Goal: Transaction & Acquisition: Purchase product/service

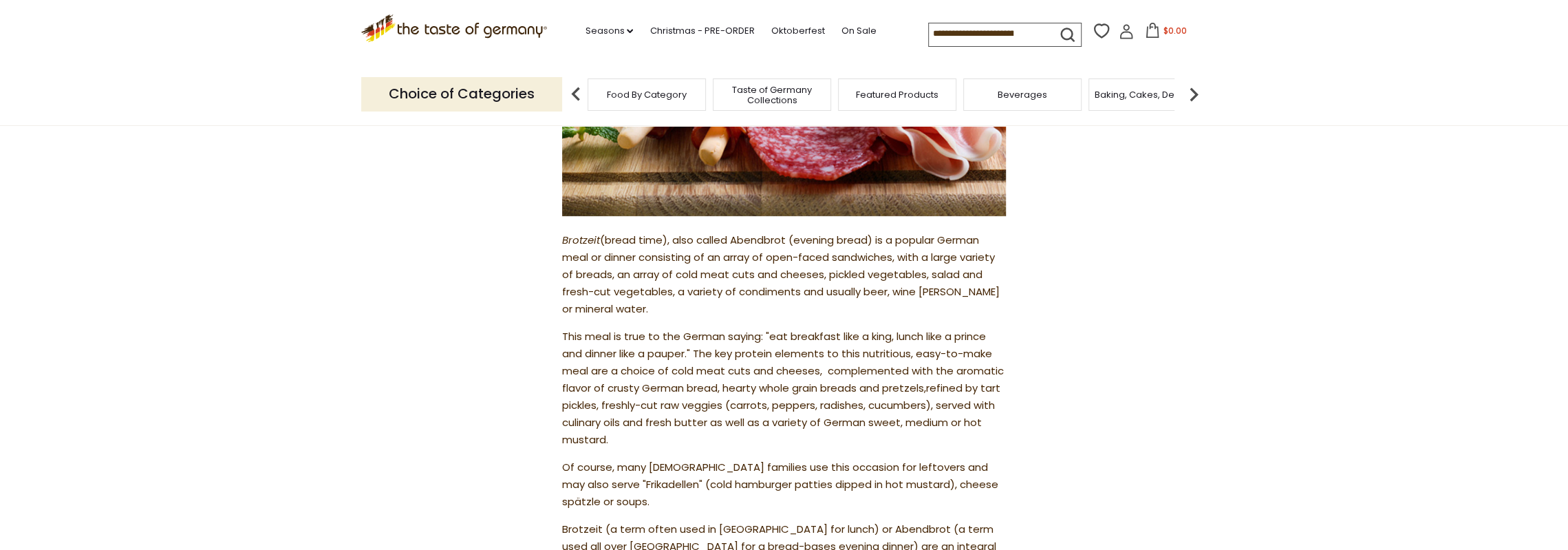
scroll to position [344, 0]
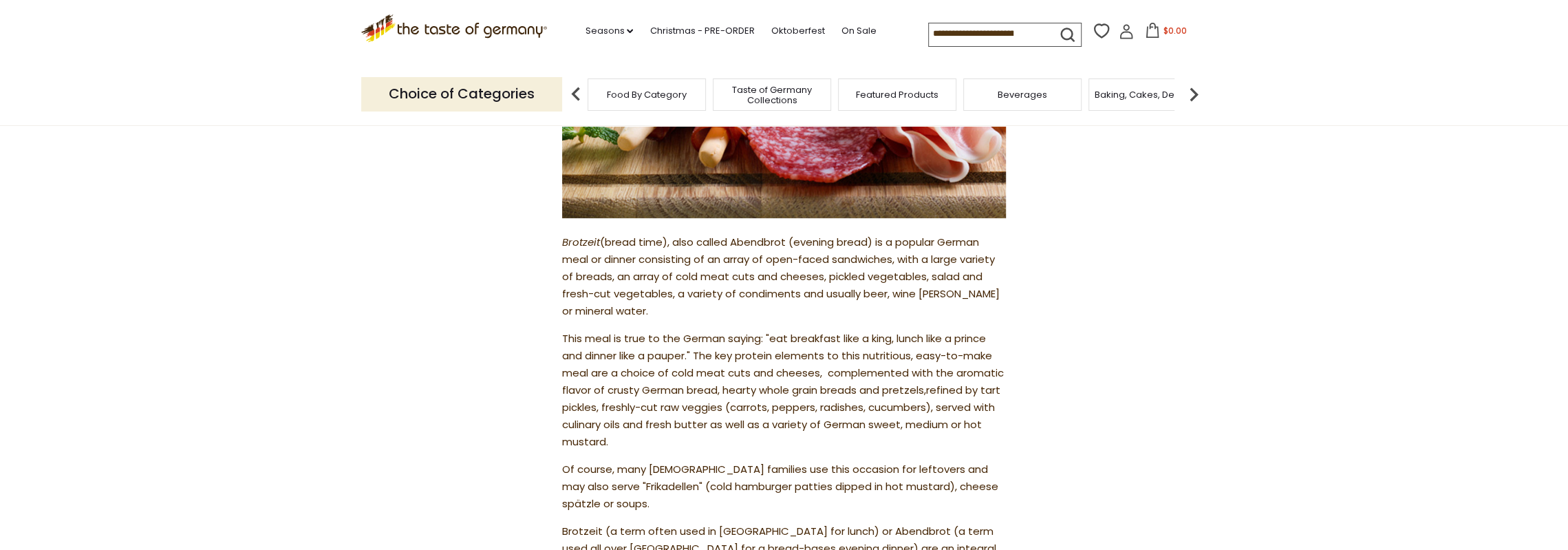
click at [641, 97] on span "Food By Category" at bounding box center [646, 94] width 79 height 11
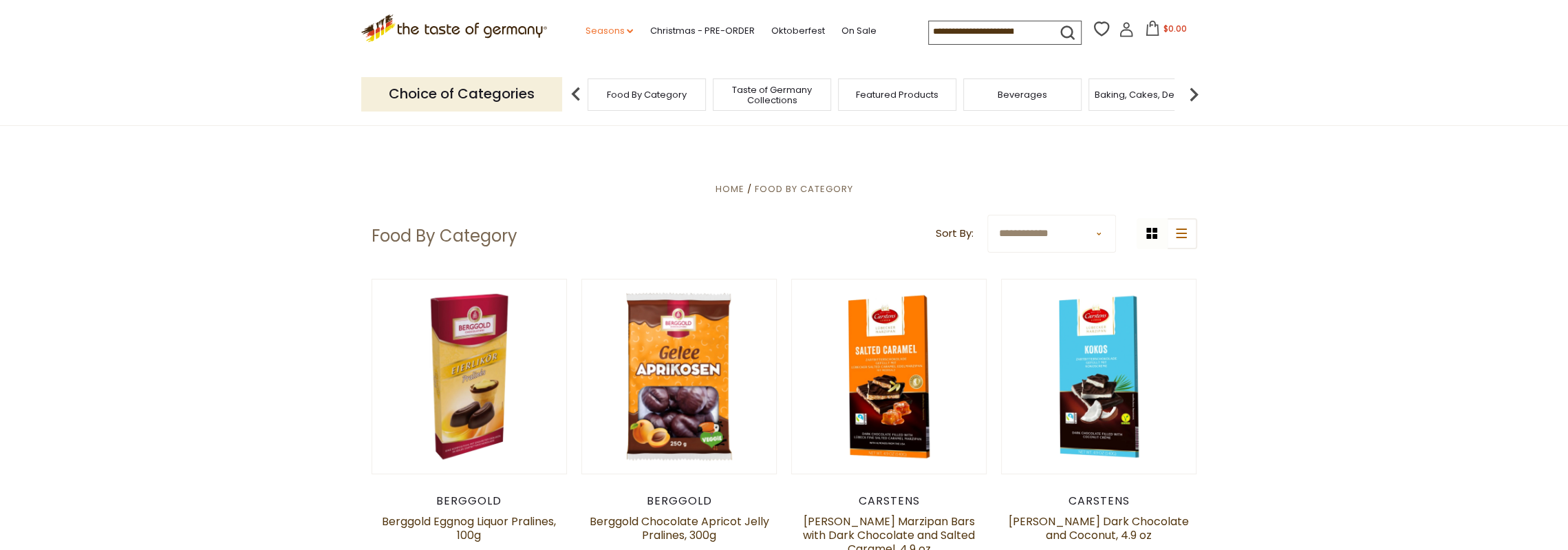
click at [603, 28] on link "Seasons dropdown_arrow" at bounding box center [608, 31] width 48 height 15
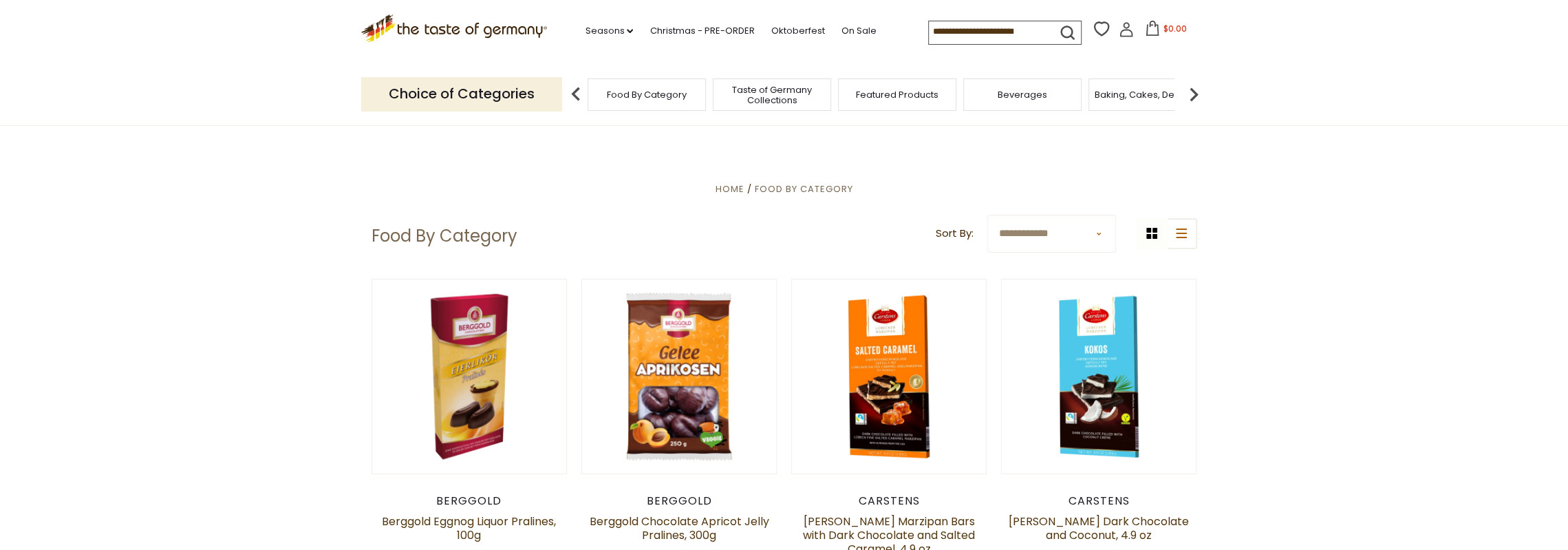
click at [773, 95] on span "Taste of Germany Collections" at bounding box center [771, 95] width 110 height 21
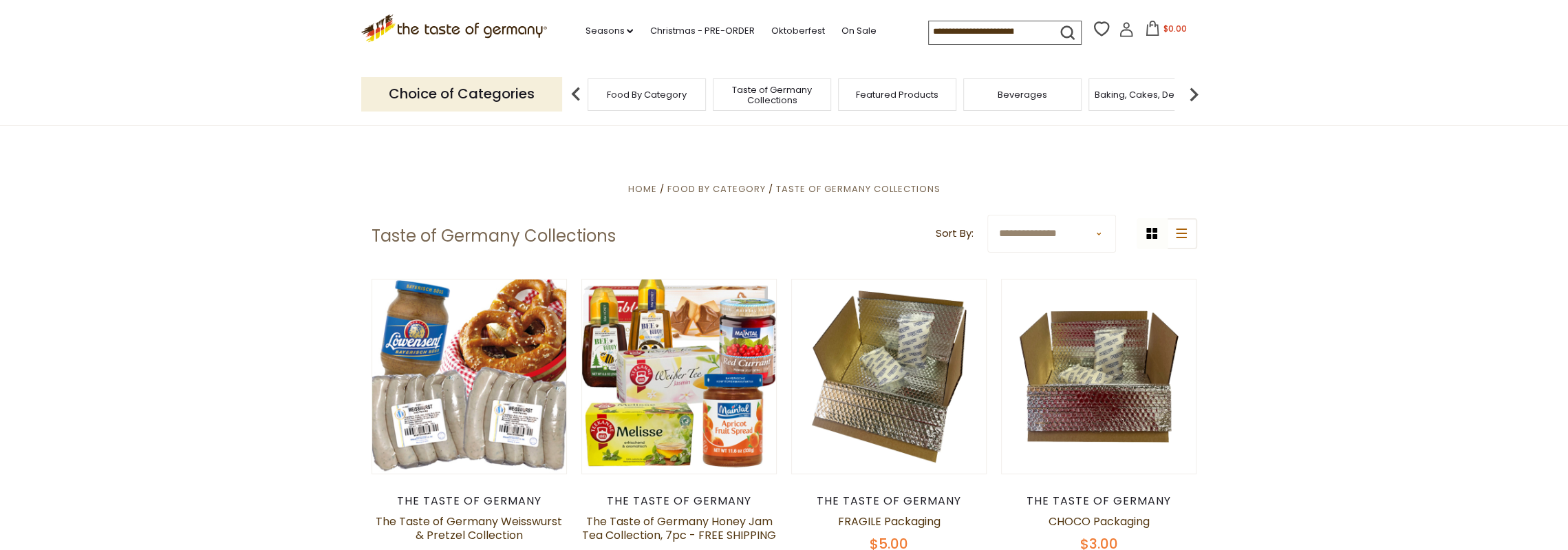
click at [651, 90] on span "Food By Category" at bounding box center [646, 94] width 79 height 11
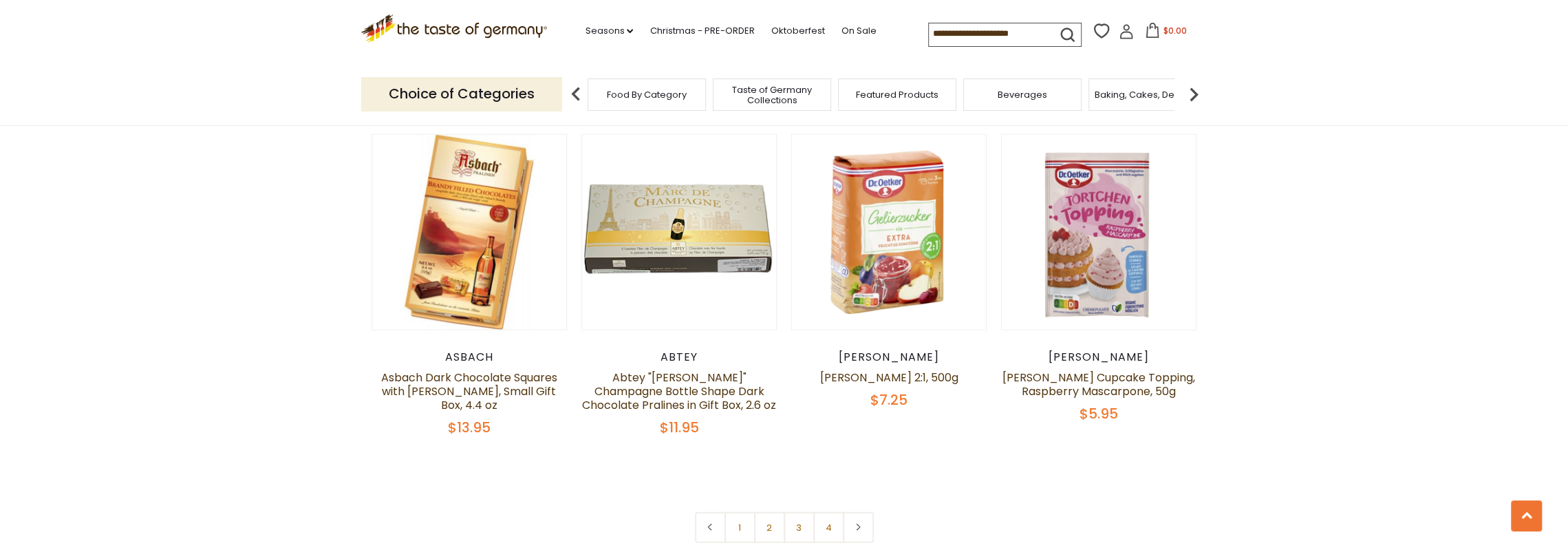
scroll to position [2890, 0]
click at [862, 511] on link at bounding box center [858, 526] width 31 height 31
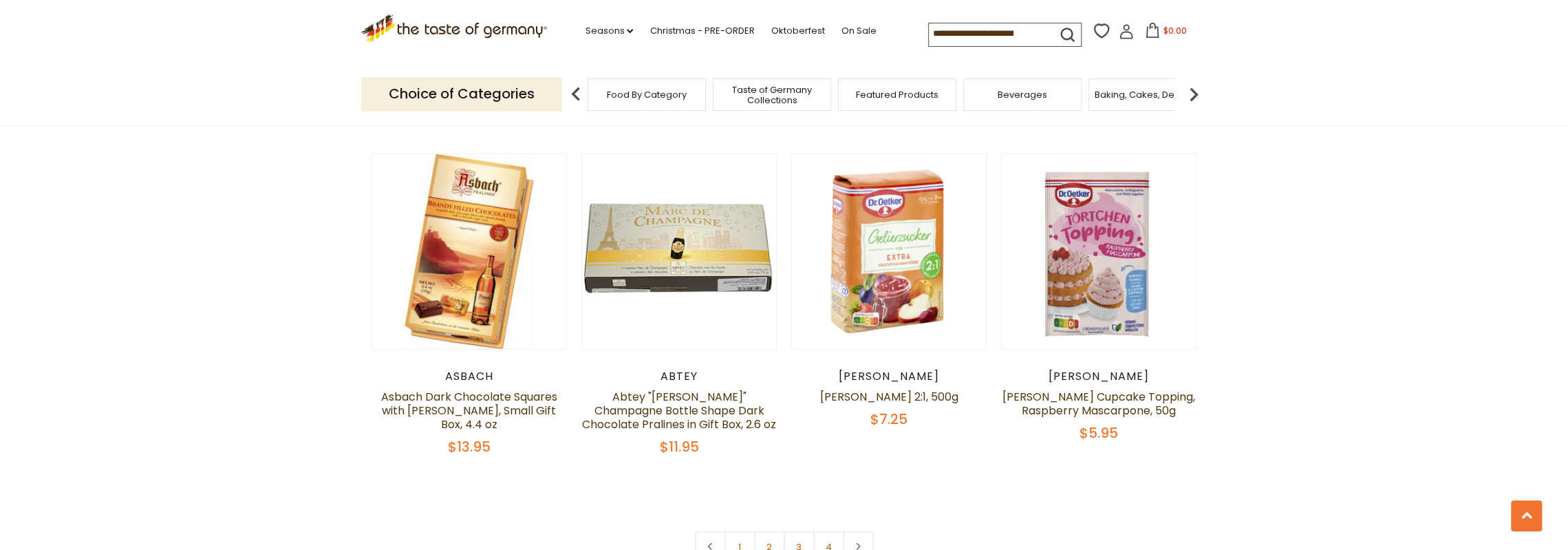
scroll to position [2890, 0]
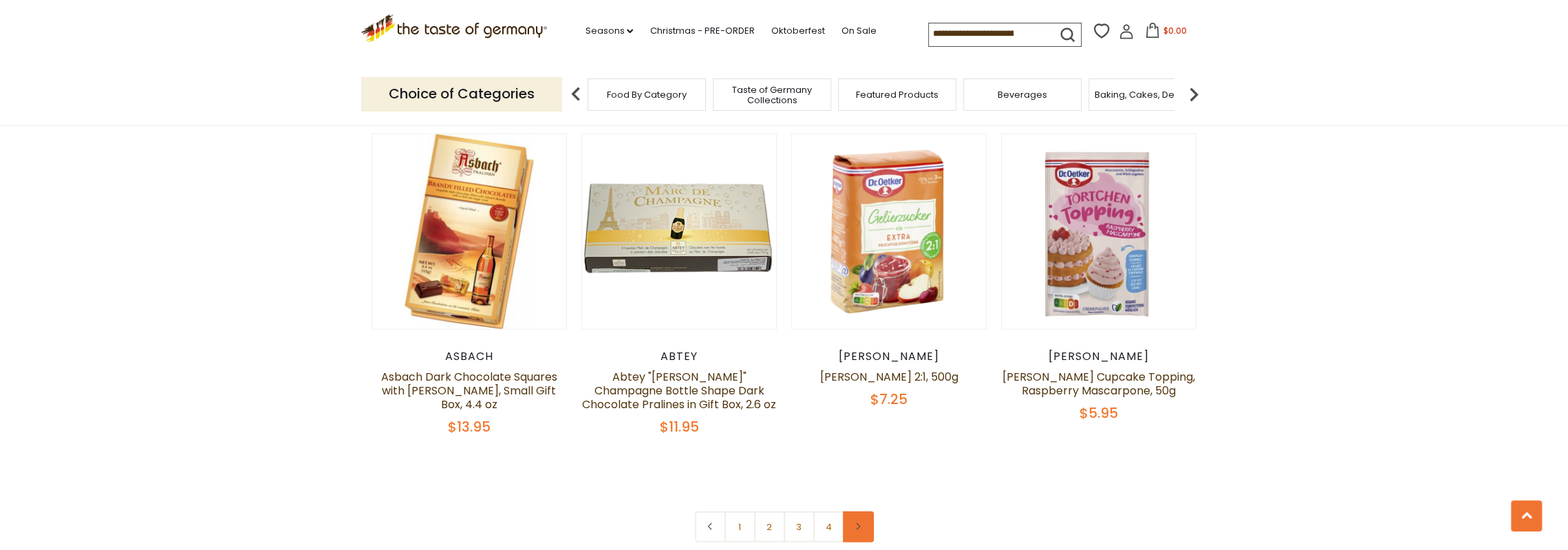
click at [861, 511] on link at bounding box center [858, 526] width 31 height 31
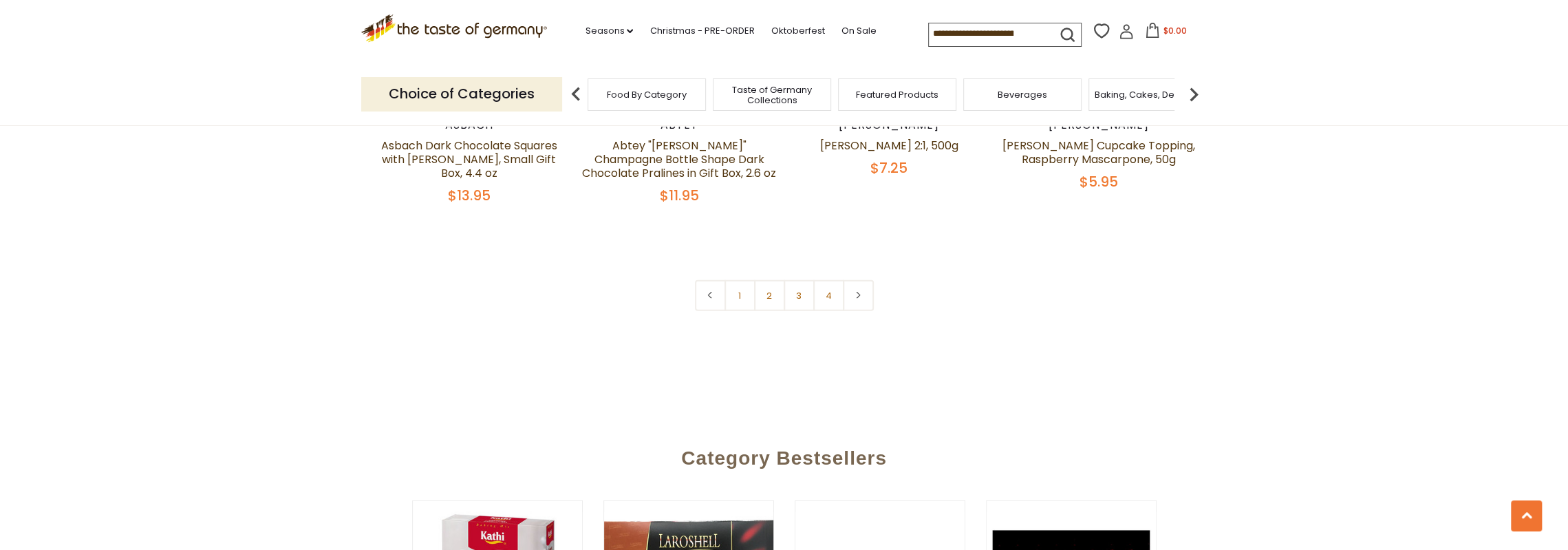
scroll to position [3164, 0]
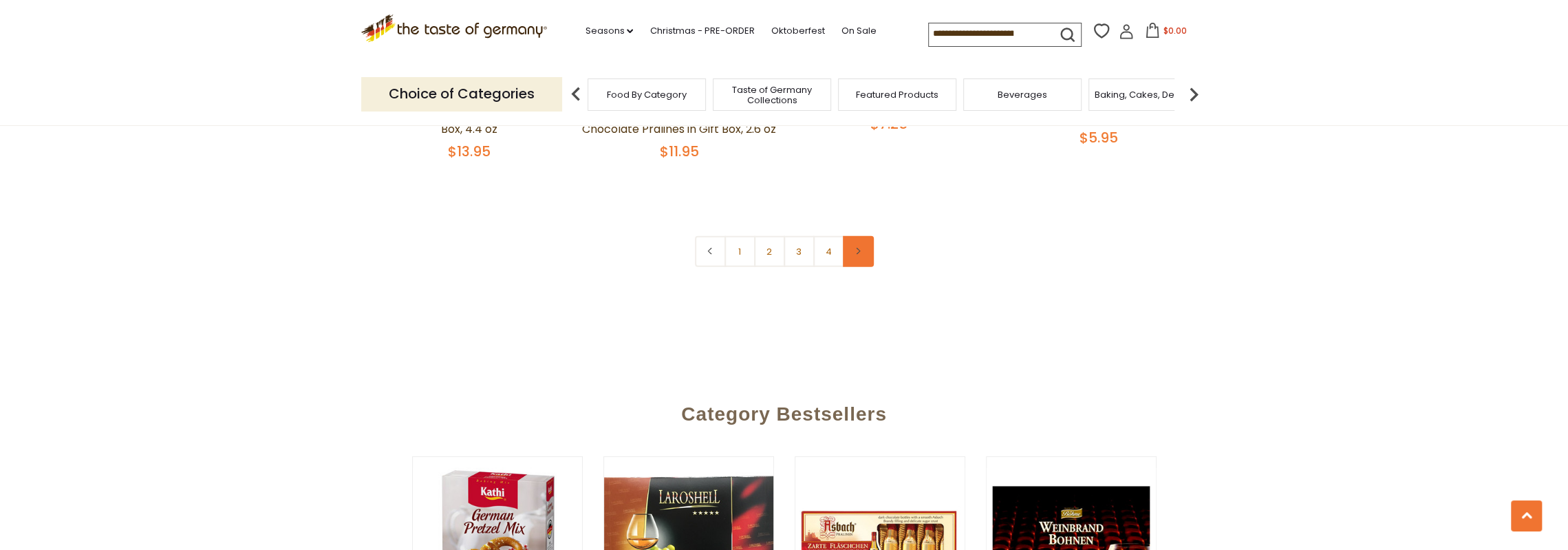
click at [863, 236] on link at bounding box center [858, 252] width 31 height 31
click at [861, 248] on icon at bounding box center [858, 251] width 9 height 7
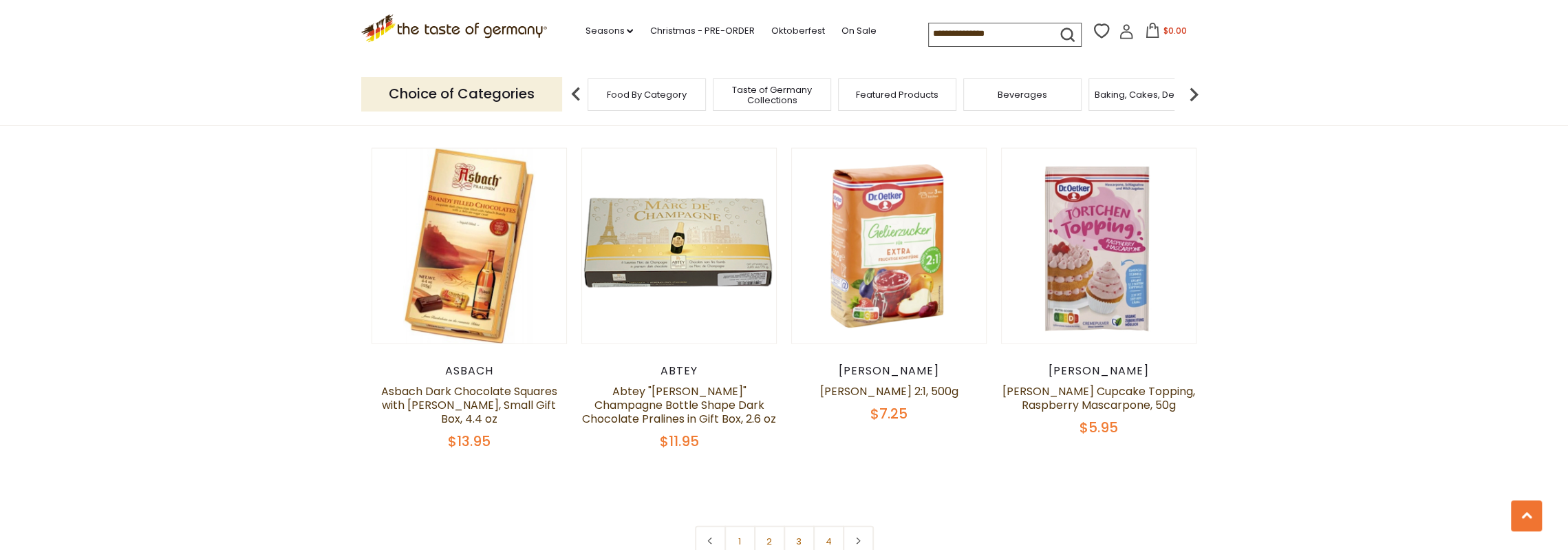
scroll to position [2890, 0]
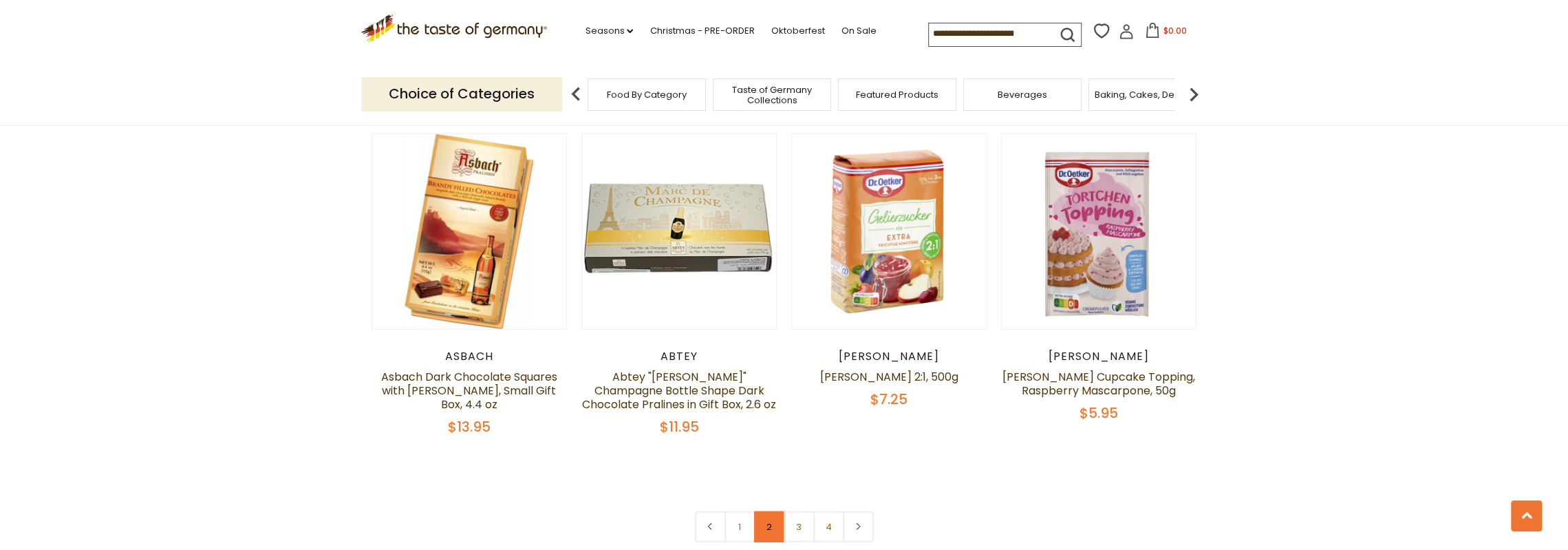
click at [763, 511] on link "2" at bounding box center [769, 526] width 31 height 31
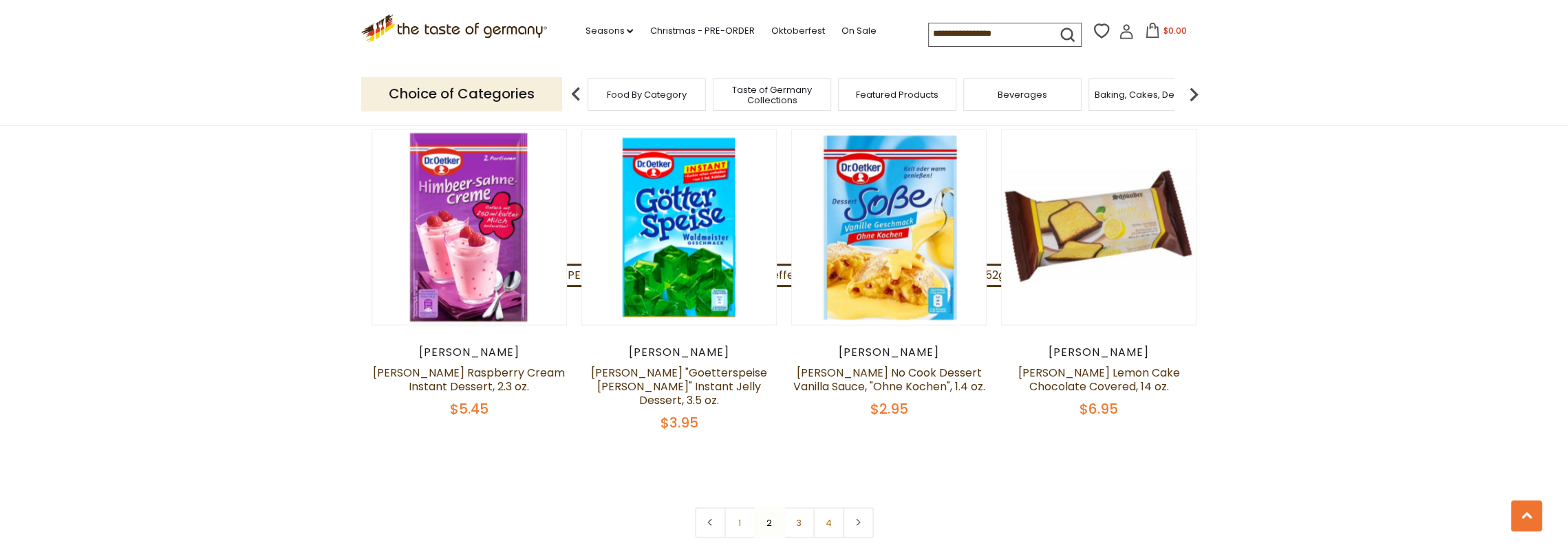
scroll to position [3035, 0]
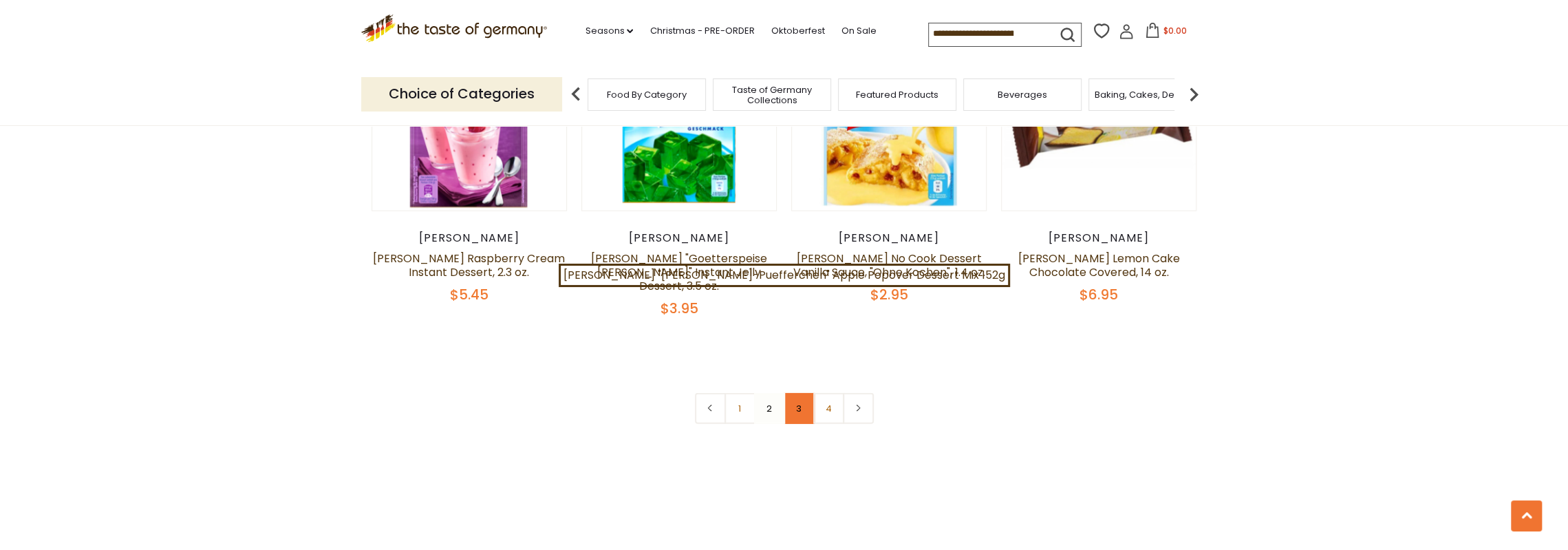
click at [798, 393] on link "3" at bounding box center [799, 408] width 31 height 31
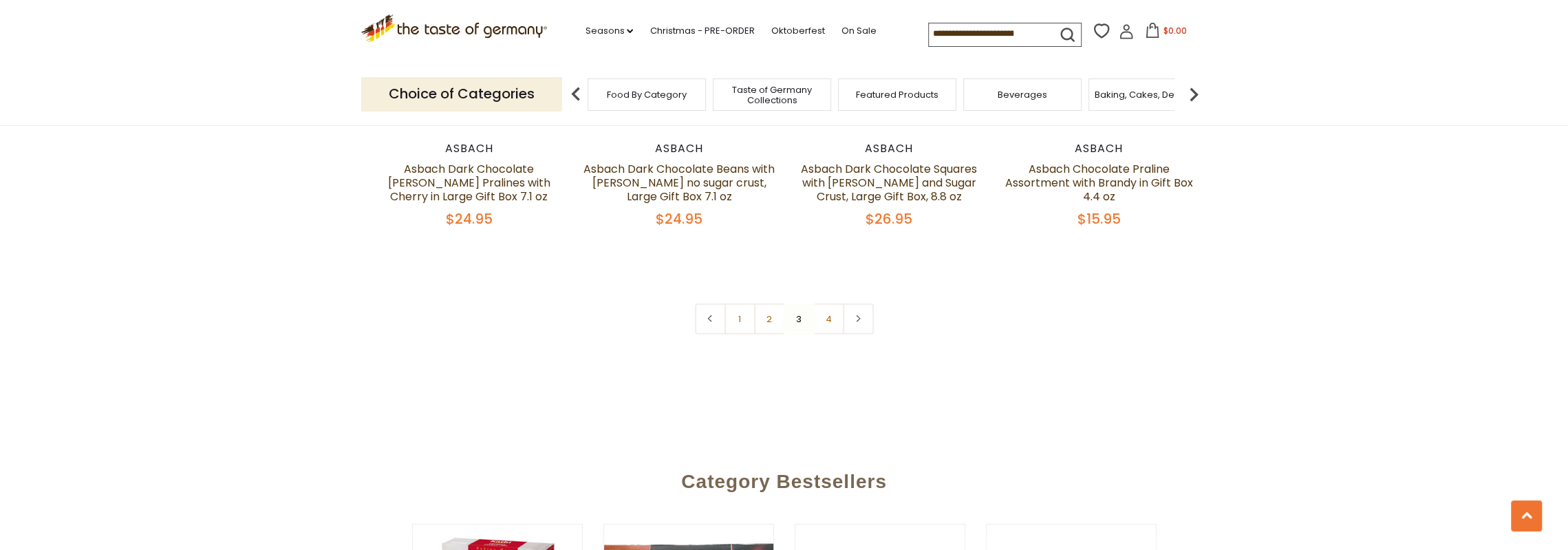
scroll to position [3104, 0]
click at [856, 303] on link at bounding box center [858, 319] width 31 height 31
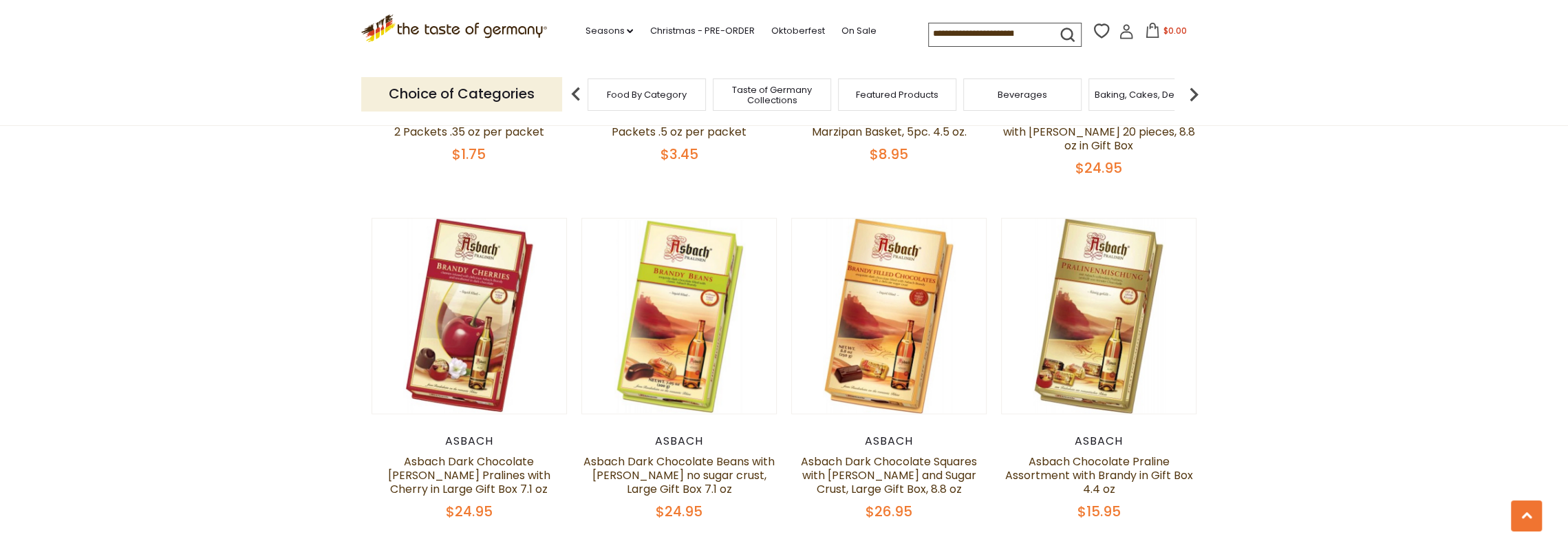
scroll to position [3026, 0]
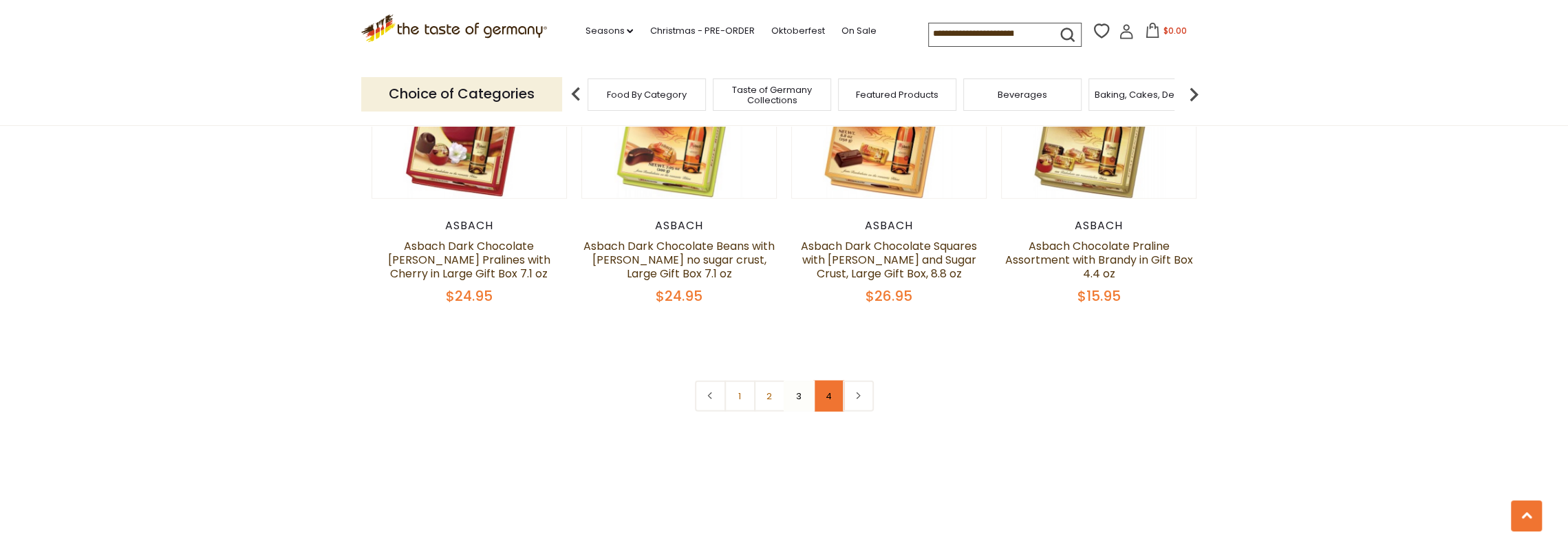
click at [830, 381] on link "4" at bounding box center [828, 396] width 31 height 31
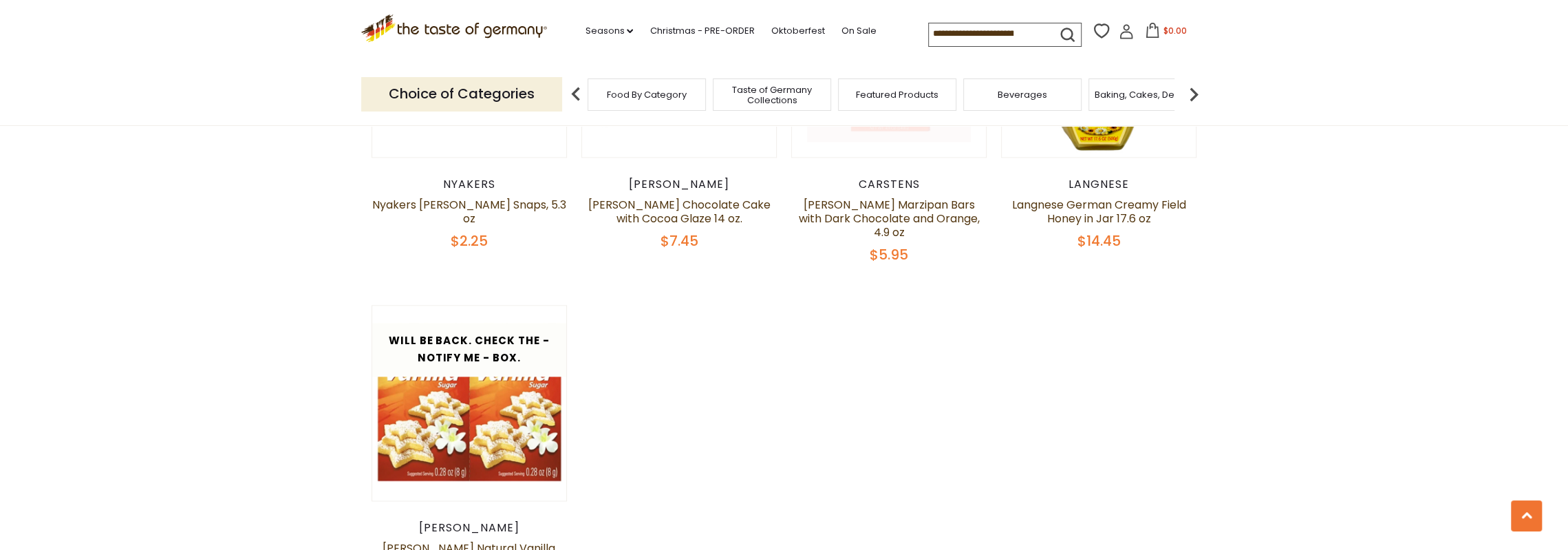
scroll to position [1660, 0]
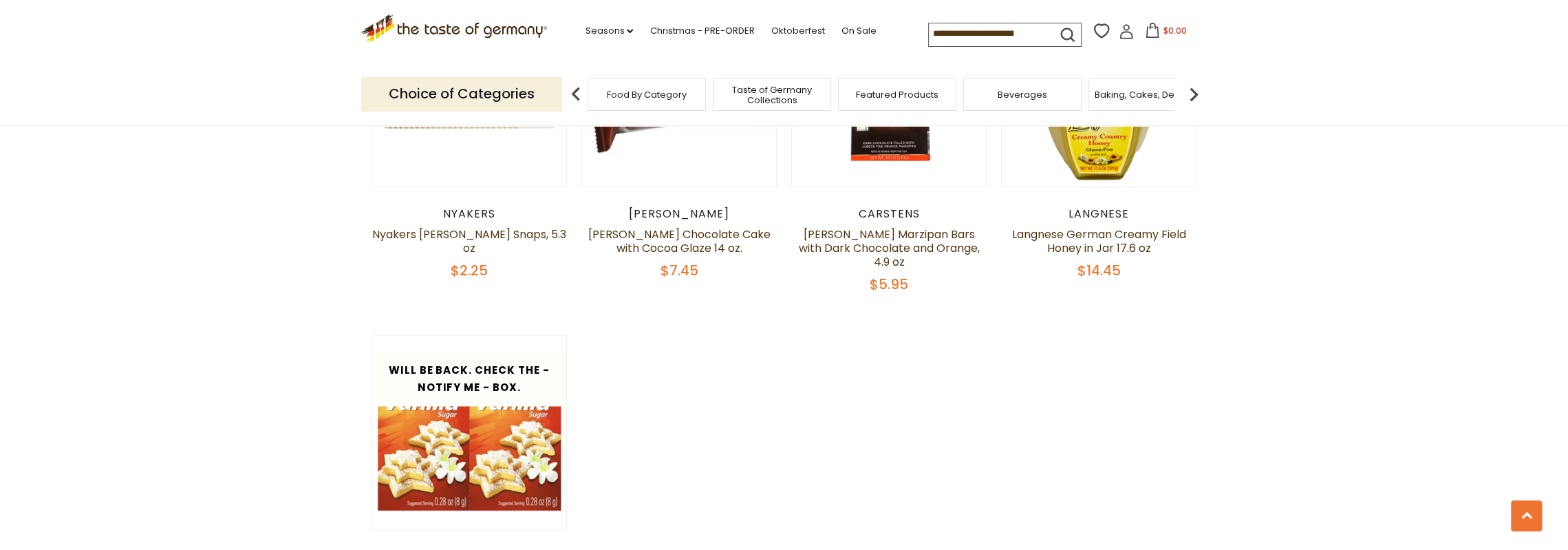
click at [1151, 99] on span "Baking, Cakes, Desserts" at bounding box center [1147, 94] width 106 height 11
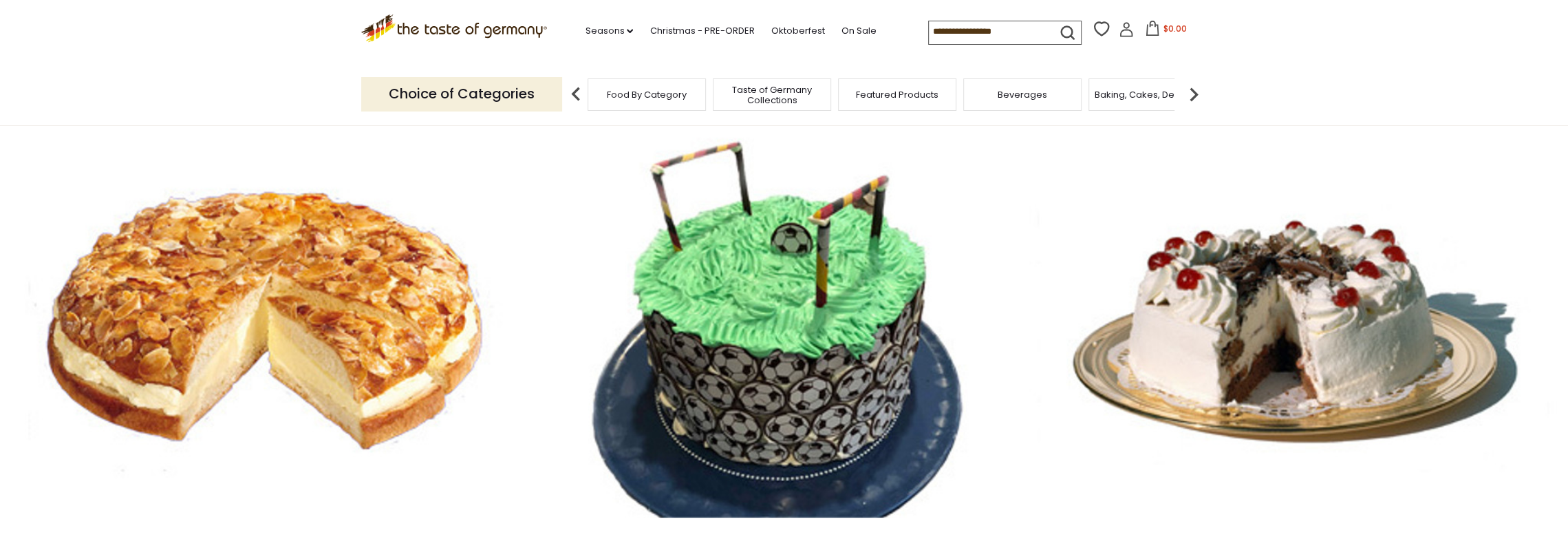
scroll to position [46, 0]
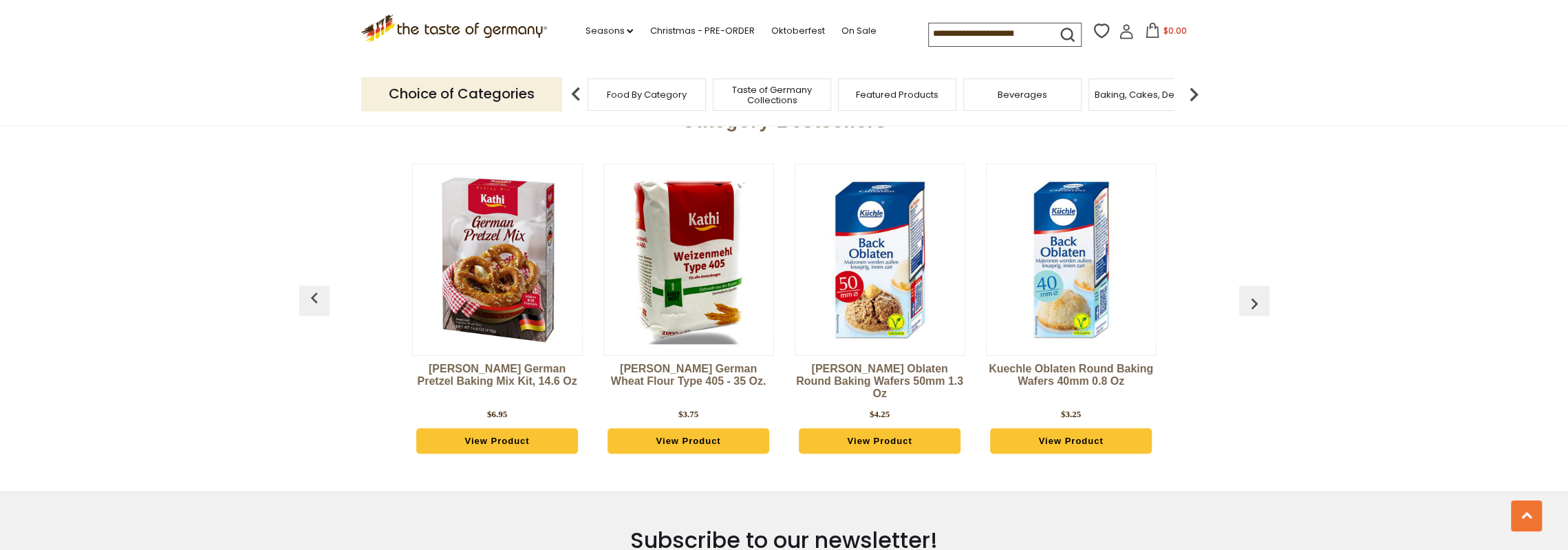
scroll to position [688, 0]
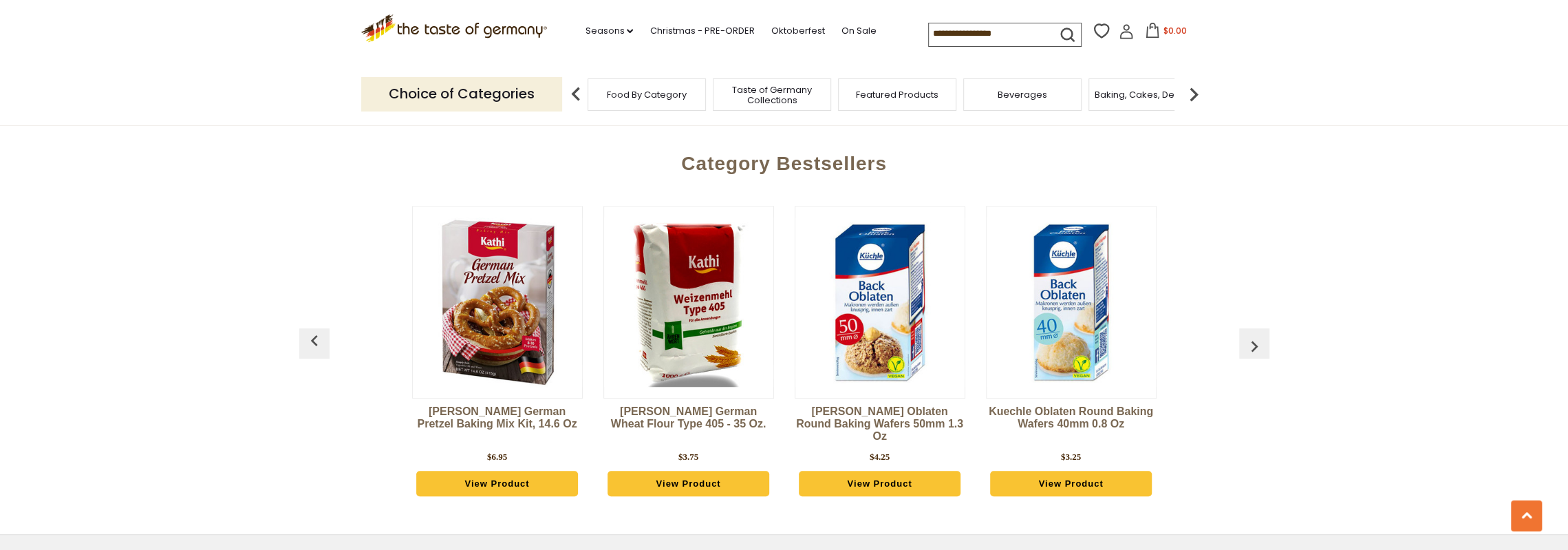
click at [1262, 347] on img "button" at bounding box center [1254, 345] width 22 height 22
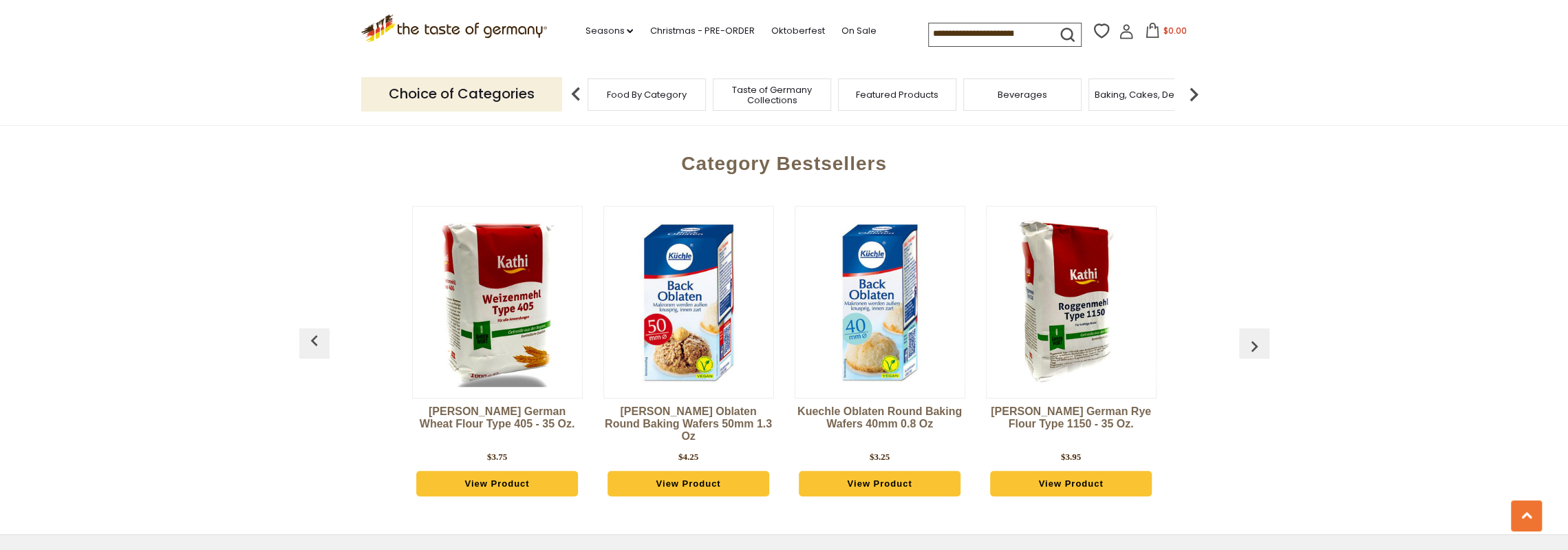
click at [1262, 347] on img "button" at bounding box center [1254, 345] width 22 height 22
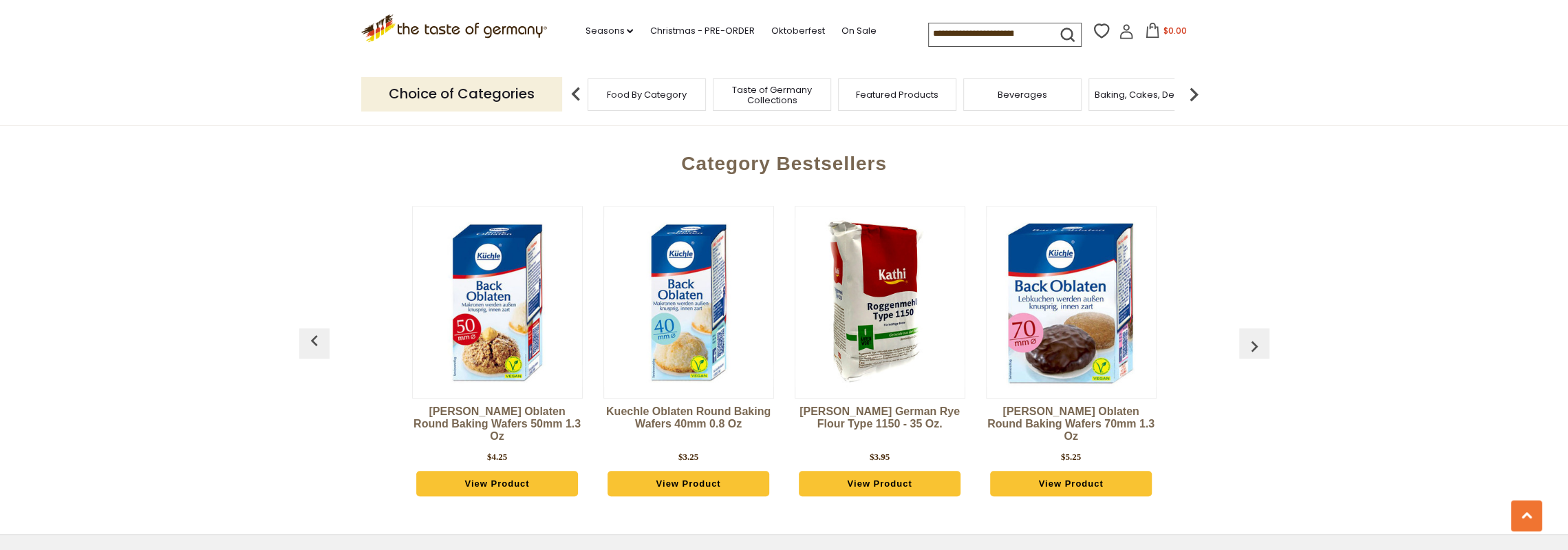
click at [1262, 347] on img "button" at bounding box center [1254, 345] width 22 height 22
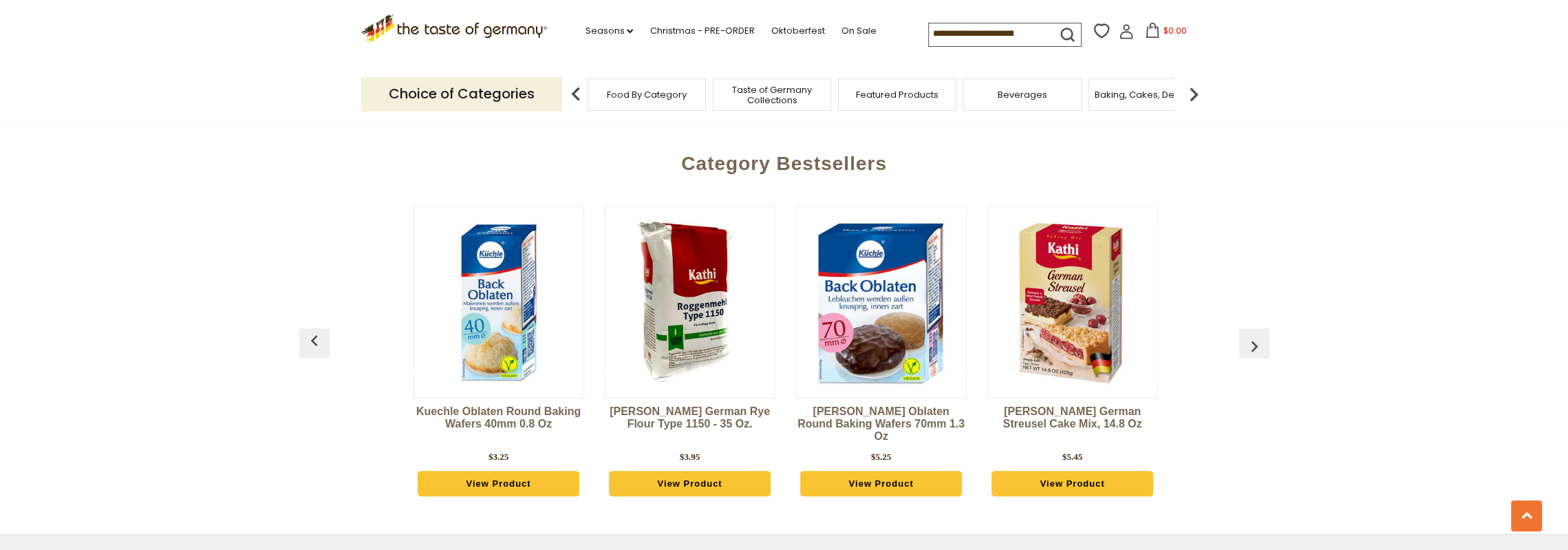
click at [1262, 347] on img "button" at bounding box center [1254, 345] width 22 height 22
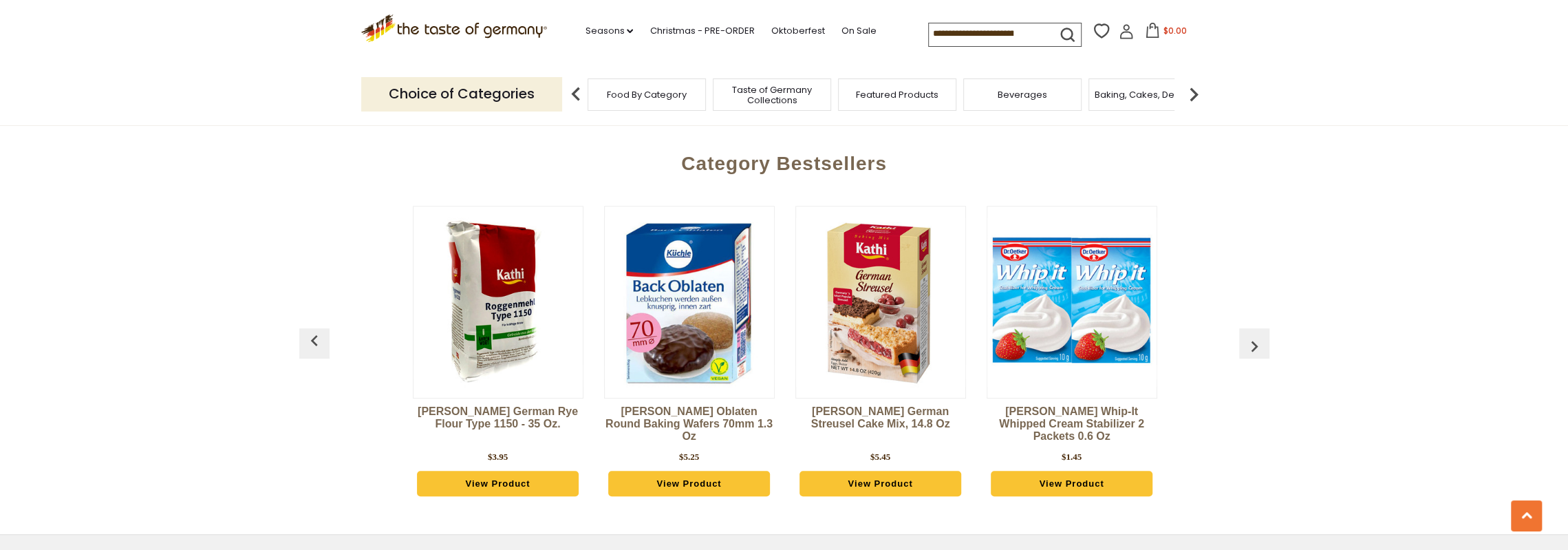
click at [1262, 347] on img "button" at bounding box center [1254, 345] width 22 height 22
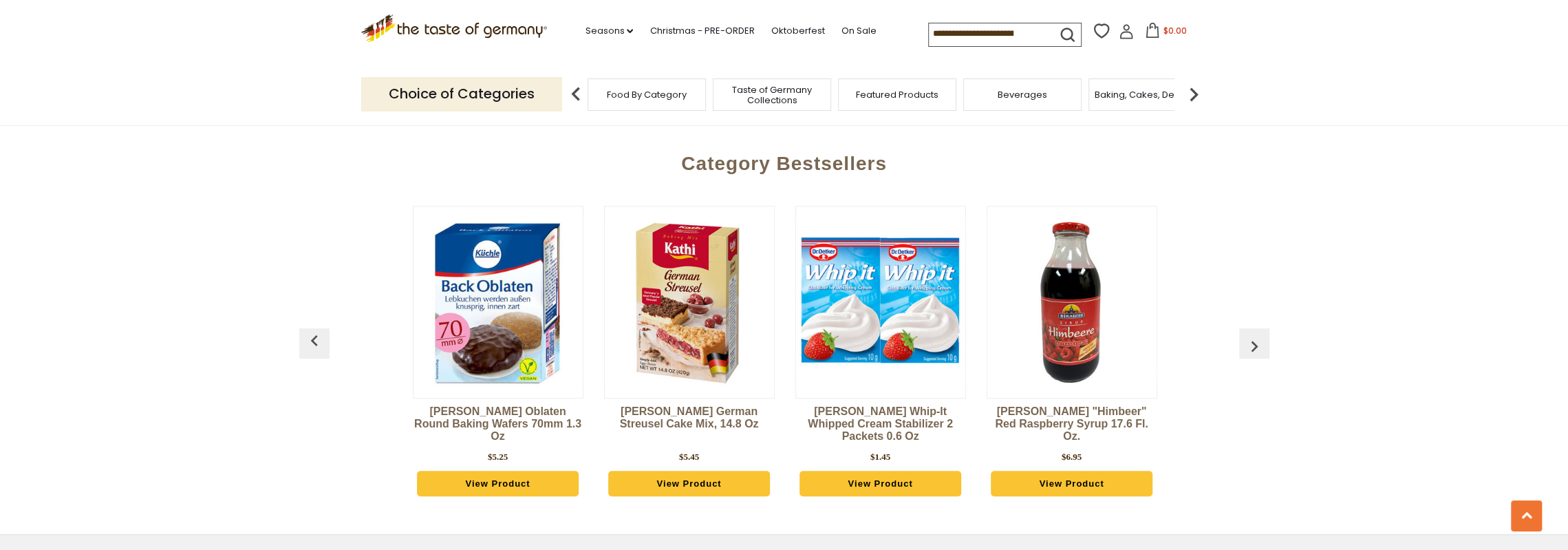
click at [1262, 347] on img "button" at bounding box center [1254, 345] width 22 height 22
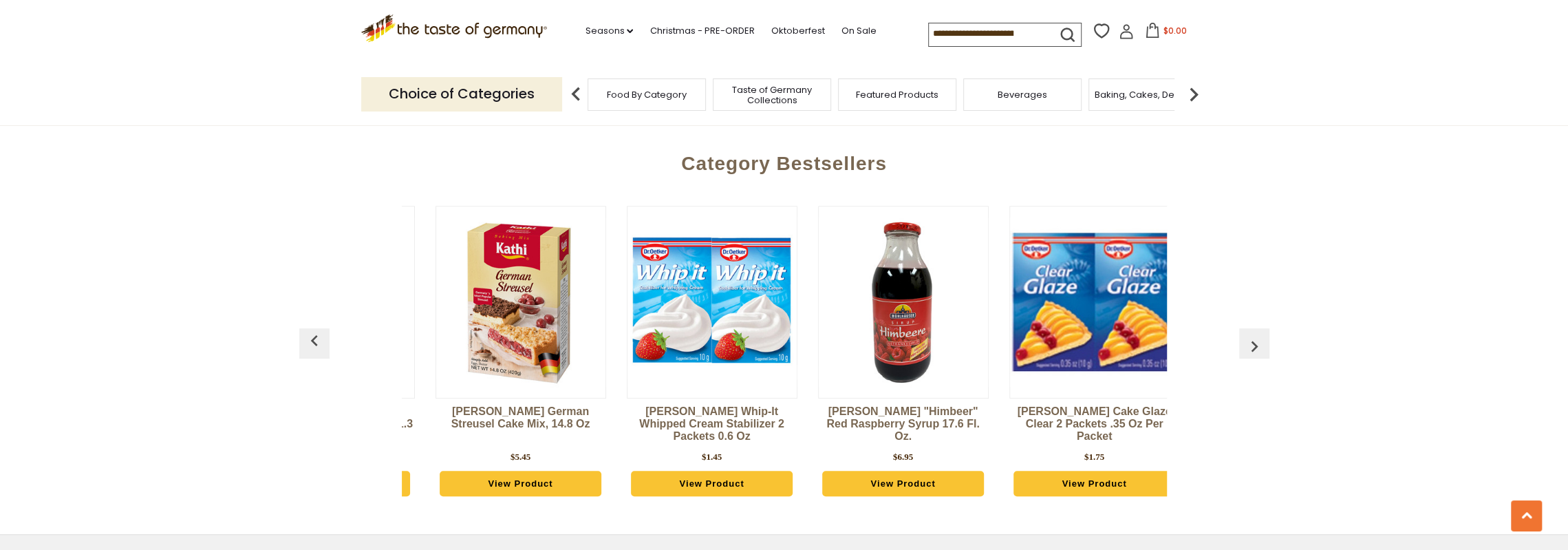
click at [1262, 347] on img "button" at bounding box center [1254, 345] width 22 height 22
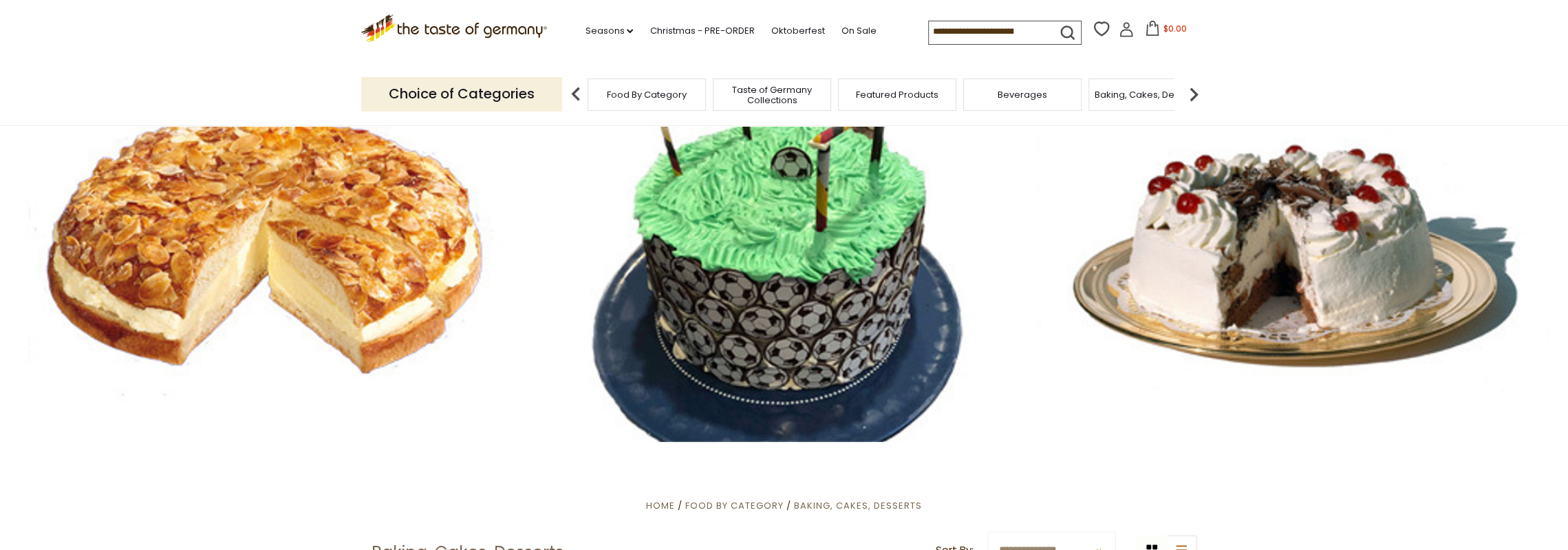
scroll to position [207, 0]
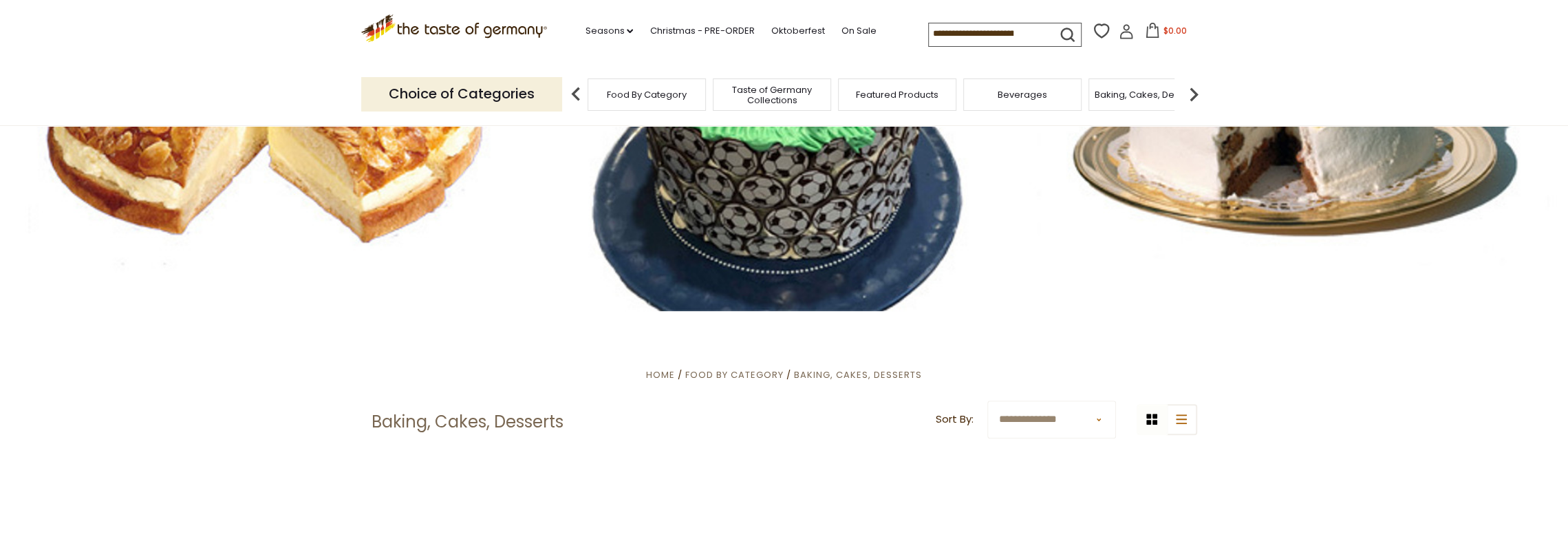
click at [1008, 102] on div "Beverages" at bounding box center [1023, 95] width 119 height 33
click at [1020, 95] on span "Beverages" at bounding box center [1023, 94] width 50 height 11
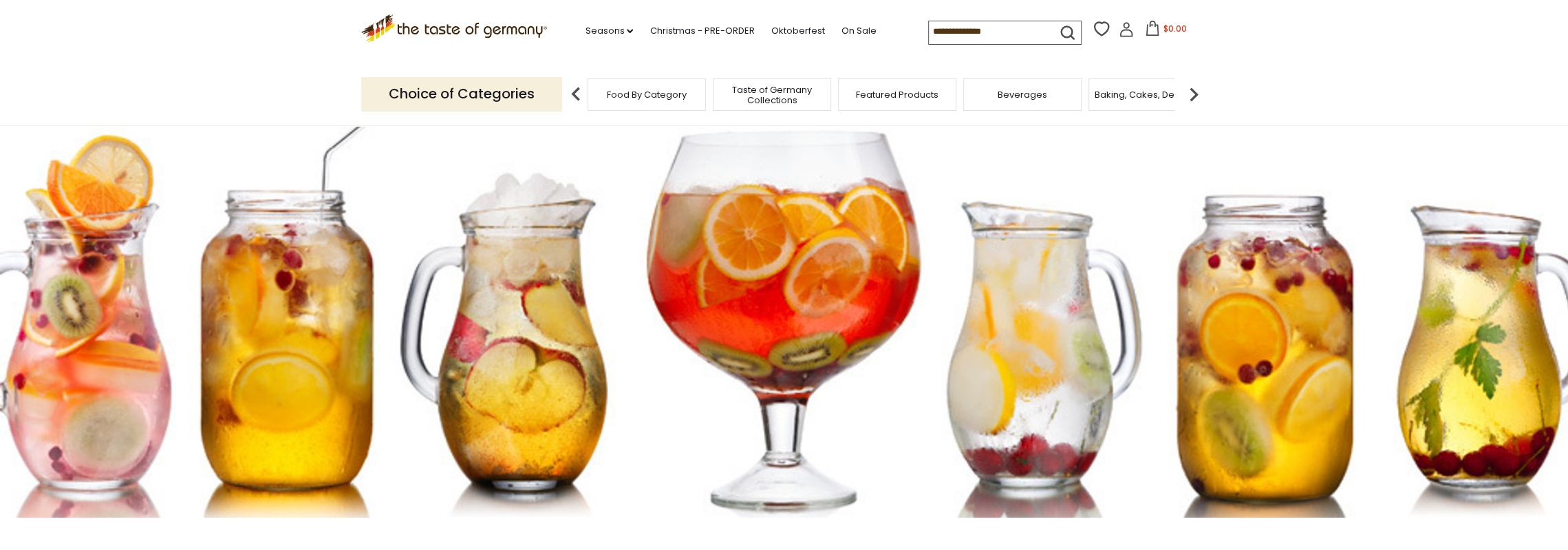
click at [1127, 89] on span "Baking, Cakes, Desserts" at bounding box center [1147, 94] width 106 height 11
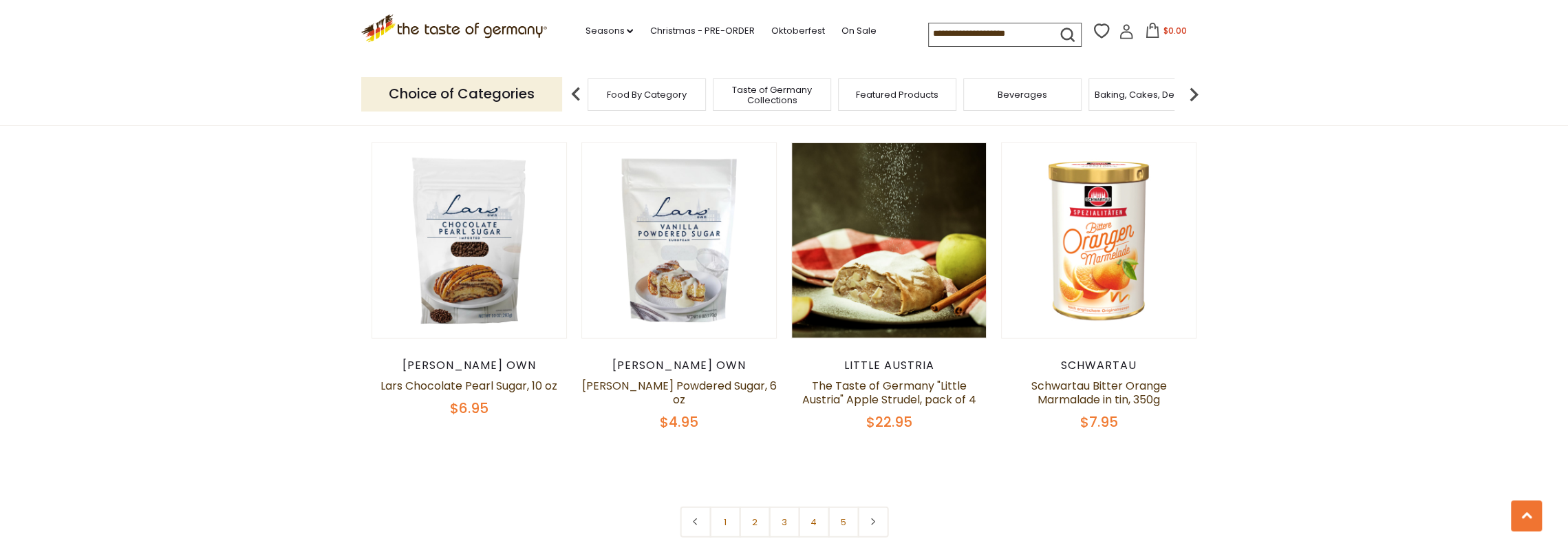
scroll to position [3371, 0]
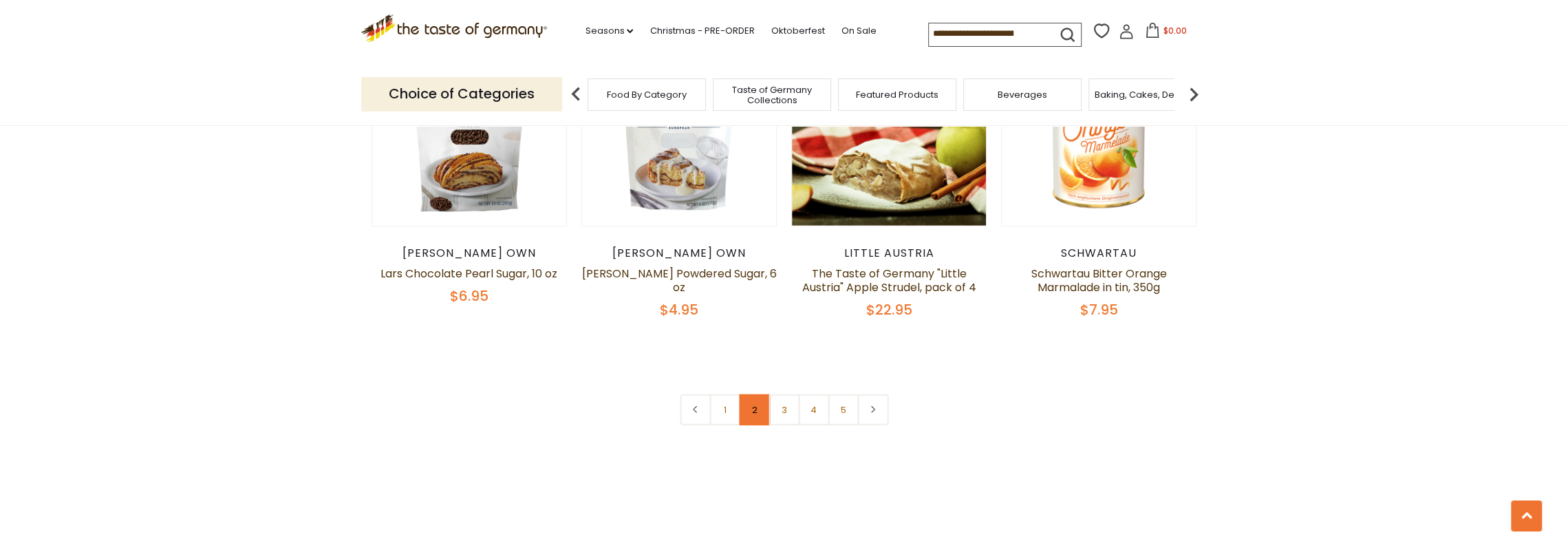
click at [754, 394] on link "2" at bounding box center [754, 409] width 31 height 31
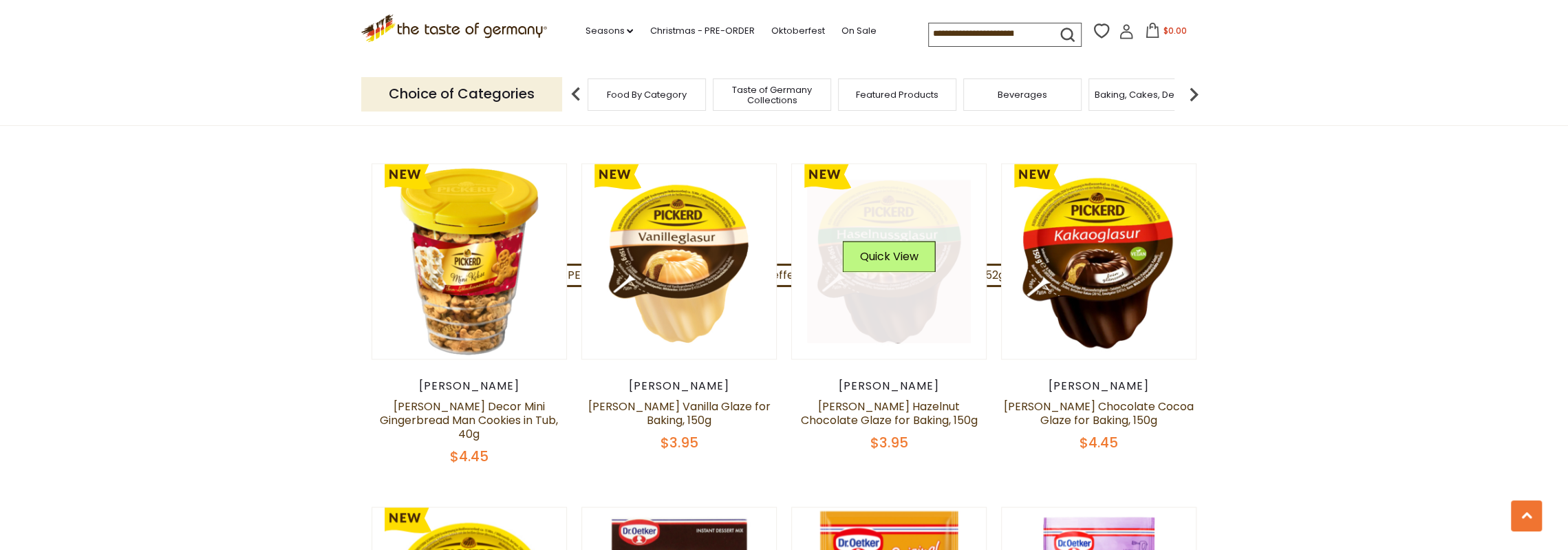
scroll to position [1845, 0]
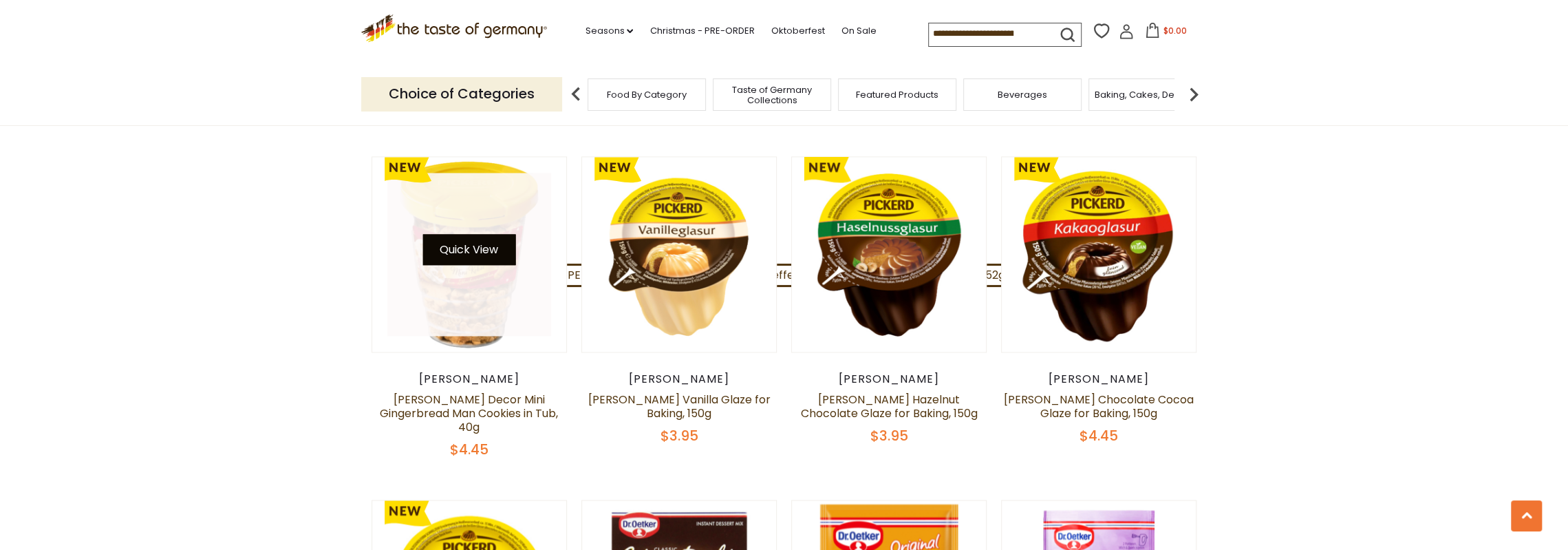
click at [467, 234] on button "Quick View" at bounding box center [469, 250] width 93 height 31
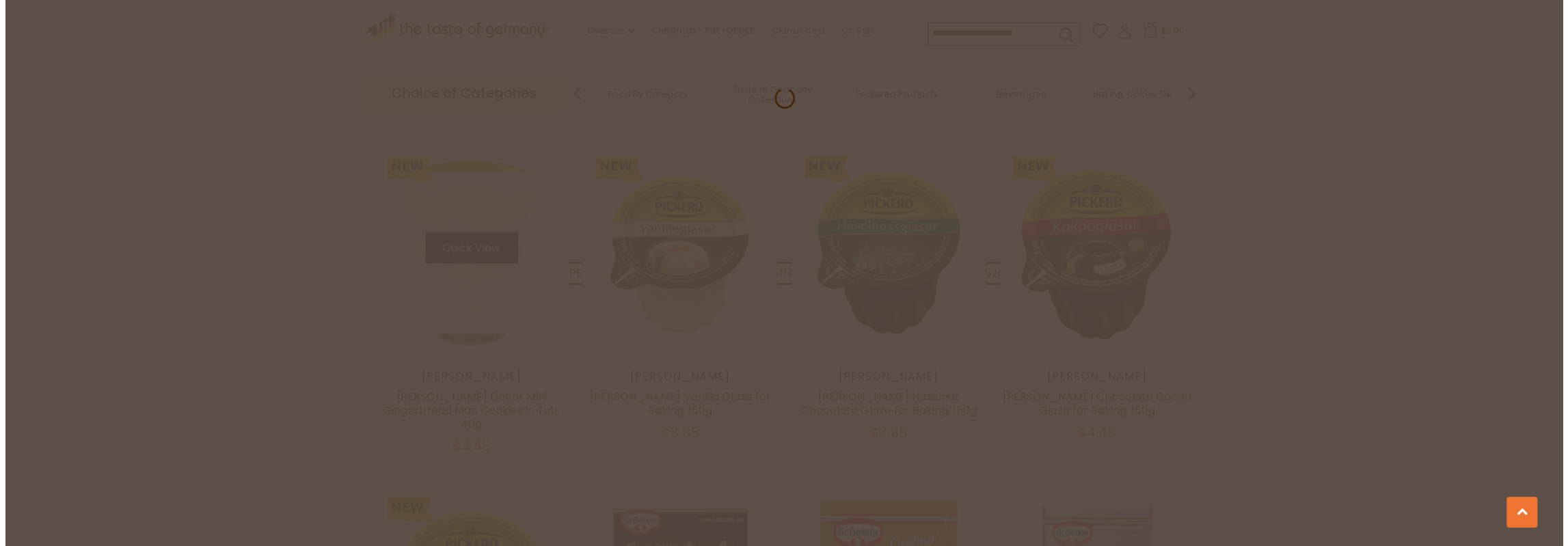
scroll to position [1834, 0]
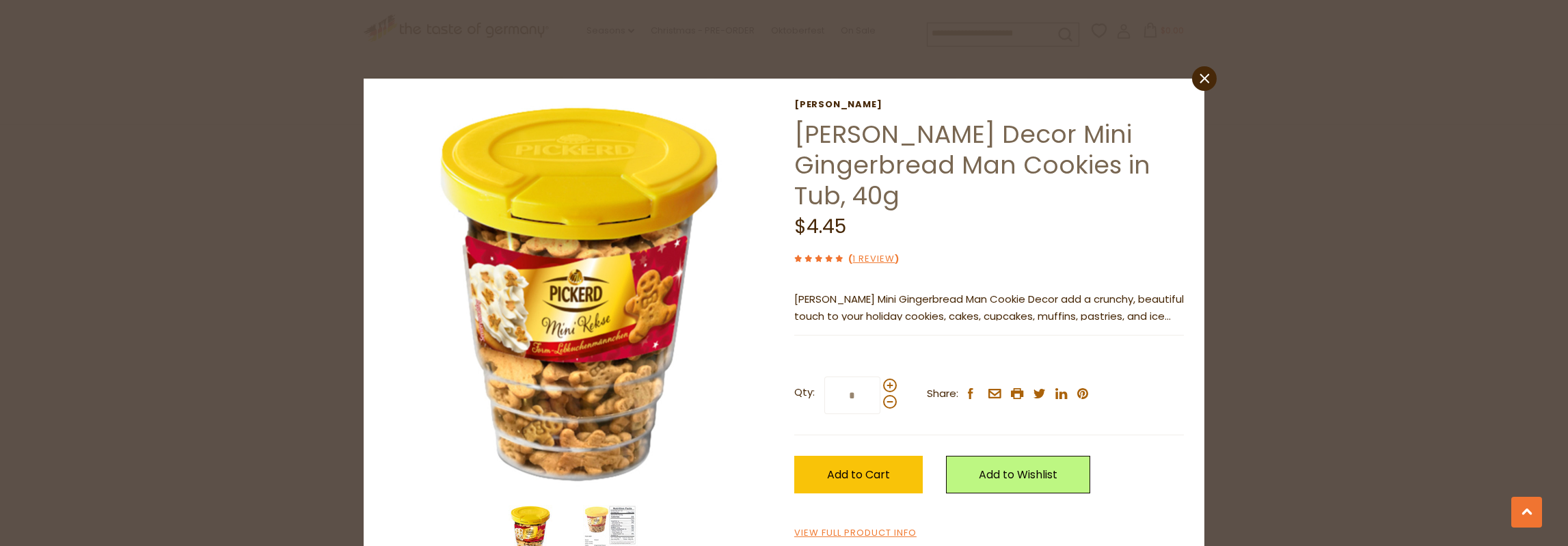
click at [1199, 73] on icon "close" at bounding box center [1204, 78] width 10 height 10
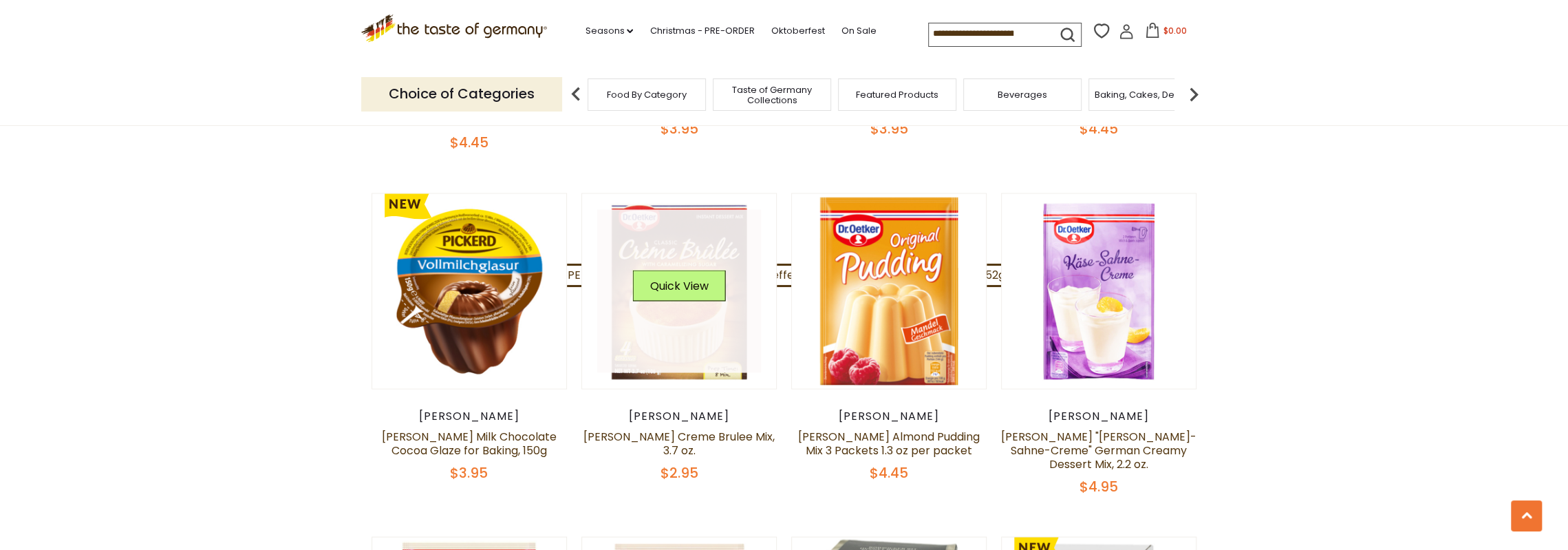
scroll to position [2189, 0]
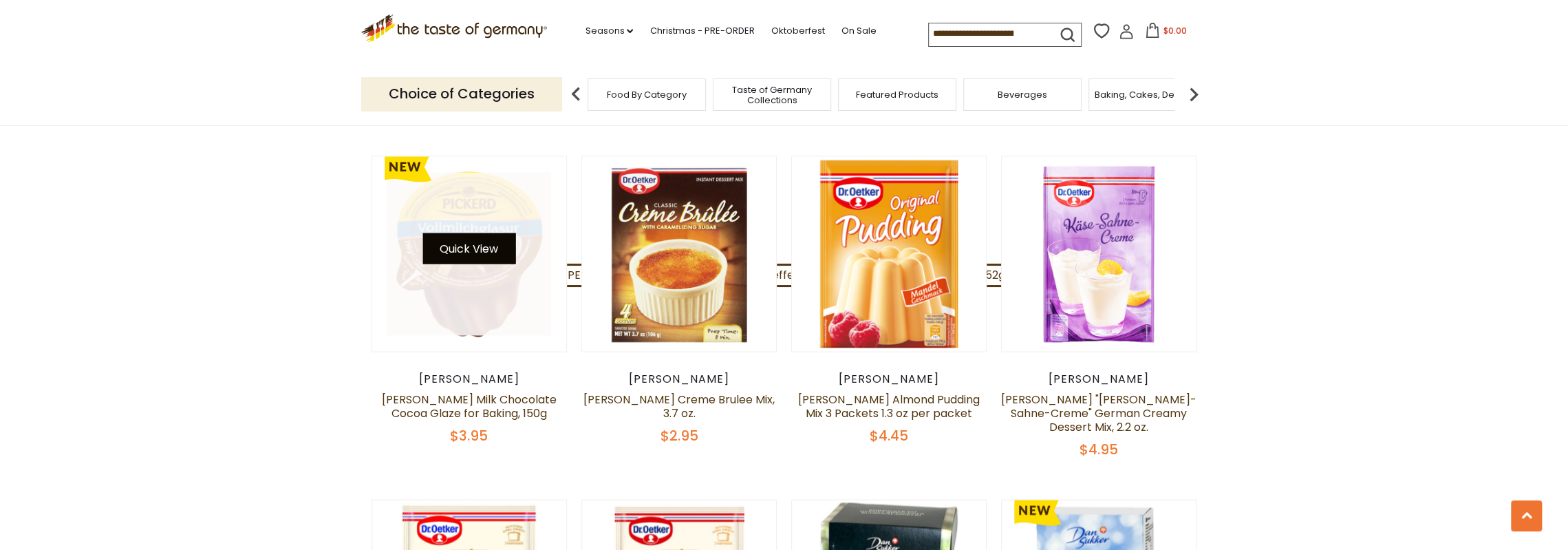
click at [464, 232] on button "Quick View" at bounding box center [469, 248] width 93 height 31
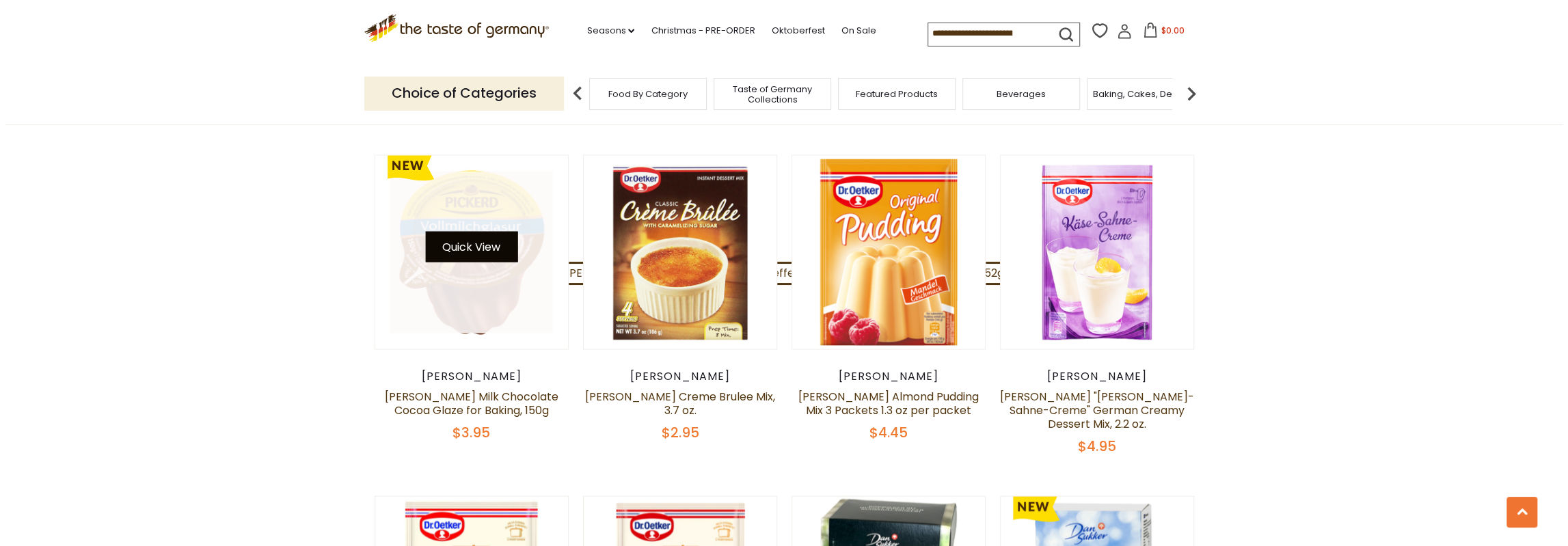
scroll to position [2175, 0]
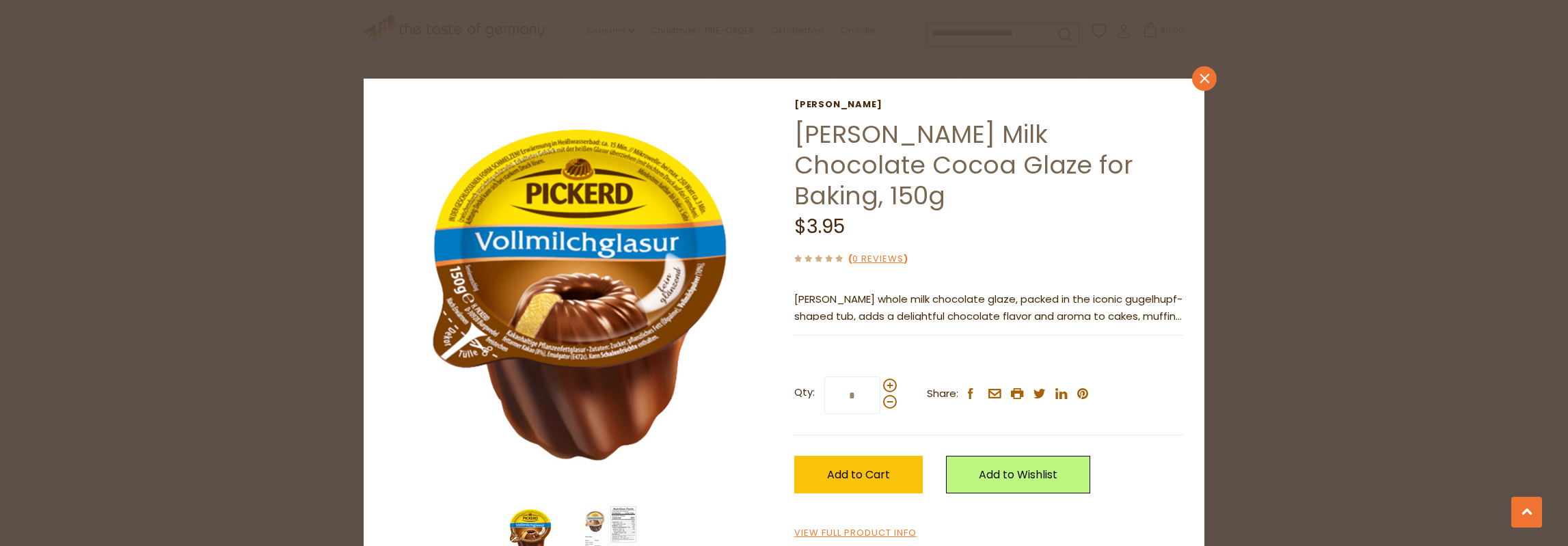
click at [1199, 76] on icon "close" at bounding box center [1204, 78] width 10 height 10
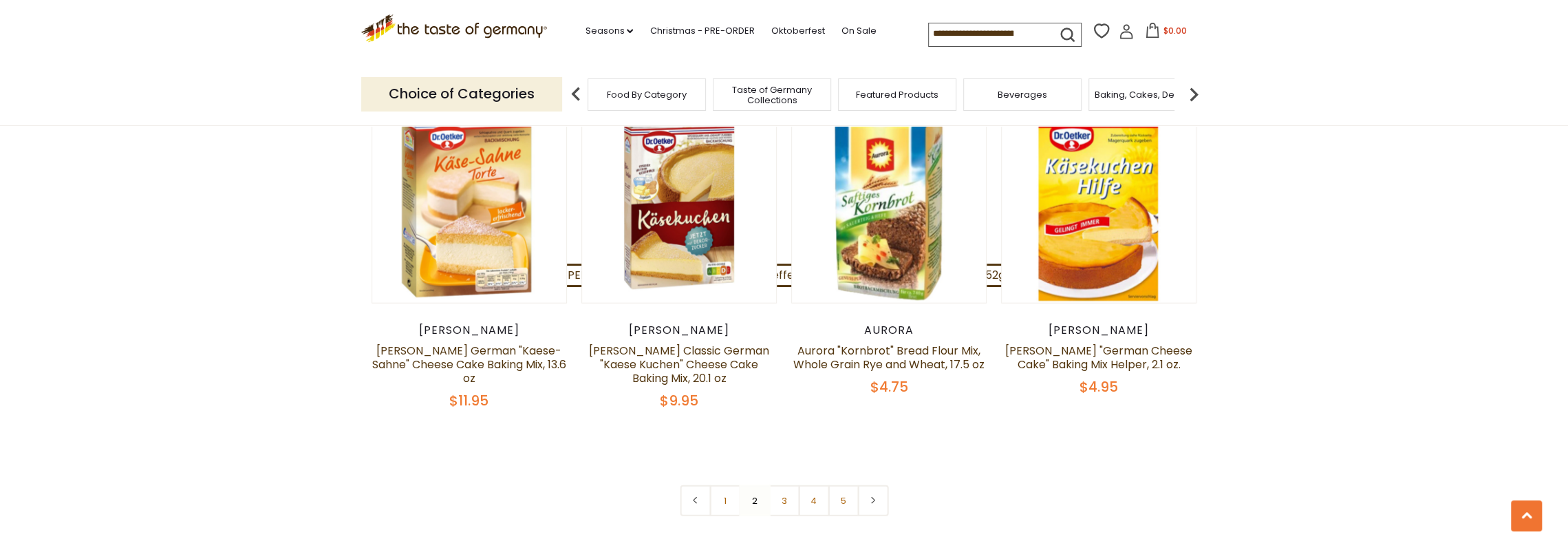
scroll to position [3427, 0]
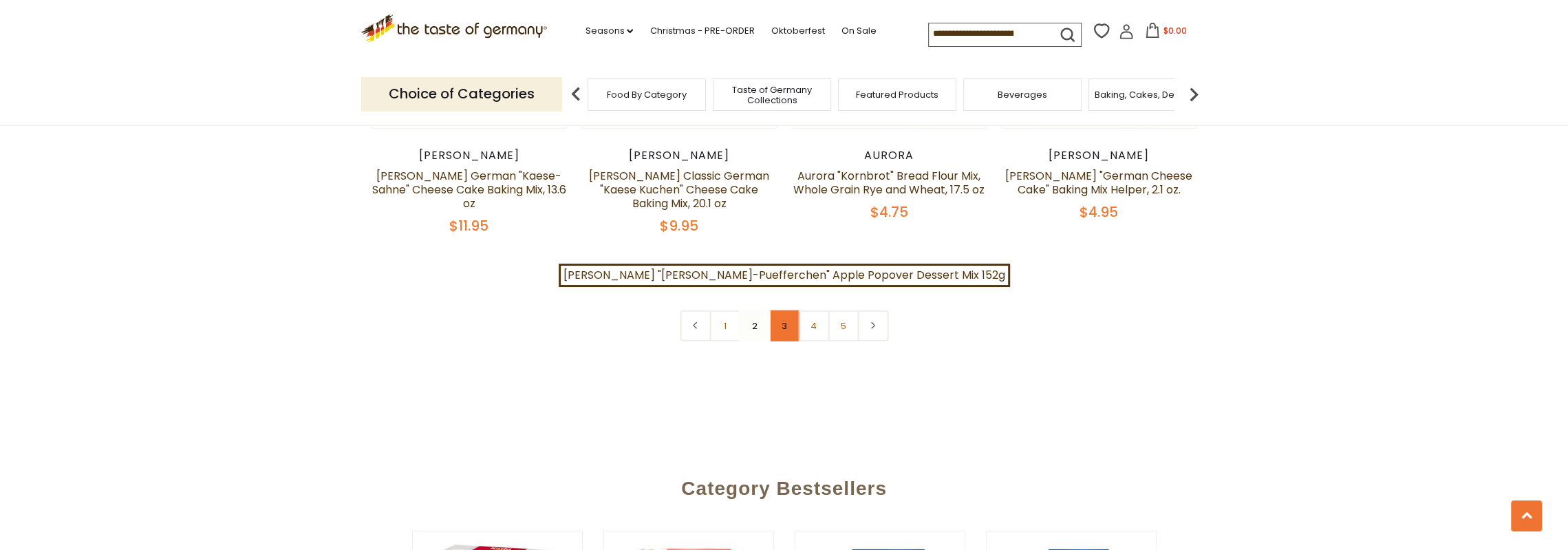
click at [782, 310] on link "3" at bounding box center [784, 325] width 31 height 31
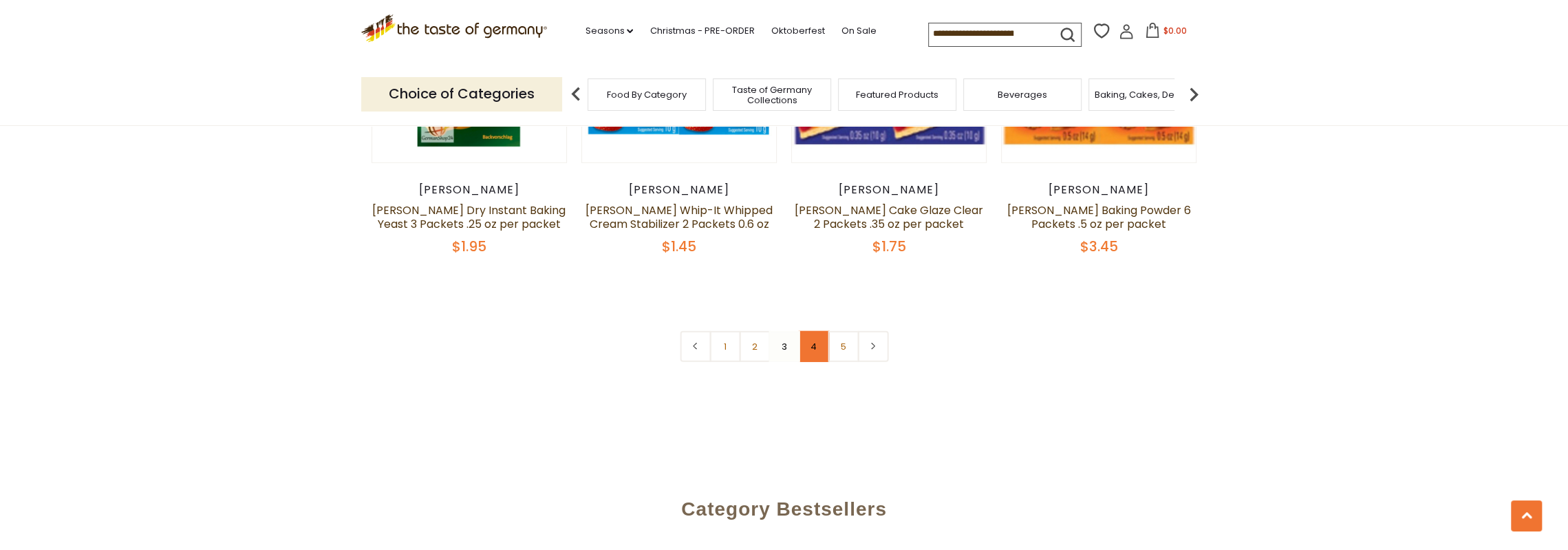
click at [812, 331] on link "4" at bounding box center [813, 346] width 31 height 31
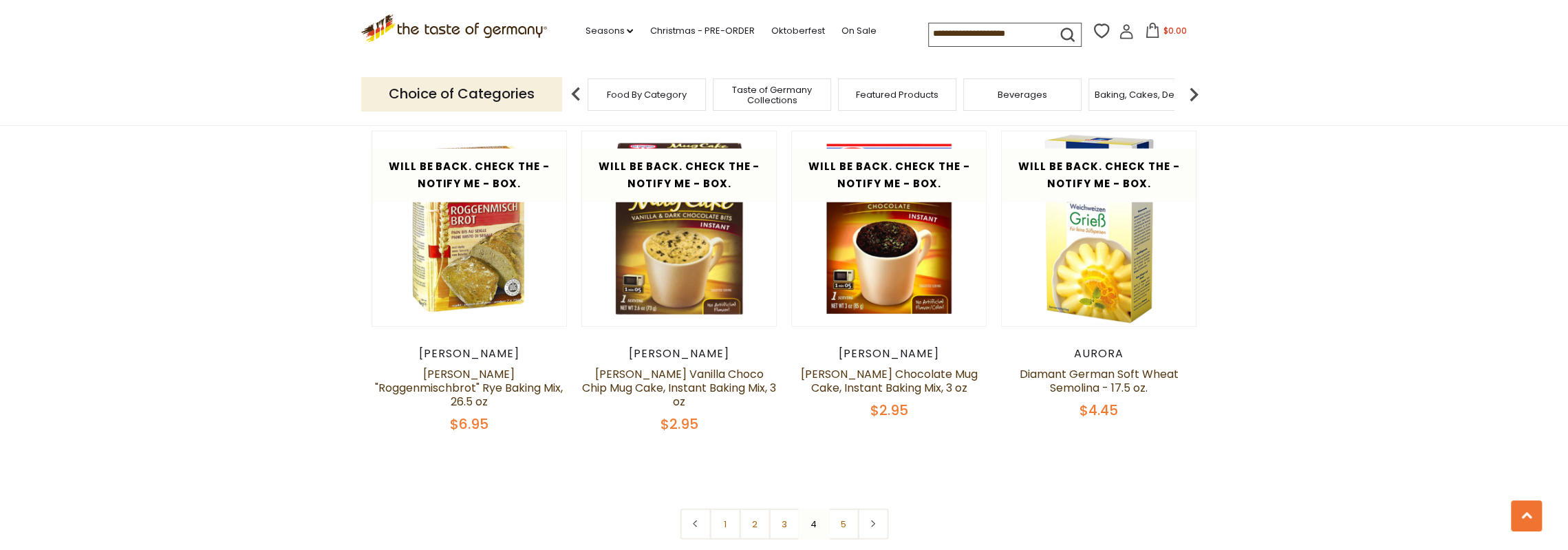
scroll to position [3496, 0]
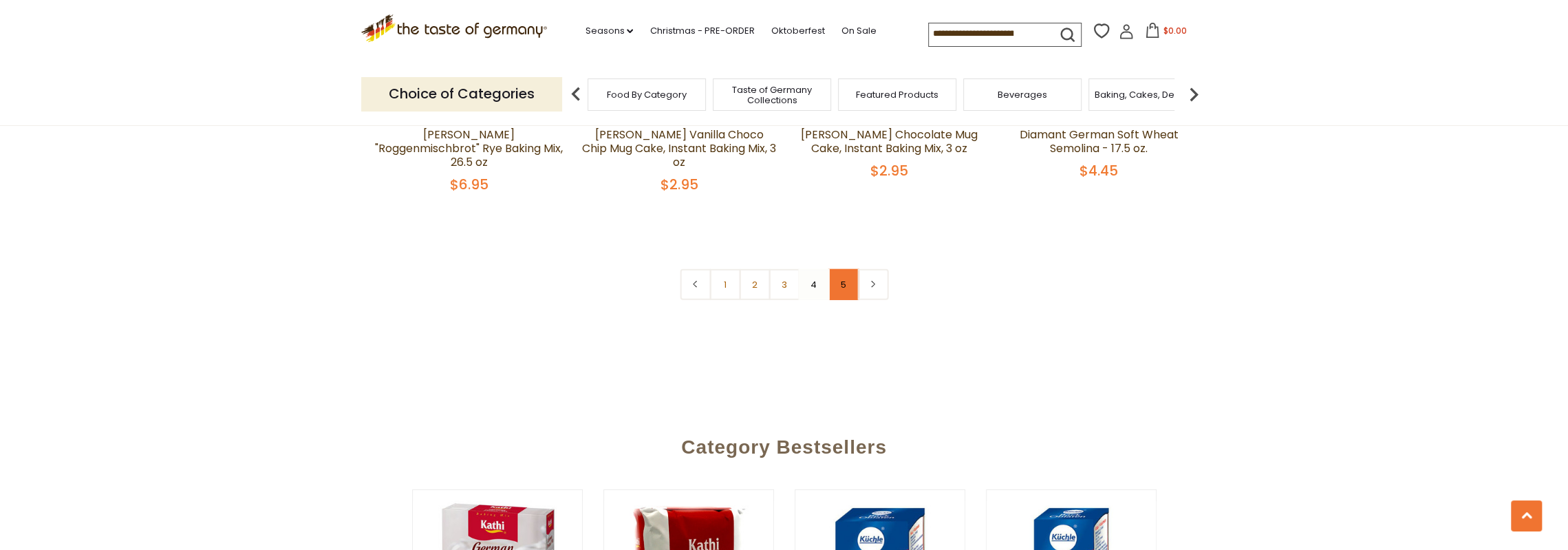
click at [844, 269] on link "5" at bounding box center [843, 284] width 31 height 31
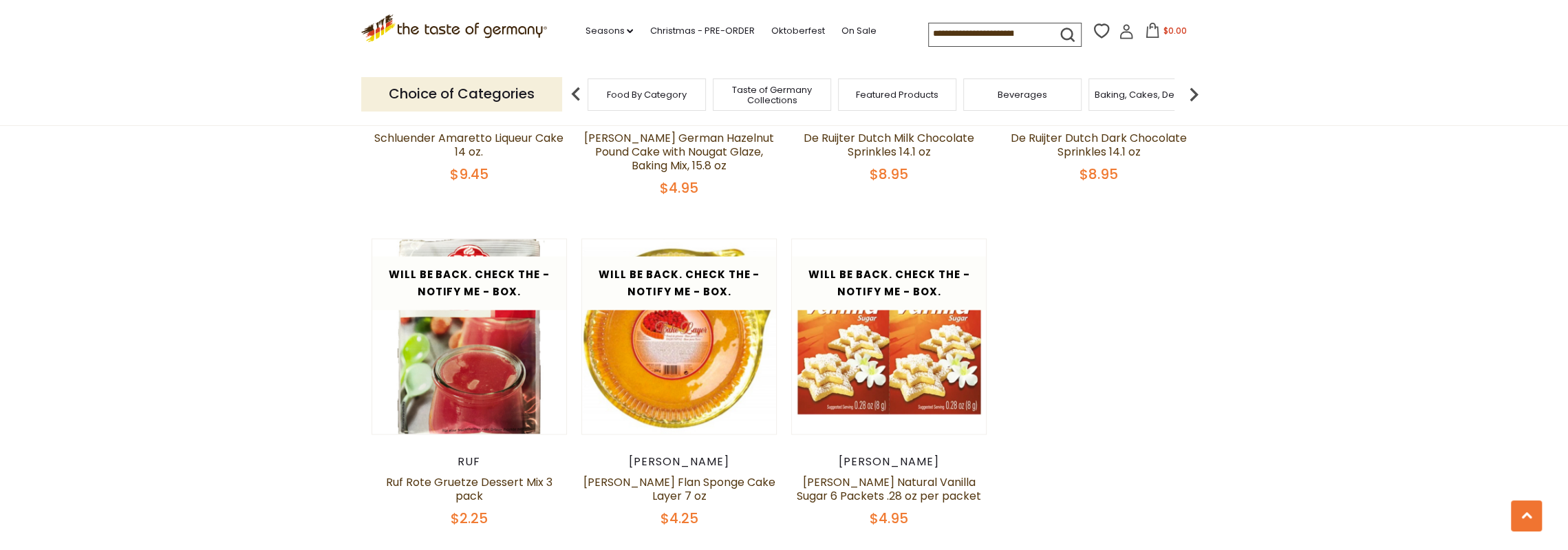
scroll to position [2257, 0]
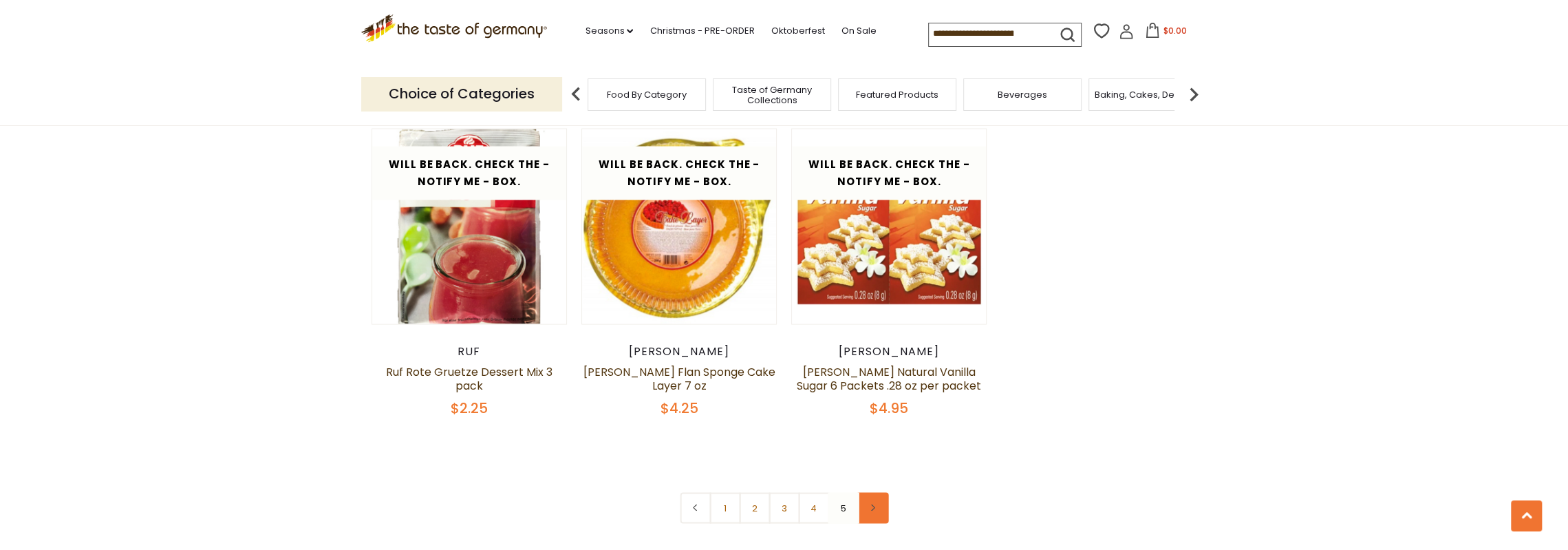
click at [882, 492] on link at bounding box center [872, 507] width 31 height 31
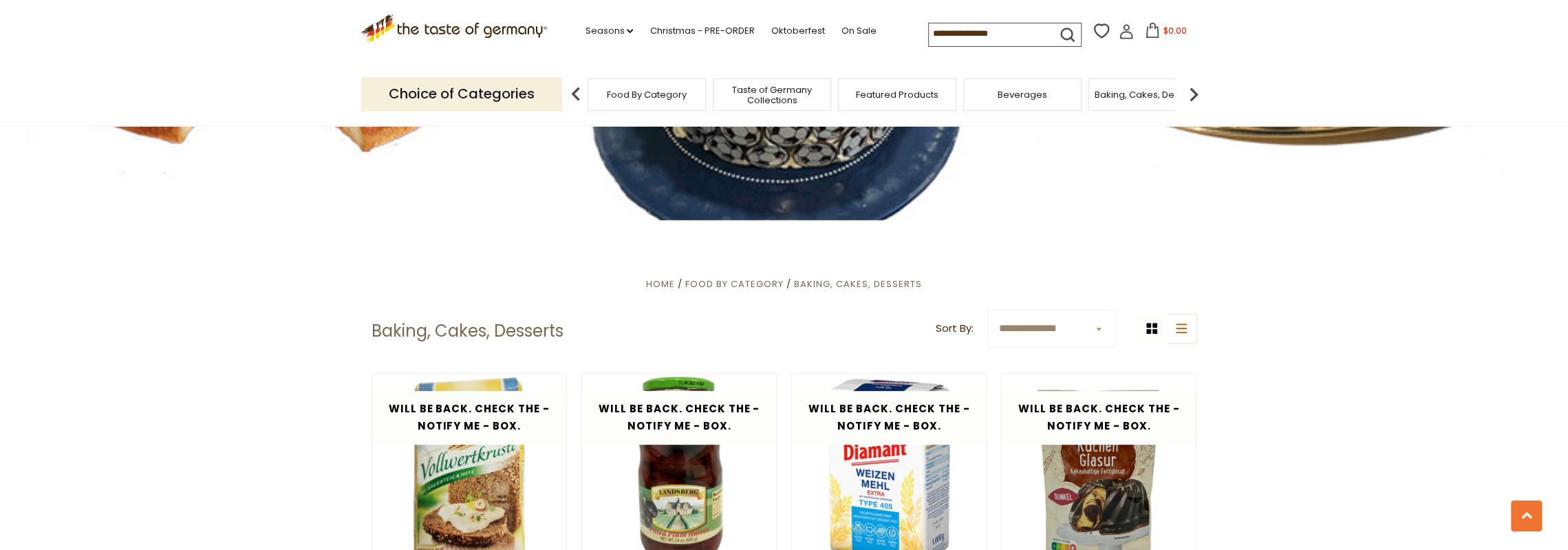
scroll to position [275, 0]
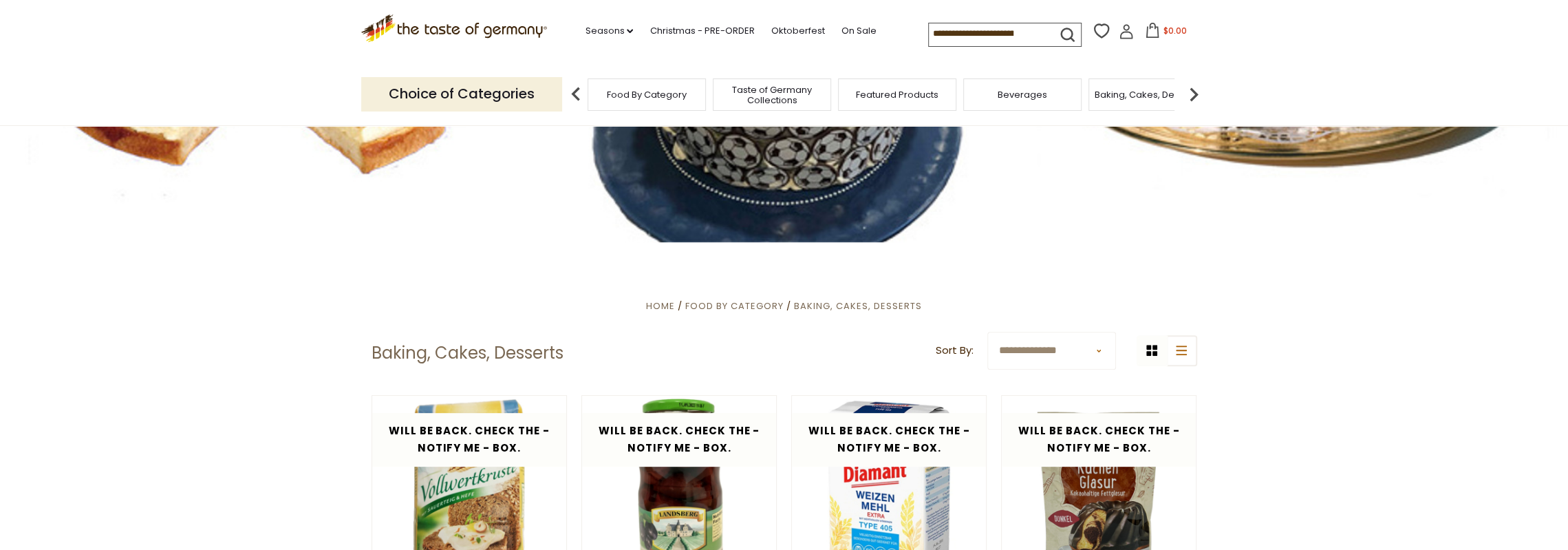
click at [1190, 93] on img at bounding box center [1193, 94] width 28 height 28
click at [1093, 100] on div "Breads" at bounding box center [1091, 95] width 119 height 33
click at [1089, 97] on span "Breads" at bounding box center [1091, 94] width 33 height 11
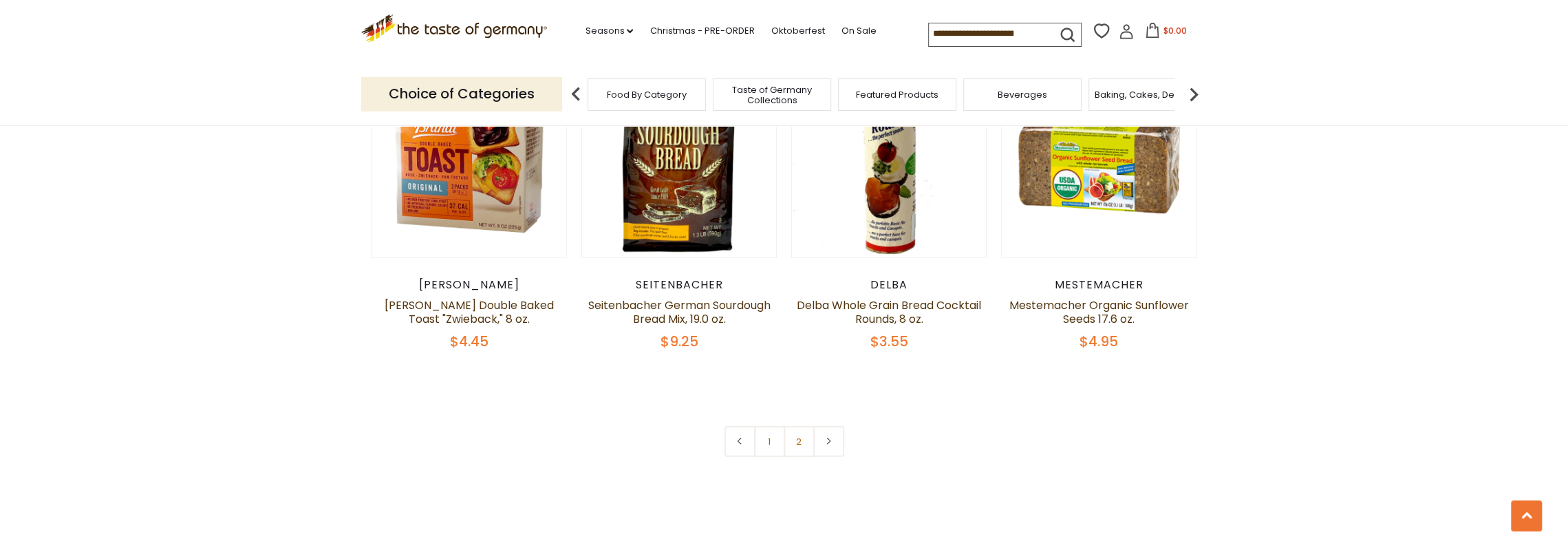
scroll to position [3302, 0]
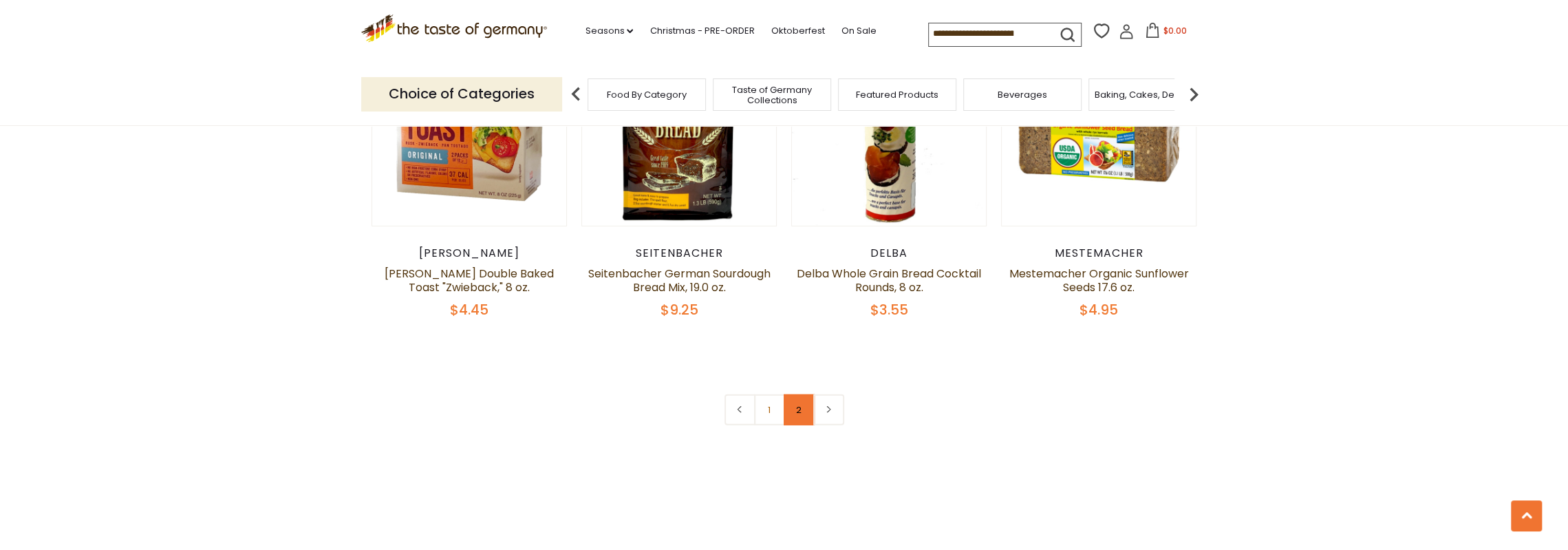
click at [800, 410] on link "2" at bounding box center [799, 409] width 31 height 31
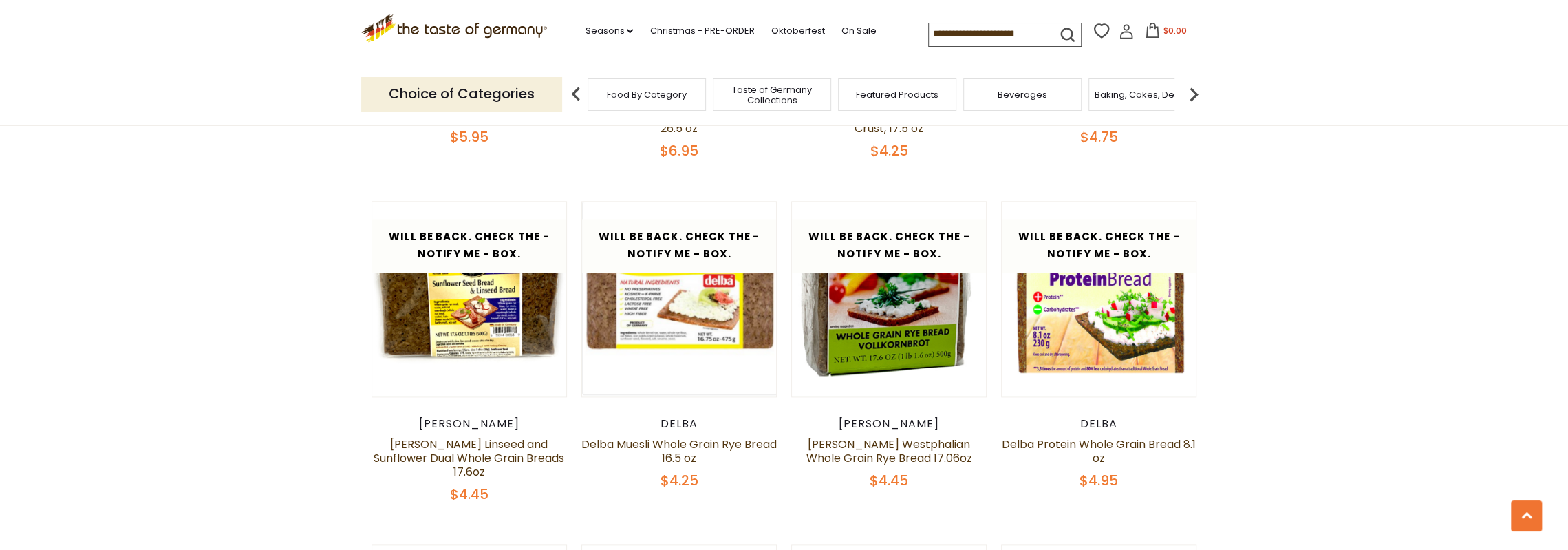
scroll to position [1501, 0]
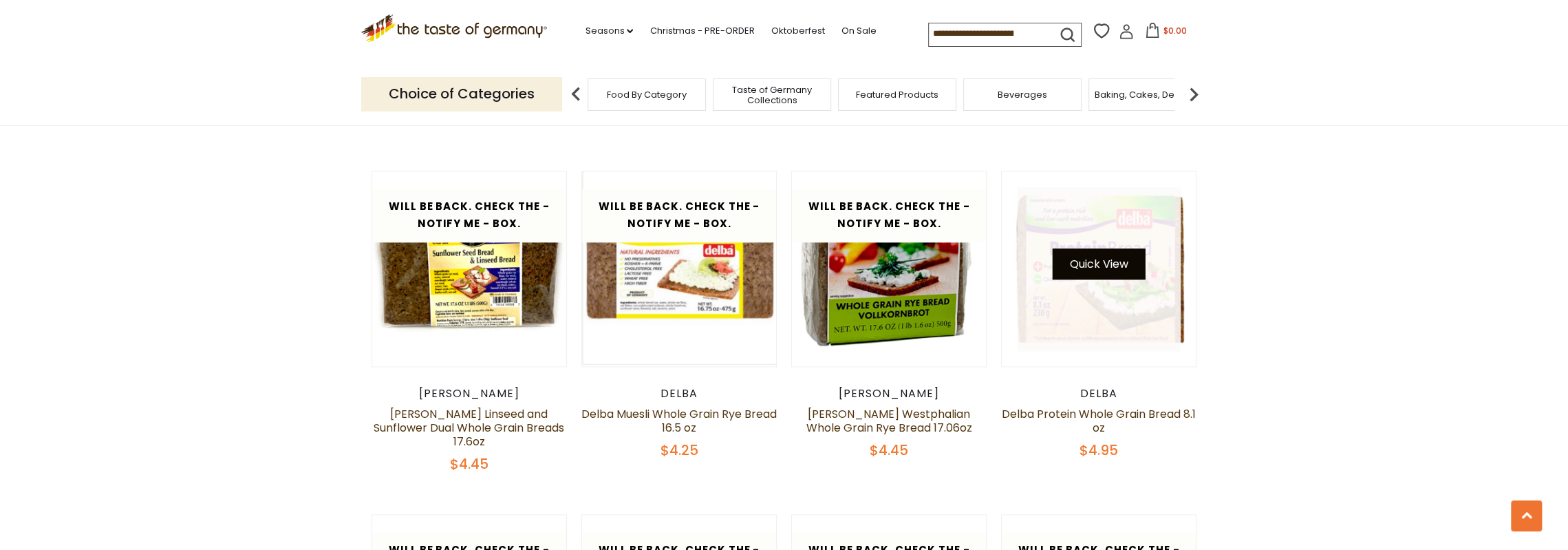
click at [1089, 259] on button "Quick View" at bounding box center [1098, 264] width 93 height 31
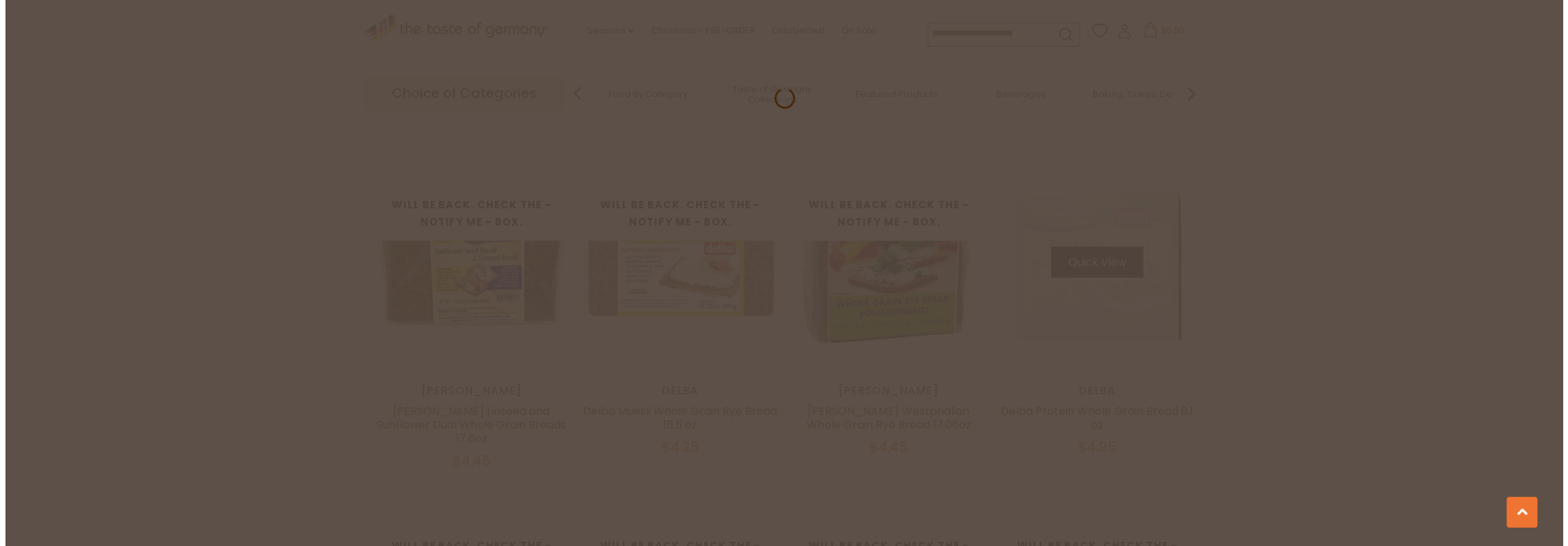
scroll to position [1493, 0]
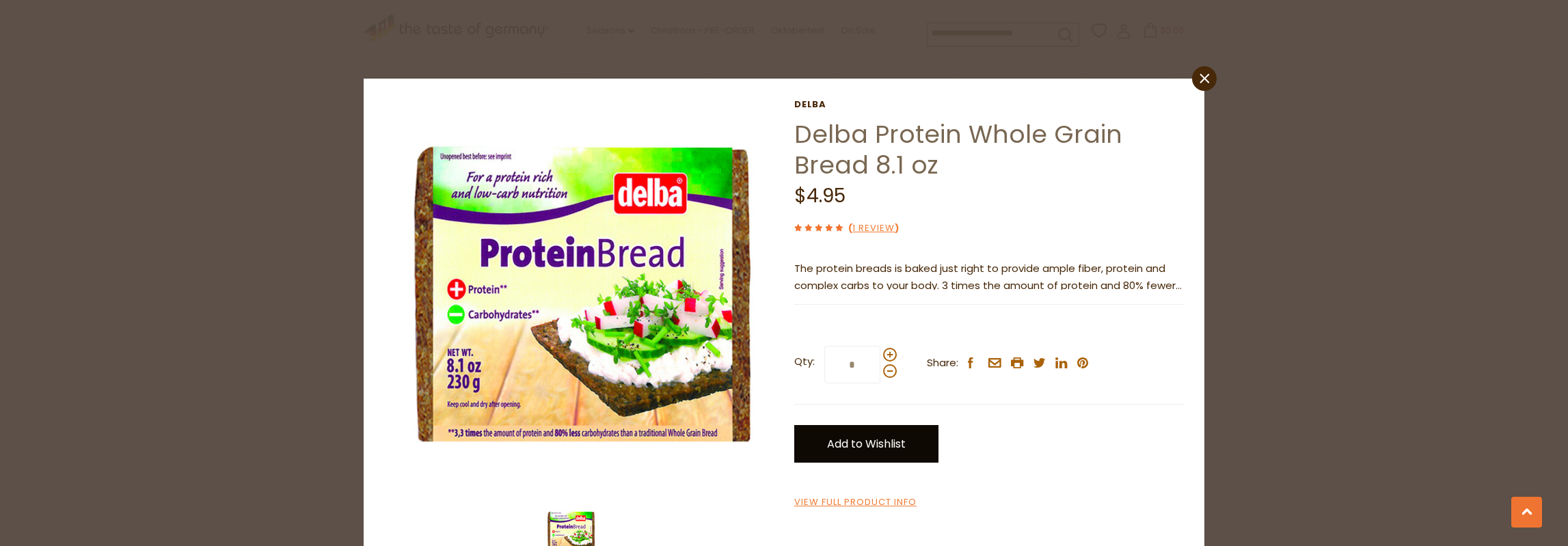
click at [840, 434] on link "Add to Wishlist" at bounding box center [867, 443] width 144 height 38
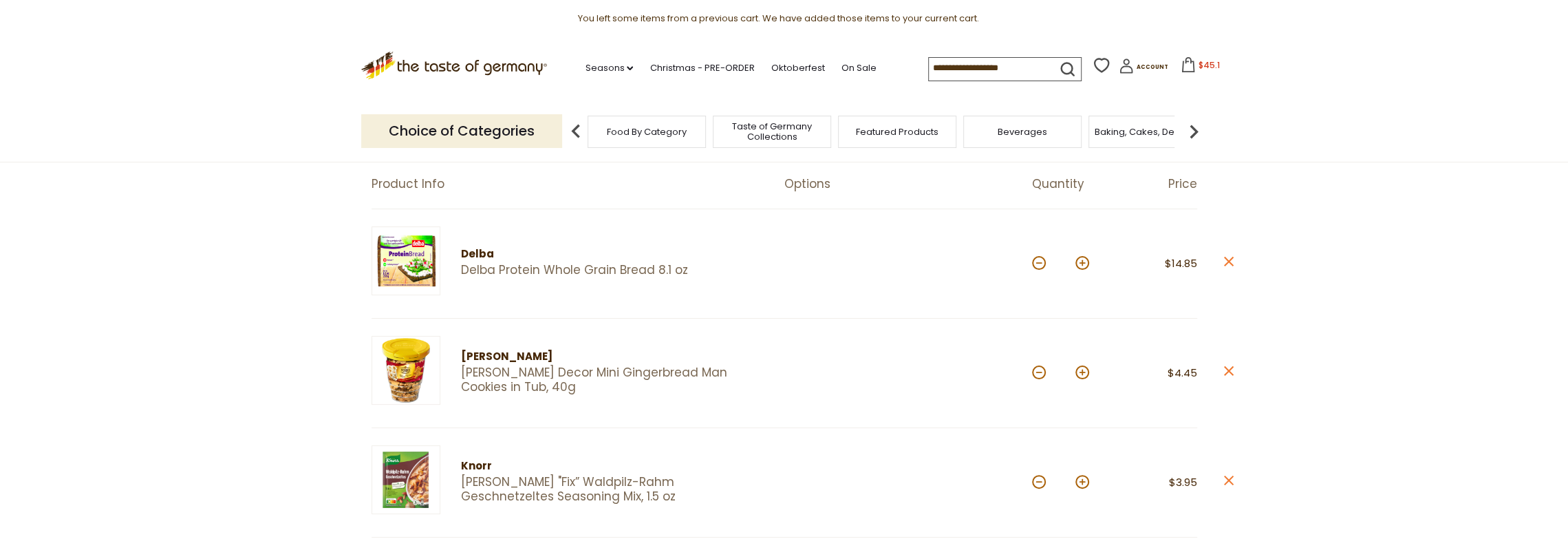
scroll to position [138, 0]
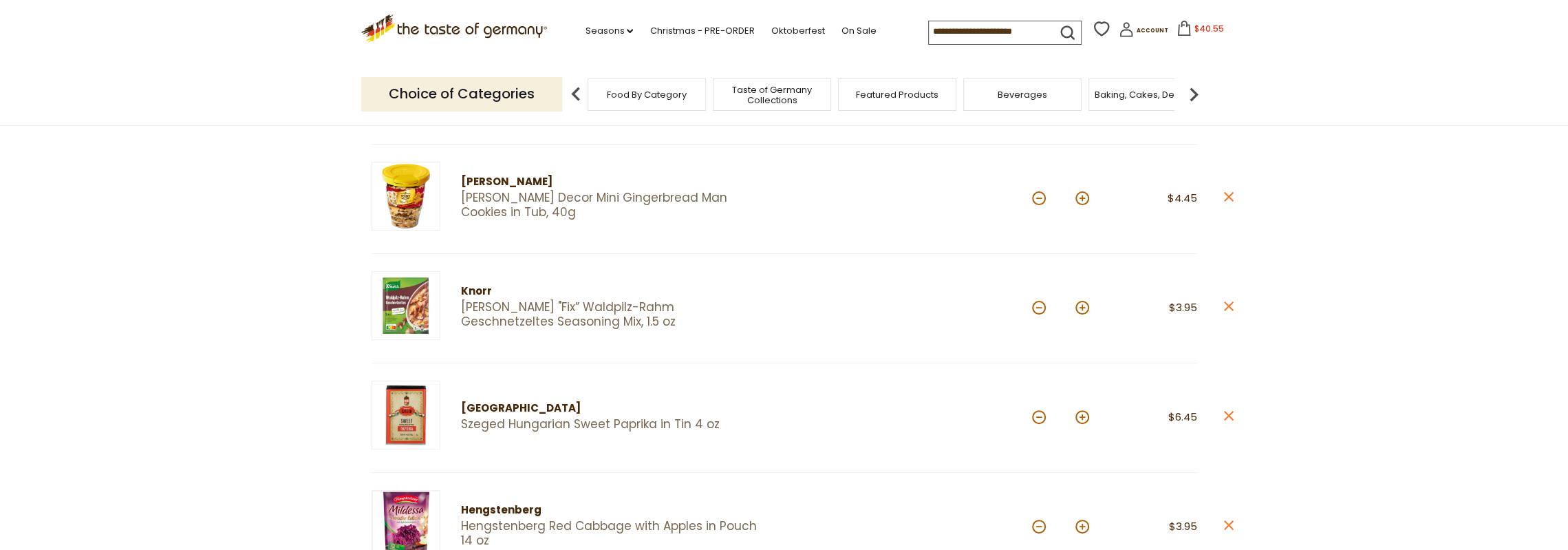
scroll to position [275, 0]
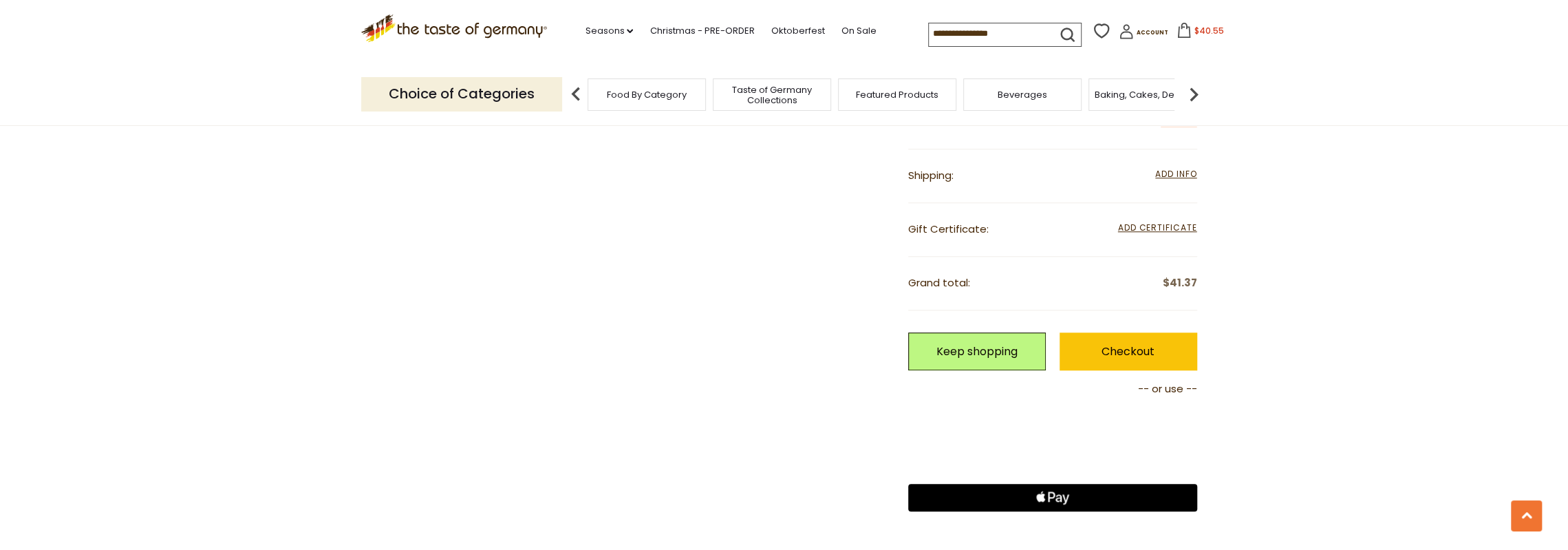
scroll to position [1239, 0]
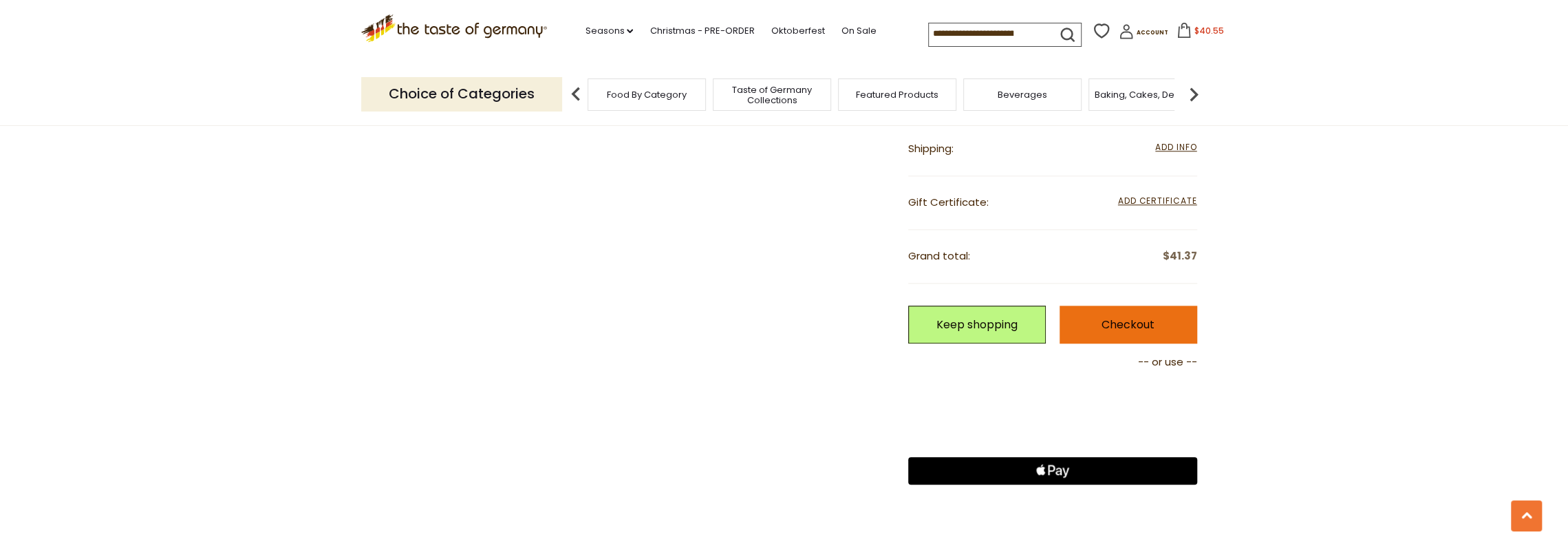
click at [1101, 316] on link "Checkout" at bounding box center [1129, 324] width 138 height 38
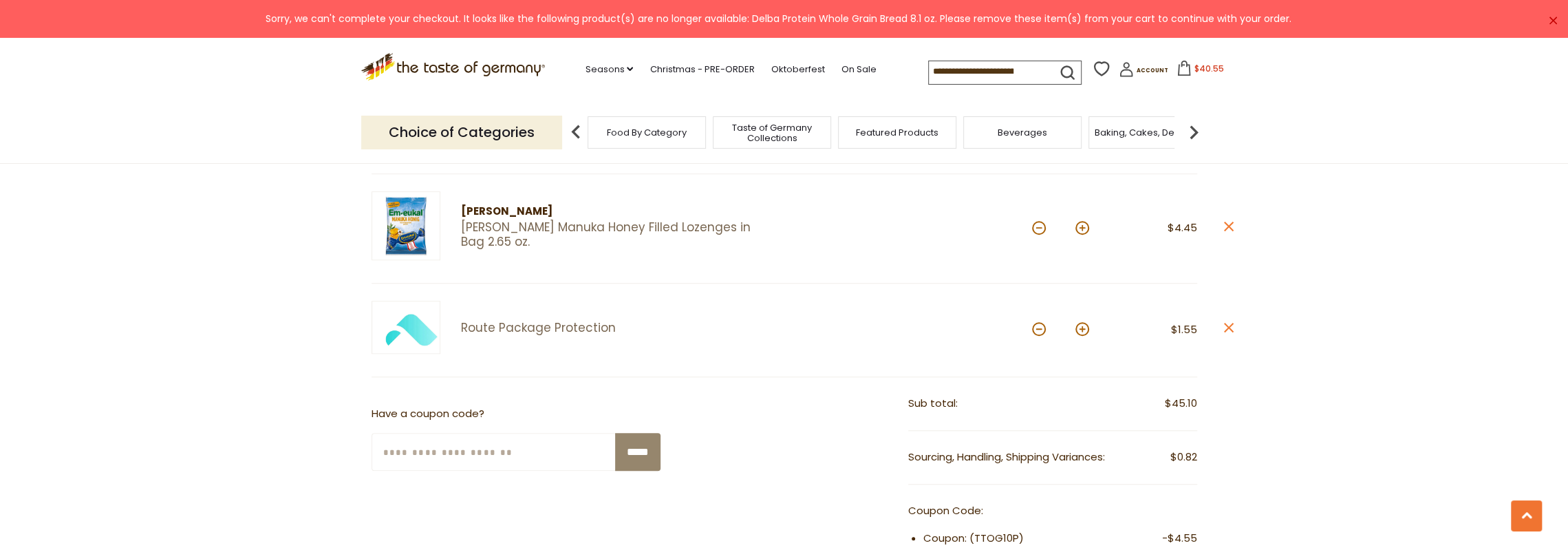
scroll to position [757, 0]
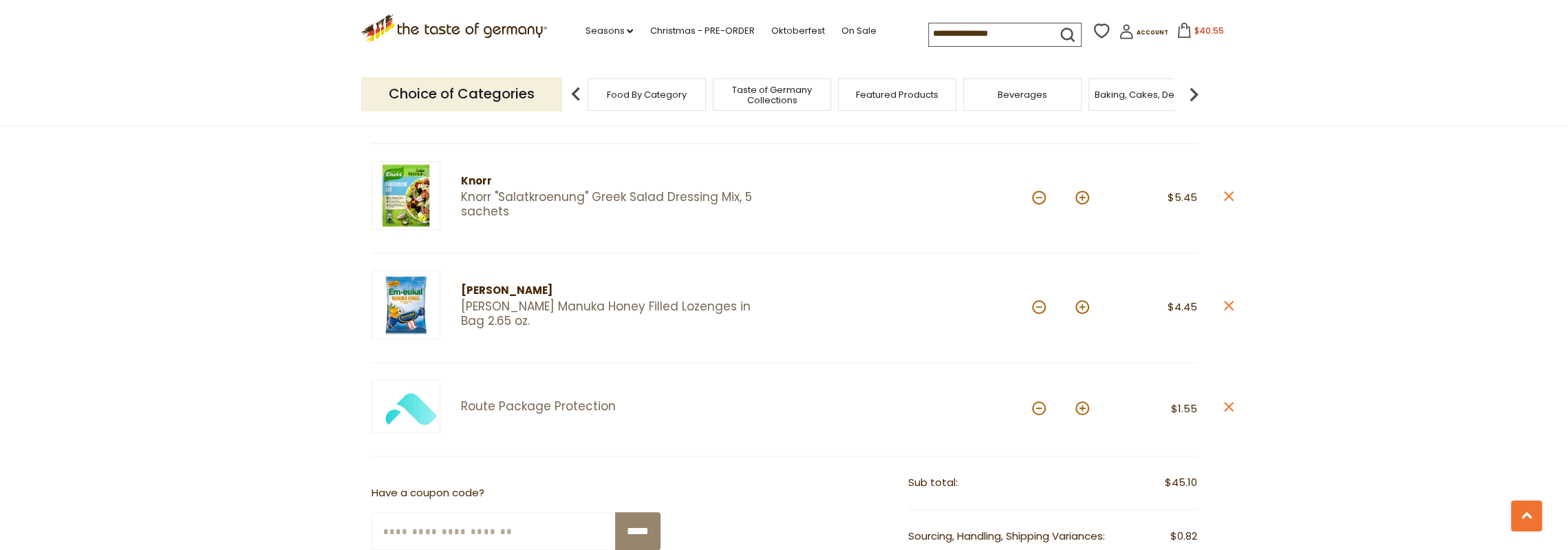
scroll to position [688, 0]
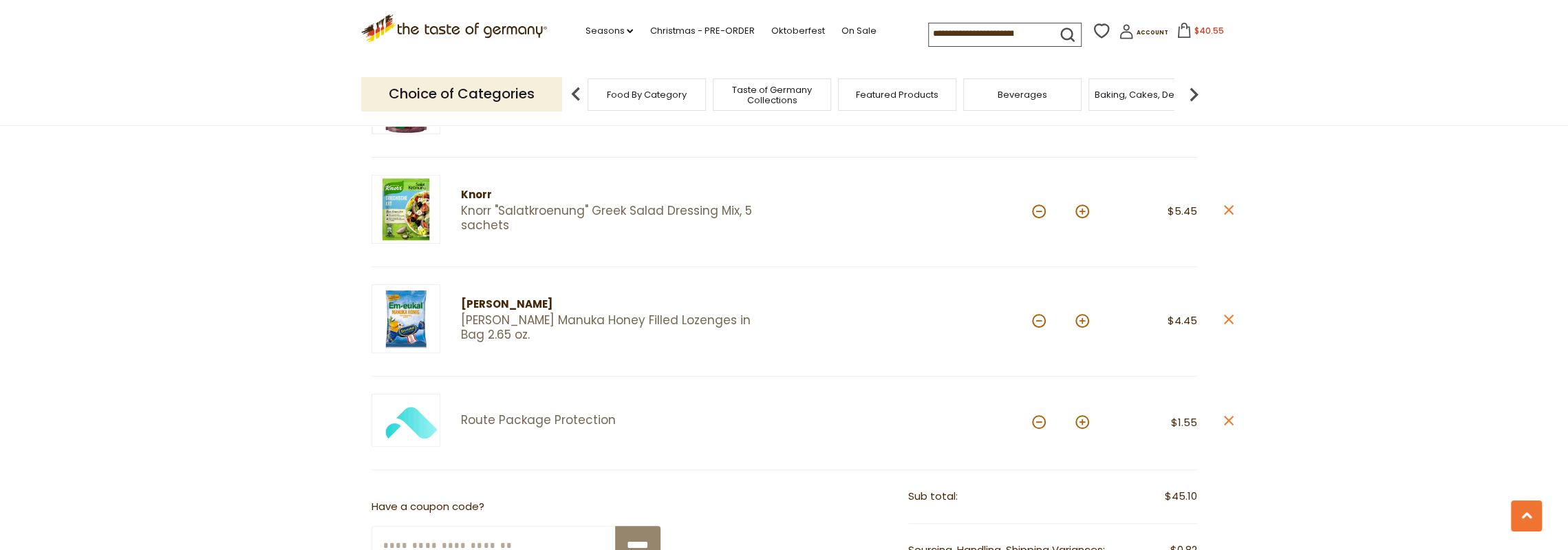
click at [1195, 93] on img at bounding box center [1193, 94] width 28 height 28
click at [1094, 99] on span "Breads" at bounding box center [1091, 94] width 33 height 11
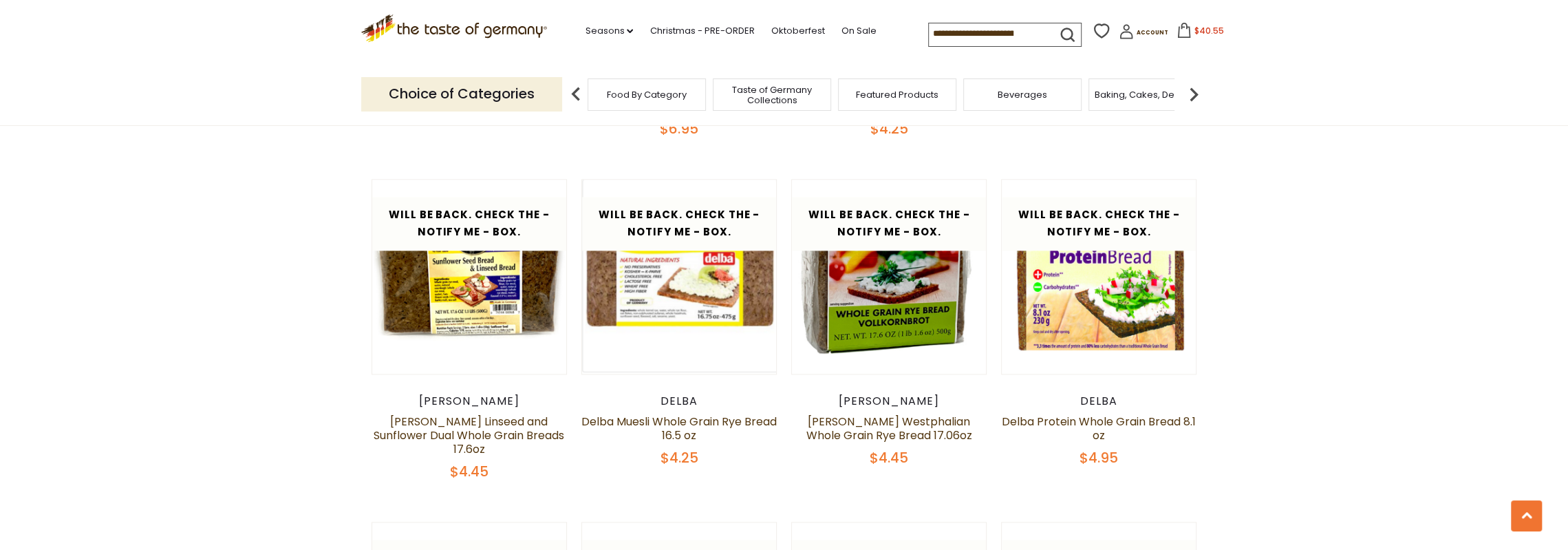
scroll to position [1444, 0]
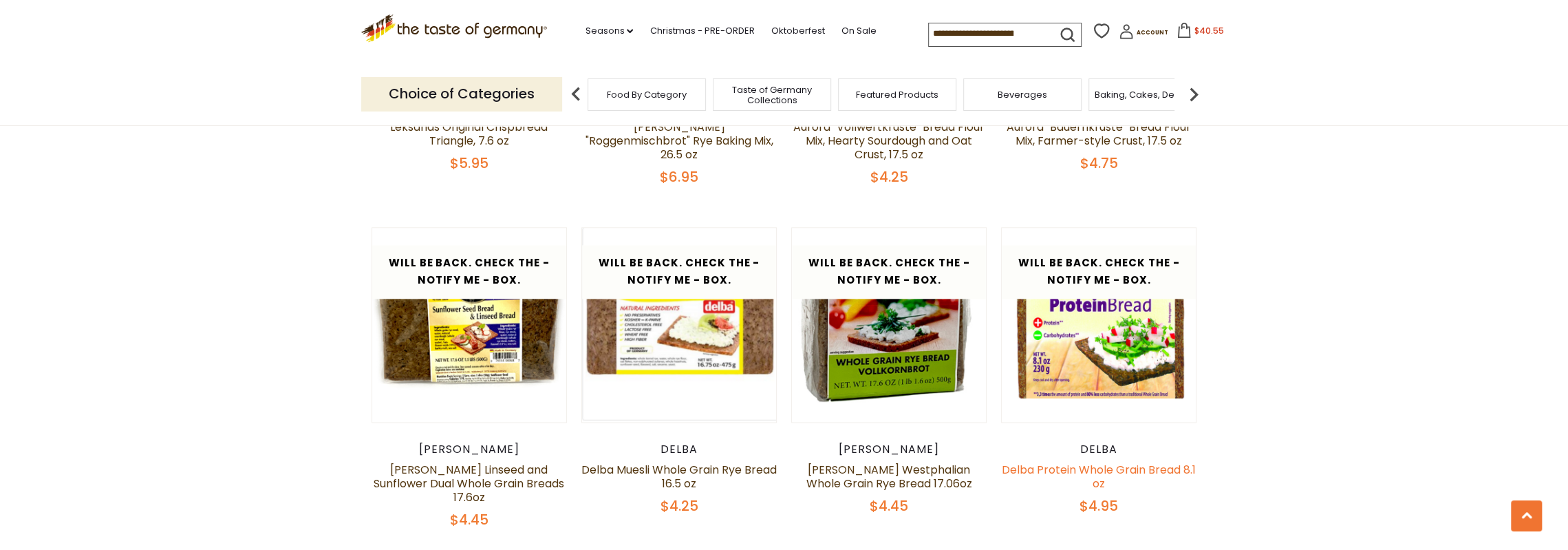
click at [1099, 469] on link "Delba Protein Whole Grain Bread 8.1 oz" at bounding box center [1098, 476] width 194 height 30
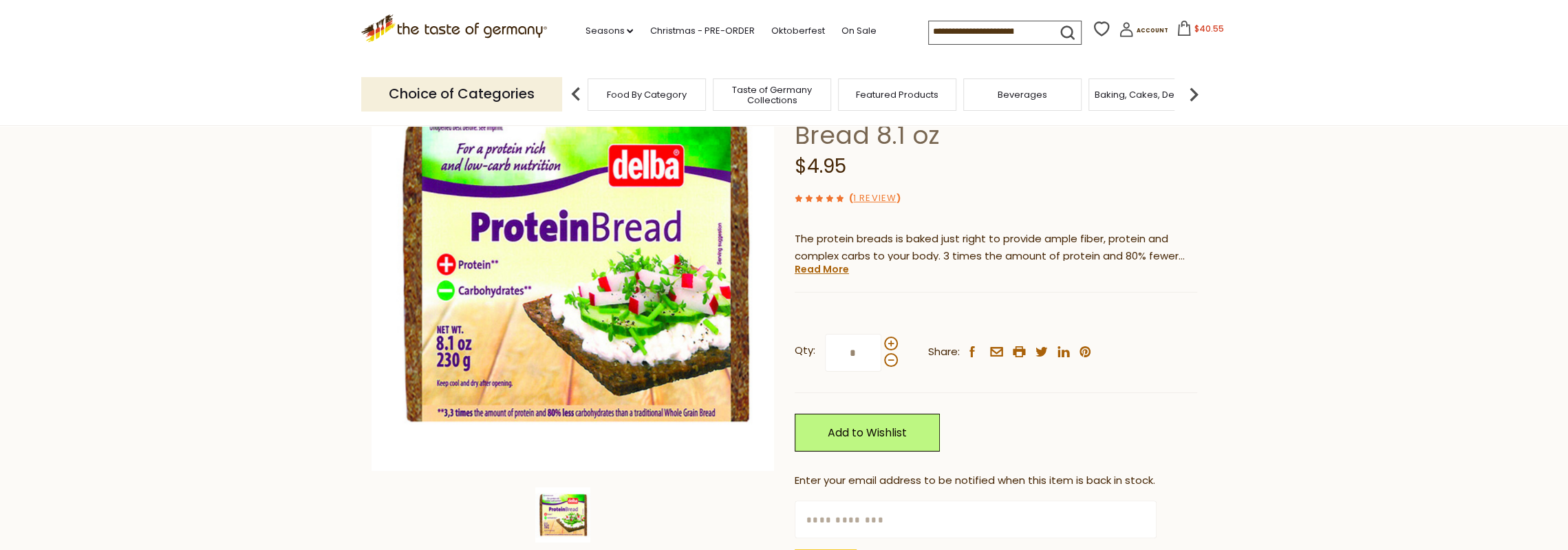
scroll to position [207, 0]
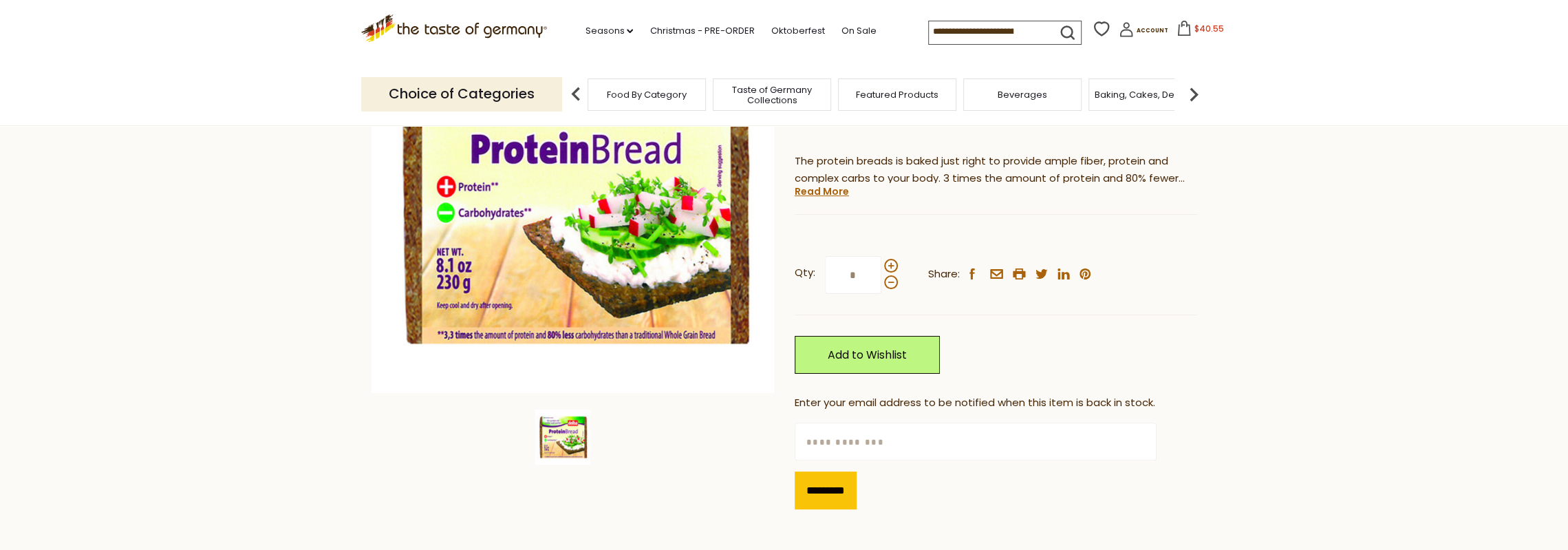
click at [839, 439] on input "text" at bounding box center [976, 442] width 362 height 38
type input "**********"
click at [809, 486] on input "*********" at bounding box center [826, 491] width 62 height 38
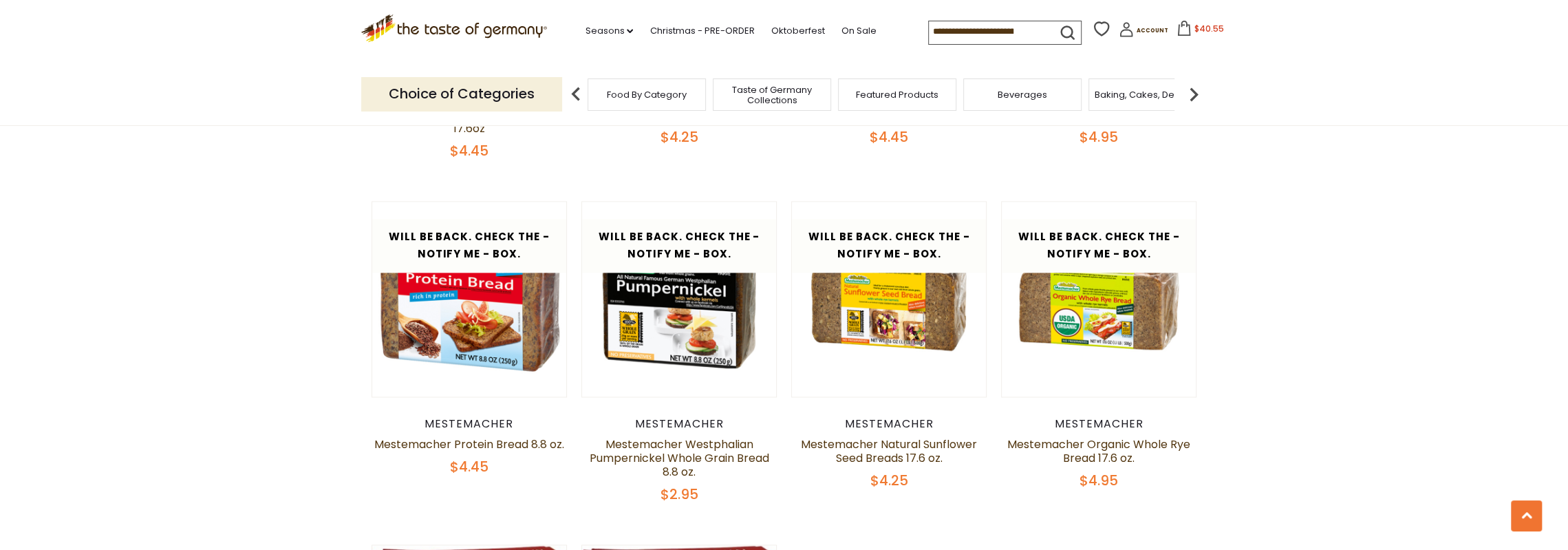
scroll to position [2132, 0]
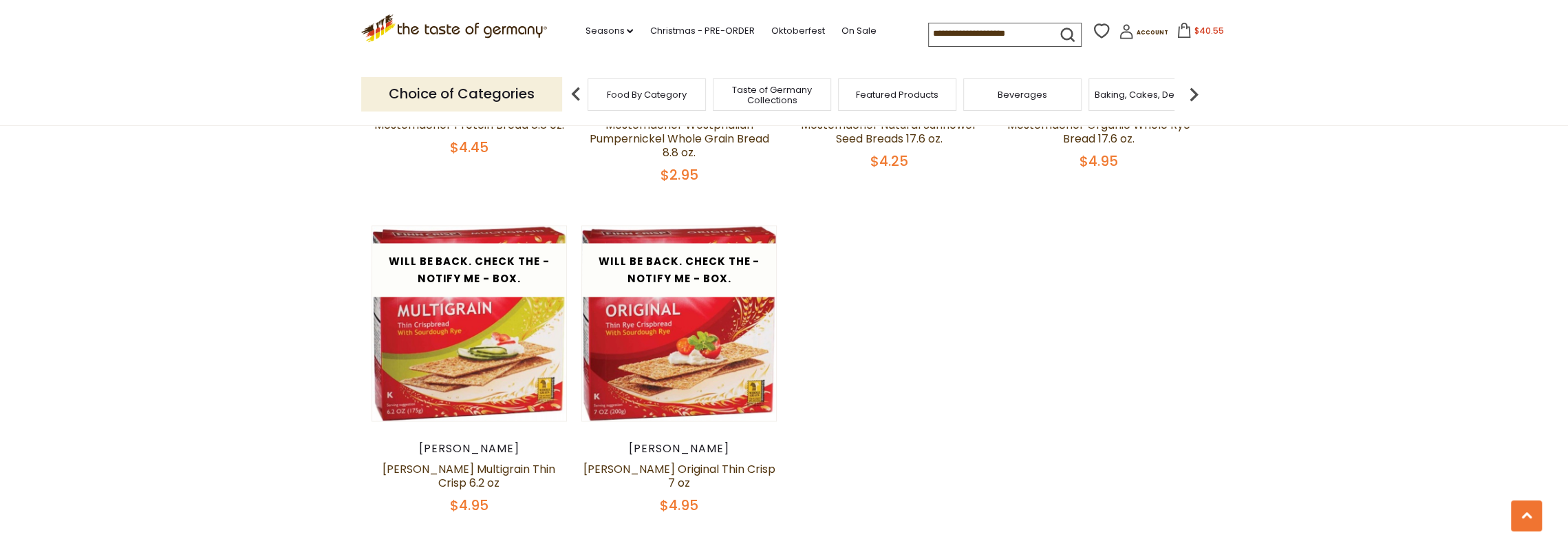
click at [1195, 92] on img at bounding box center [1193, 94] width 28 height 28
click at [1195, 93] on img at bounding box center [1193, 94] width 28 height 28
click at [1043, 101] on div "Candy" at bounding box center [1033, 95] width 119 height 33
click at [1027, 92] on span "Candy" at bounding box center [1033, 94] width 30 height 11
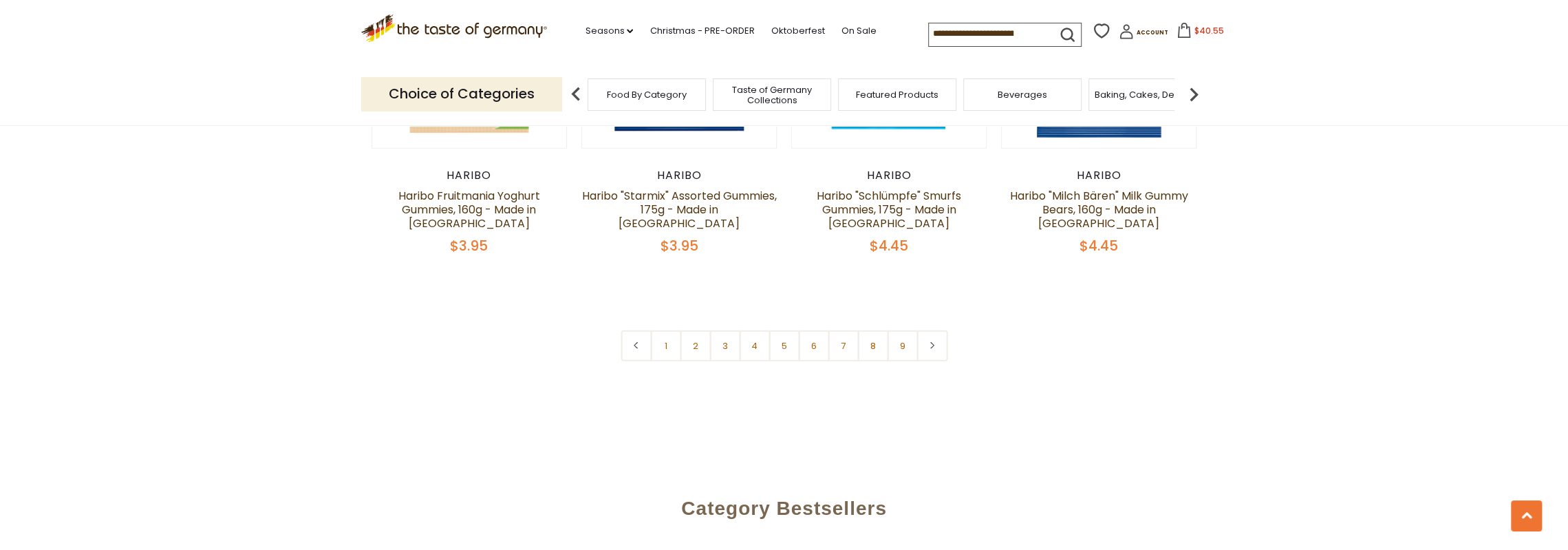
scroll to position [3489, 0]
click at [696, 329] on link "2" at bounding box center [696, 344] width 31 height 31
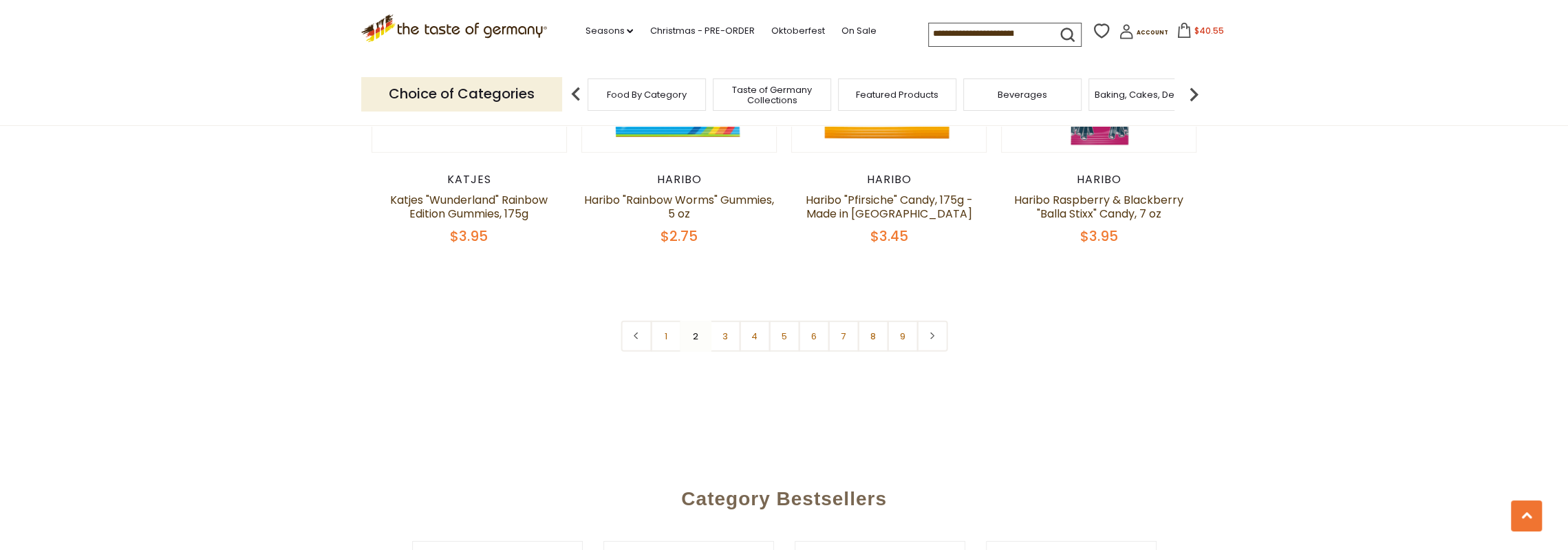
scroll to position [3495, 0]
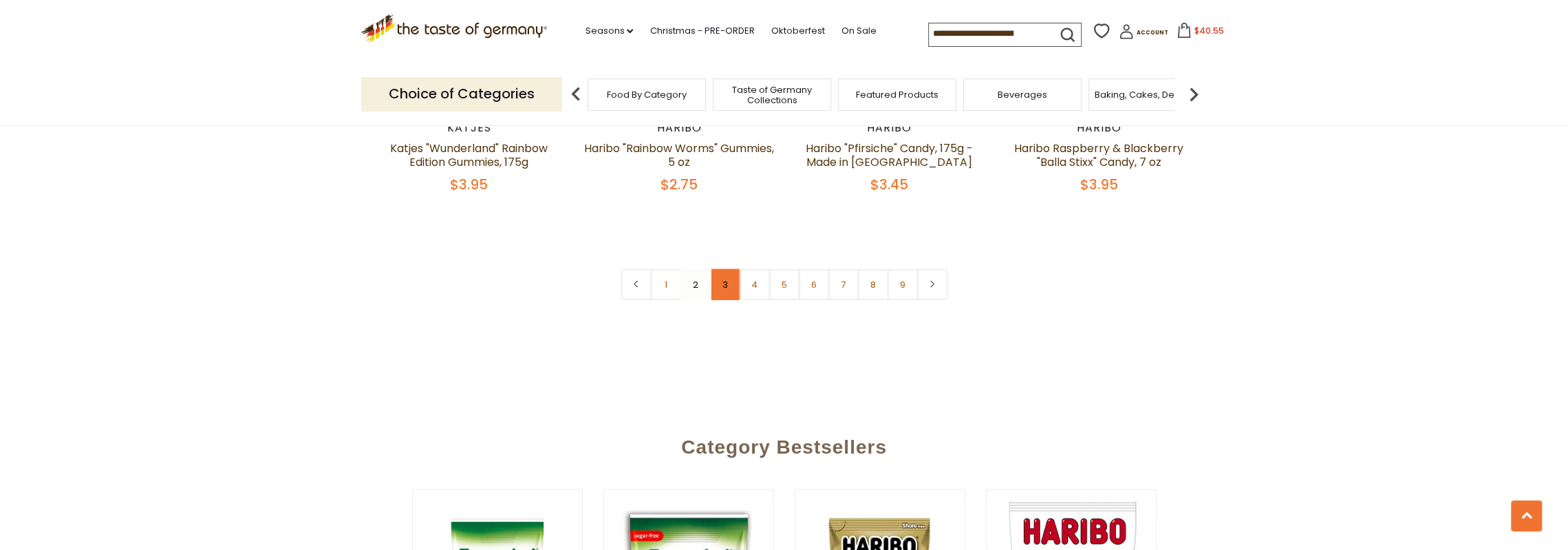
click at [729, 269] on link "3" at bounding box center [724, 284] width 31 height 31
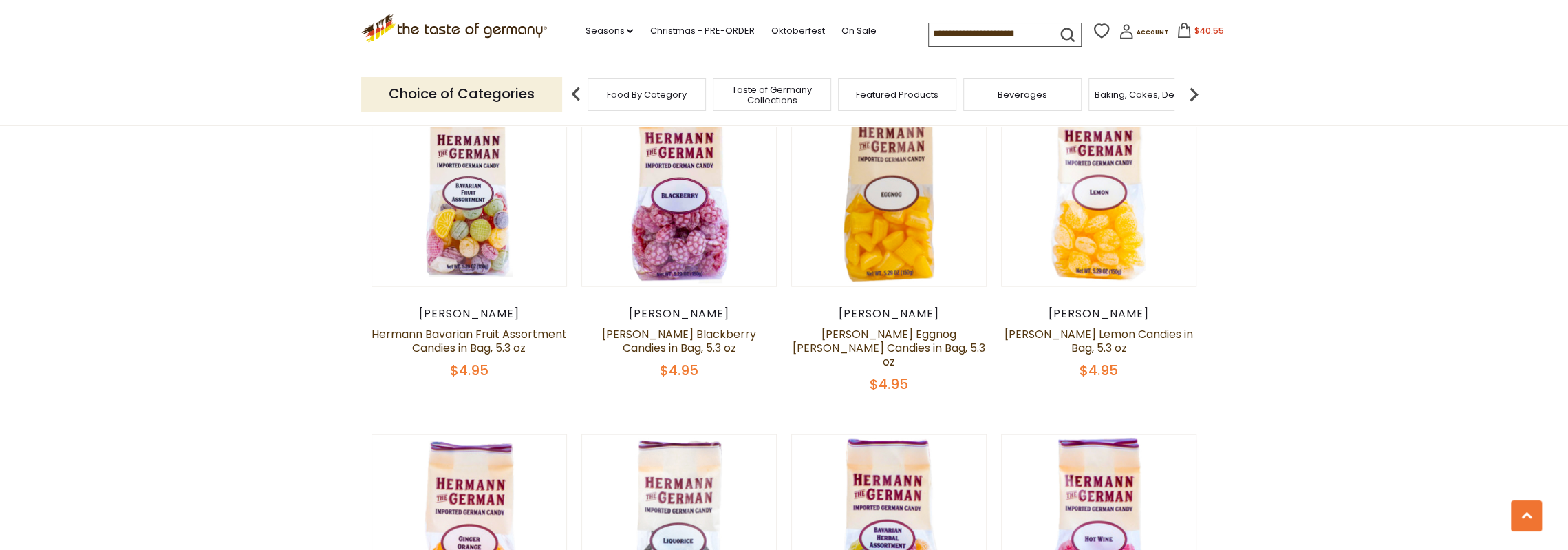
scroll to position [3357, 0]
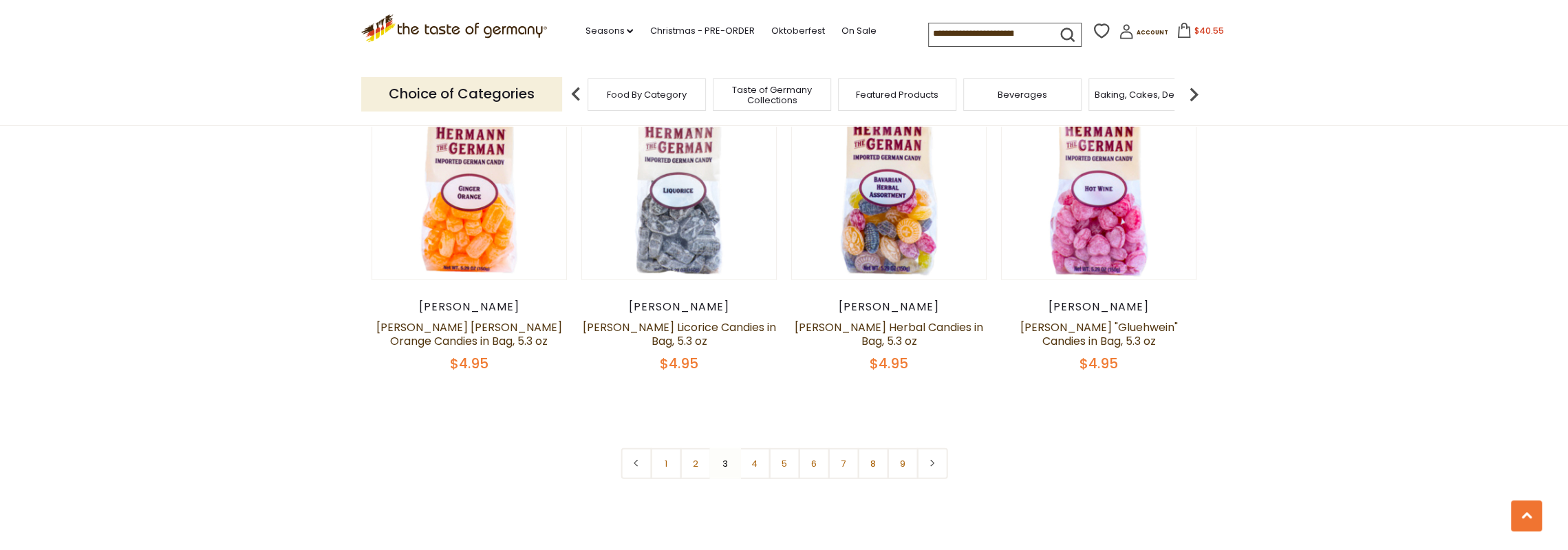
click at [756, 448] on link "4" at bounding box center [754, 463] width 31 height 31
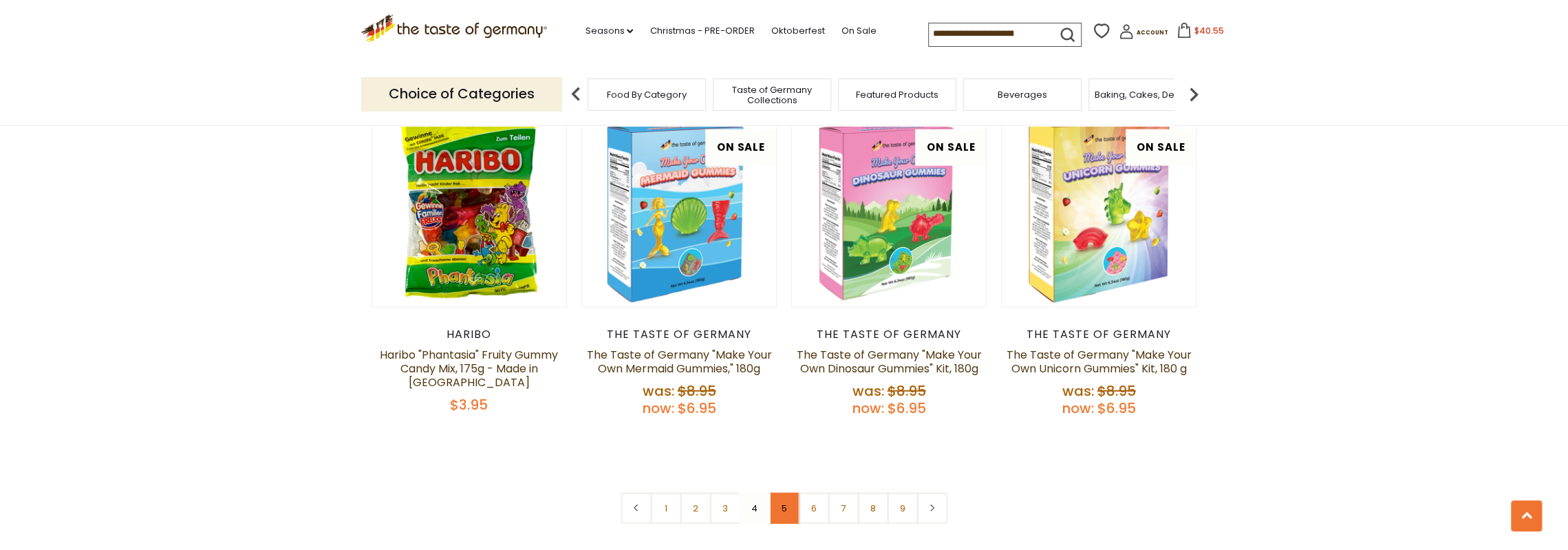
click at [779, 493] on link "5" at bounding box center [784, 508] width 31 height 31
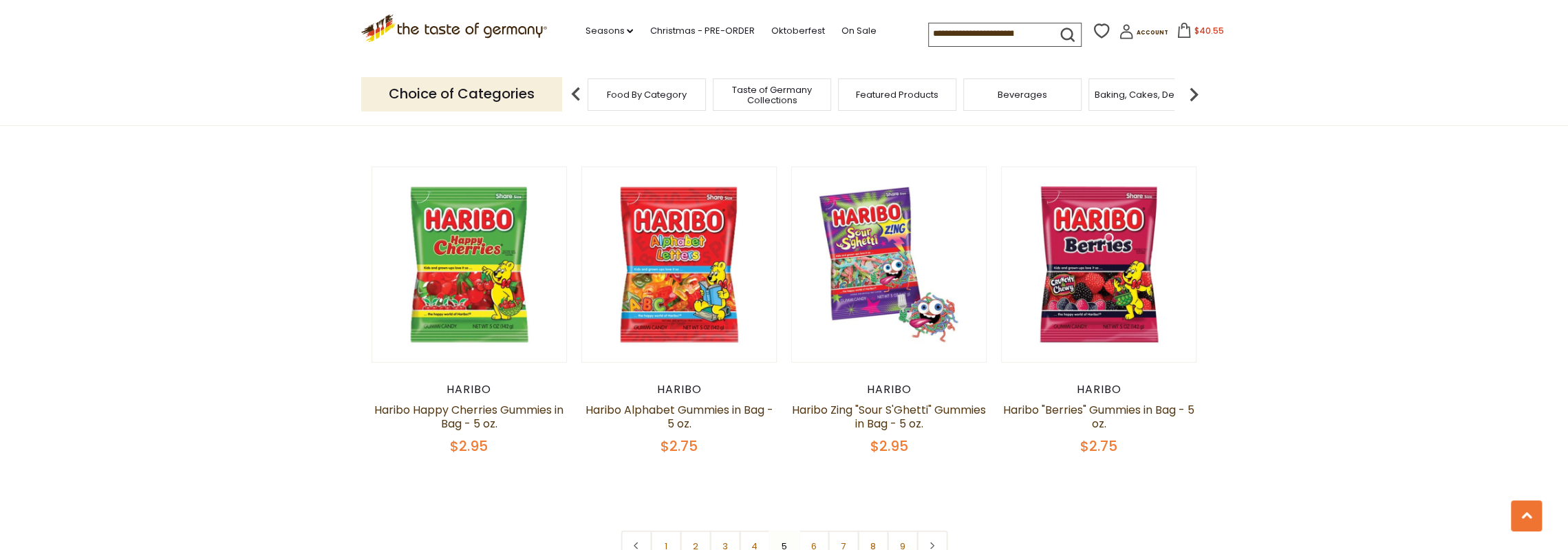
scroll to position [3221, 0]
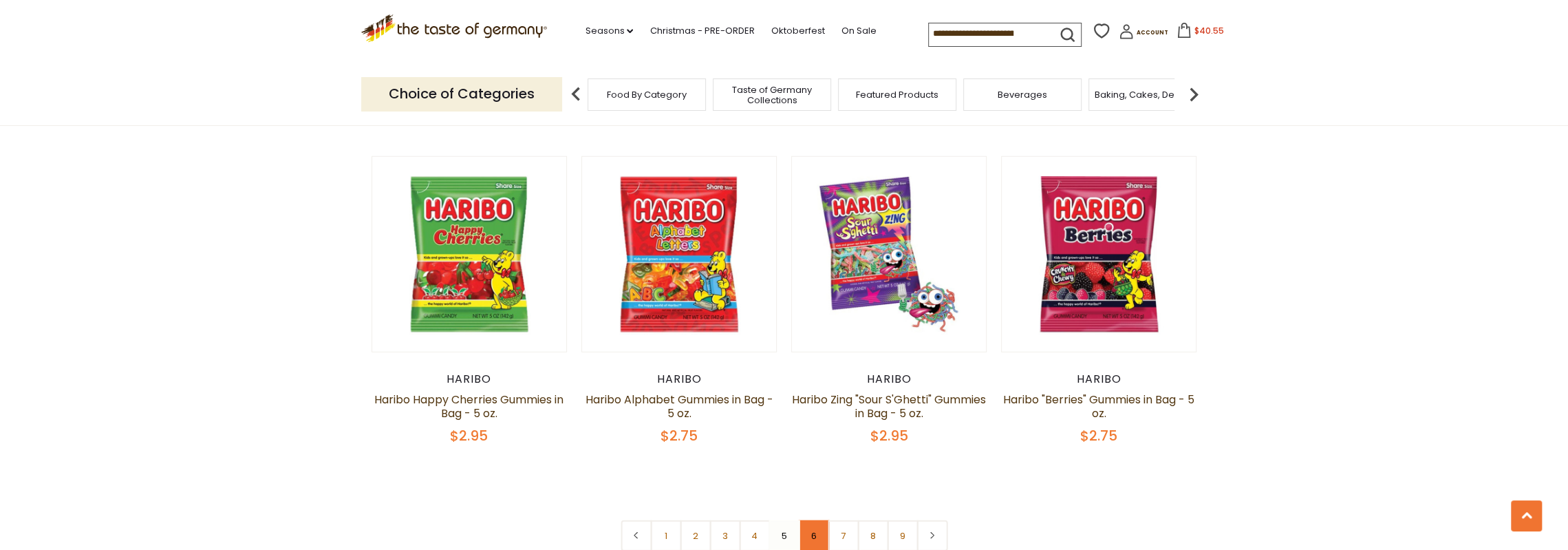
click at [820, 520] on link "6" at bounding box center [813, 536] width 31 height 31
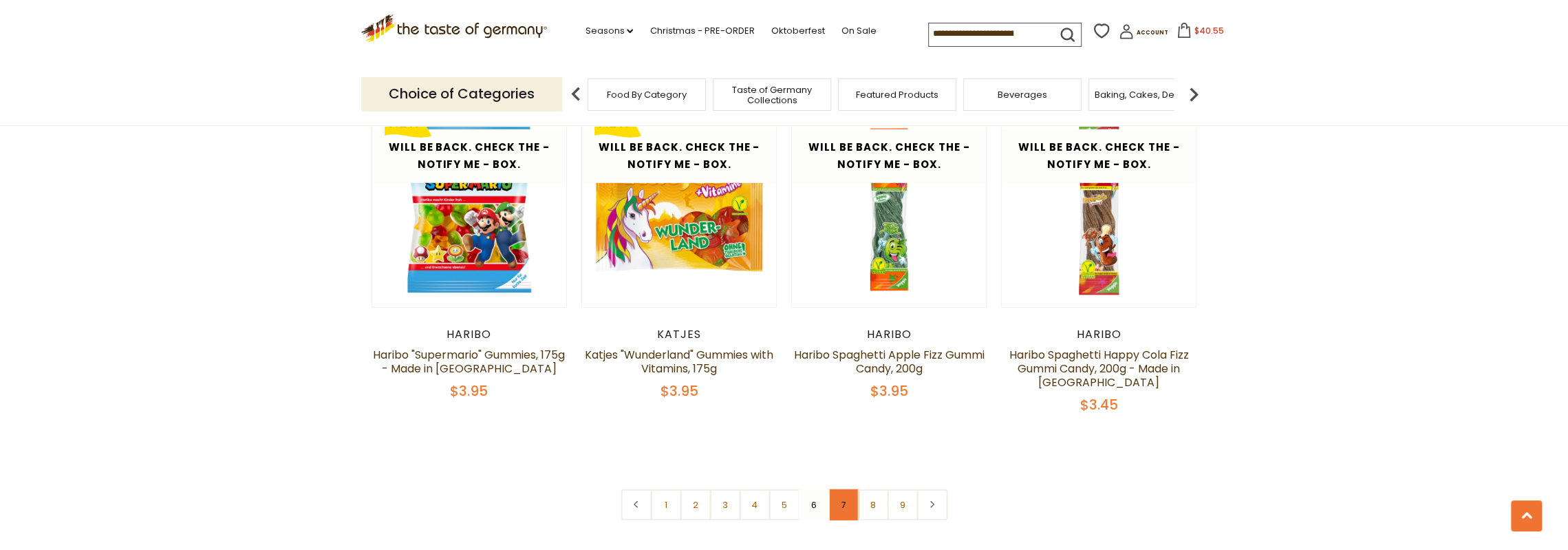
click at [844, 489] on link "7" at bounding box center [843, 504] width 31 height 31
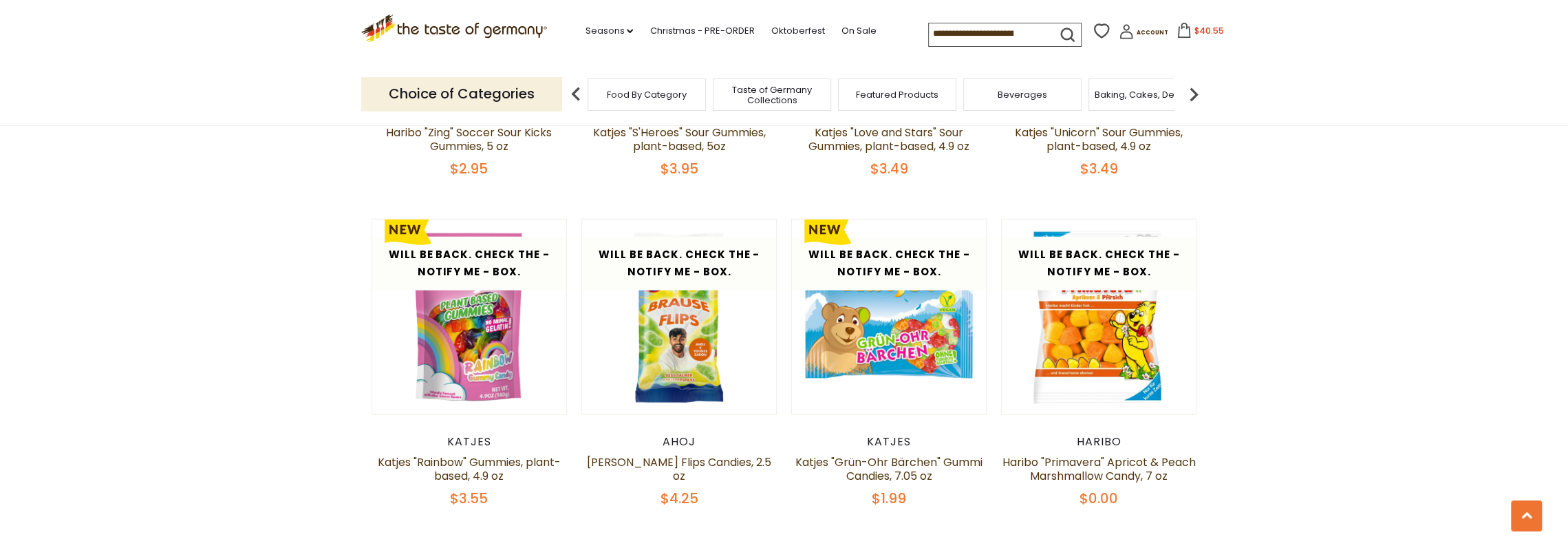
scroll to position [3426, 0]
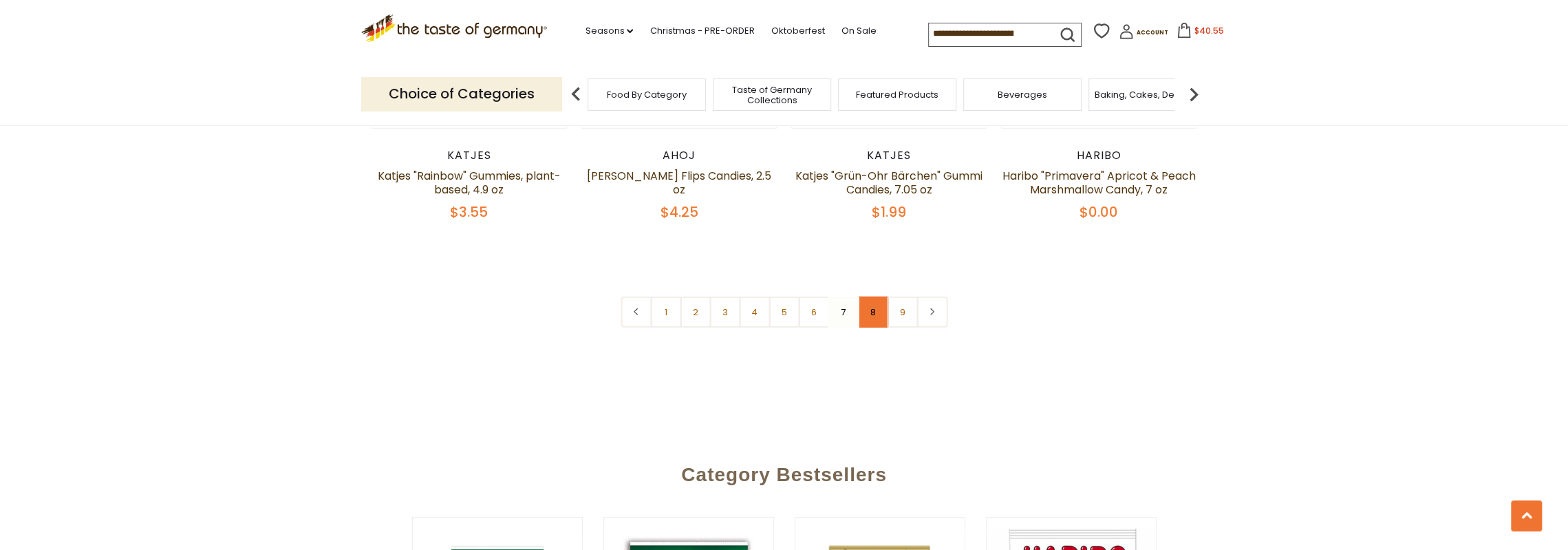
click at [878, 297] on link "8" at bounding box center [872, 312] width 31 height 31
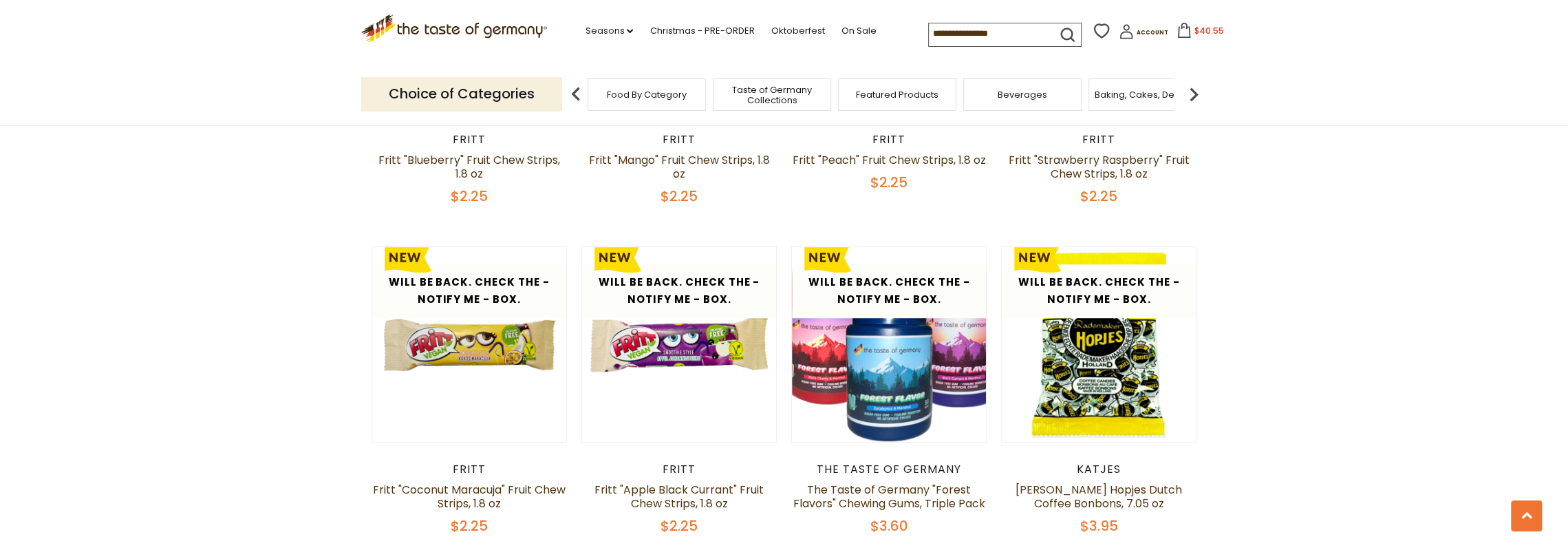
scroll to position [743, 0]
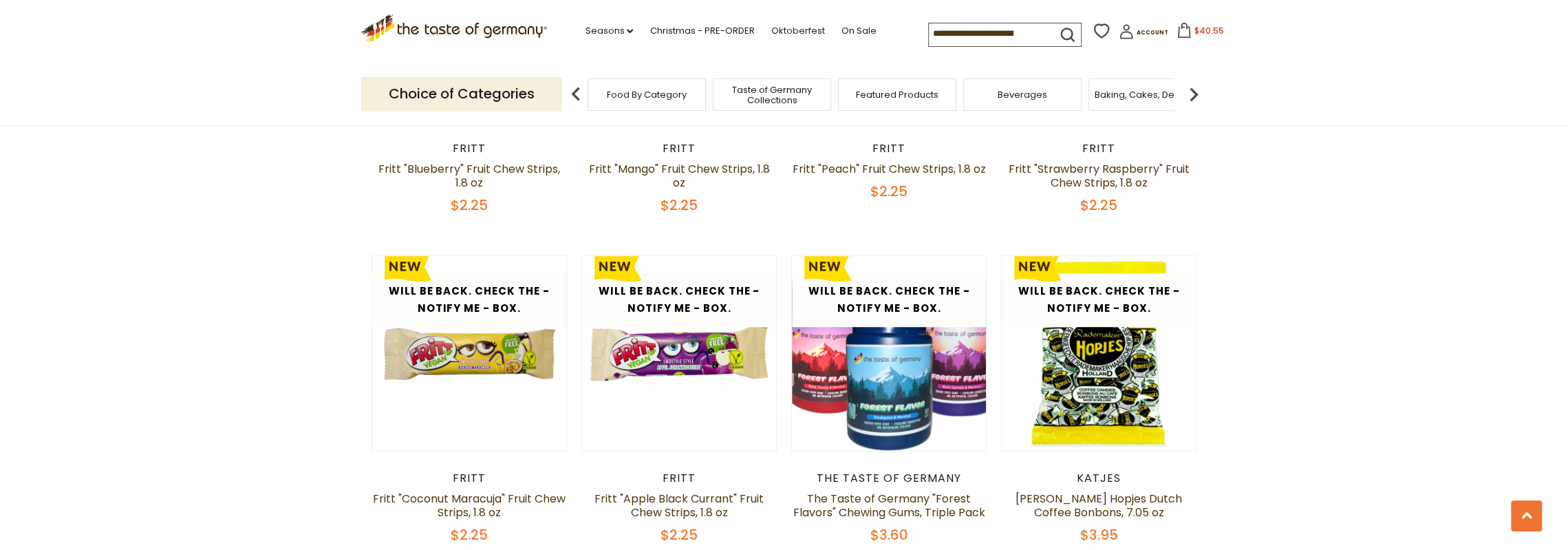
click at [1196, 90] on img at bounding box center [1193, 94] width 28 height 28
click at [1194, 91] on img at bounding box center [1193, 94] width 28 height 28
click at [1193, 91] on img at bounding box center [1193, 94] width 28 height 28
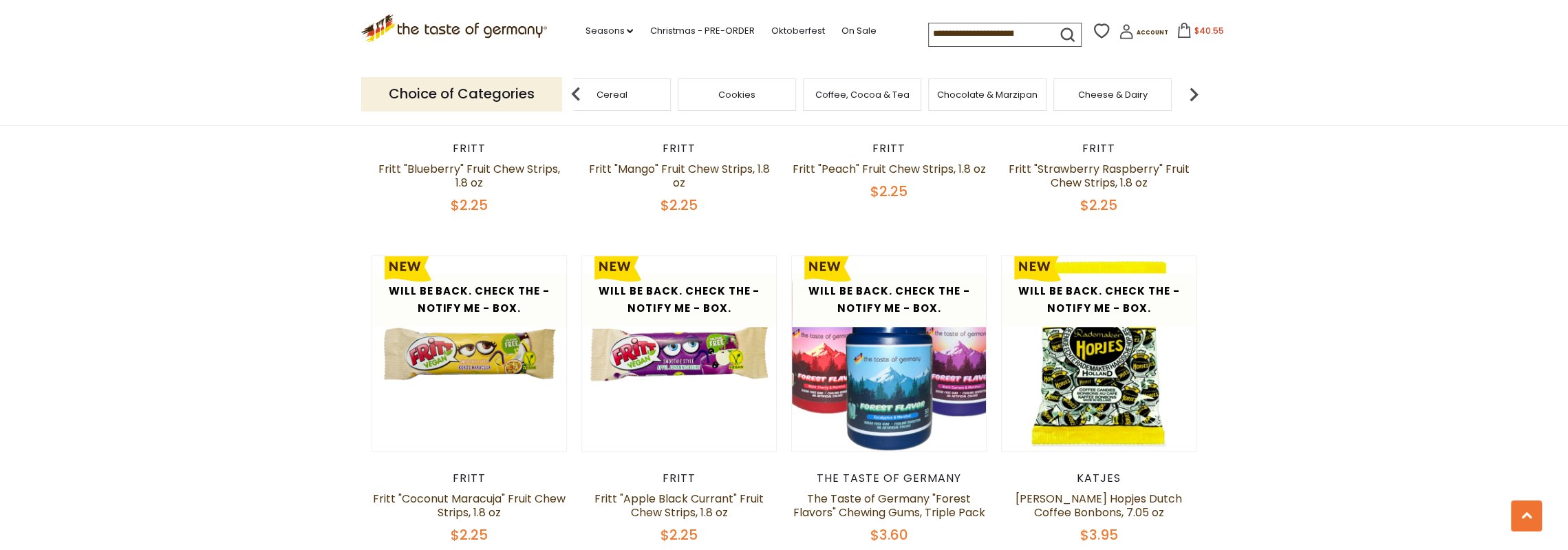
click at [981, 86] on div "Chocolate & Marzipan" at bounding box center [987, 95] width 119 height 33
click at [980, 92] on span "Chocolate & Marzipan" at bounding box center [987, 94] width 100 height 11
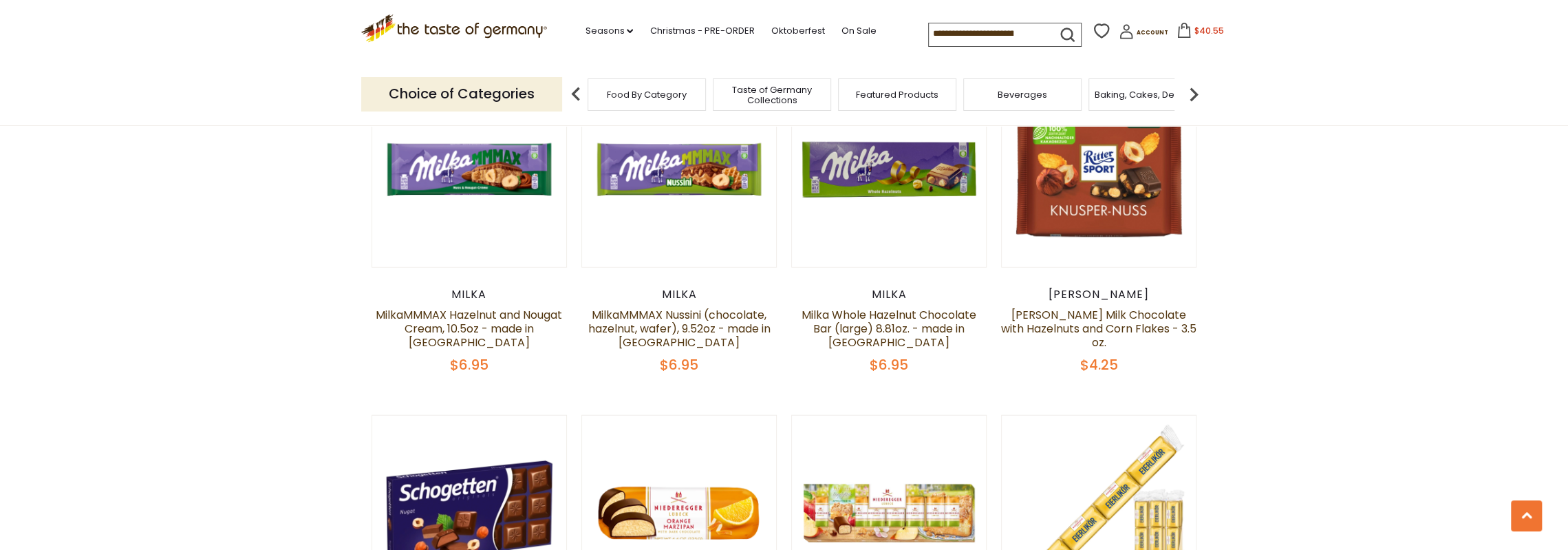
scroll to position [3371, 0]
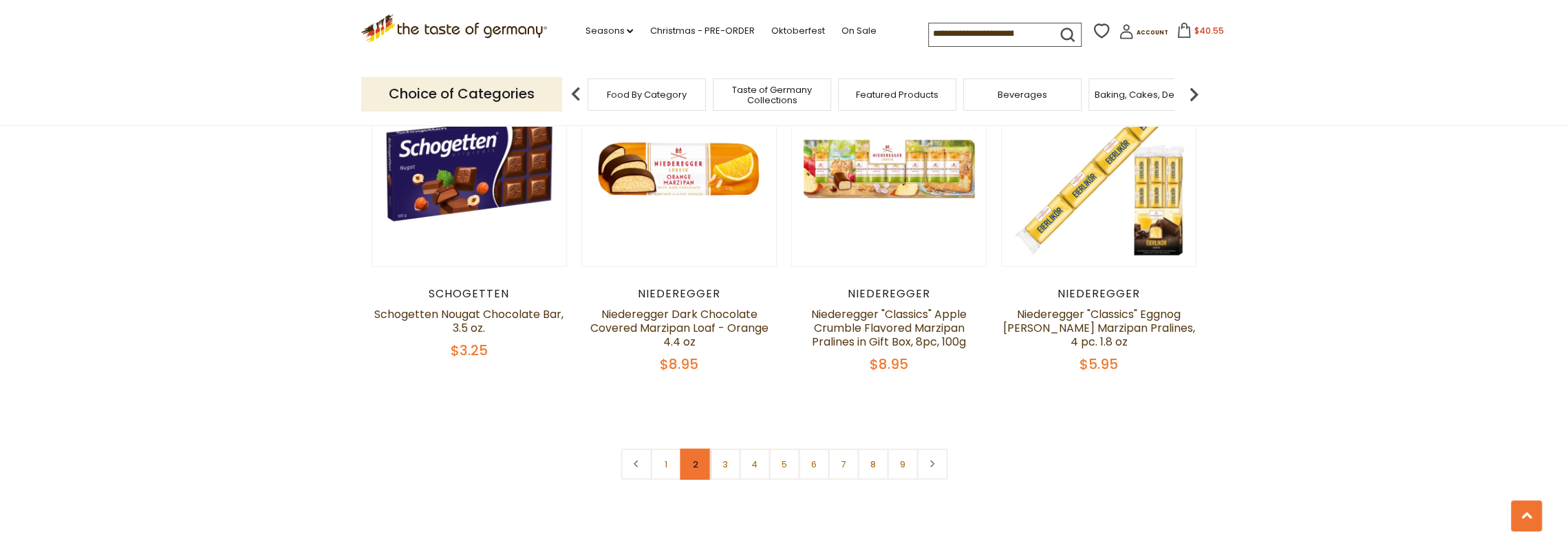
click at [693, 449] on link "2" at bounding box center [696, 464] width 31 height 31
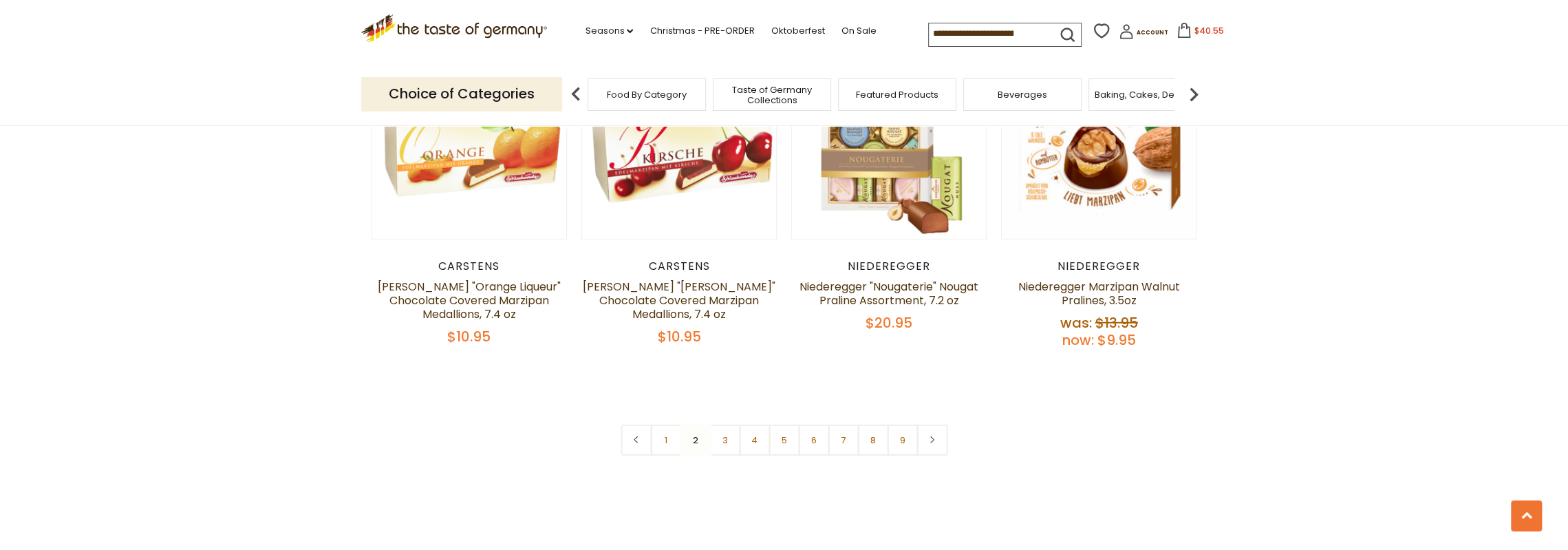
scroll to position [3357, 0]
click at [716, 425] on link "3" at bounding box center [724, 439] width 31 height 31
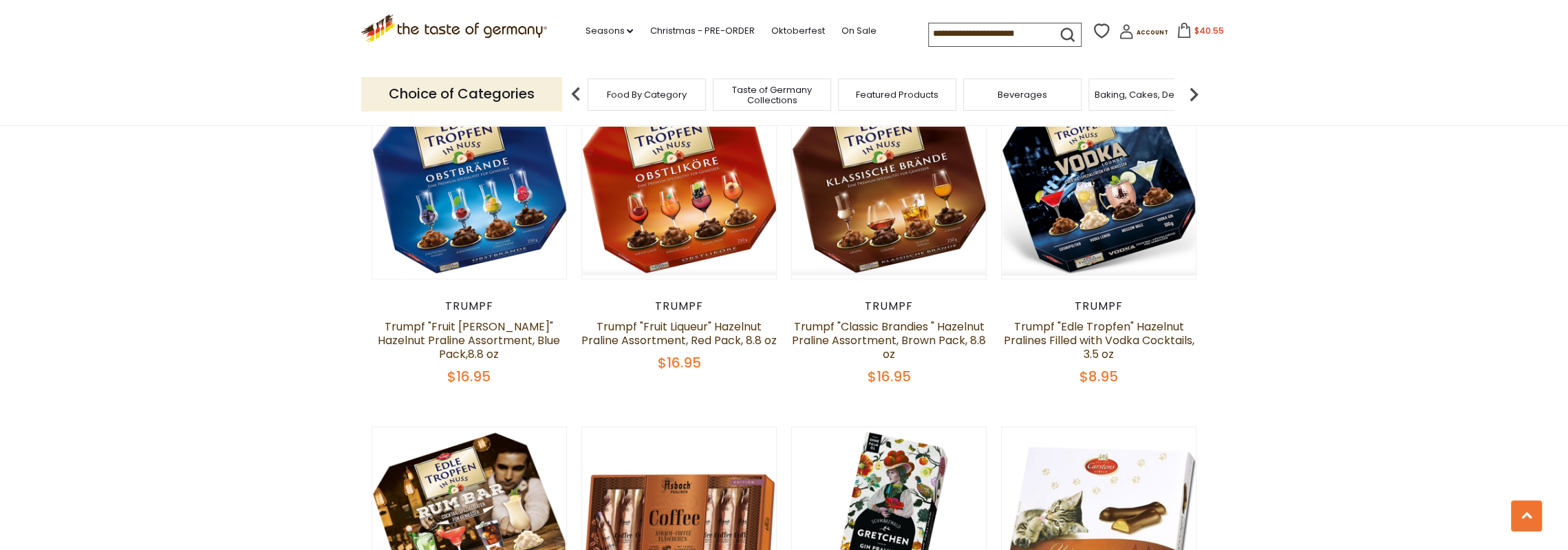
scroll to position [3289, 0]
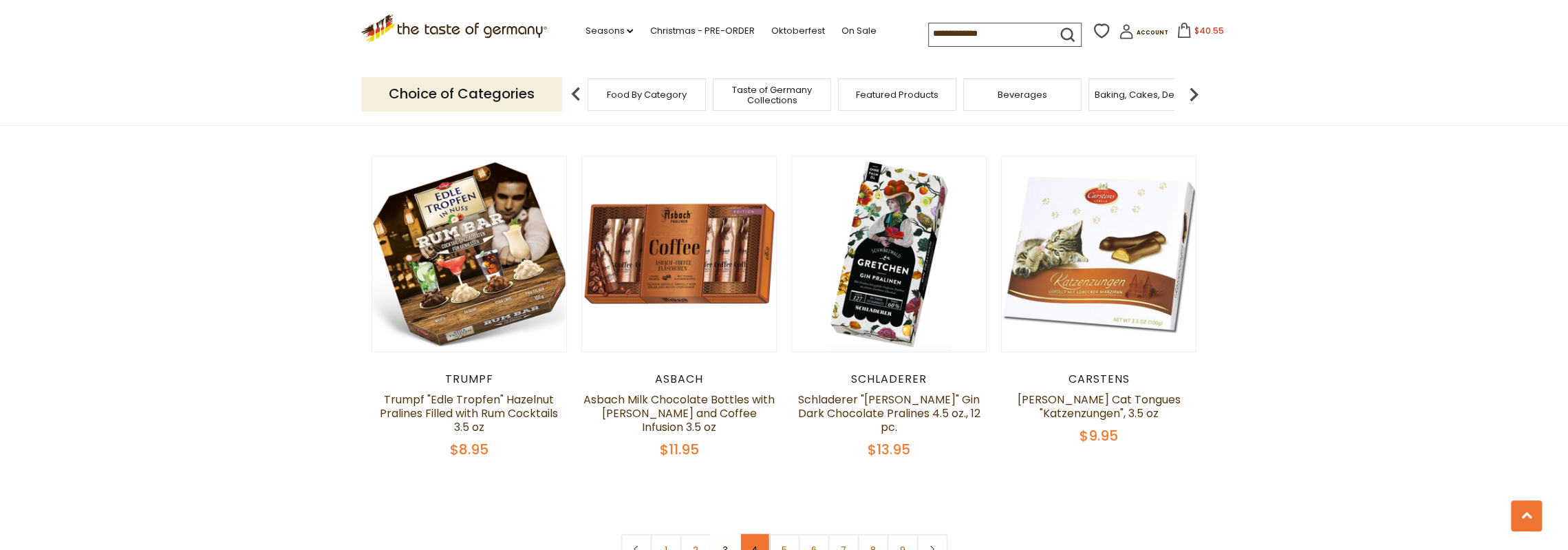
click at [753, 534] on link "4" at bounding box center [754, 549] width 31 height 31
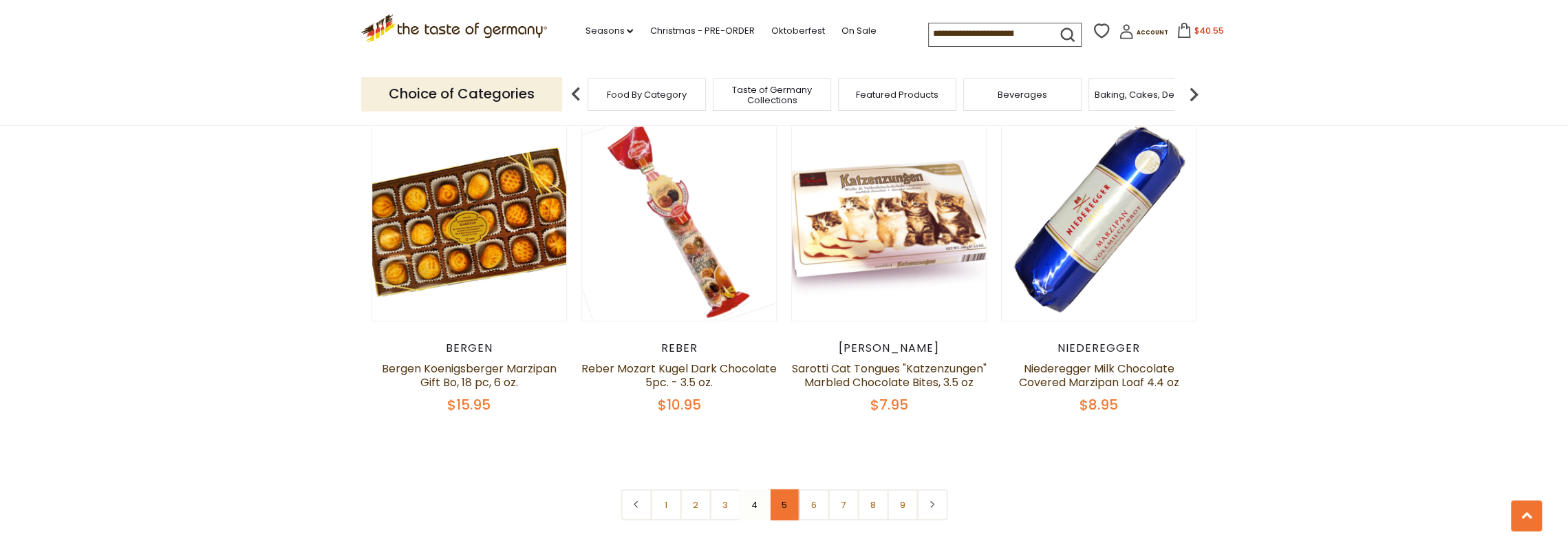
click at [780, 500] on link "5" at bounding box center [784, 504] width 31 height 31
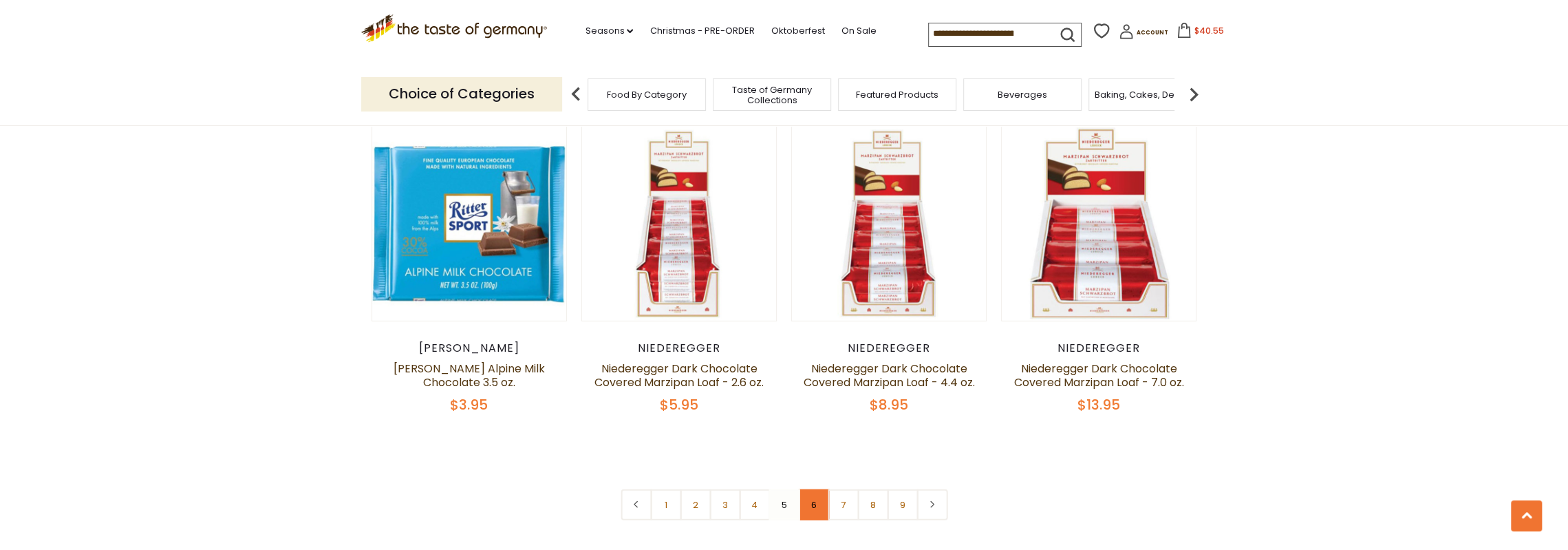
click at [809, 489] on link "6" at bounding box center [813, 504] width 31 height 31
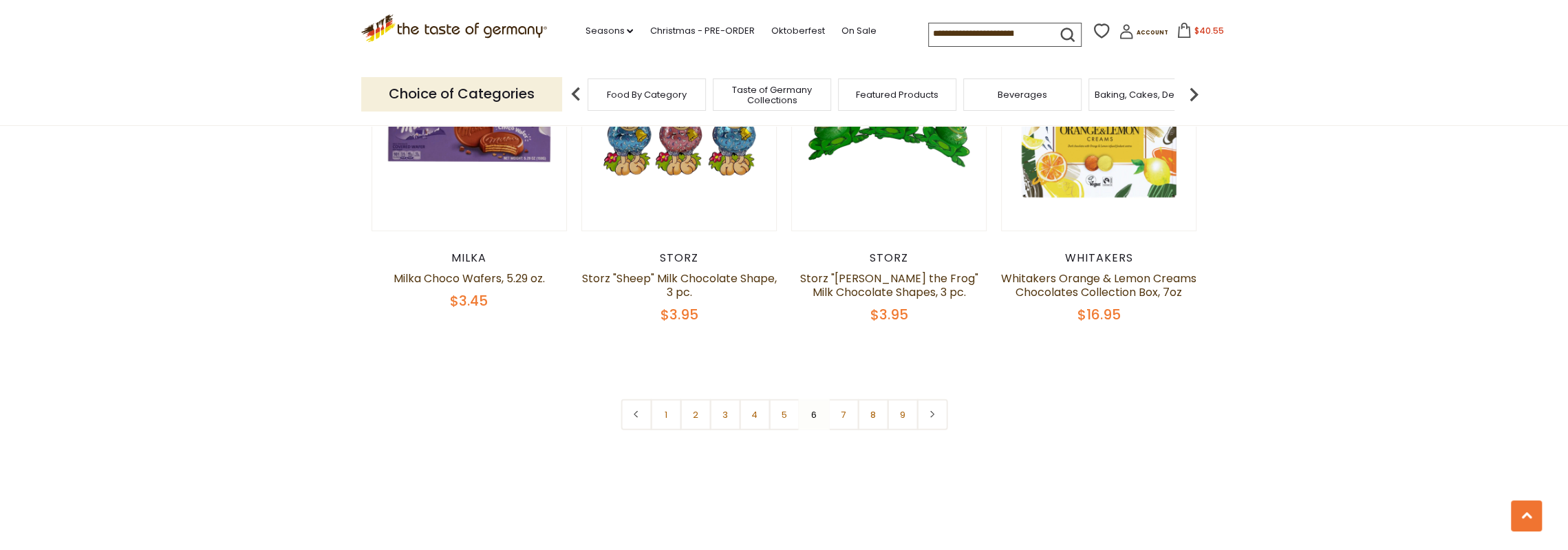
scroll to position [3357, 0]
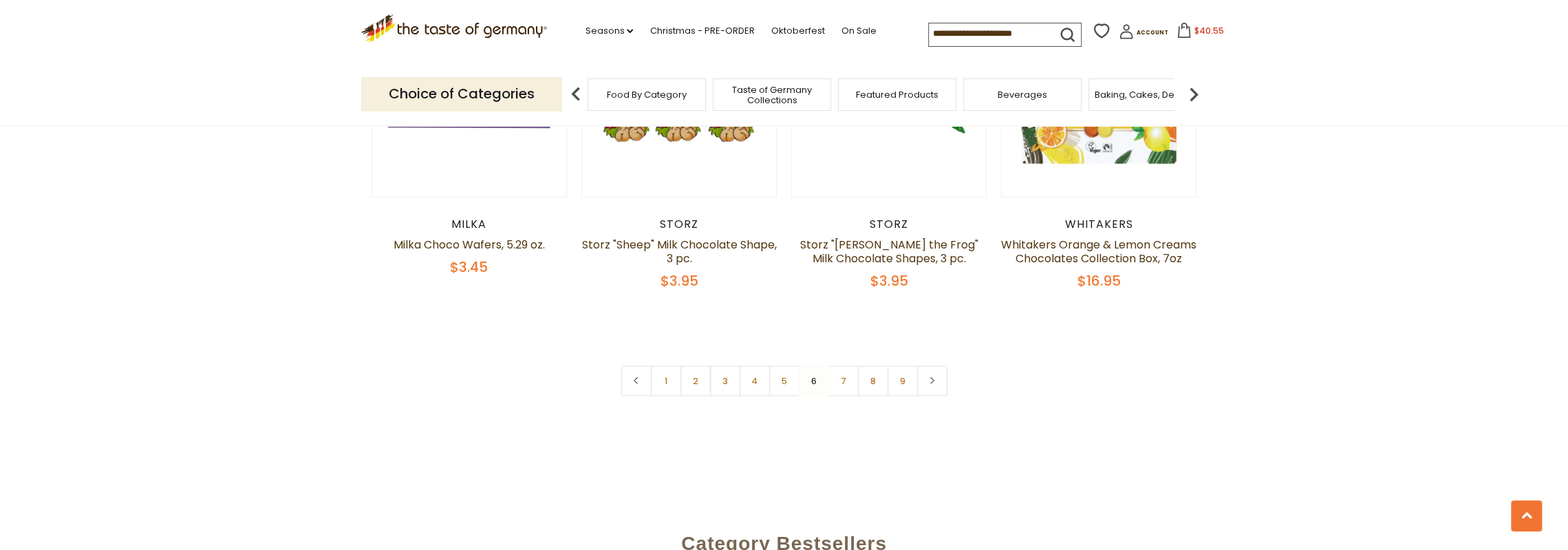
drag, startPoint x: 839, startPoint y: 379, endPoint x: 847, endPoint y: 372, distance: 10.6
click at [844, 375] on link "7" at bounding box center [843, 381] width 31 height 31
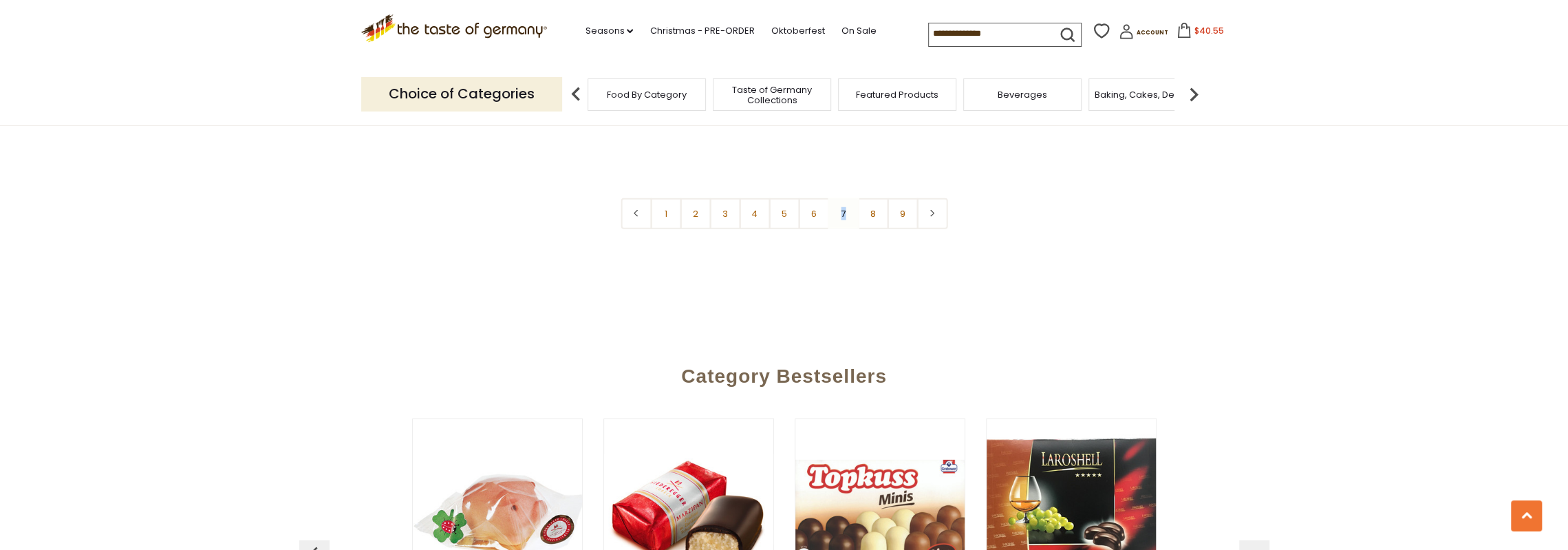
scroll to position [3564, 0]
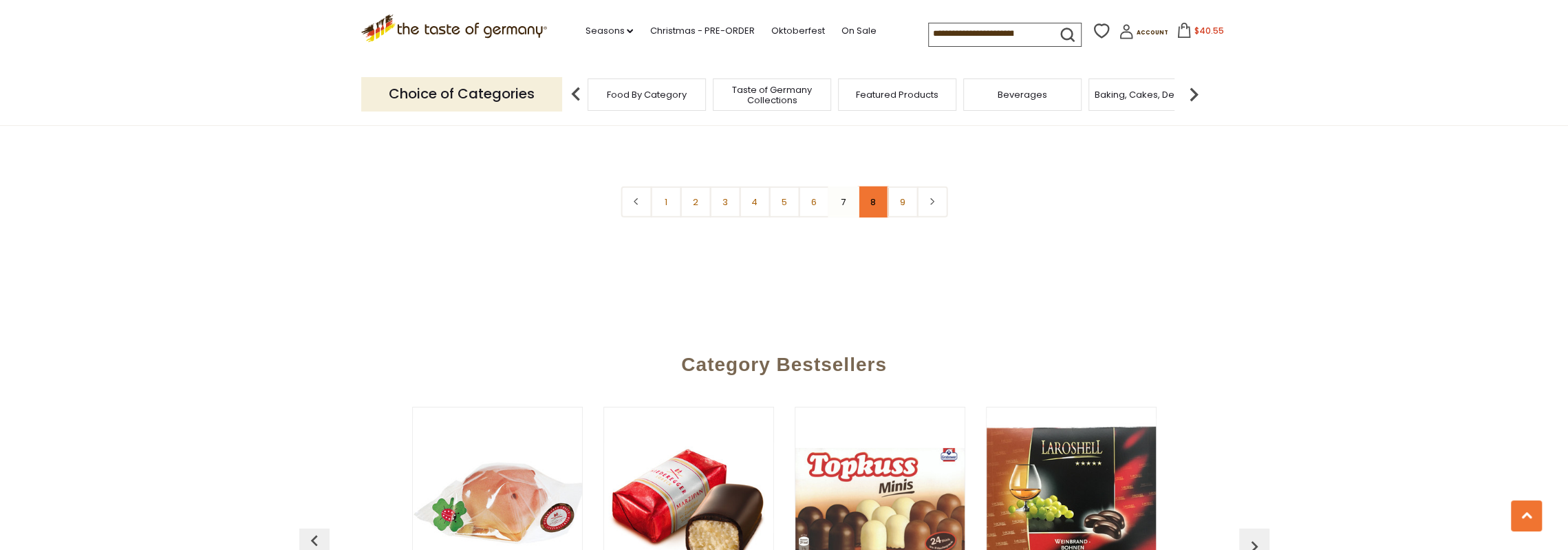
click at [876, 187] on link "8" at bounding box center [872, 202] width 31 height 31
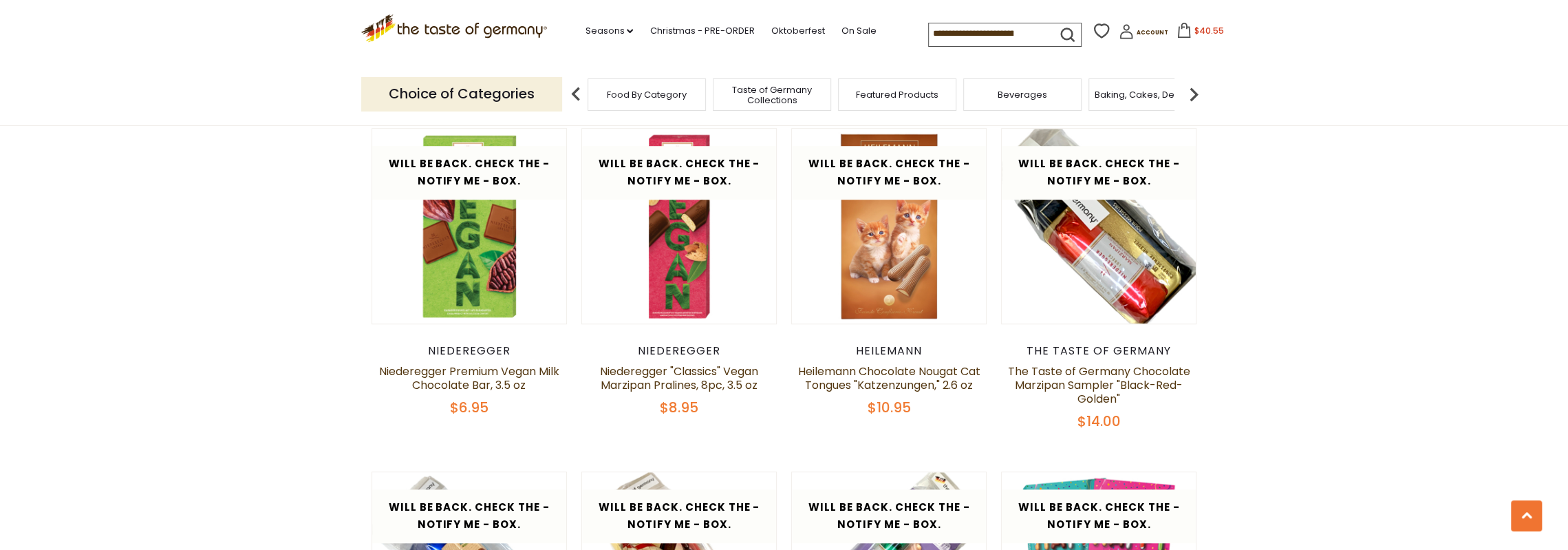
scroll to position [881, 0]
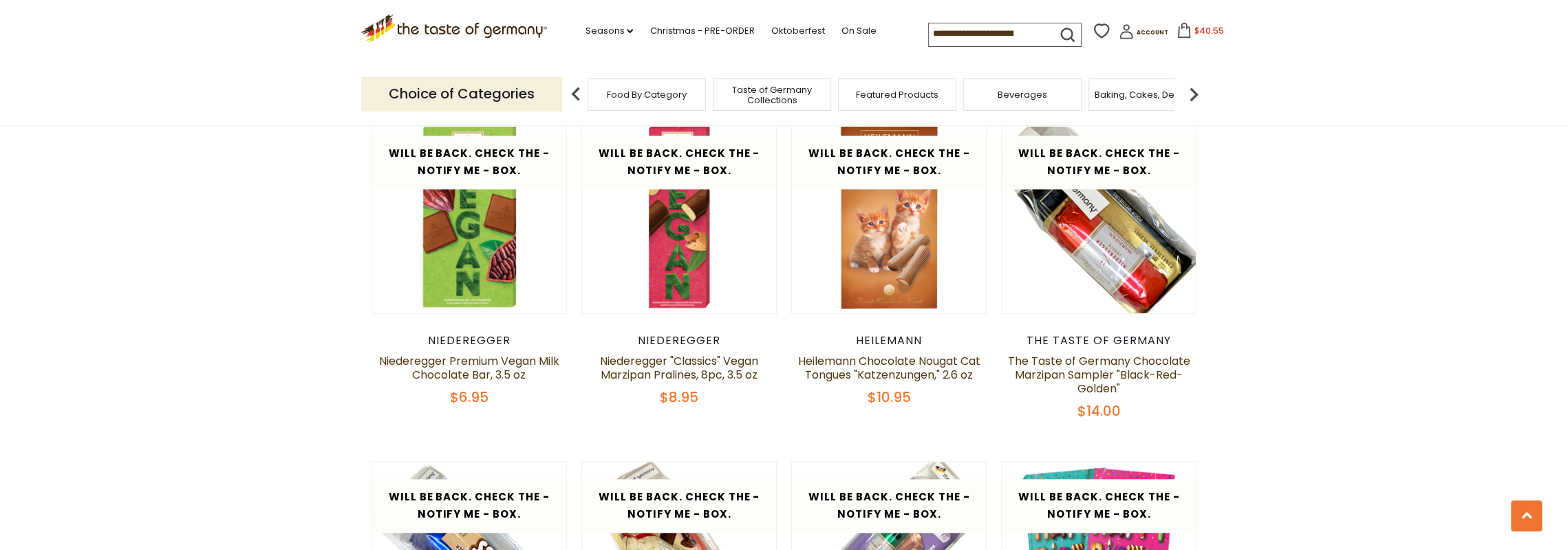
click at [1199, 96] on img at bounding box center [1193, 94] width 28 height 28
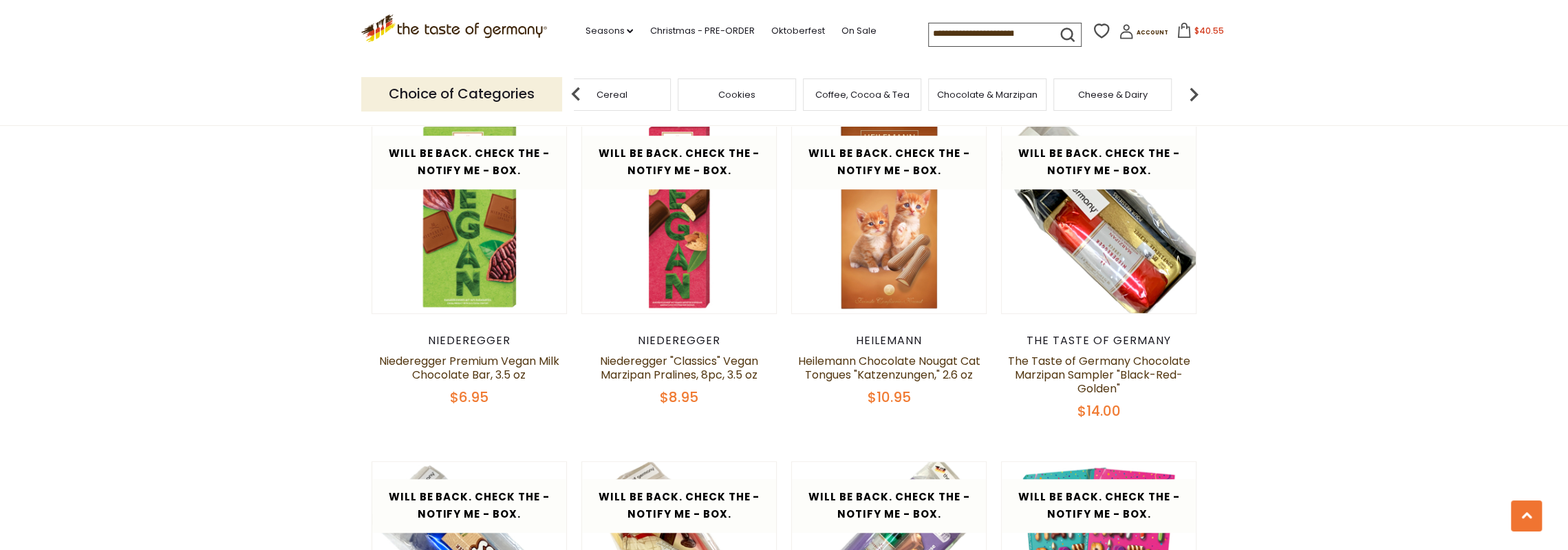
click at [1199, 96] on img at bounding box center [1193, 94] width 28 height 28
click at [1042, 91] on span "Condiments, Seasonings" at bounding box center [1055, 95] width 110 height 21
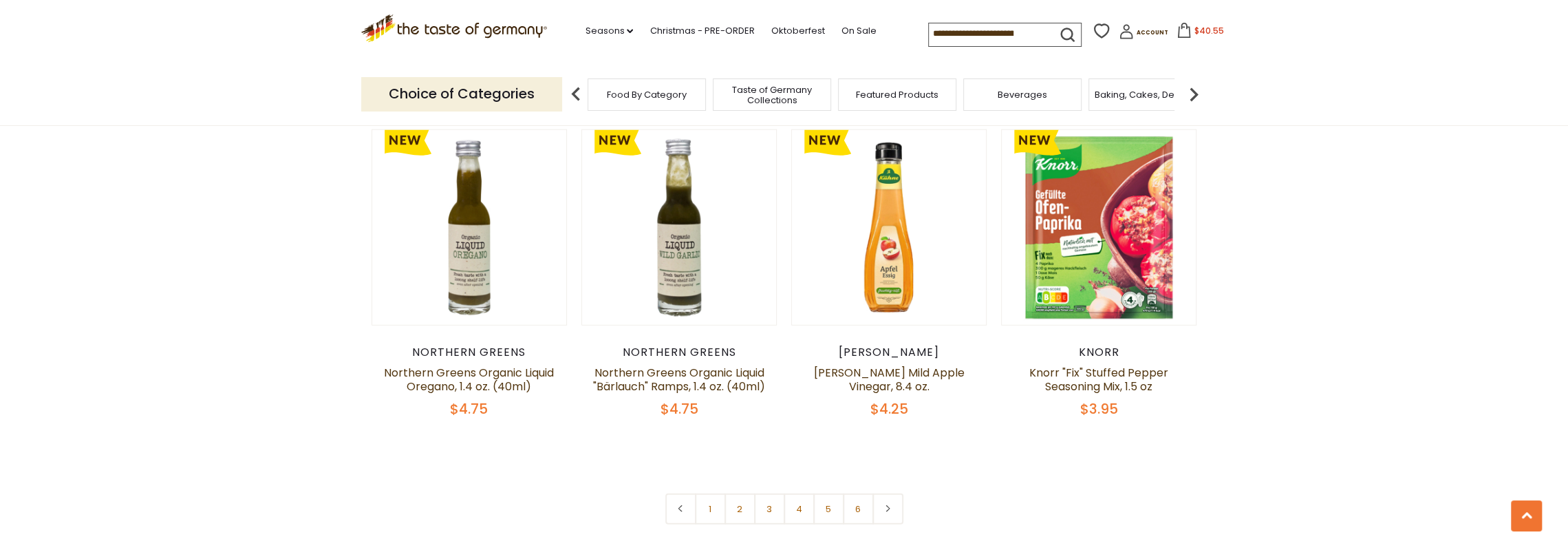
scroll to position [3233, 0]
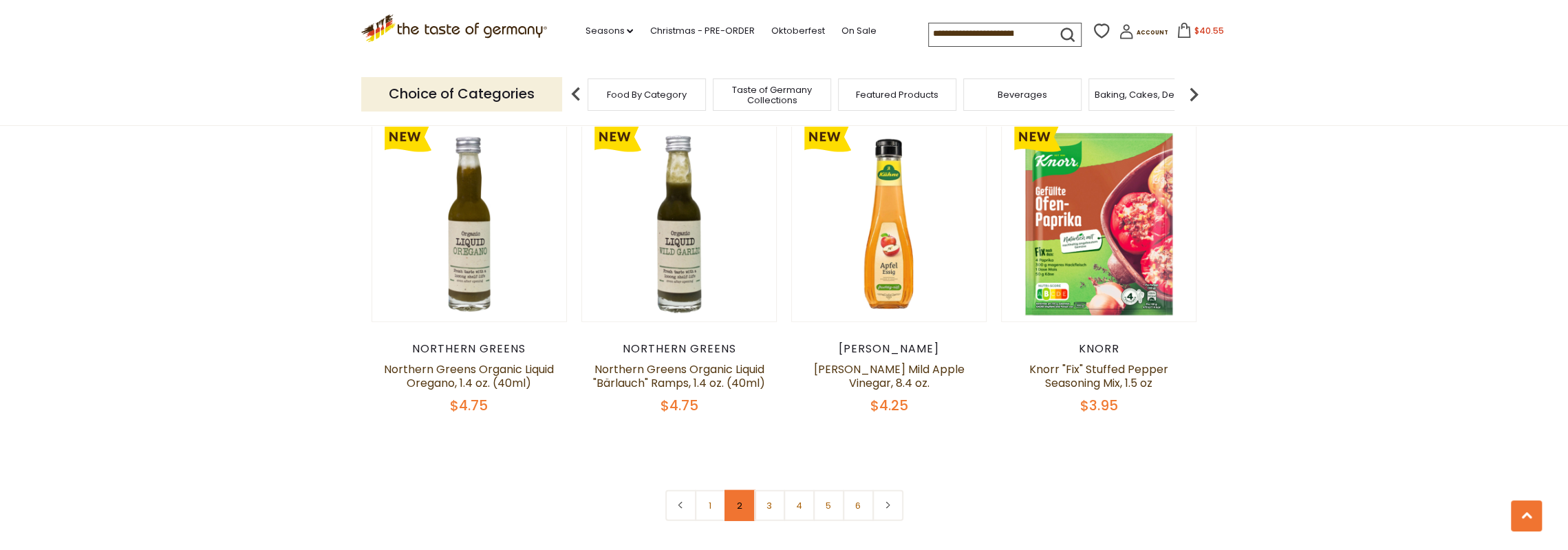
click at [737, 499] on link "2" at bounding box center [740, 505] width 31 height 31
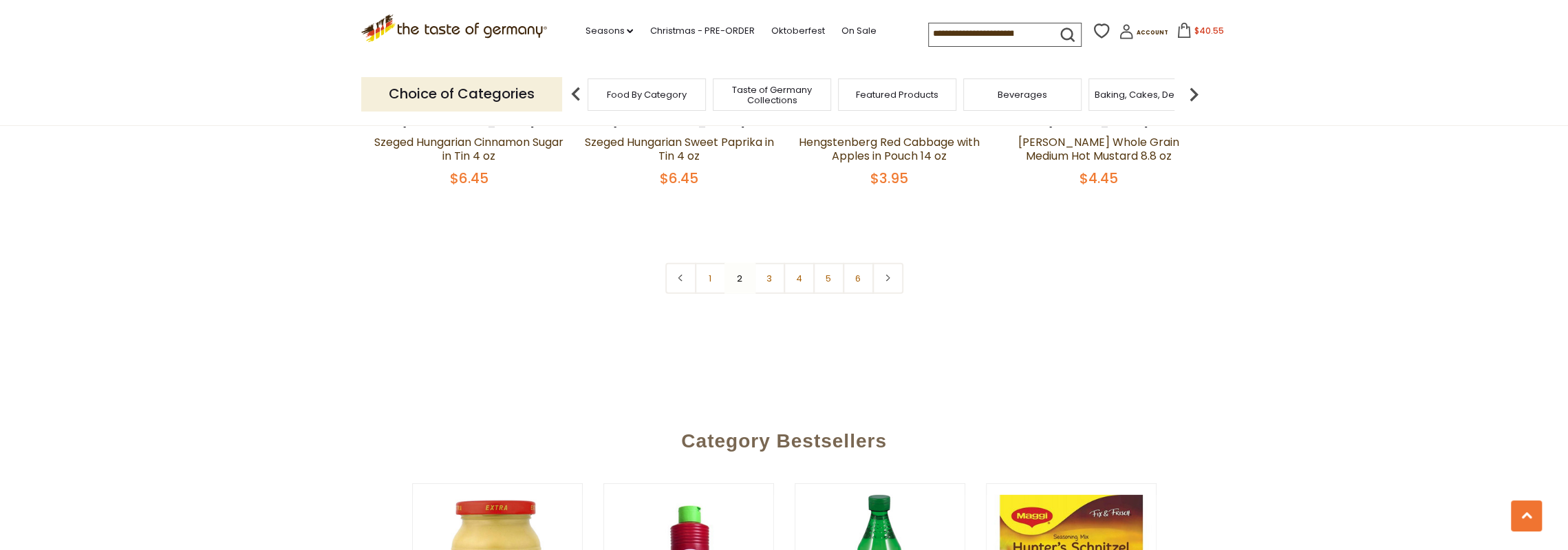
scroll to position [3495, 0]
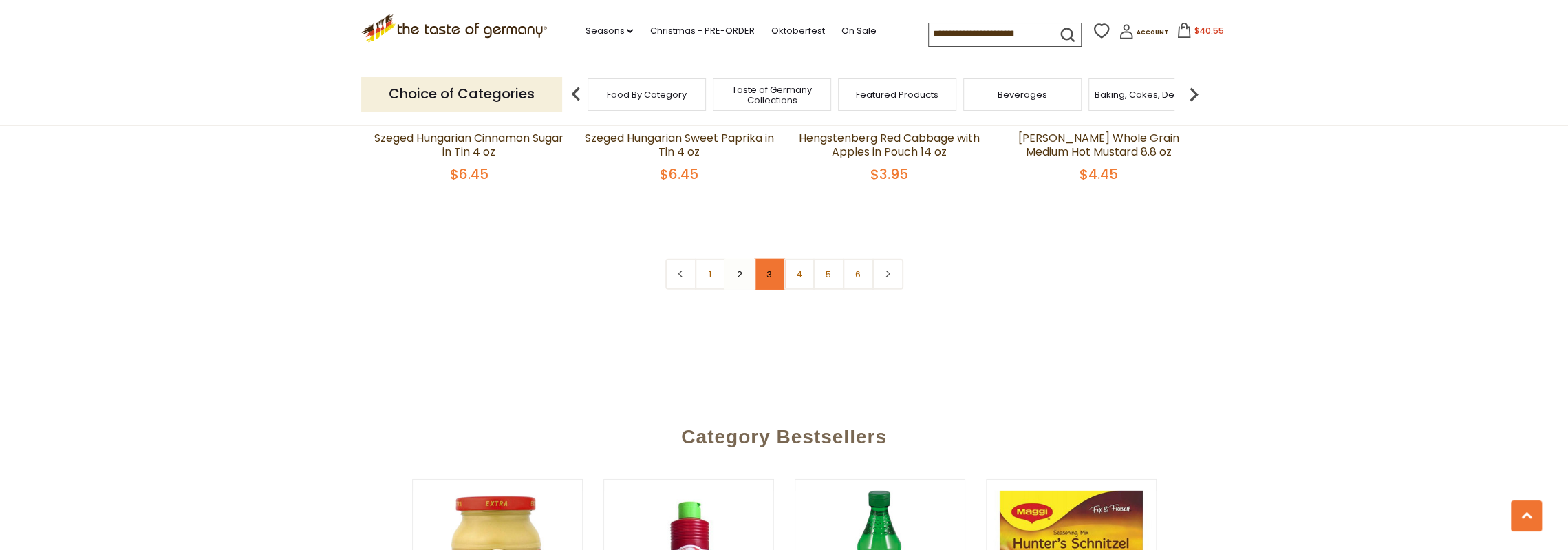
click at [765, 258] on link "3" at bounding box center [769, 274] width 31 height 31
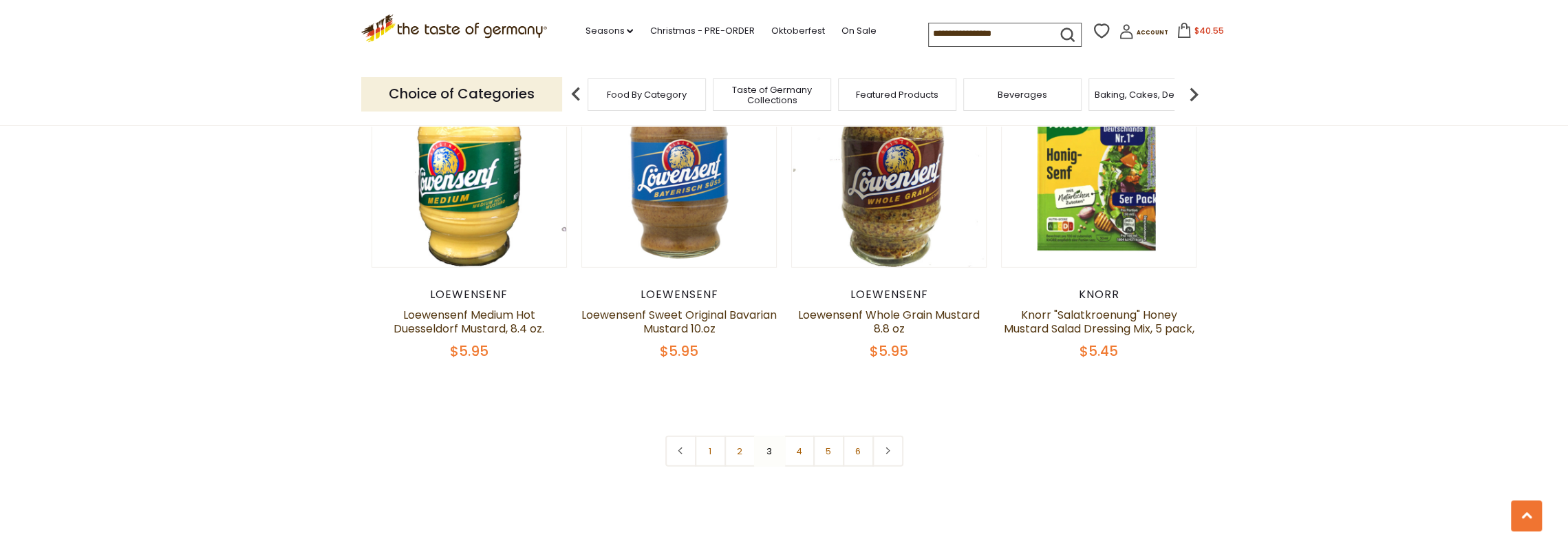
scroll to position [3289, 0]
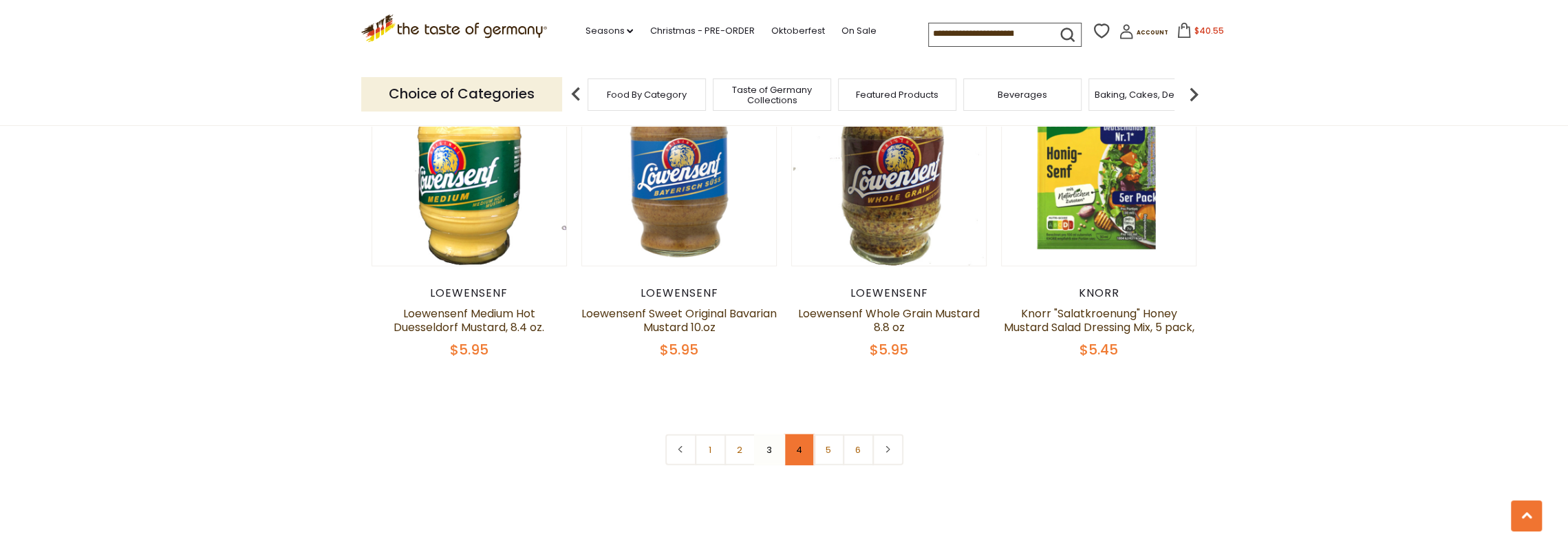
click at [803, 452] on link "4" at bounding box center [799, 450] width 31 height 31
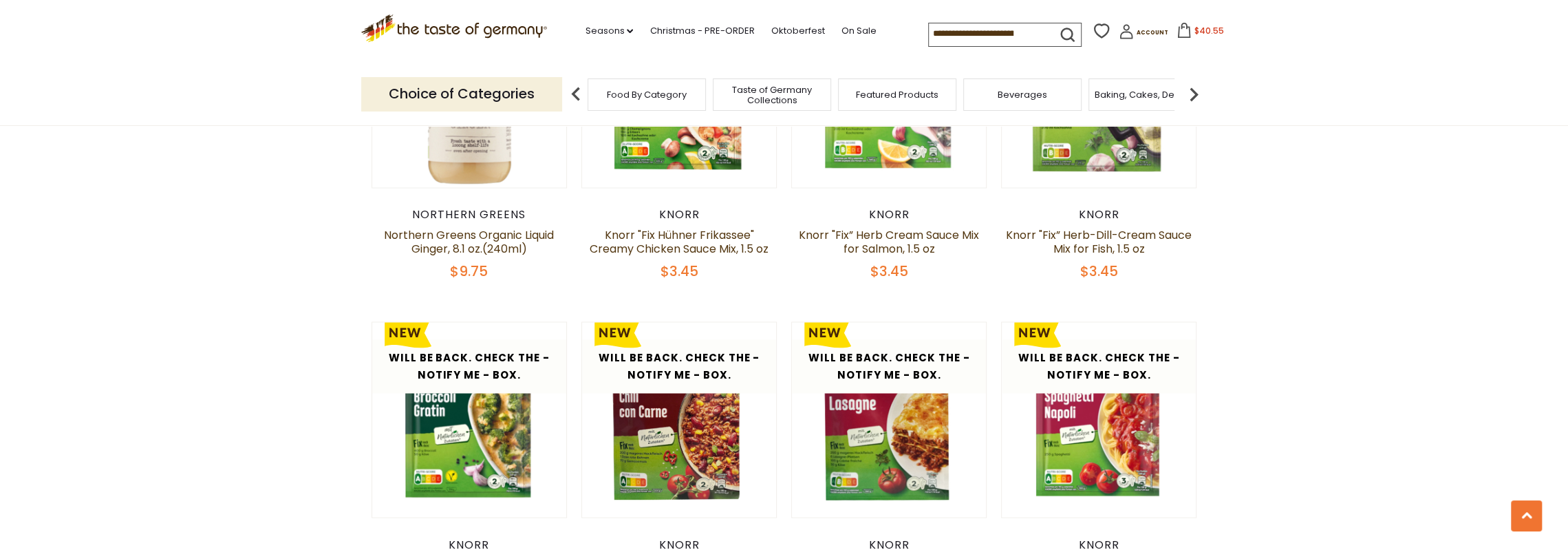
scroll to position [2189, 0]
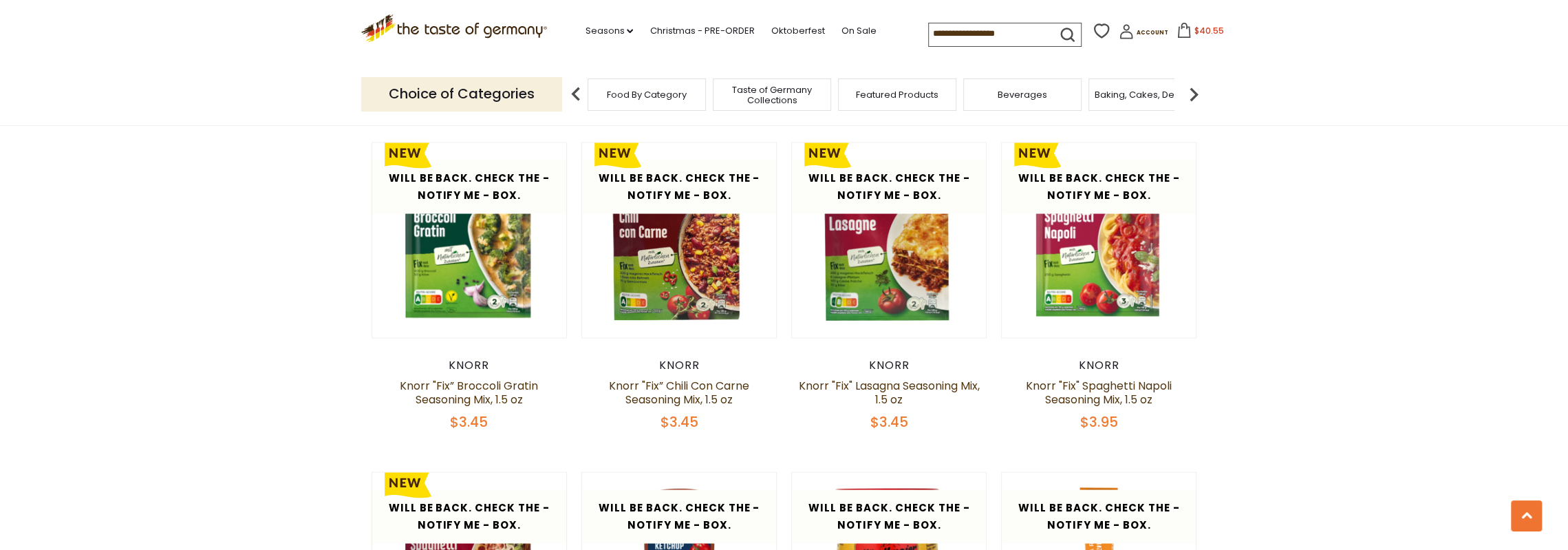
click at [1195, 97] on img at bounding box center [1193, 94] width 28 height 28
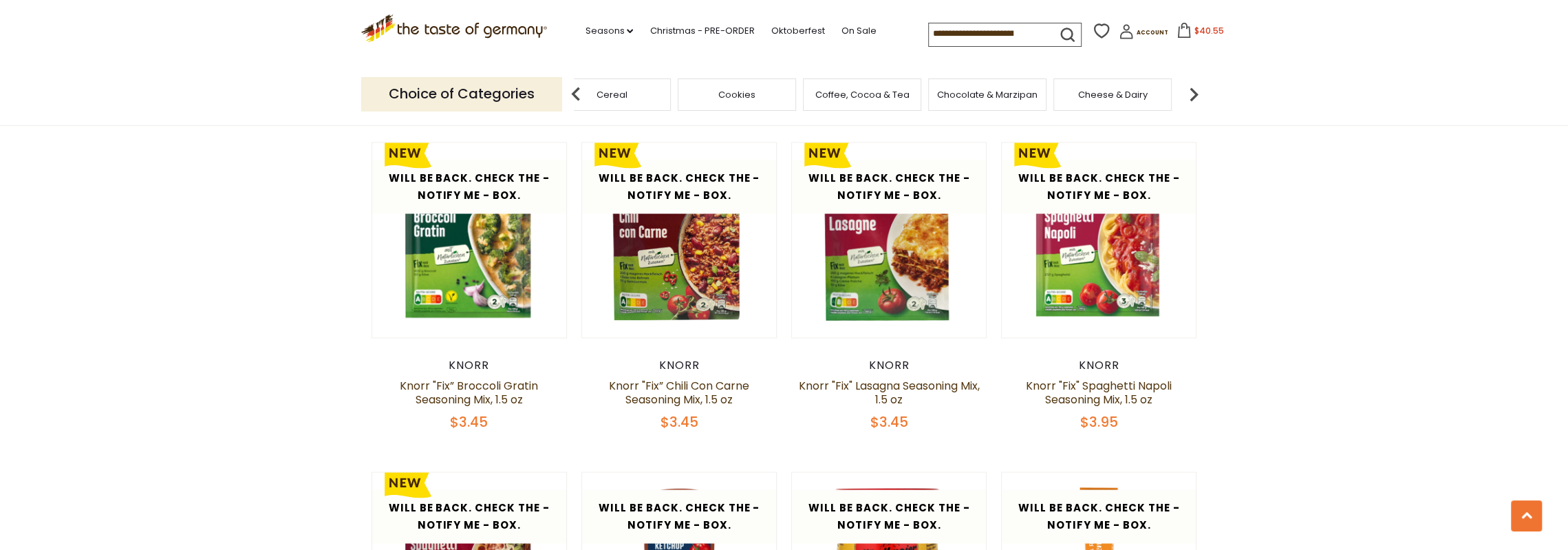
click at [1195, 97] on img at bounding box center [1193, 94] width 28 height 28
click at [1143, 93] on span "Jams and Honey" at bounding box center [1123, 94] width 76 height 11
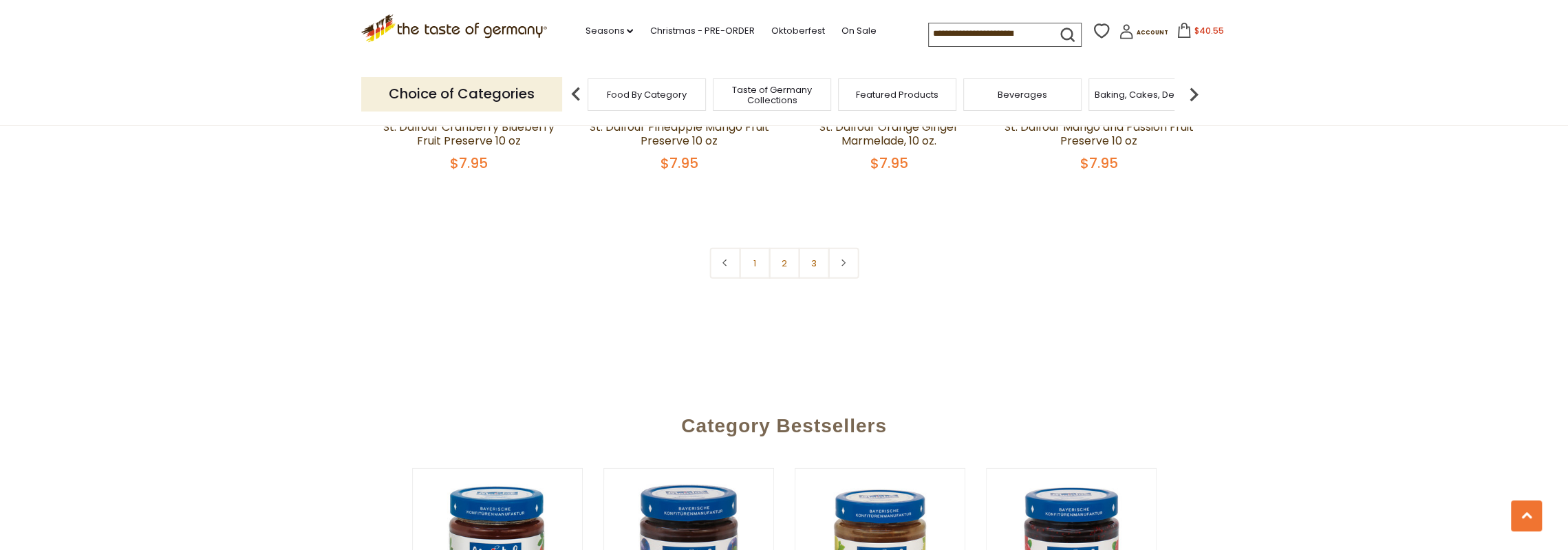
scroll to position [3437, 0]
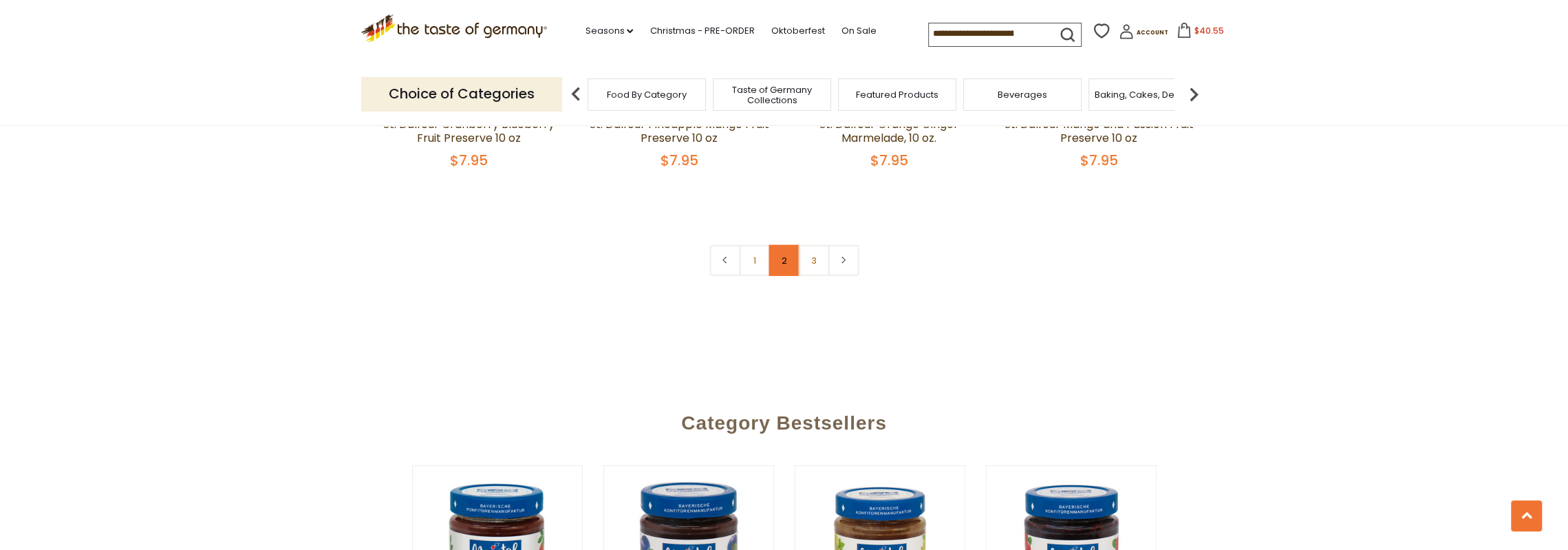
click at [790, 250] on link "2" at bounding box center [784, 260] width 31 height 31
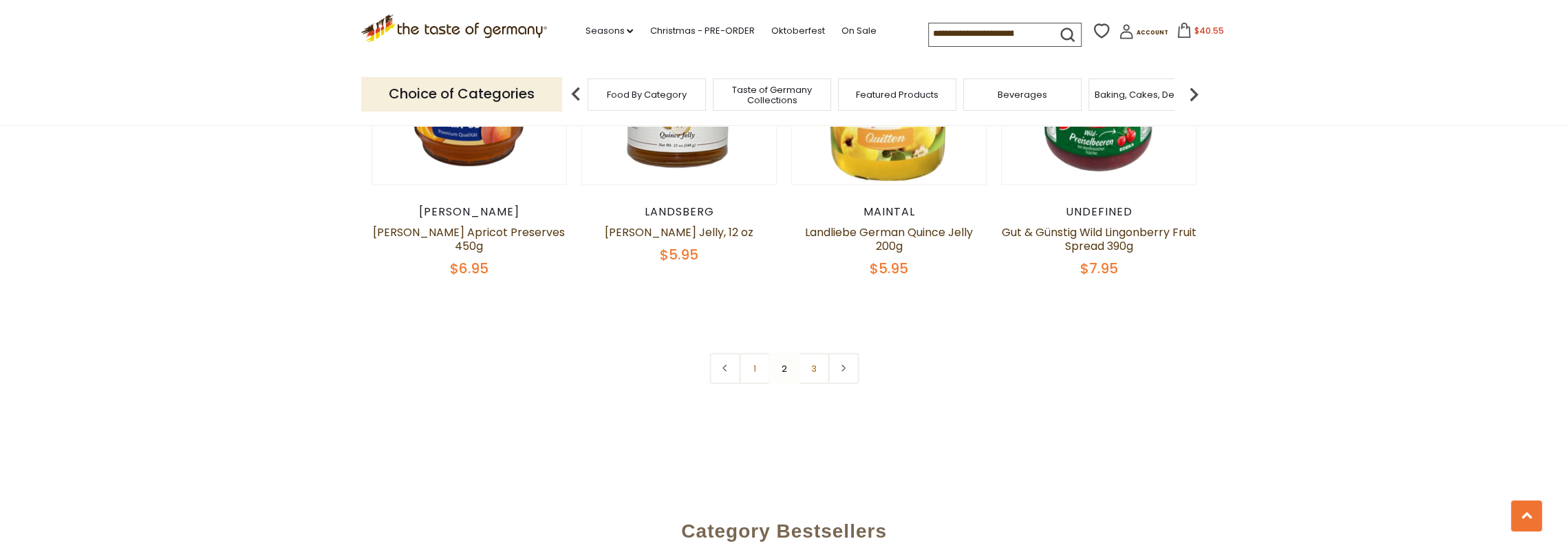
scroll to position [3357, 0]
click at [815, 364] on link "3" at bounding box center [813, 367] width 31 height 31
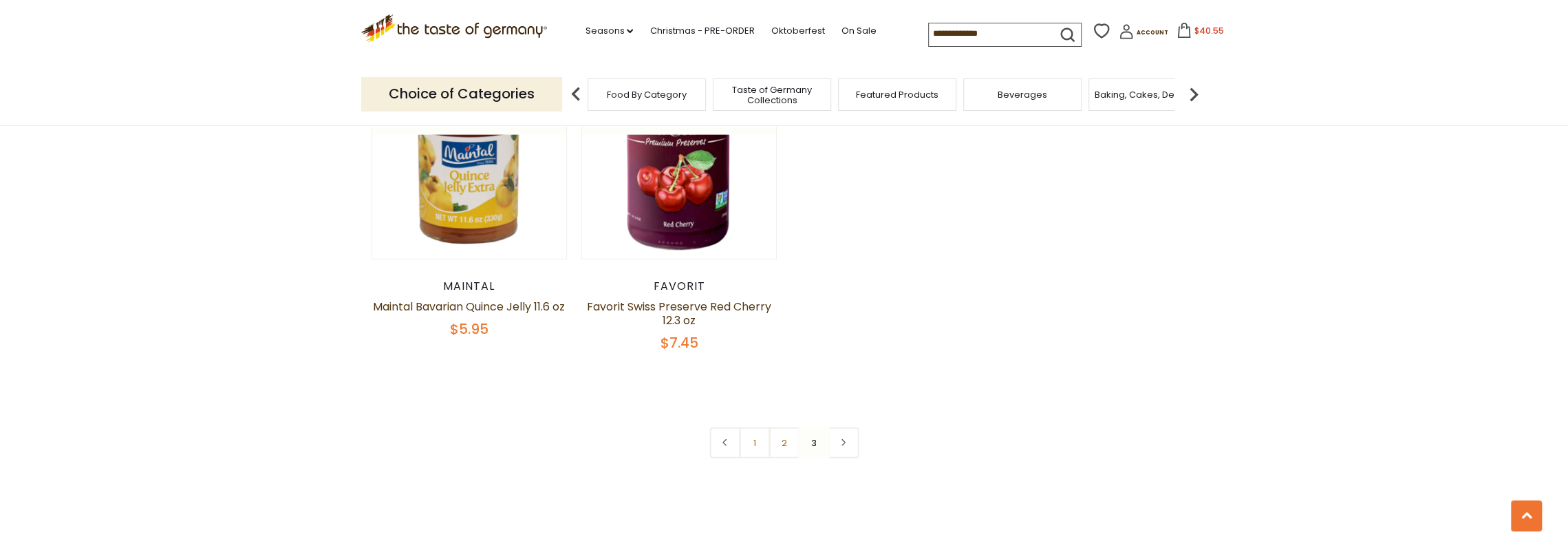
scroll to position [2945, 0]
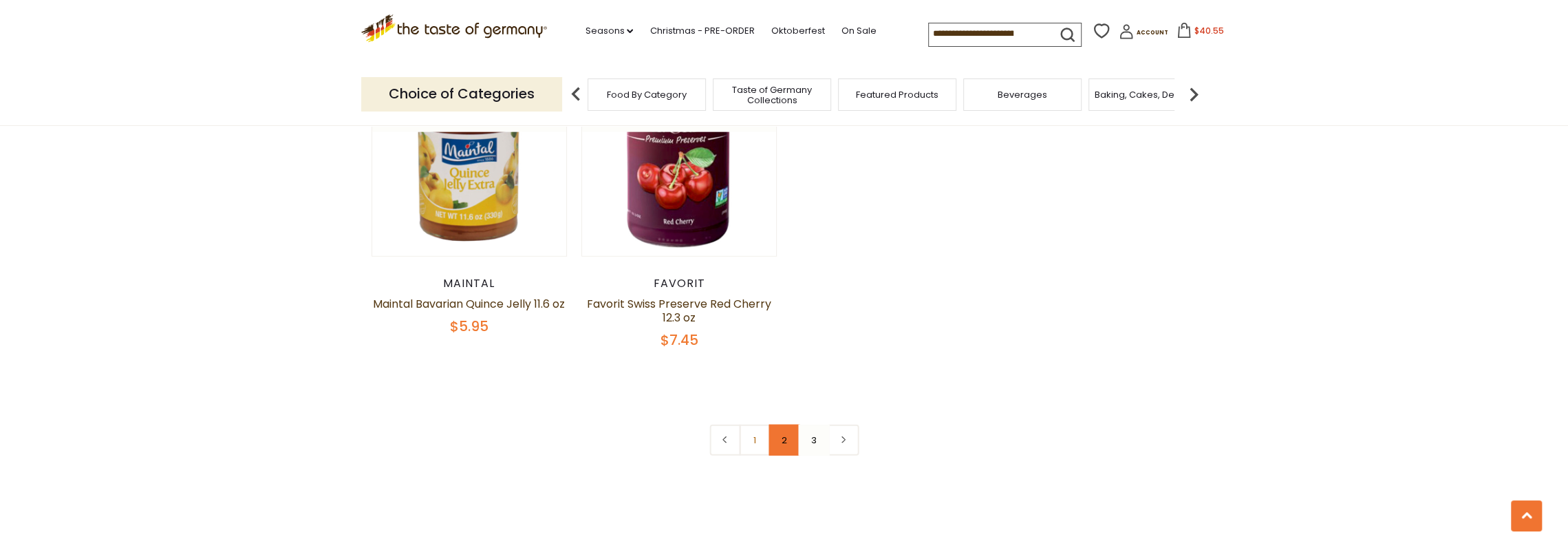
click at [780, 437] on link "2" at bounding box center [784, 440] width 31 height 31
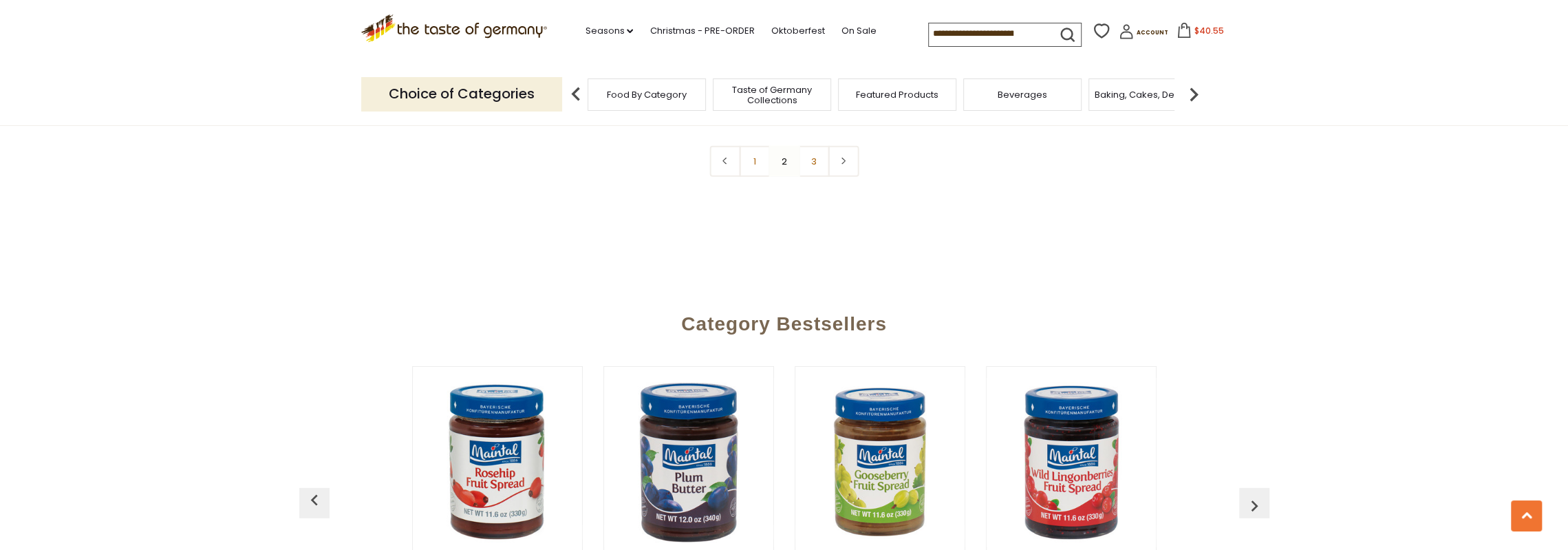
scroll to position [3564, 0]
click at [762, 156] on link "1" at bounding box center [754, 161] width 31 height 31
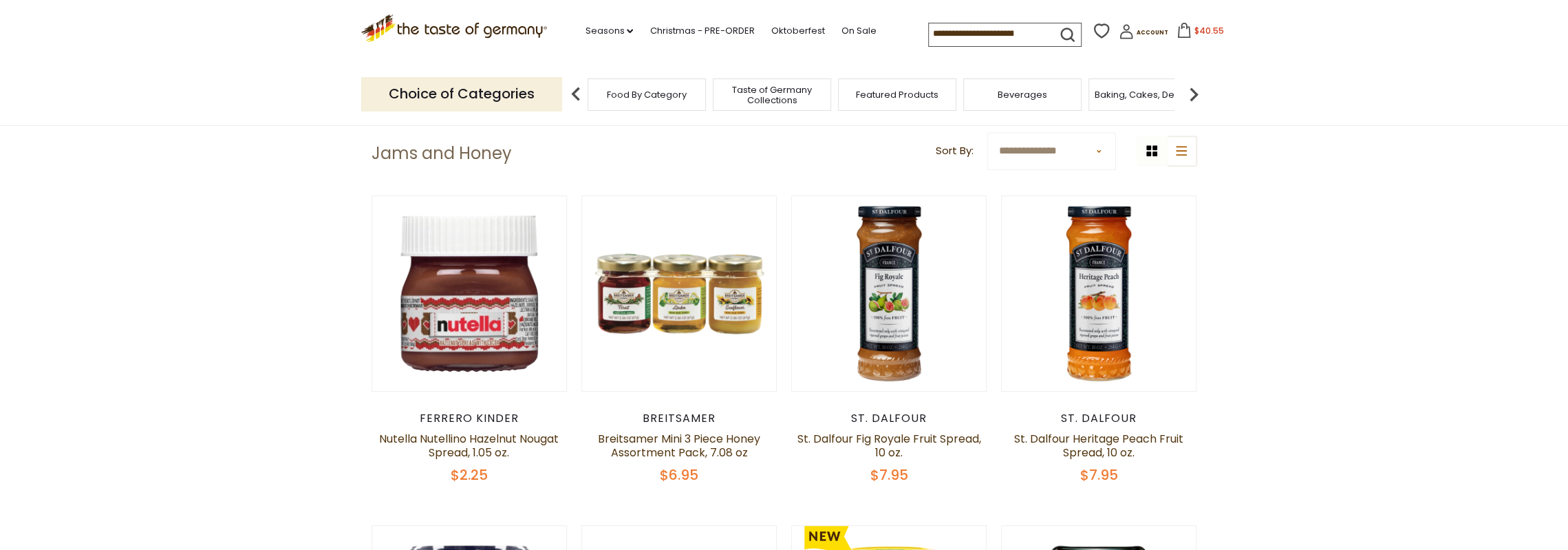
scroll to position [469, 0]
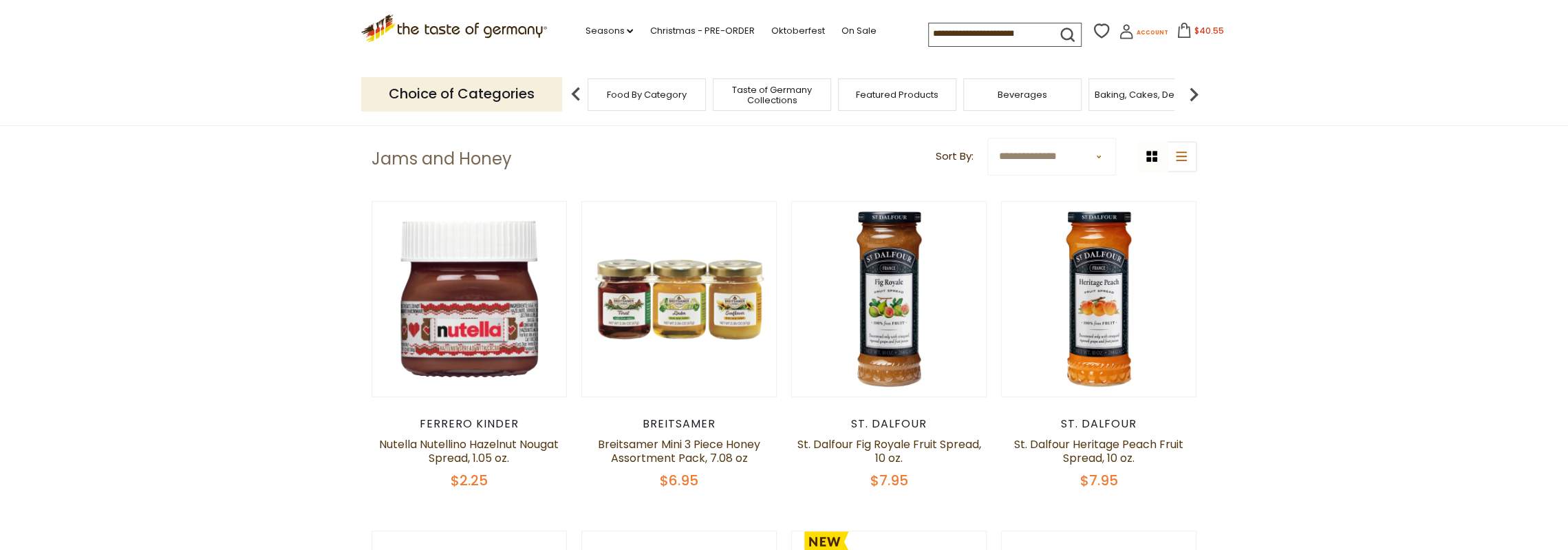
click at [1137, 32] on span "Account" at bounding box center [1152, 33] width 32 height 8
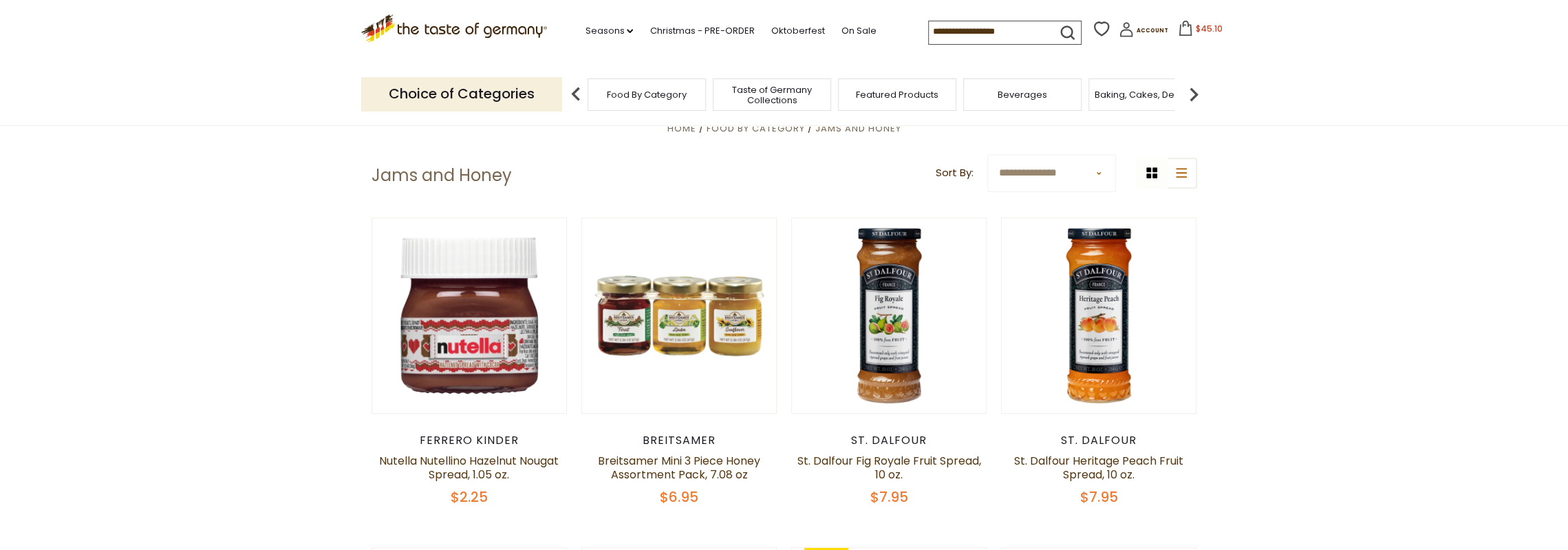
scroll to position [469, 0]
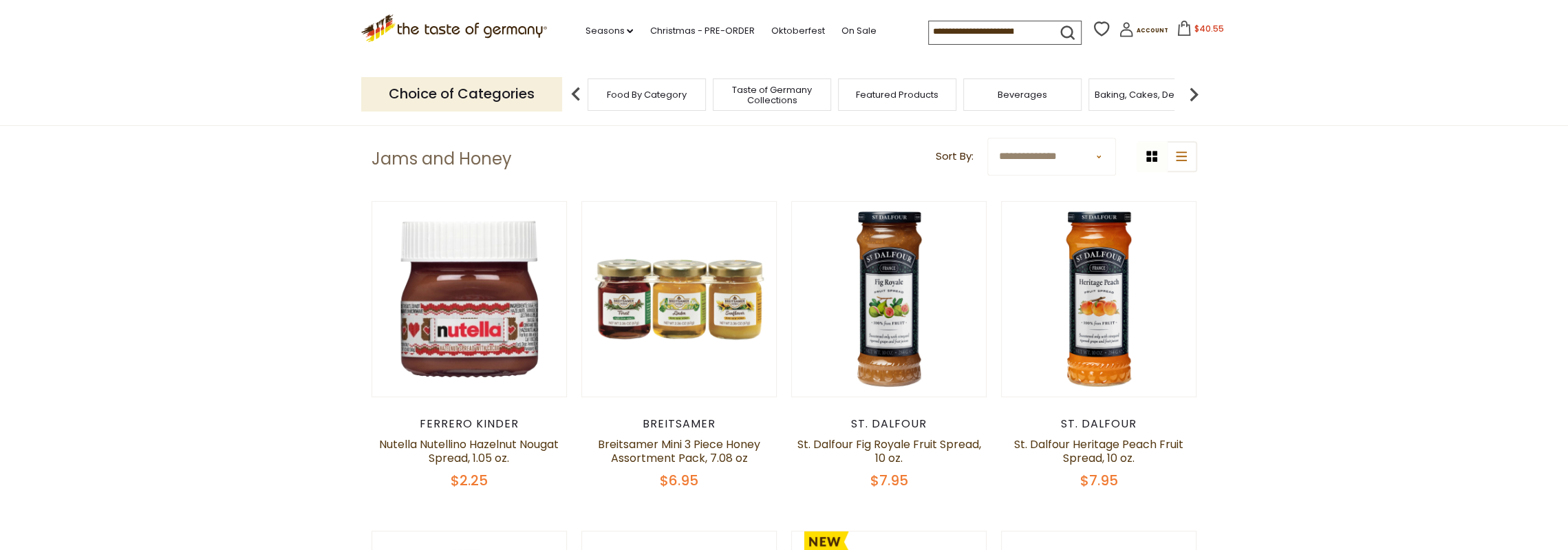
click at [1192, 88] on img at bounding box center [1193, 94] width 28 height 28
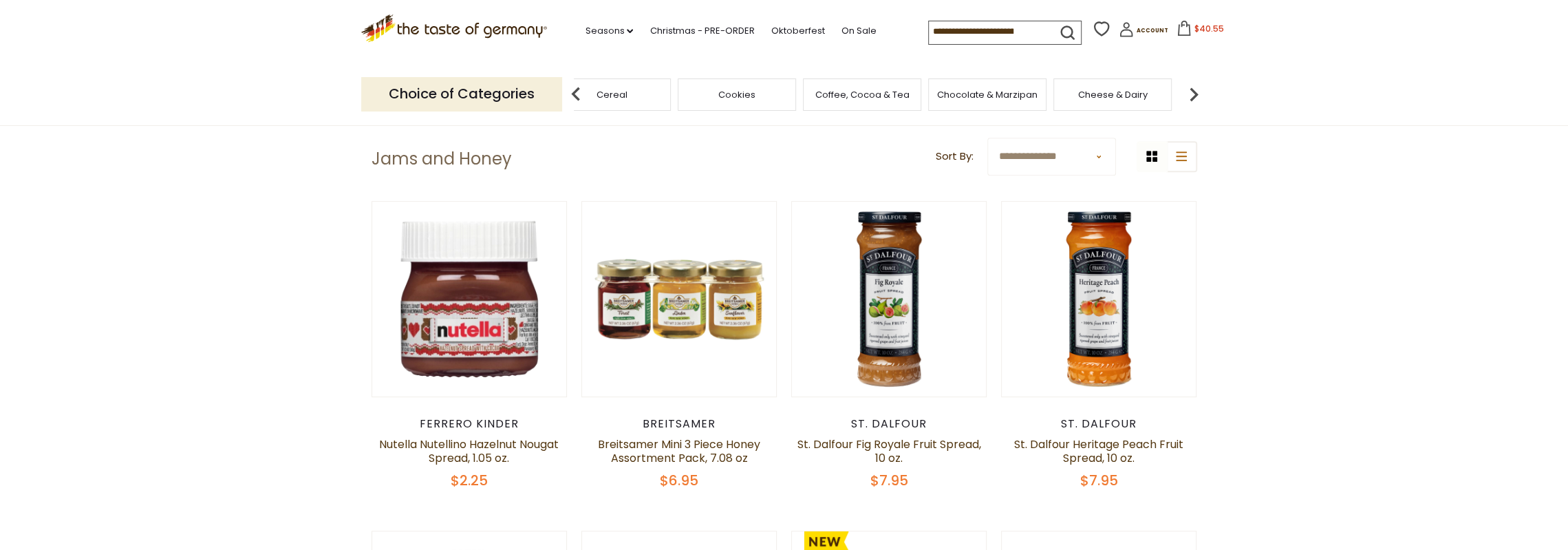
click at [1192, 88] on img at bounding box center [1193, 94] width 28 height 28
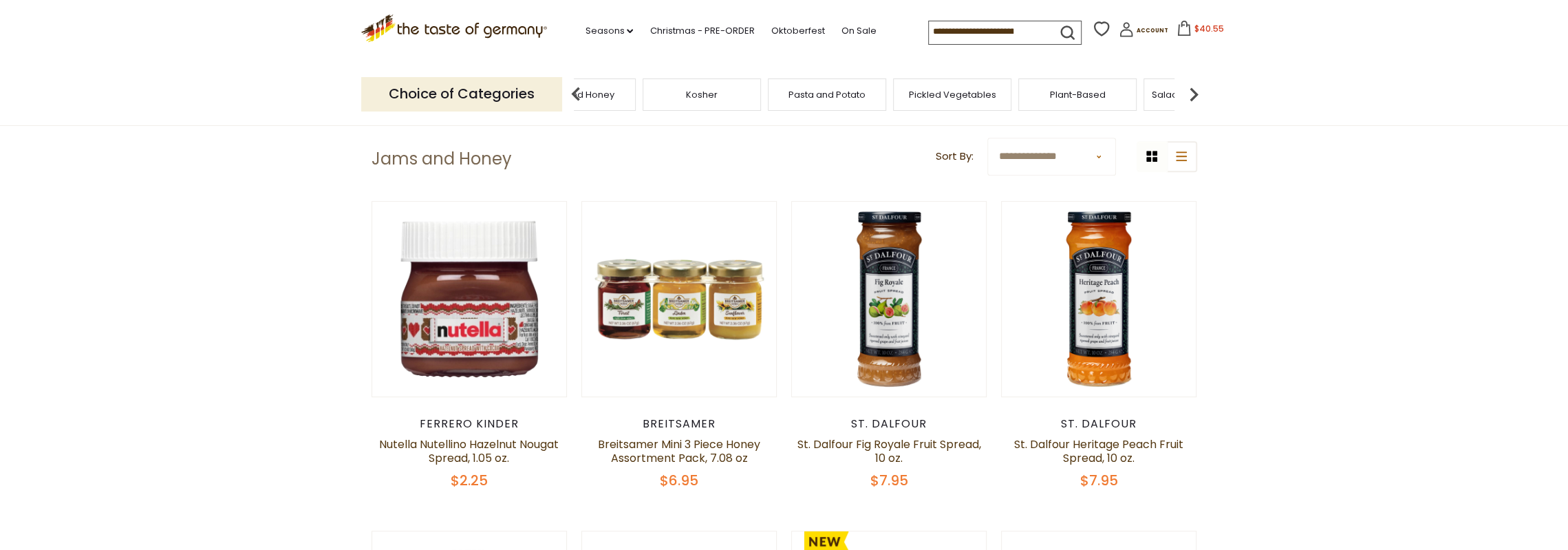
click at [952, 89] on span "Pickled Vegetables" at bounding box center [952, 94] width 87 height 11
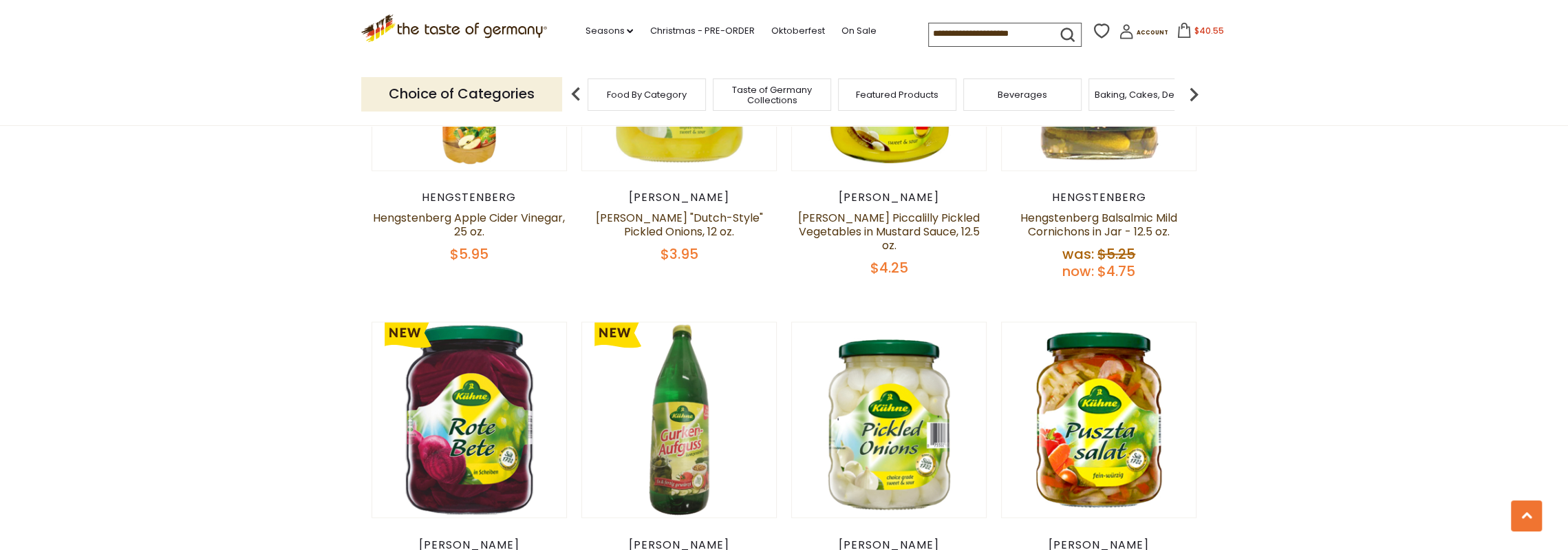
scroll to position [2132, 0]
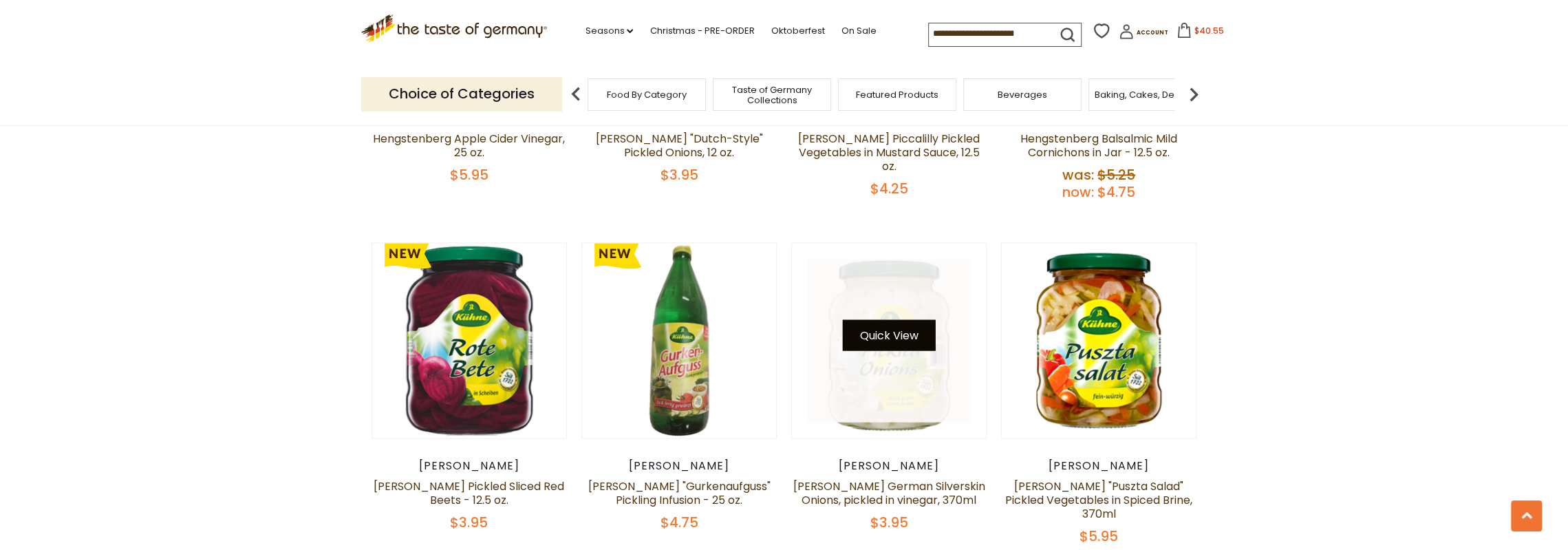
click at [902, 319] on button "Quick View" at bounding box center [889, 335] width 93 height 31
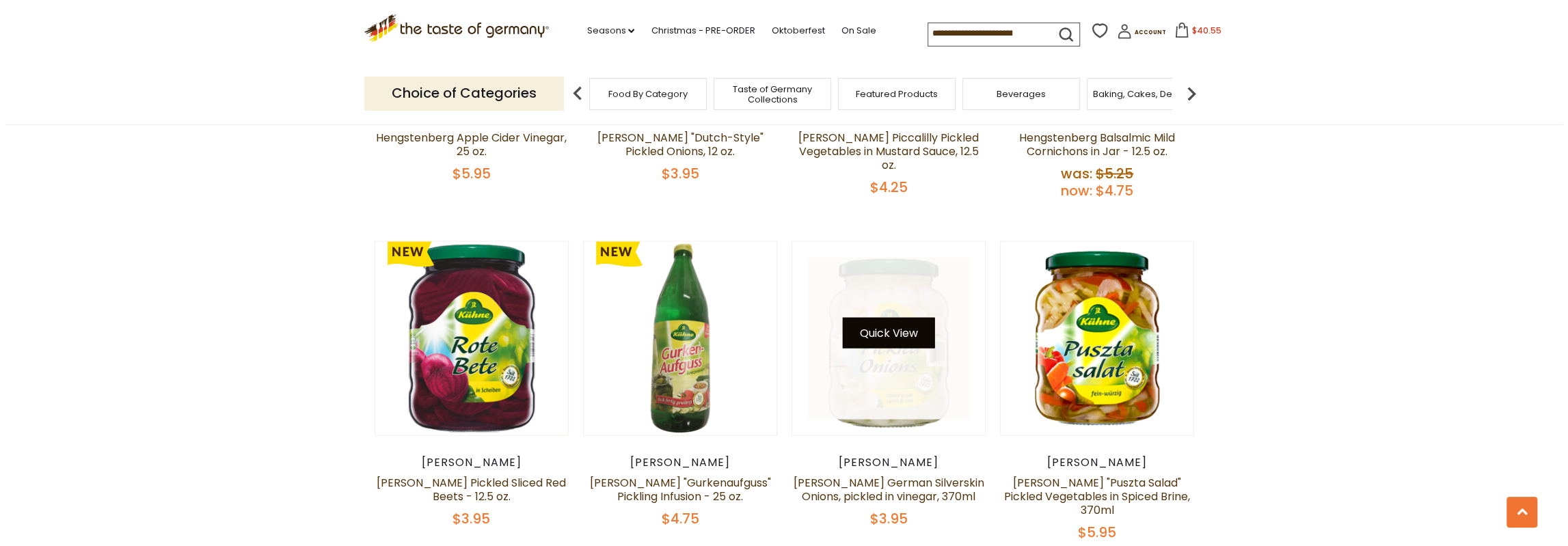
scroll to position [2119, 0]
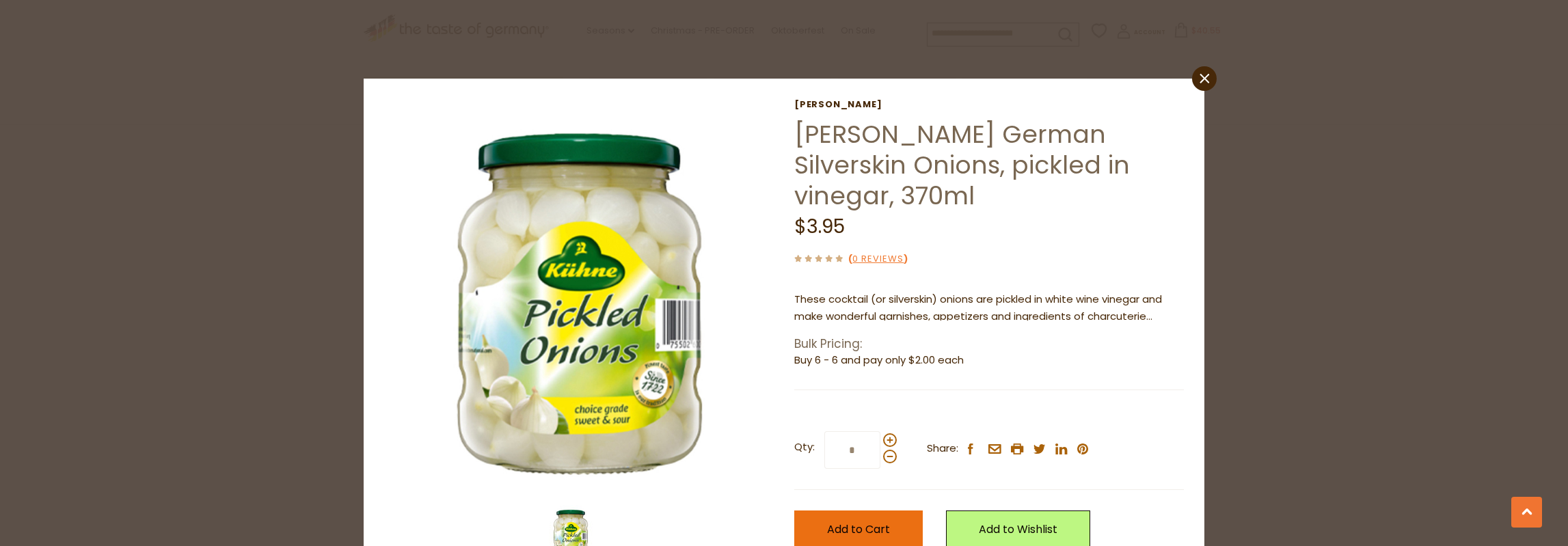
click at [851, 524] on span "Add to Cart" at bounding box center [858, 529] width 63 height 16
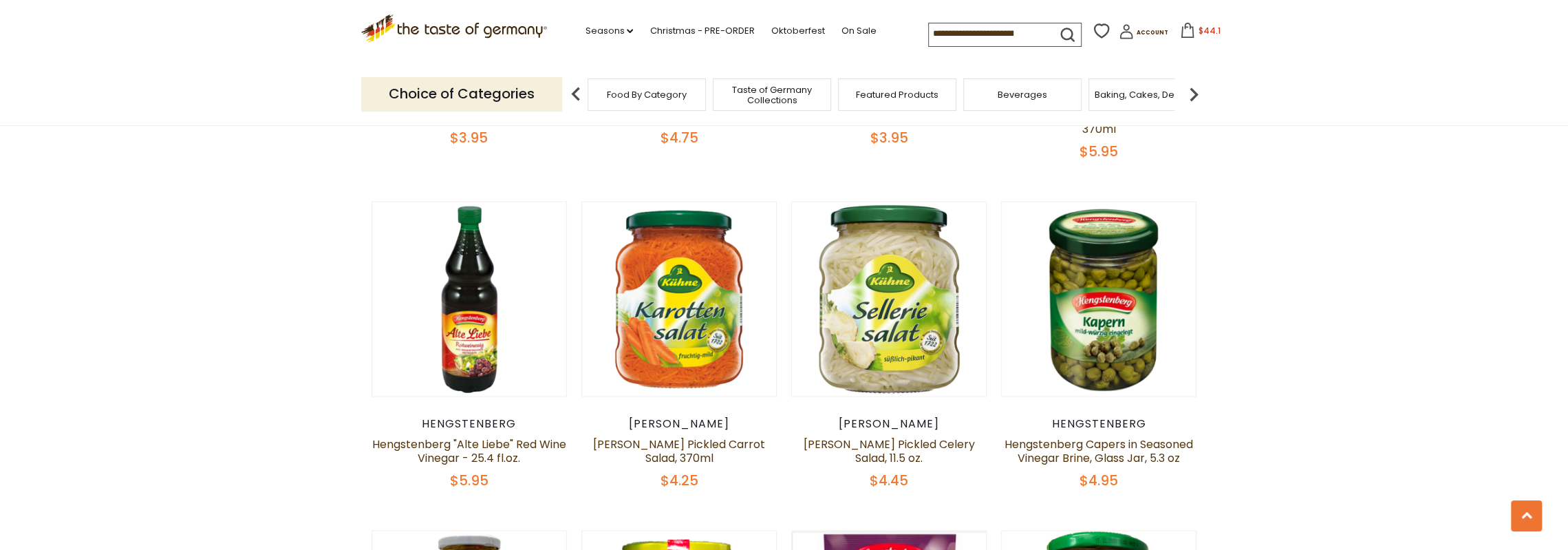
scroll to position [2545, 0]
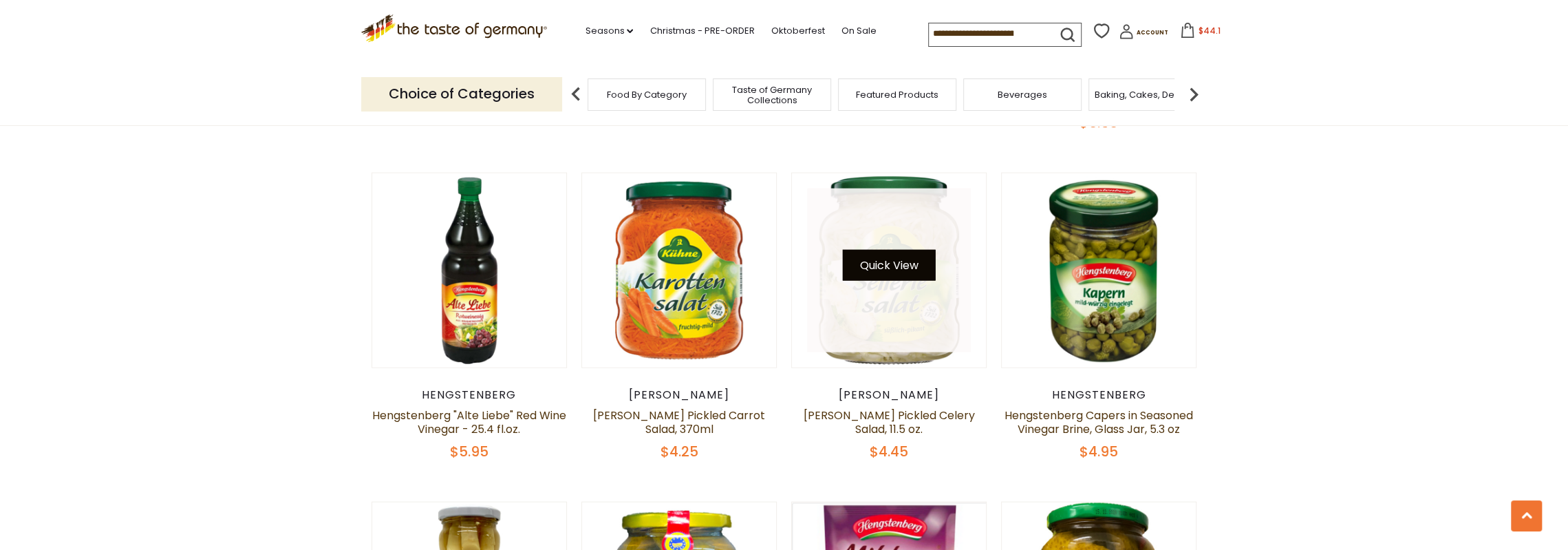
click at [876, 250] on button "Quick View" at bounding box center [889, 265] width 93 height 31
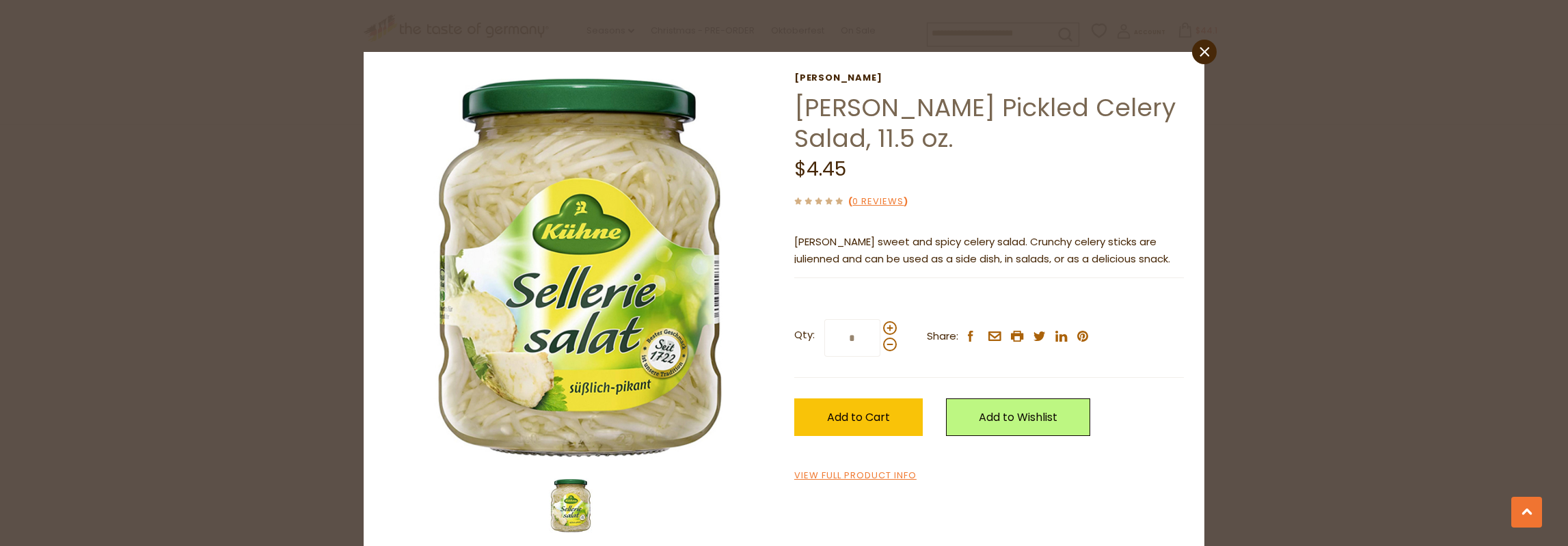
scroll to position [45, 0]
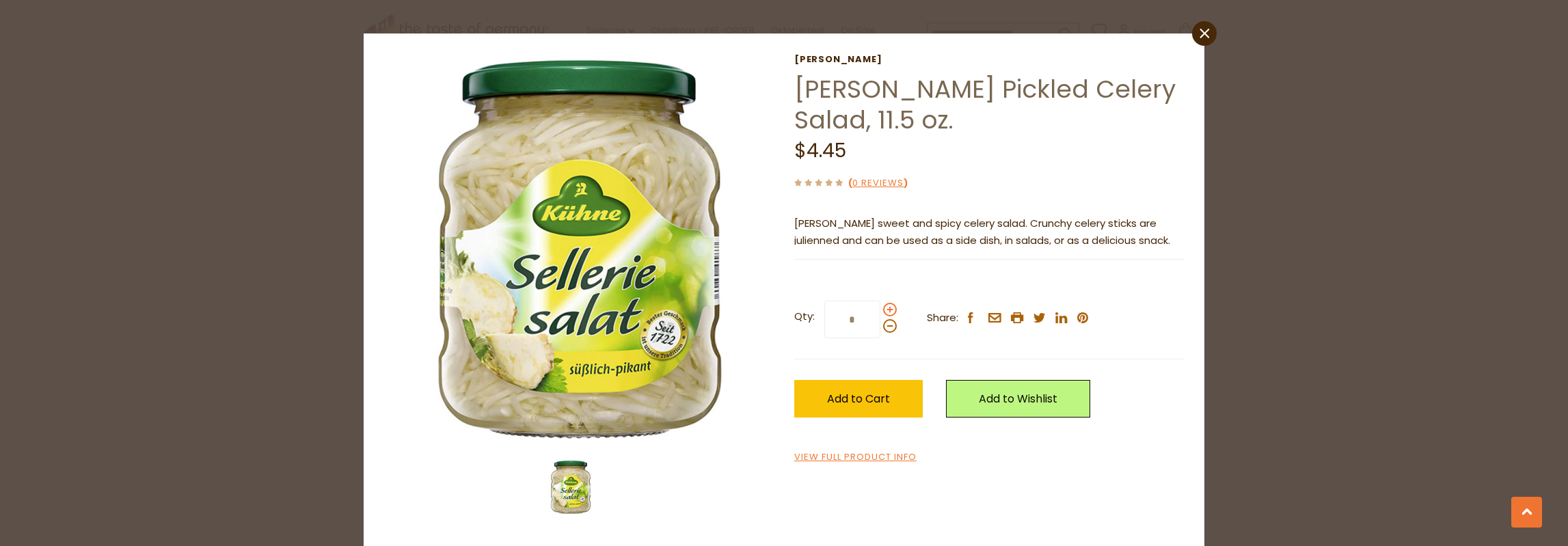
click at [884, 307] on span at bounding box center [889, 310] width 13 height 13
click at [880, 307] on input "*" at bounding box center [851, 319] width 56 height 38
type input "*"
click at [838, 403] on span "Add to Cart" at bounding box center [858, 398] width 63 height 16
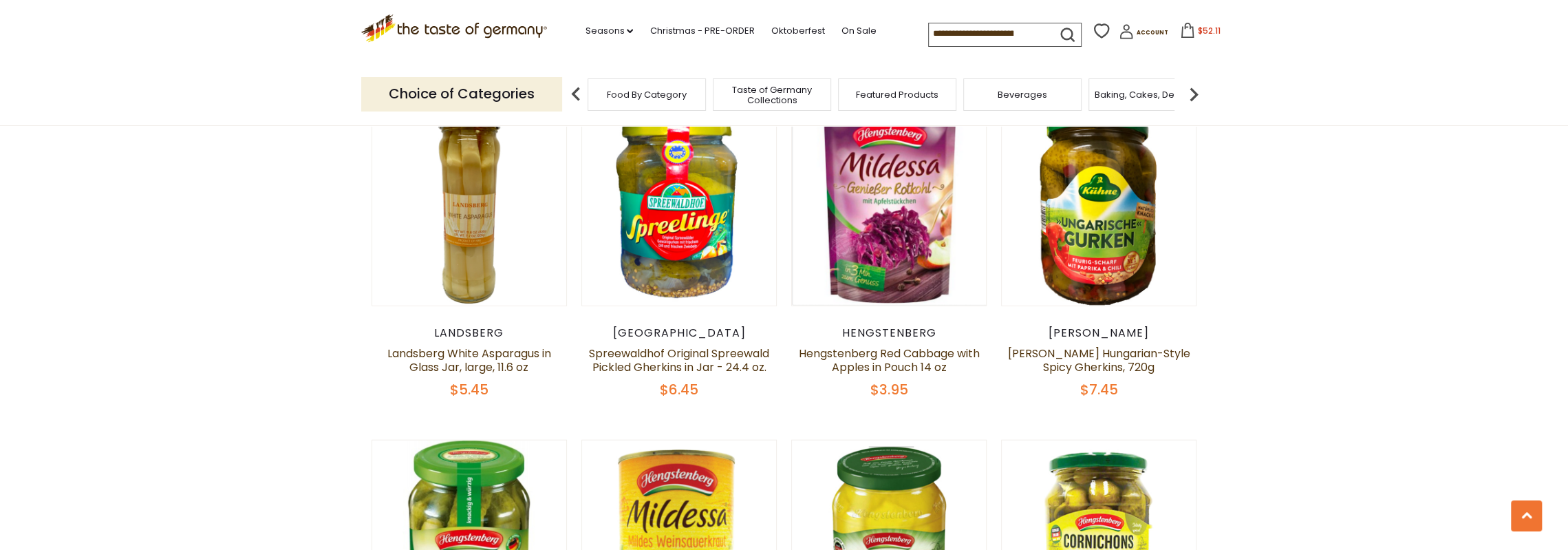
scroll to position [3233, 0]
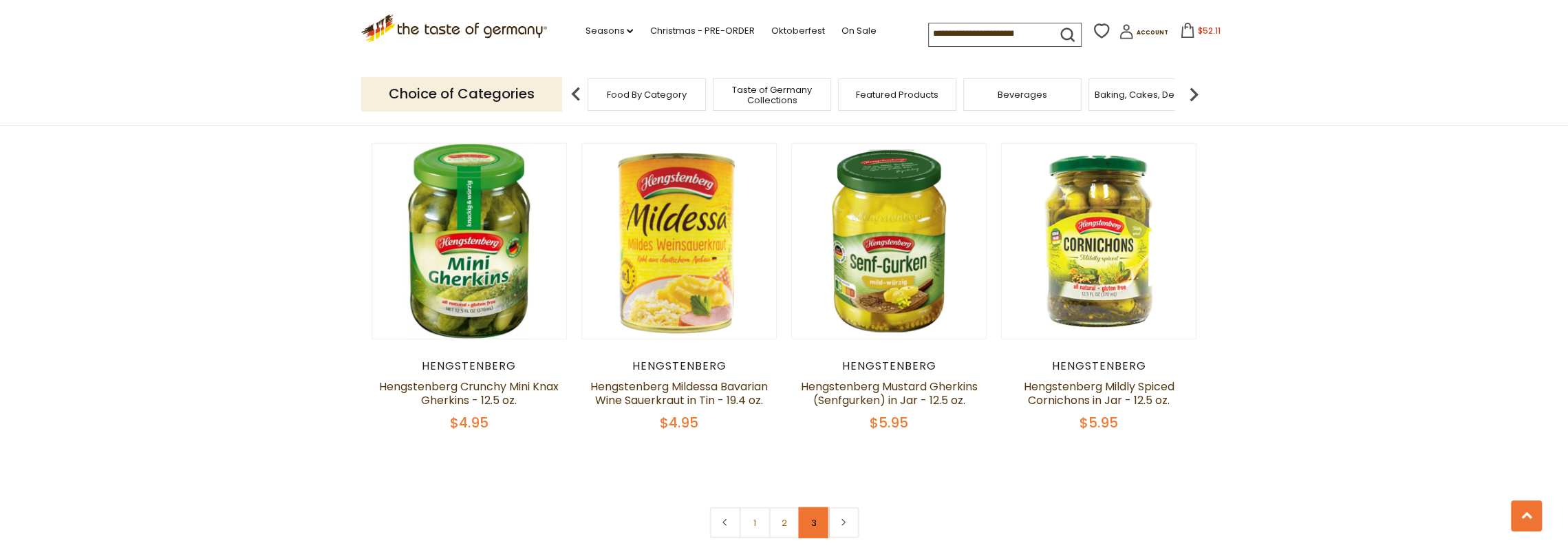
click at [810, 507] on link "3" at bounding box center [813, 522] width 31 height 31
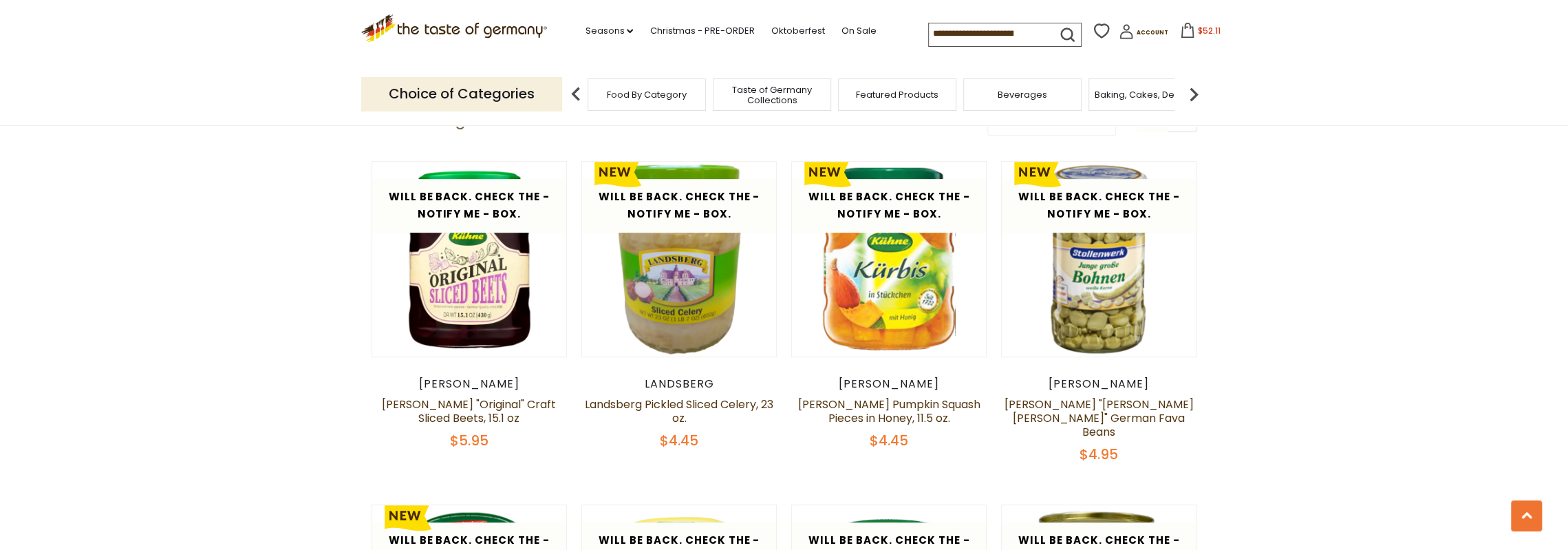
scroll to position [812, 0]
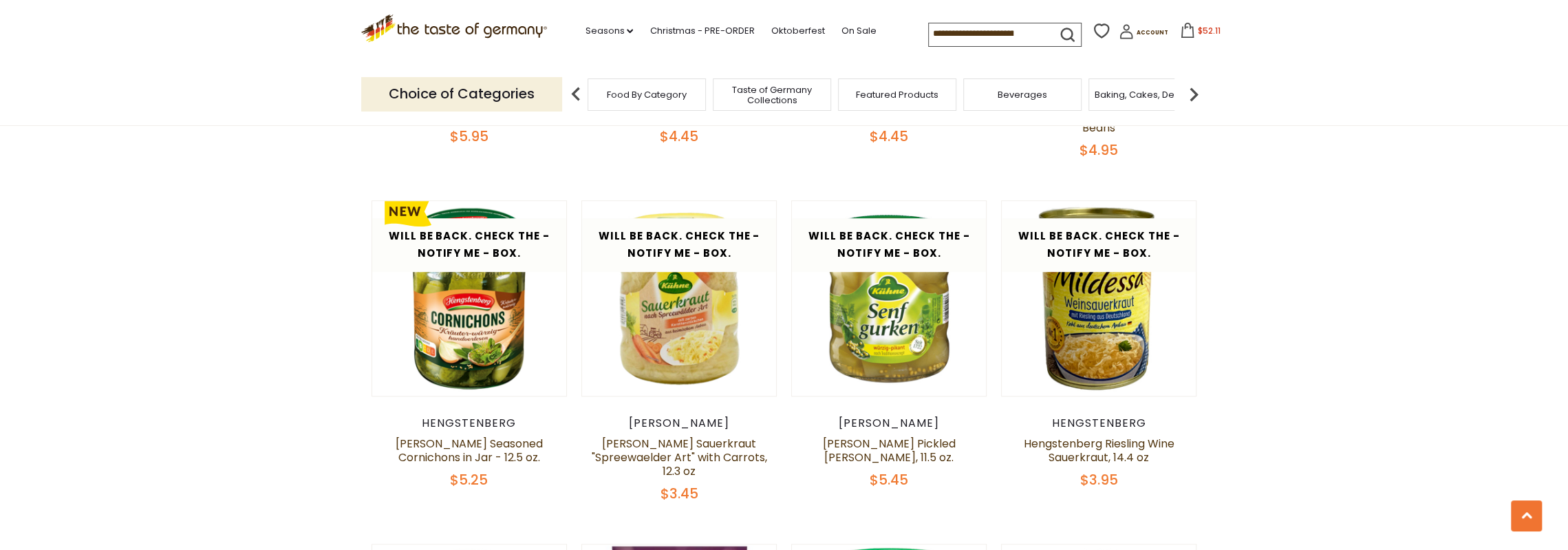
click at [1200, 89] on img at bounding box center [1193, 94] width 28 height 28
click at [1192, 90] on img at bounding box center [1193, 94] width 28 height 28
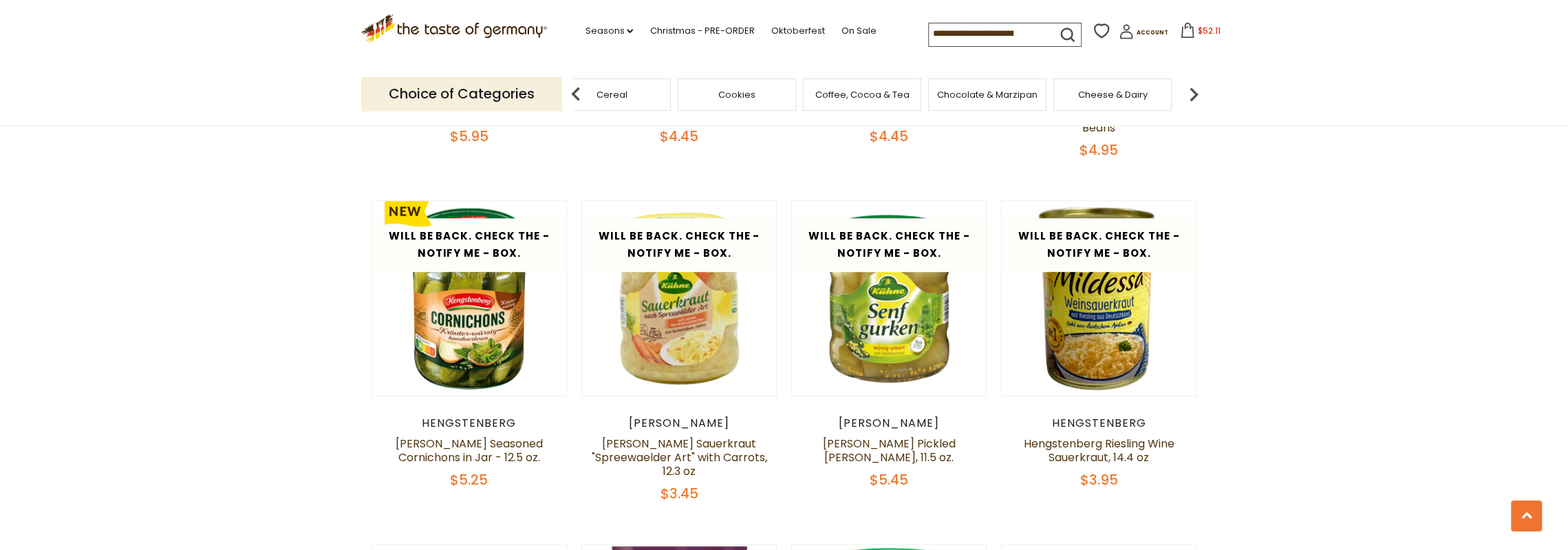
click at [1192, 90] on img at bounding box center [1193, 94] width 28 height 28
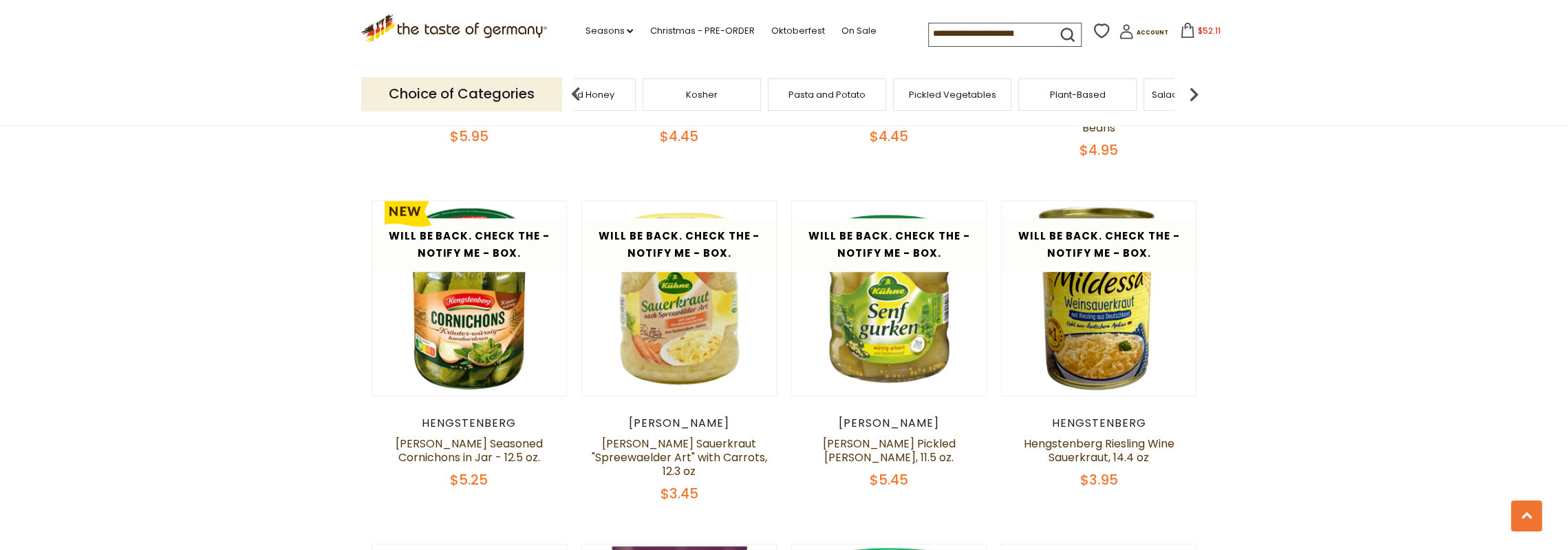
click at [1192, 90] on img at bounding box center [1193, 94] width 28 height 28
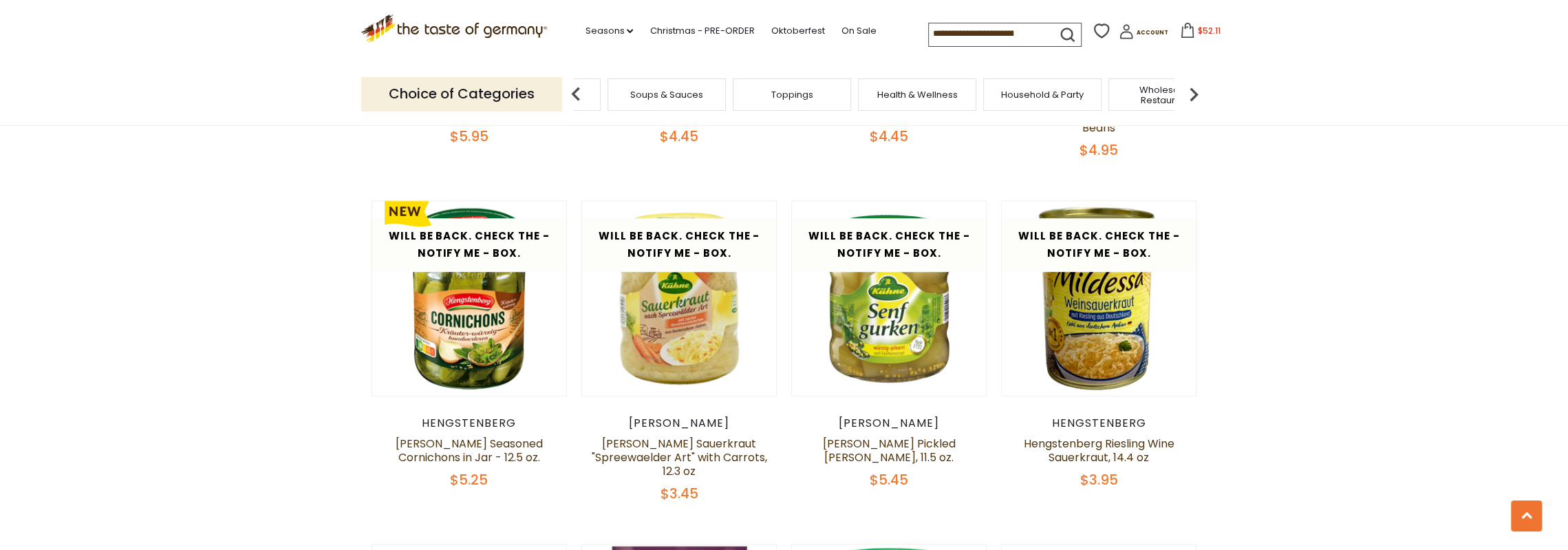
click at [583, 97] on img at bounding box center [576, 94] width 28 height 28
click at [649, 93] on span "Salad Dressings & Dips" at bounding box center [655, 94] width 102 height 11
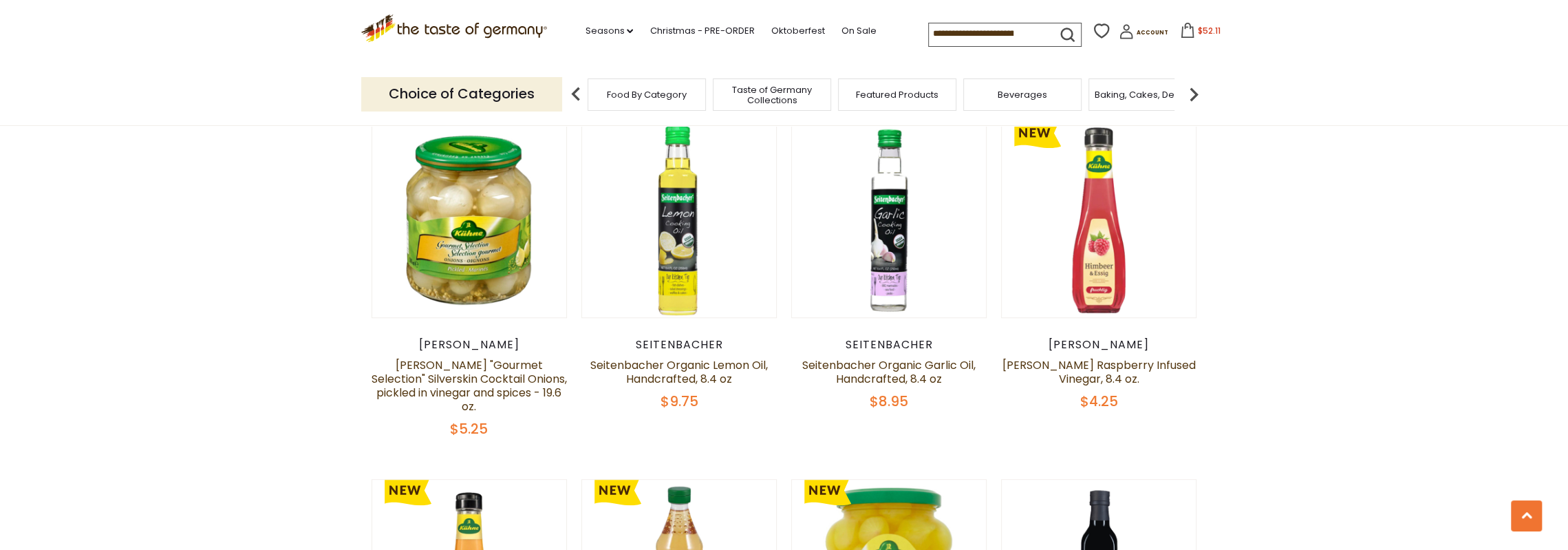
scroll to position [825, 0]
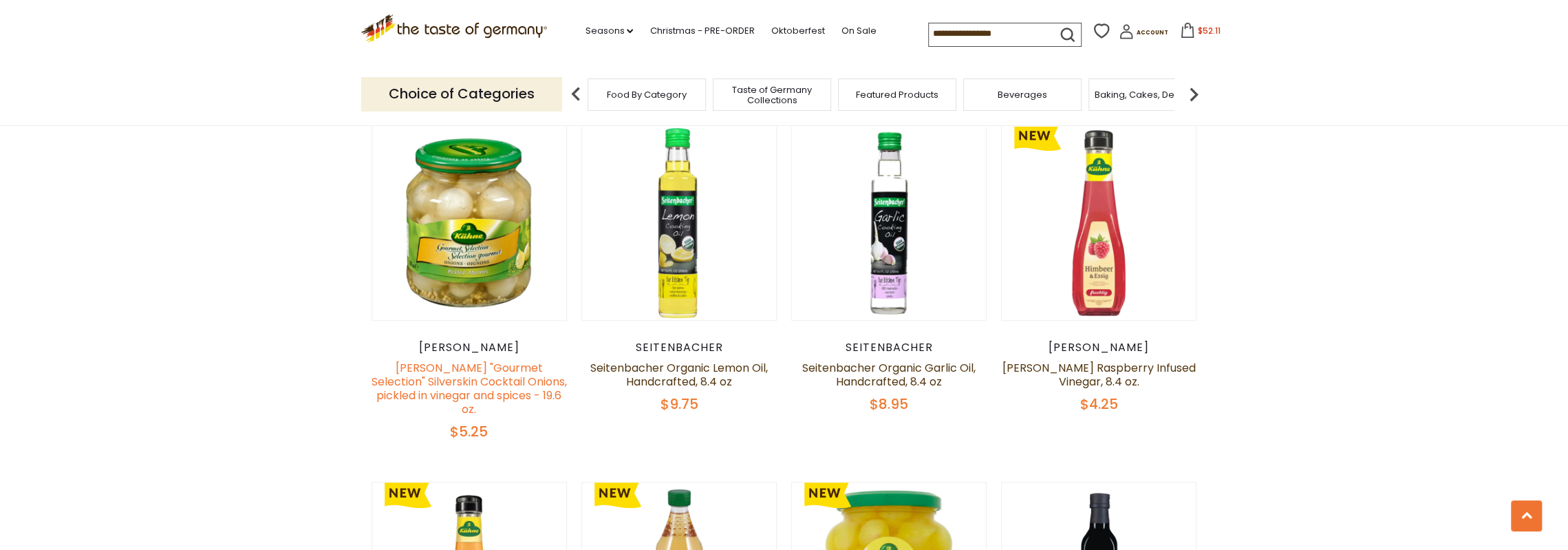
click at [456, 376] on link "[PERSON_NAME] "Gourmet Selection" Silverskin Cocktail Onions, pickled in vinega…" at bounding box center [469, 388] width 195 height 57
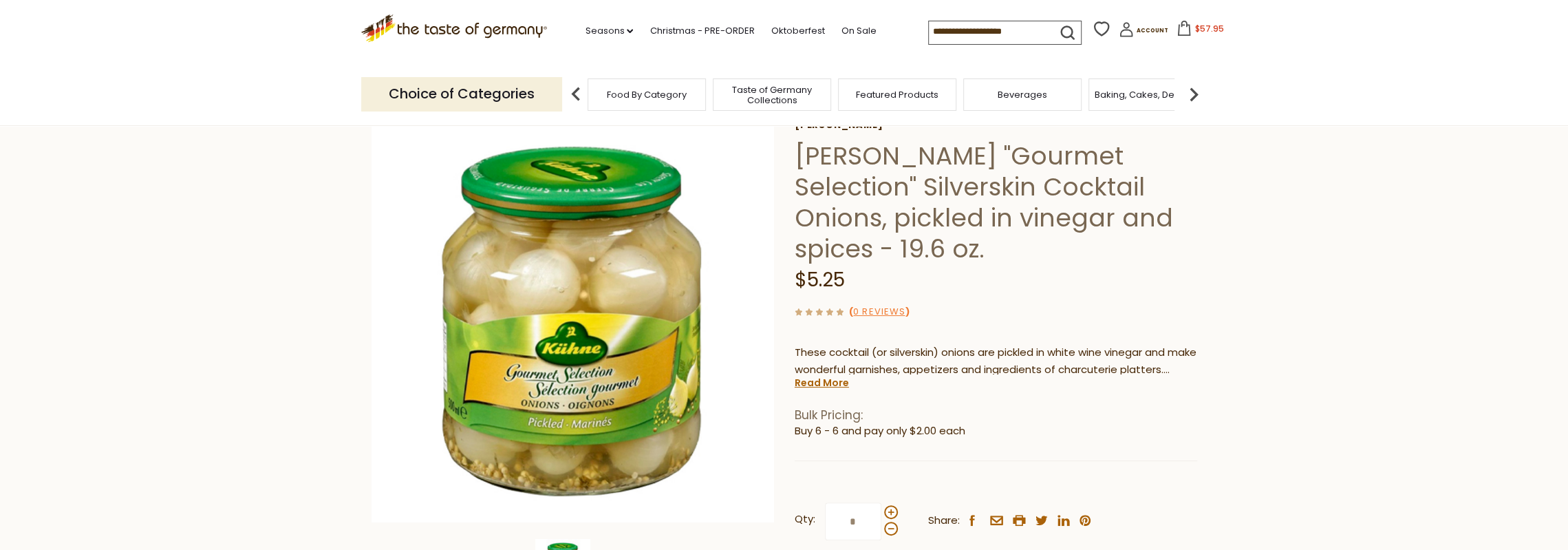
scroll to position [207, 0]
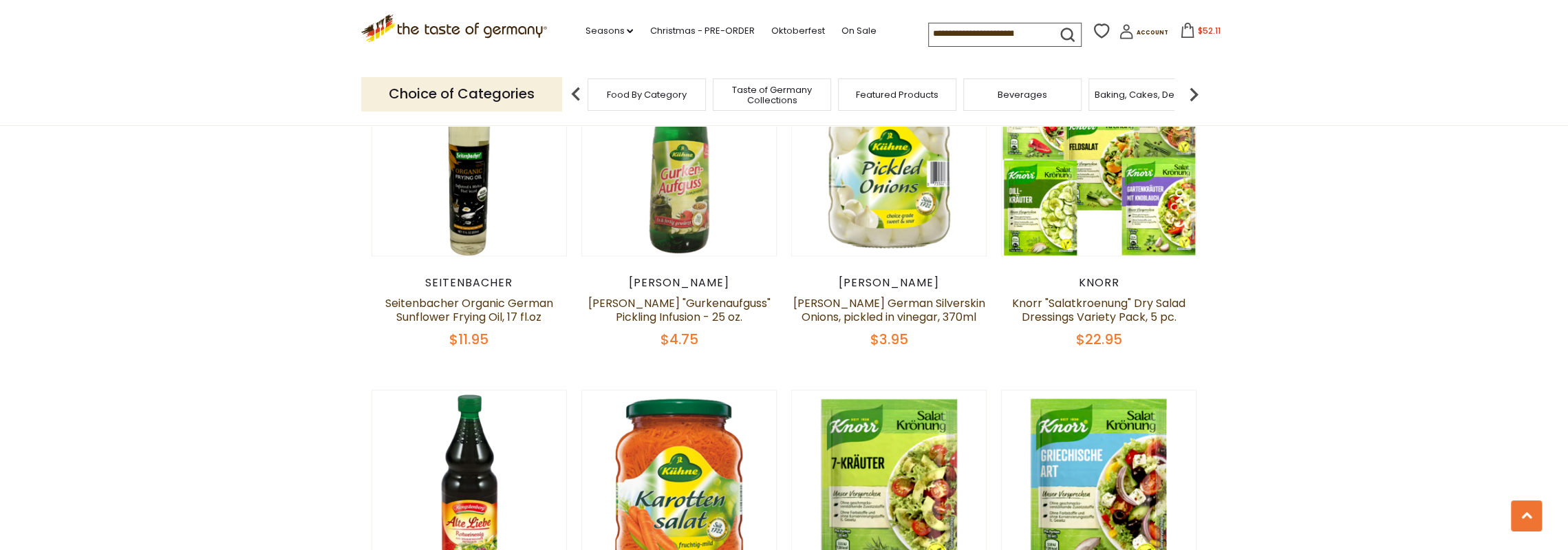
scroll to position [1582, 0]
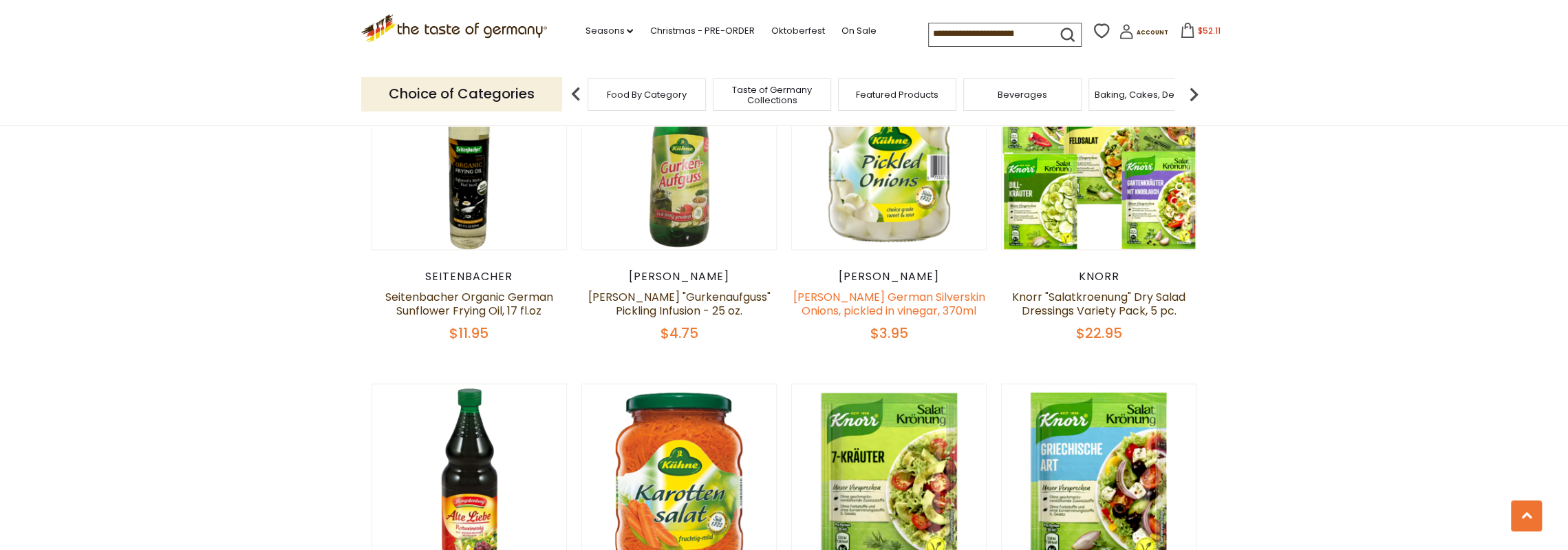
click at [920, 289] on link "[PERSON_NAME] German Silverskin Onions, pickled in vinegar, 370ml" at bounding box center [889, 303] width 192 height 30
click at [898, 289] on link "[PERSON_NAME] German Silverskin Onions, pickled in vinegar, 370ml" at bounding box center [889, 303] width 192 height 30
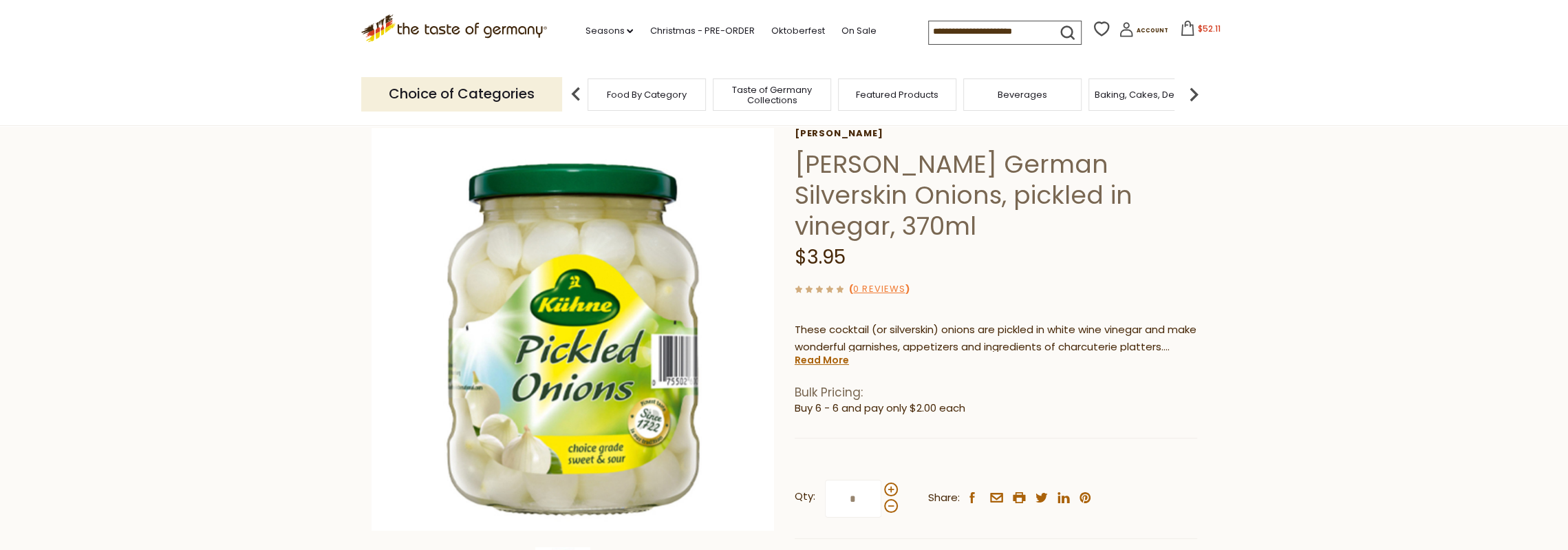
scroll to position [138, 0]
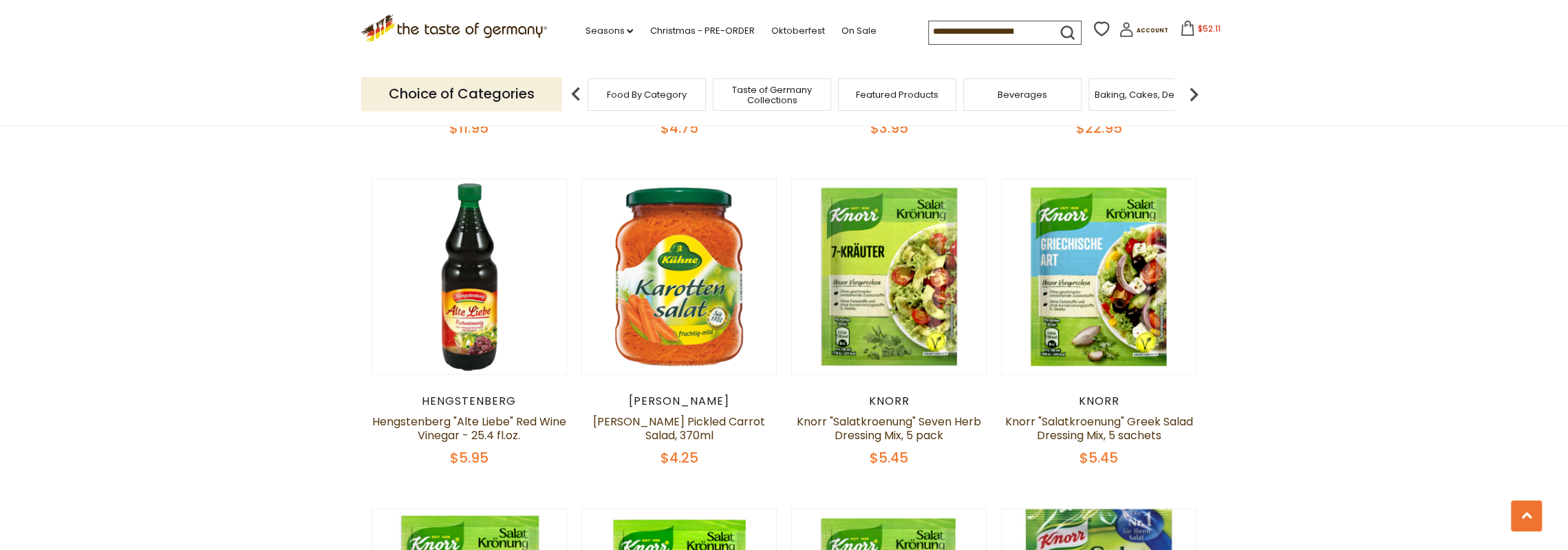
scroll to position [1789, 0]
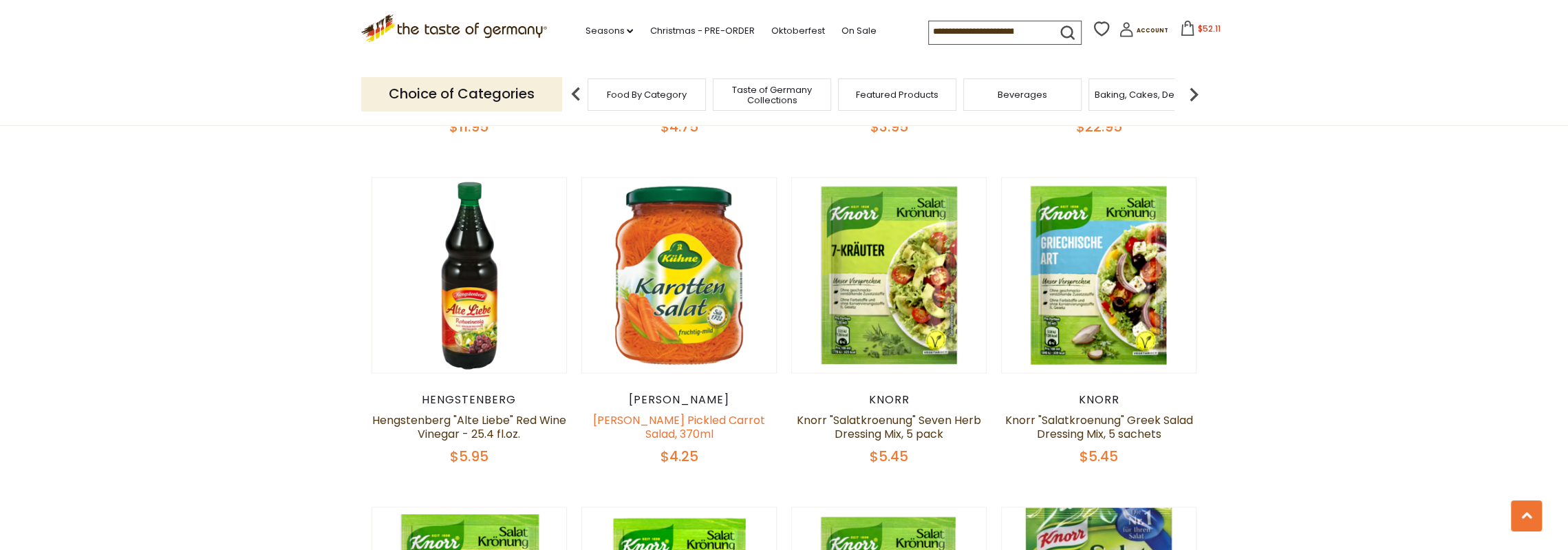
click at [643, 412] on link "Kuehne Pickled Carrot Salad, 370ml" at bounding box center [679, 427] width 172 height 30
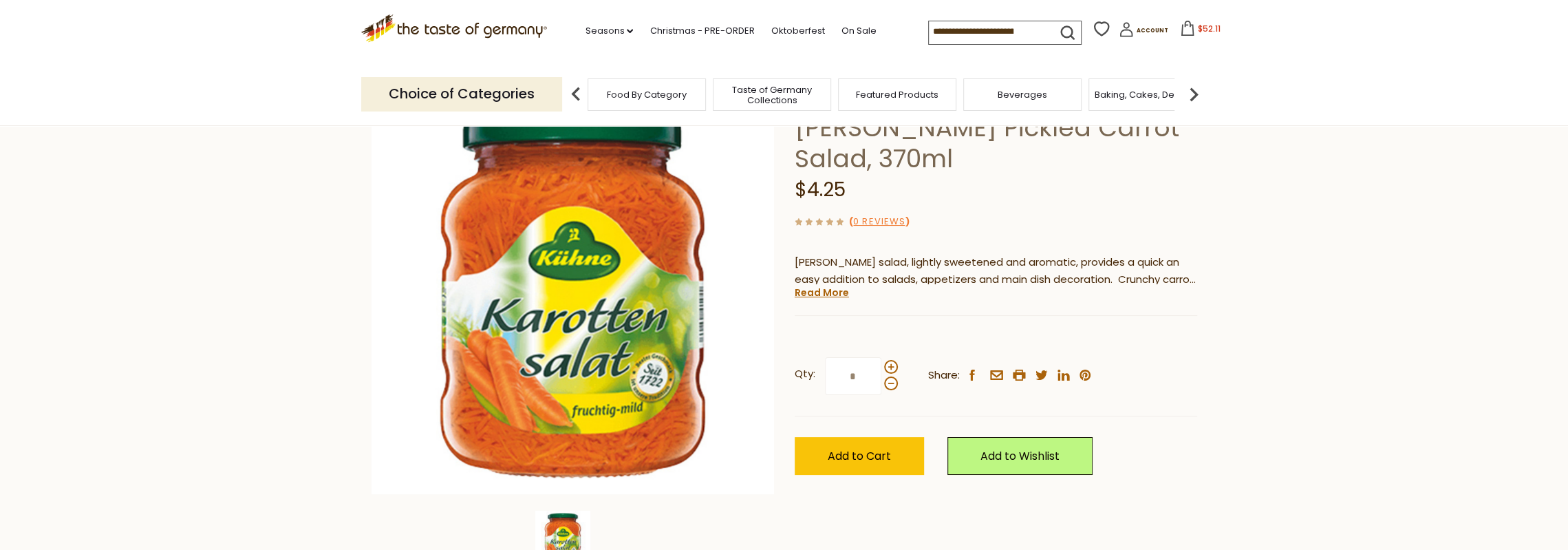
scroll to position [69, 0]
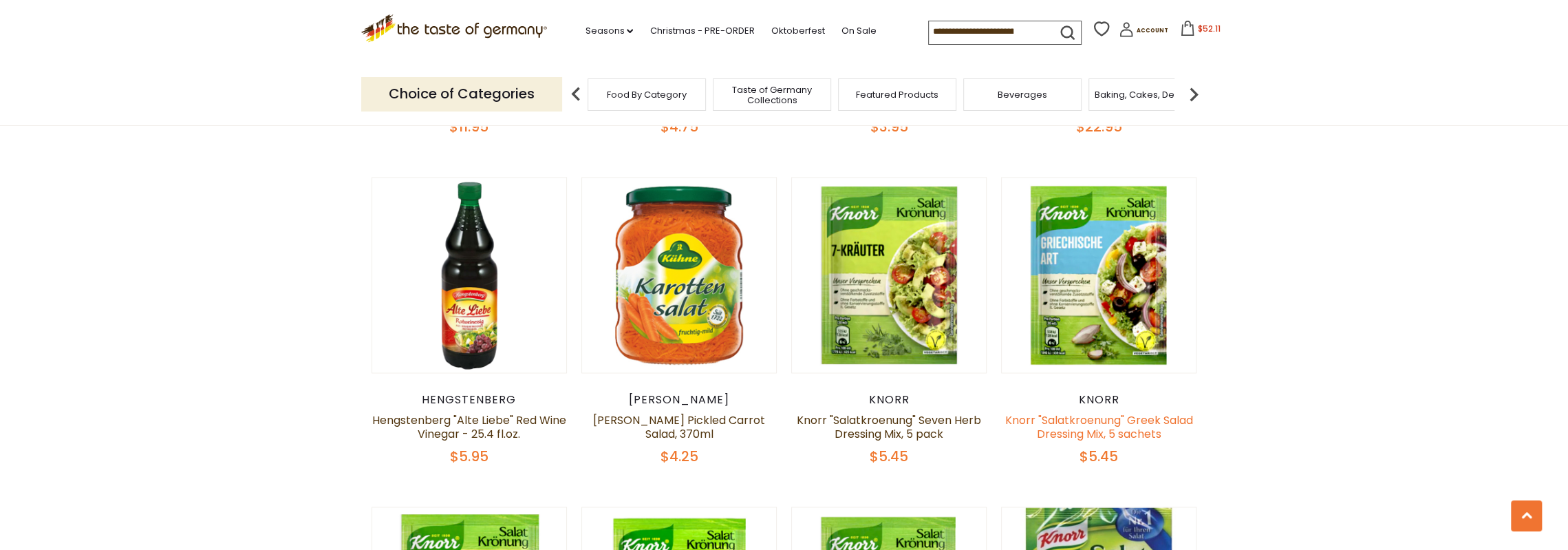
click at [1099, 412] on link "Knorr "Salatkroenung" Greek Salad Dressing Mix, 5 sachets" at bounding box center [1099, 427] width 188 height 30
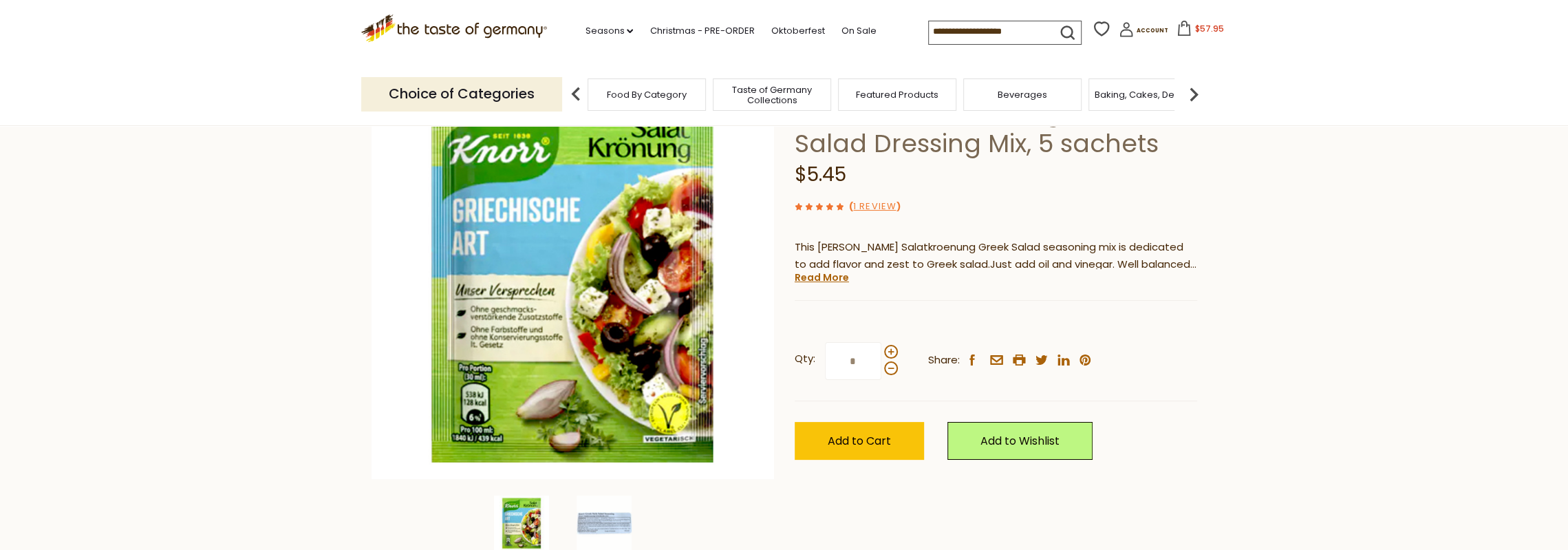
scroll to position [138, 0]
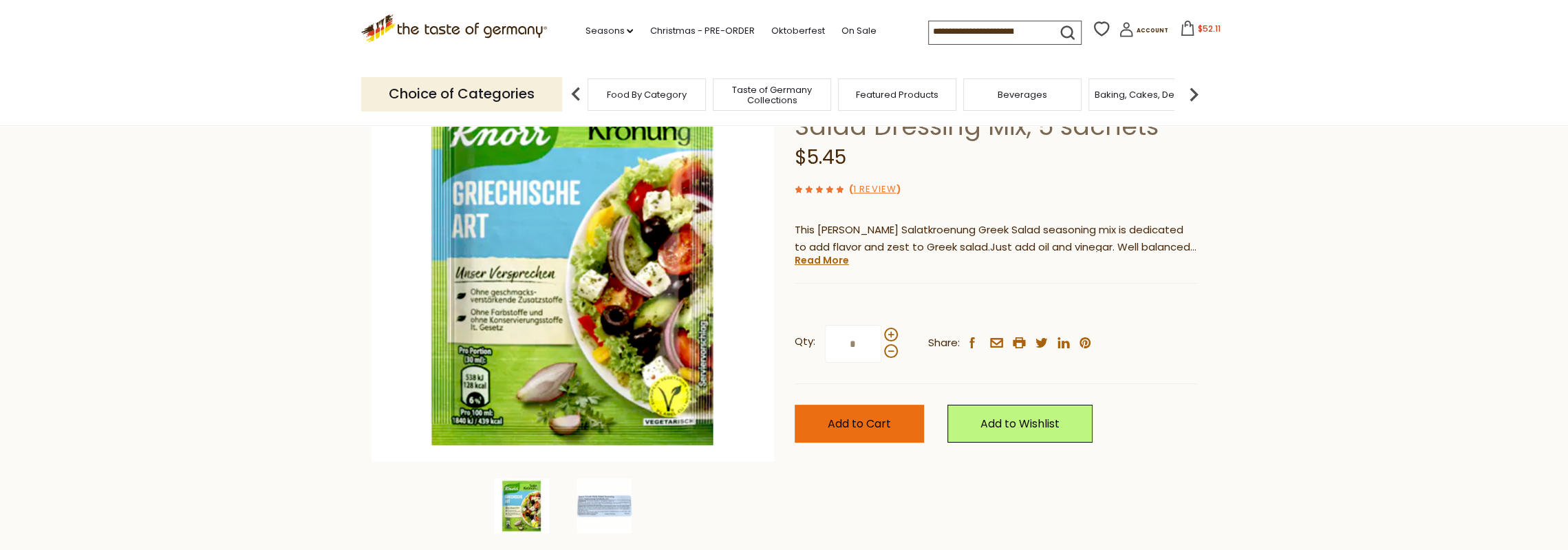
click at [860, 420] on span "Add to Cart" at bounding box center [859, 423] width 63 height 16
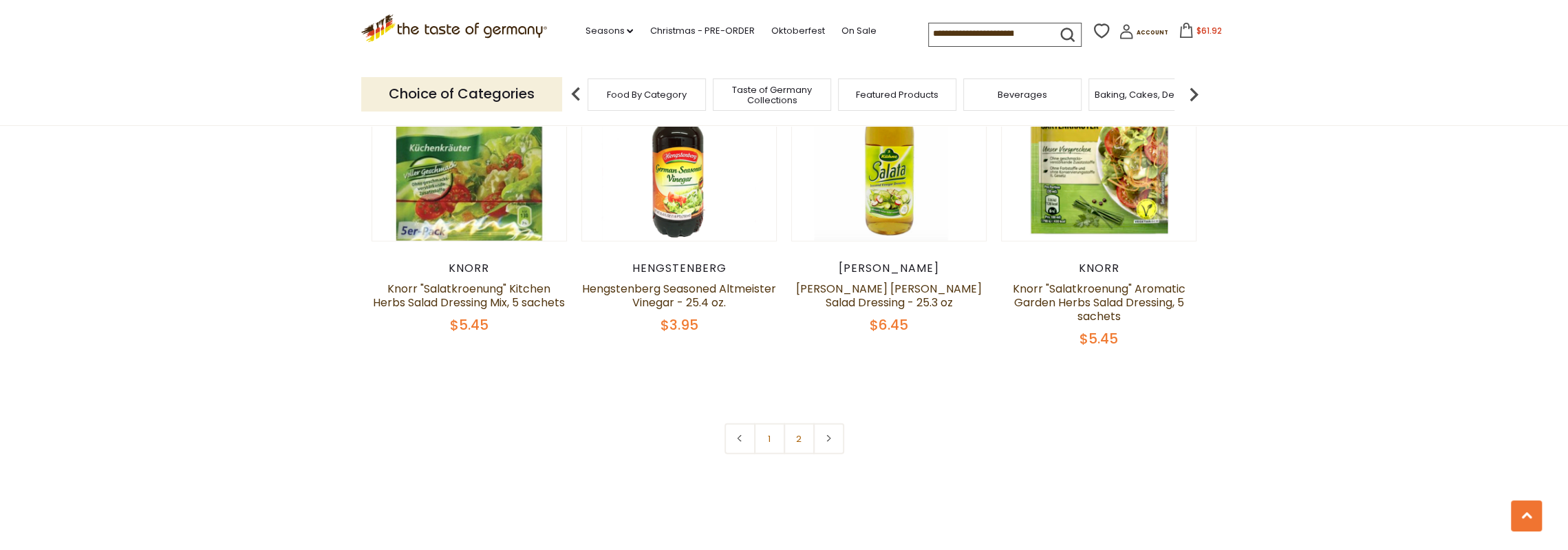
scroll to position [2959, 0]
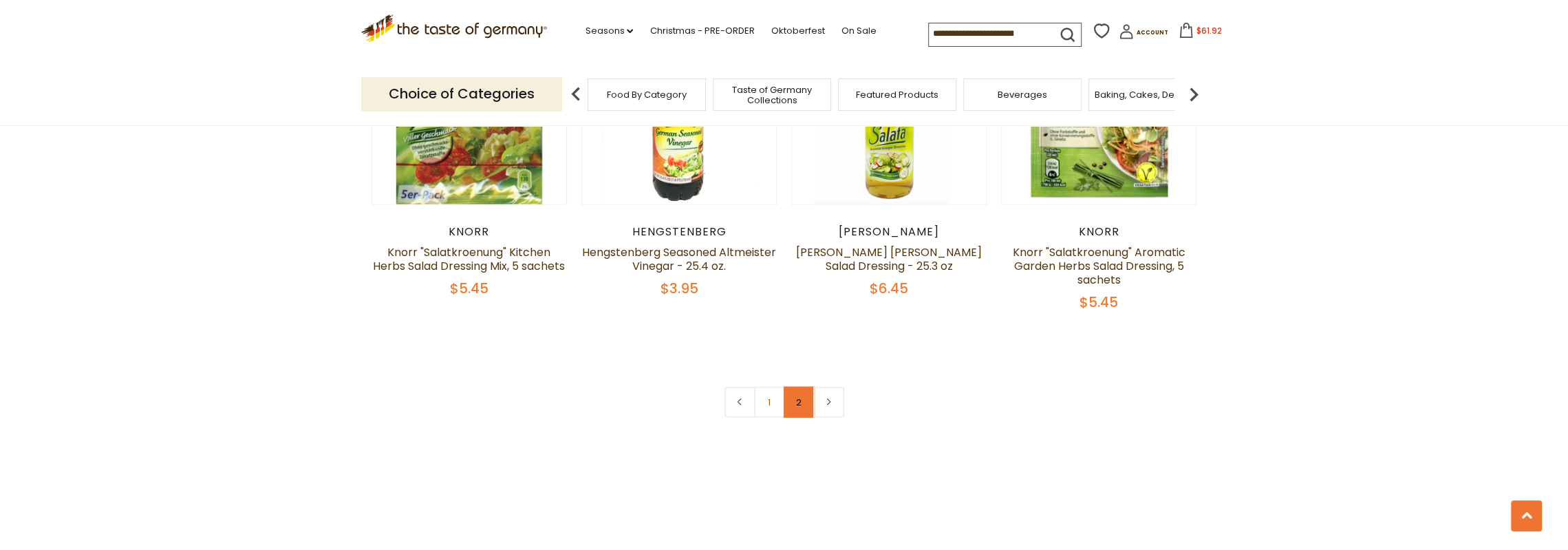
click at [794, 409] on link "2" at bounding box center [799, 402] width 31 height 31
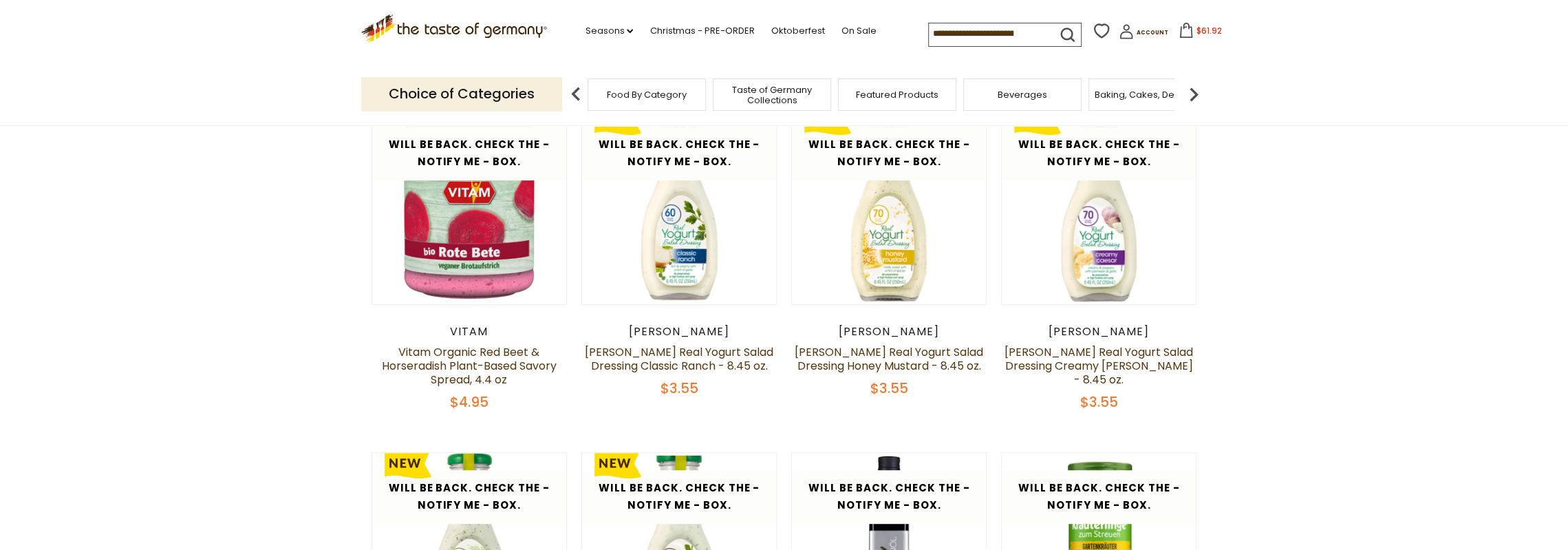
scroll to position [695, 0]
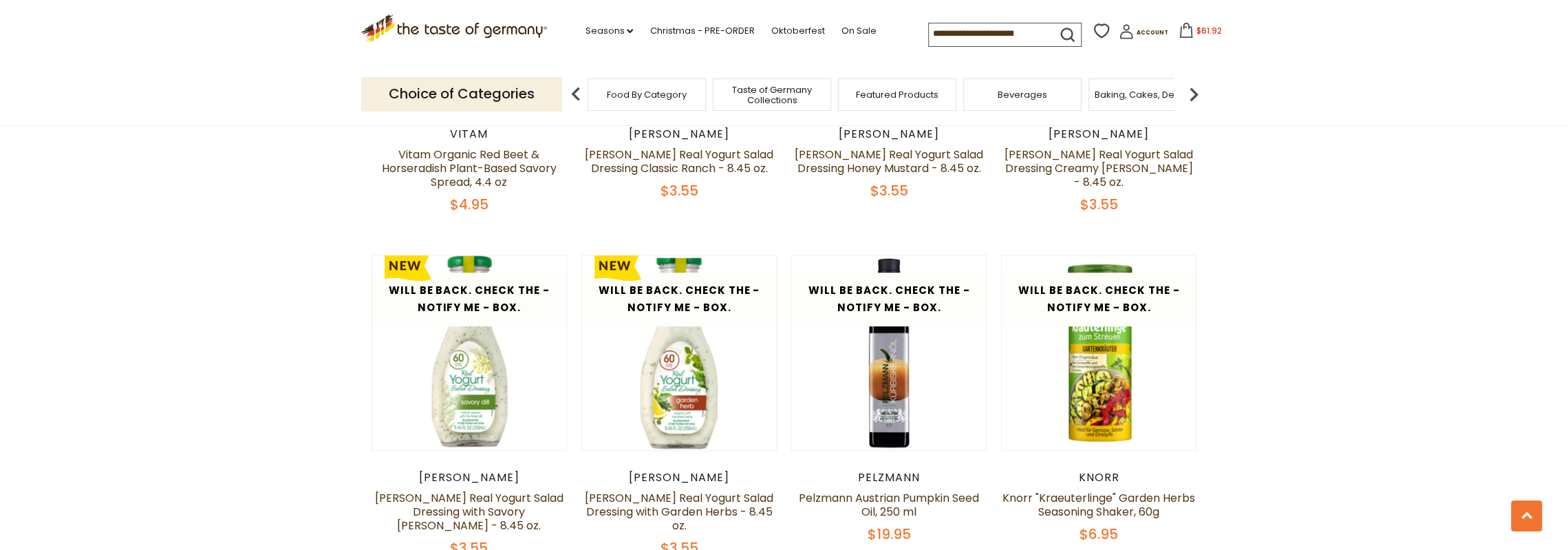
click at [1192, 93] on img at bounding box center [1193, 94] width 28 height 28
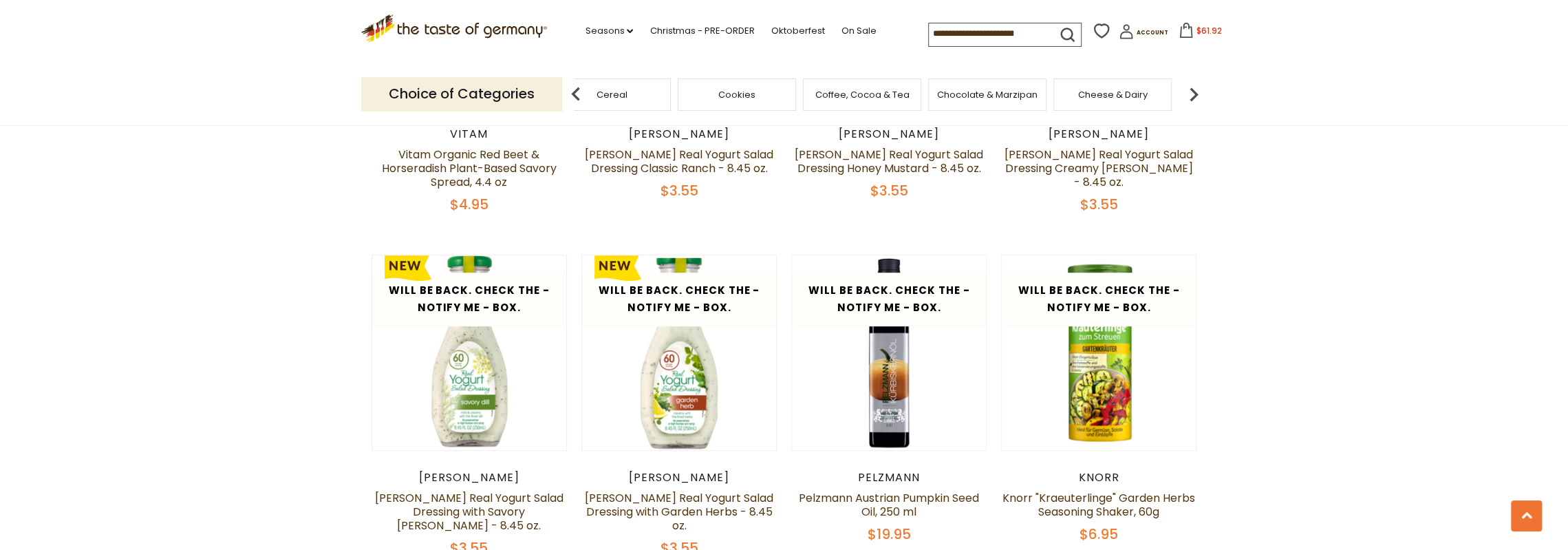
click at [1192, 93] on img at bounding box center [1193, 94] width 28 height 28
click at [1192, 95] on img at bounding box center [1193, 94] width 28 height 28
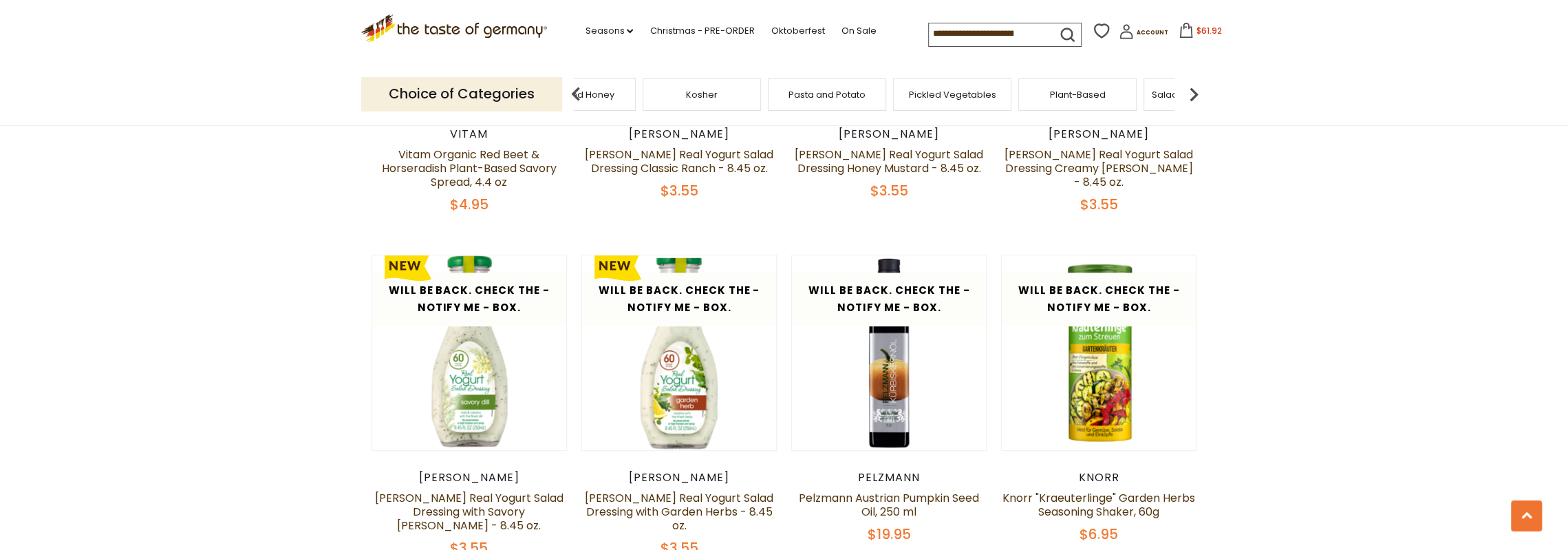
click at [1192, 95] on img at bounding box center [1193, 94] width 28 height 28
click at [863, 89] on span "Soups & Sauces" at bounding box center [849, 94] width 73 height 11
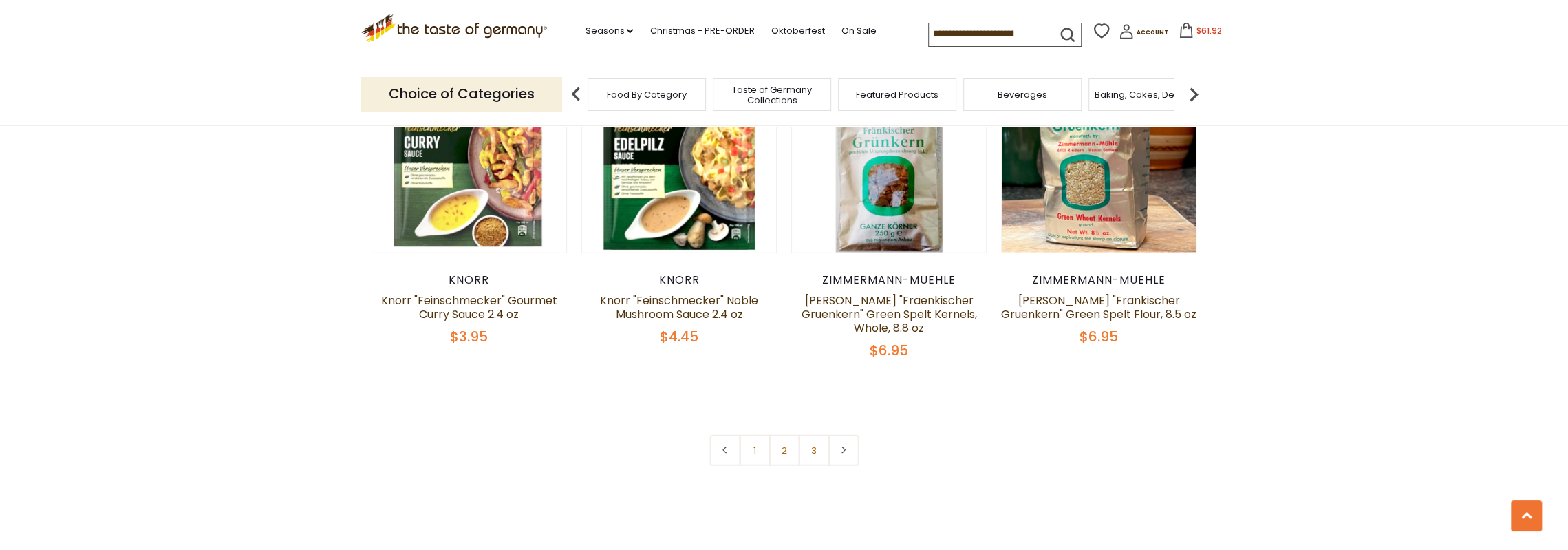
scroll to position [2890, 0]
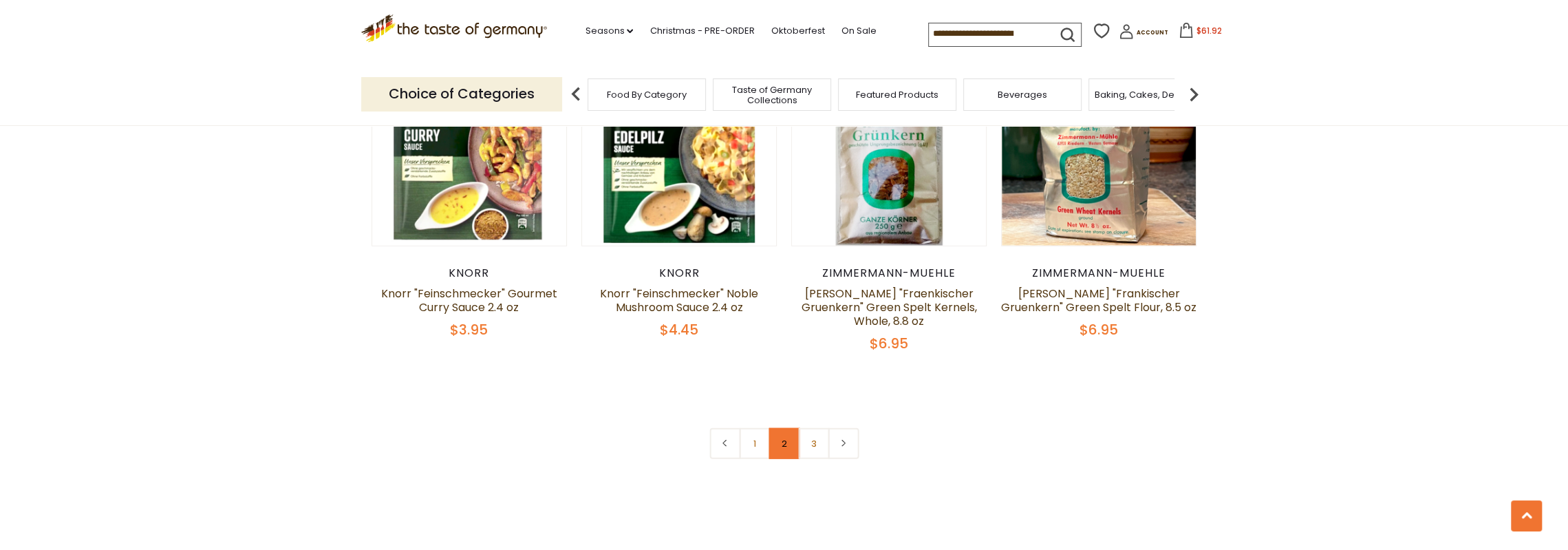
click at [790, 451] on link "2" at bounding box center [784, 443] width 31 height 31
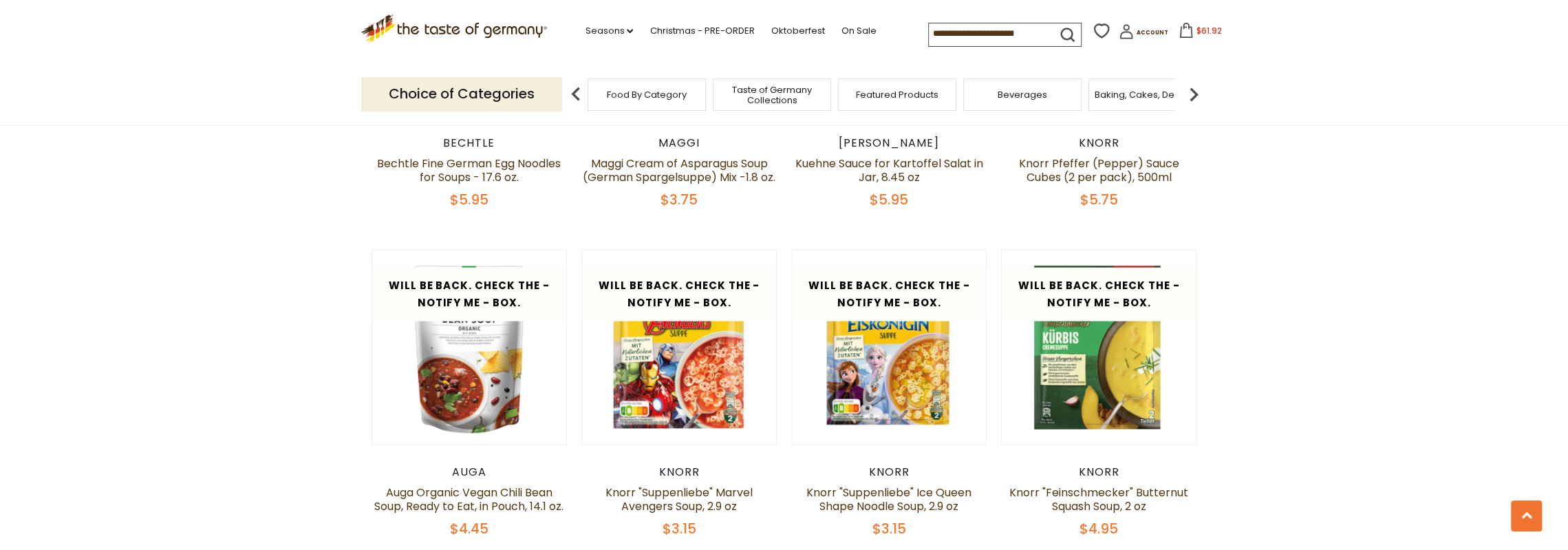
scroll to position [2346, 0]
click at [1197, 92] on img at bounding box center [1193, 94] width 28 height 28
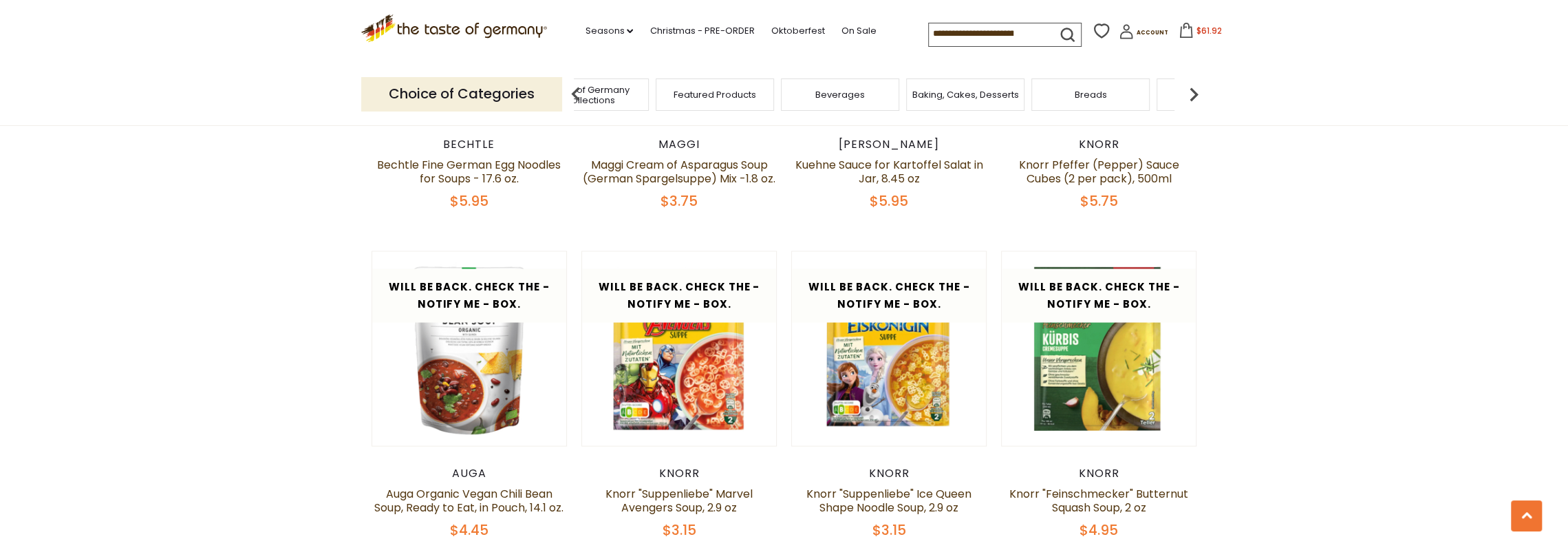
click at [1197, 92] on img at bounding box center [1193, 94] width 28 height 28
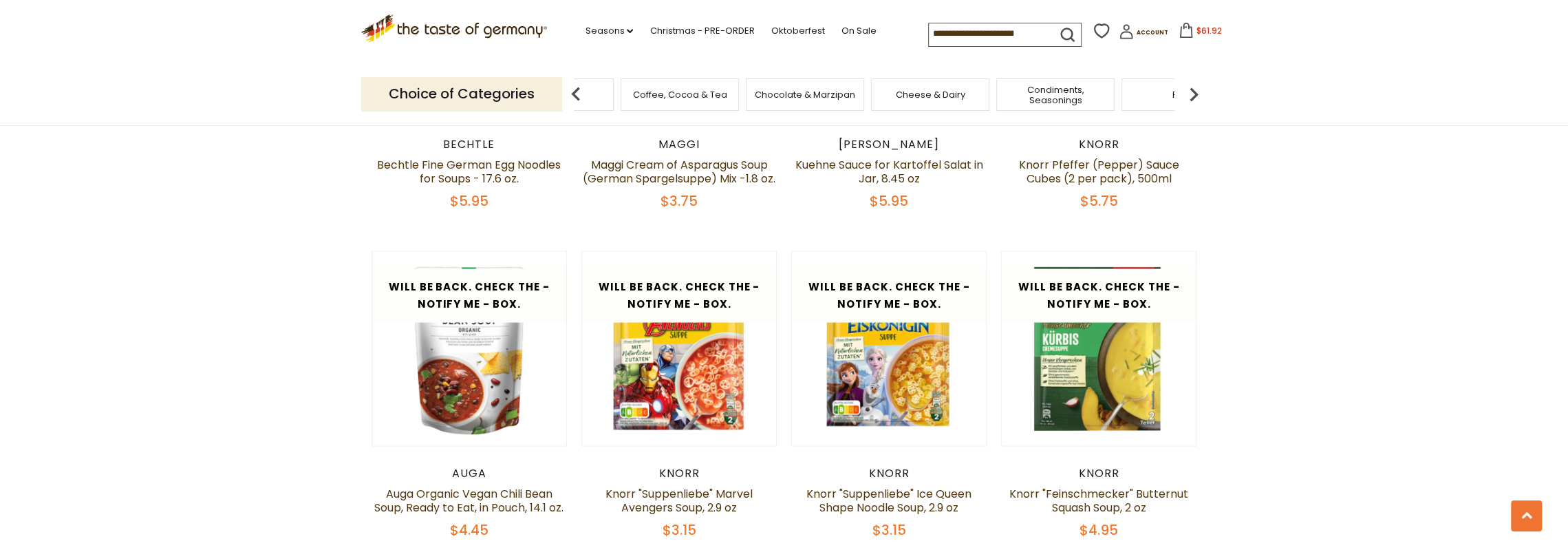
click at [1197, 92] on img at bounding box center [1193, 94] width 28 height 28
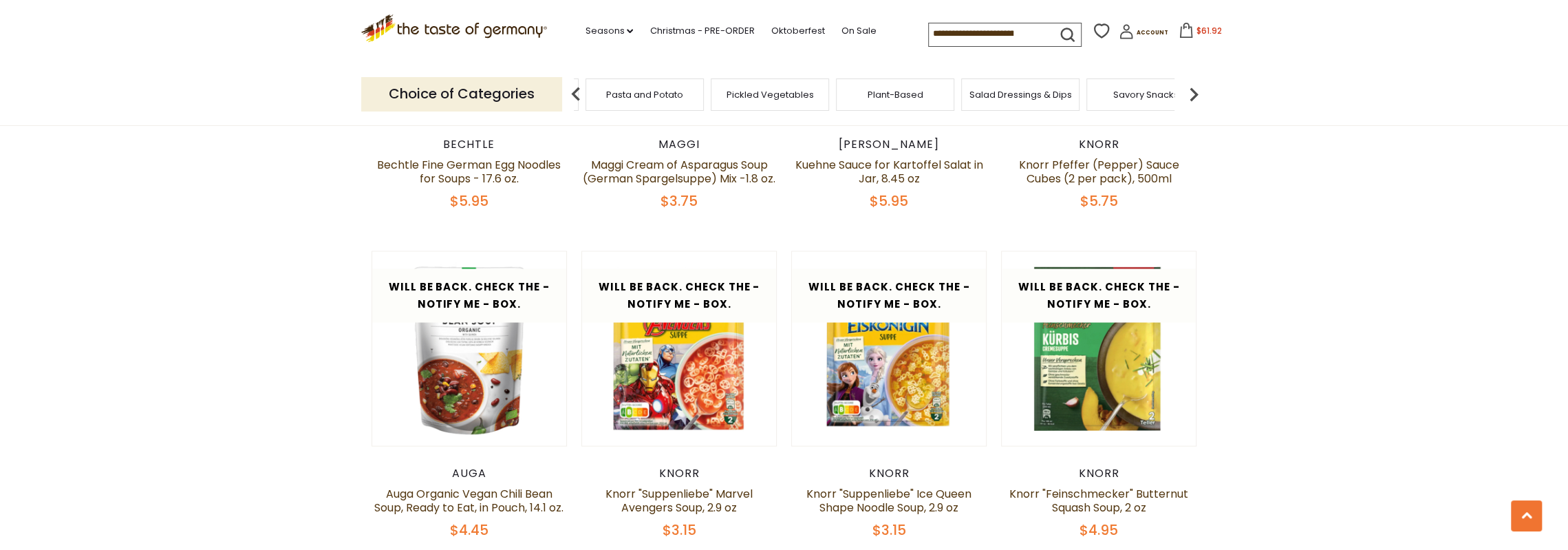
click at [1197, 92] on img at bounding box center [1193, 94] width 28 height 28
click at [981, 95] on span "Toppings" at bounding box center [975, 94] width 42 height 11
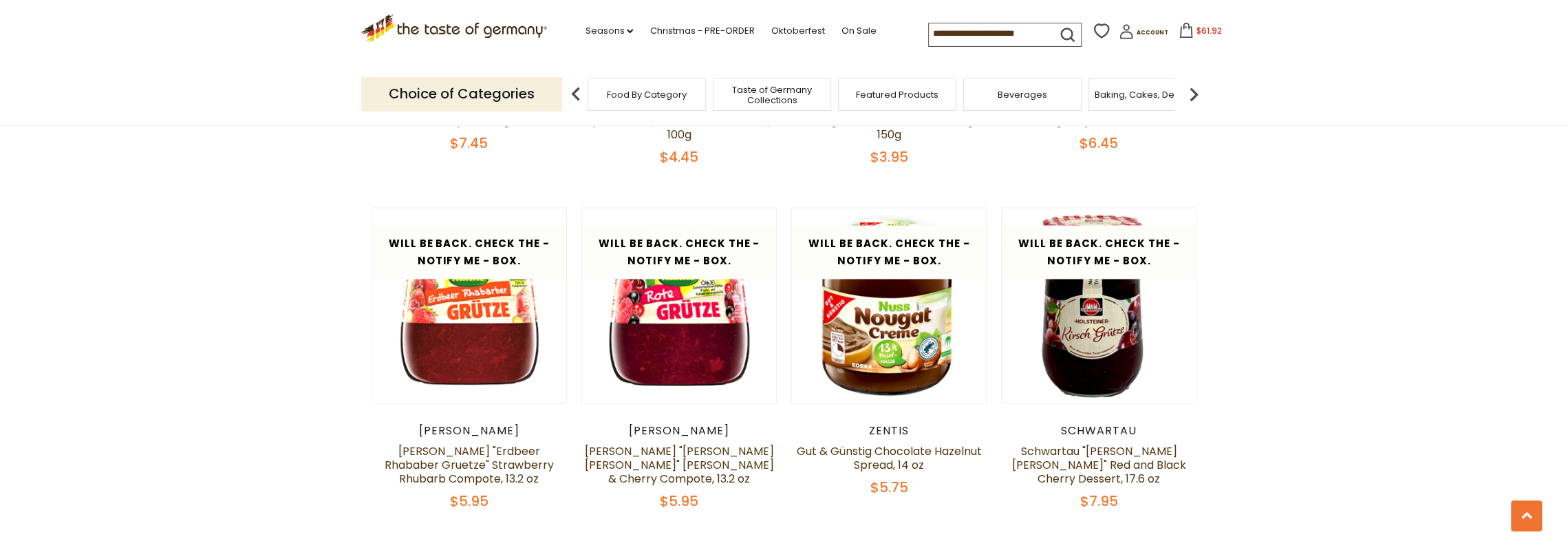
scroll to position [1858, 0]
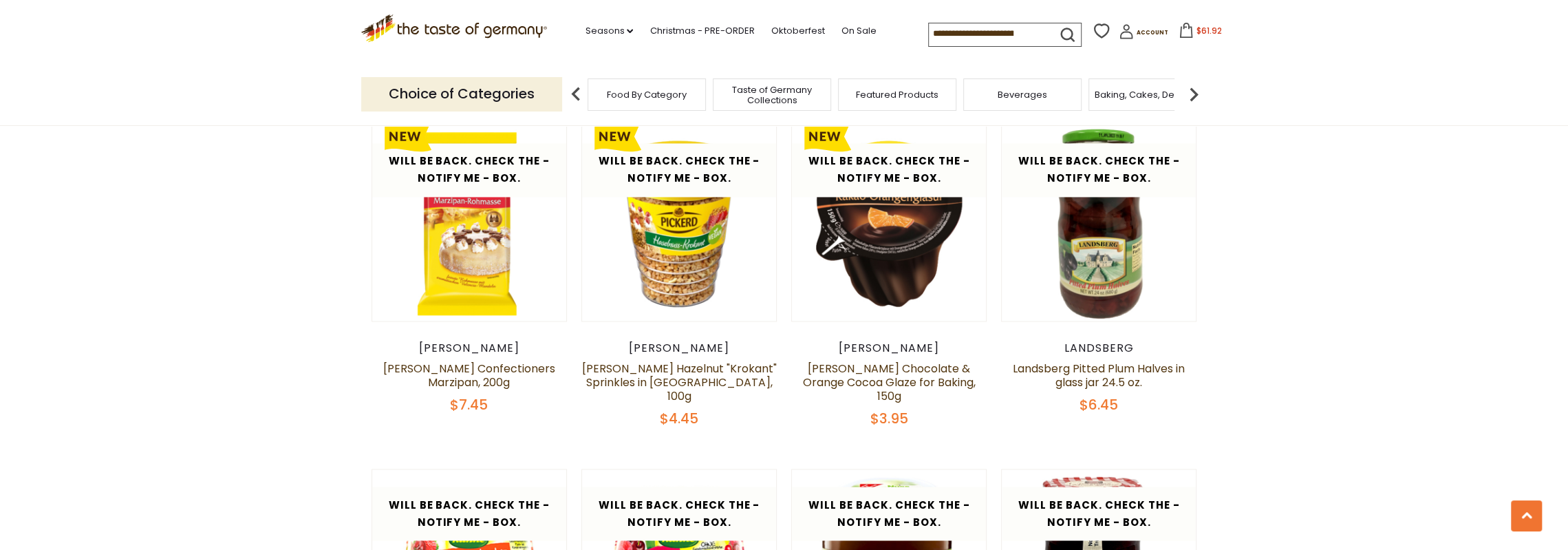
click at [1190, 90] on img at bounding box center [1193, 94] width 28 height 28
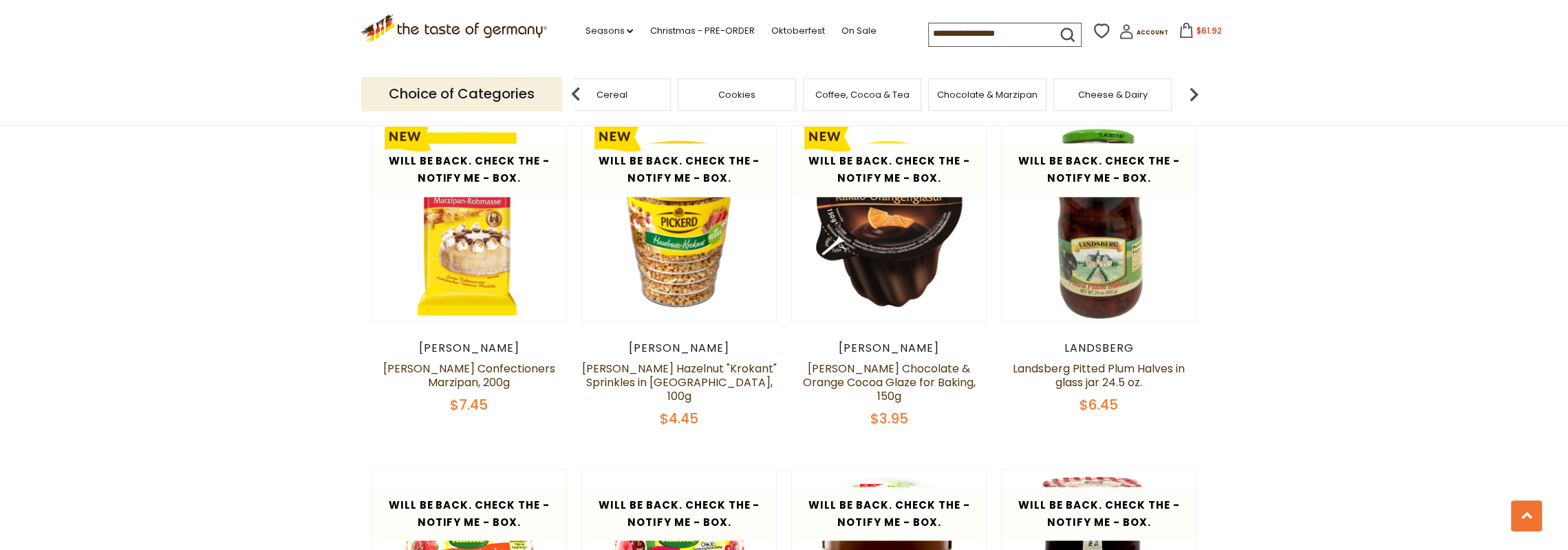
click at [1190, 90] on img at bounding box center [1193, 94] width 28 height 28
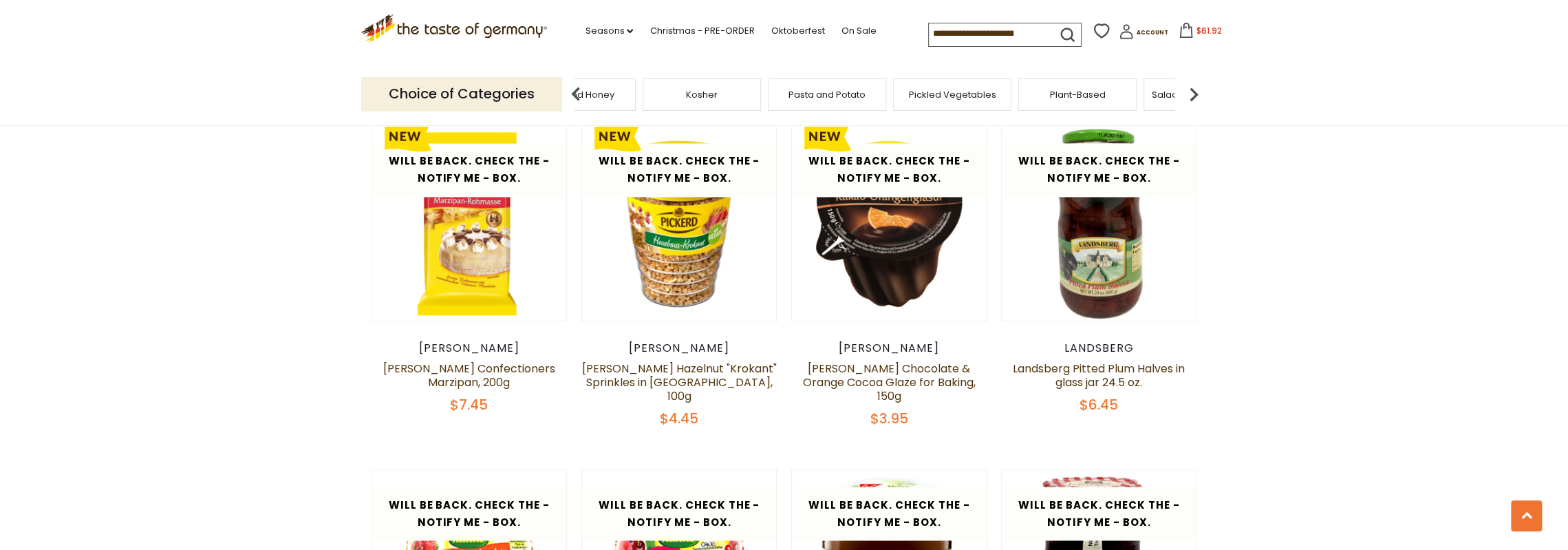
click at [1190, 90] on img at bounding box center [1193, 94] width 28 height 28
click at [1193, 90] on img at bounding box center [1193, 94] width 28 height 28
click at [1194, 90] on img at bounding box center [1193, 94] width 28 height 28
click at [1195, 90] on img at bounding box center [1193, 94] width 28 height 28
click at [1196, 88] on img at bounding box center [1193, 94] width 28 height 28
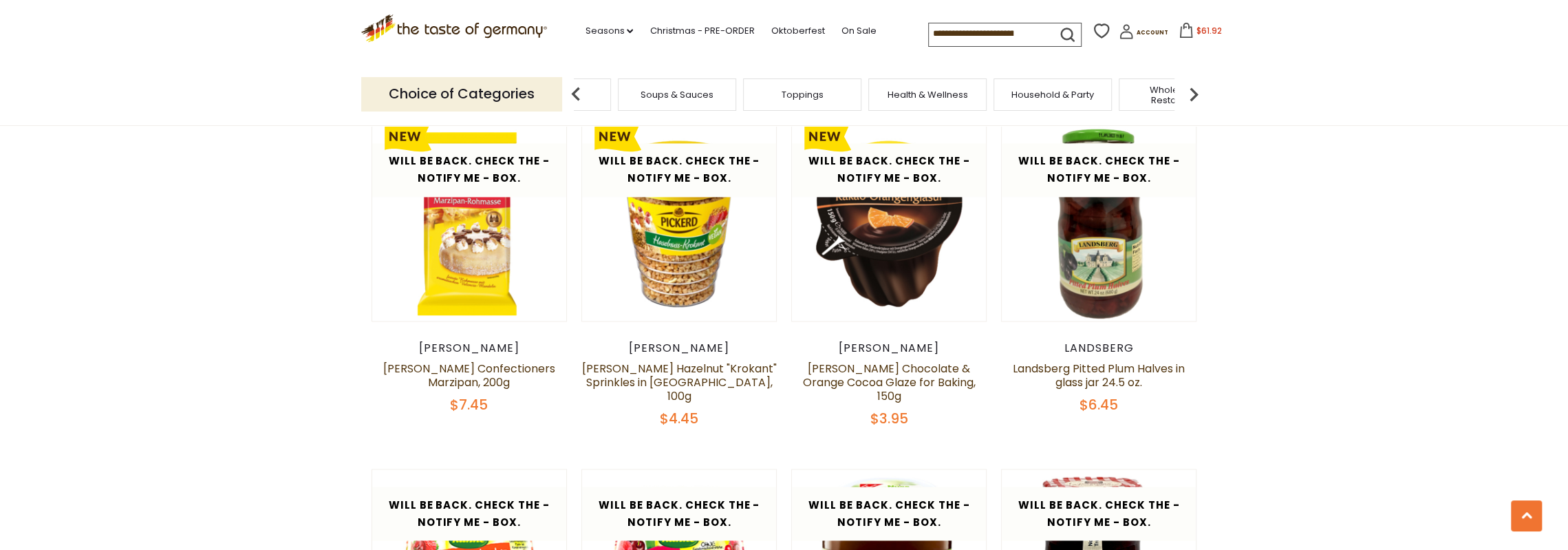
click at [932, 95] on span "Health & Wellness" at bounding box center [928, 94] width 80 height 11
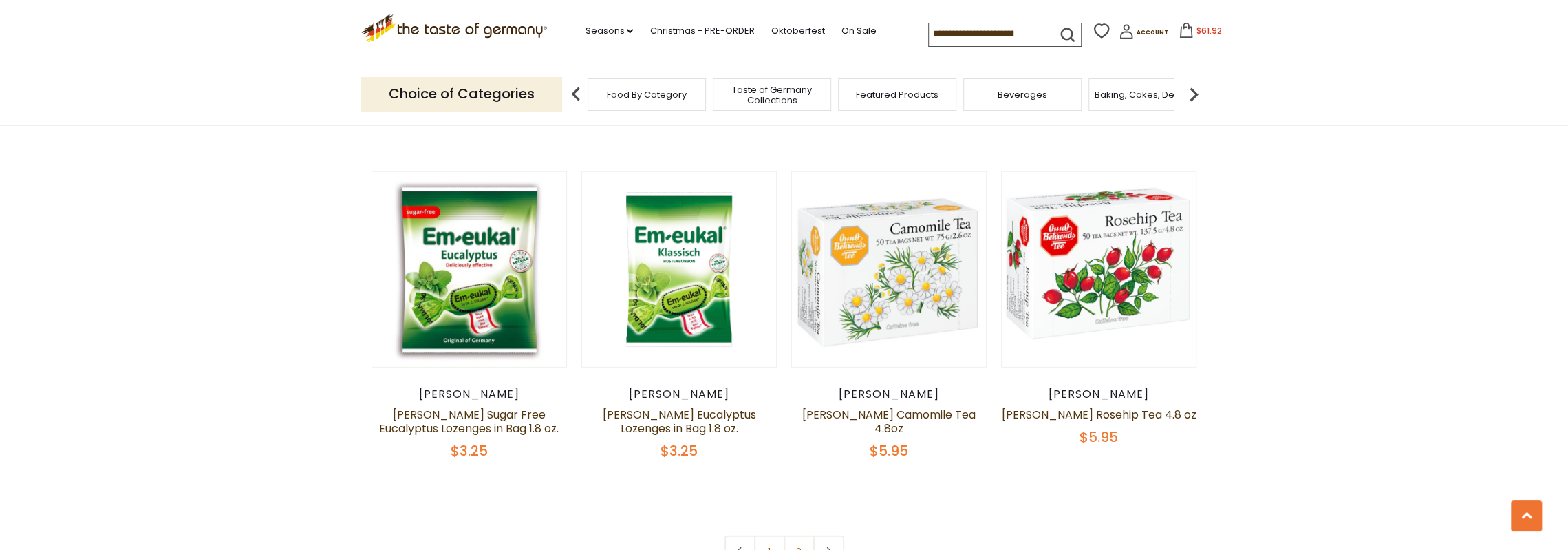
scroll to position [3440, 0]
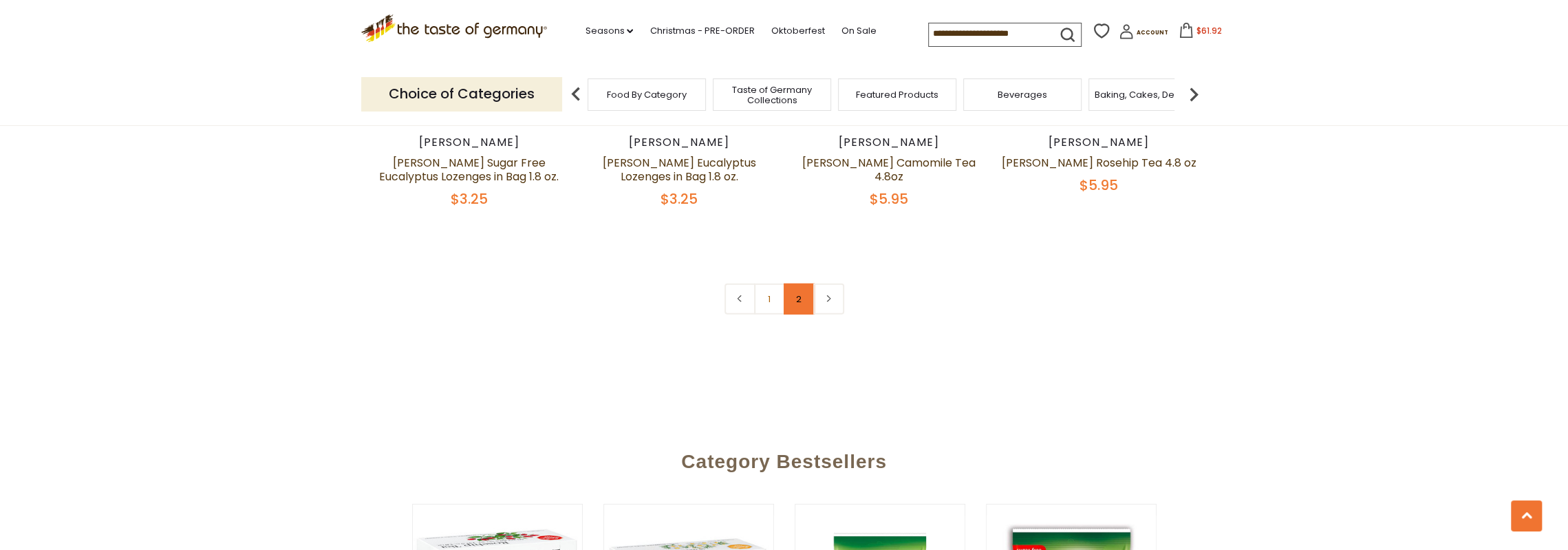
click at [808, 315] on link "2" at bounding box center [799, 298] width 31 height 31
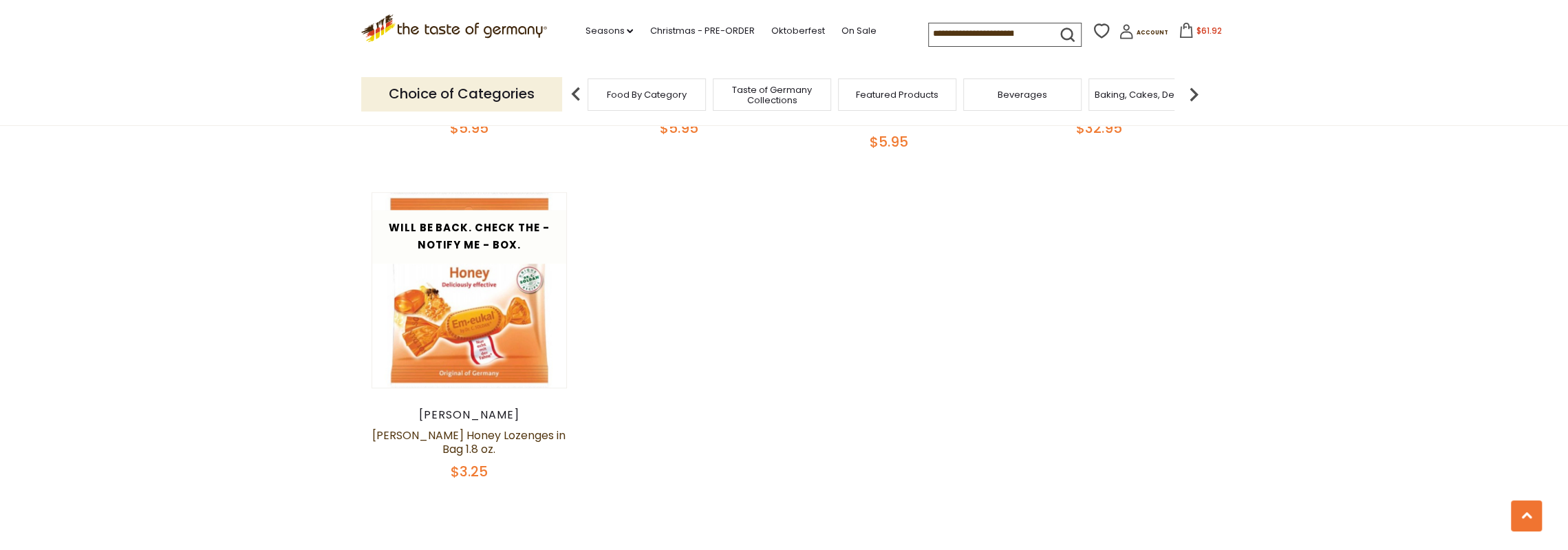
scroll to position [1156, 0]
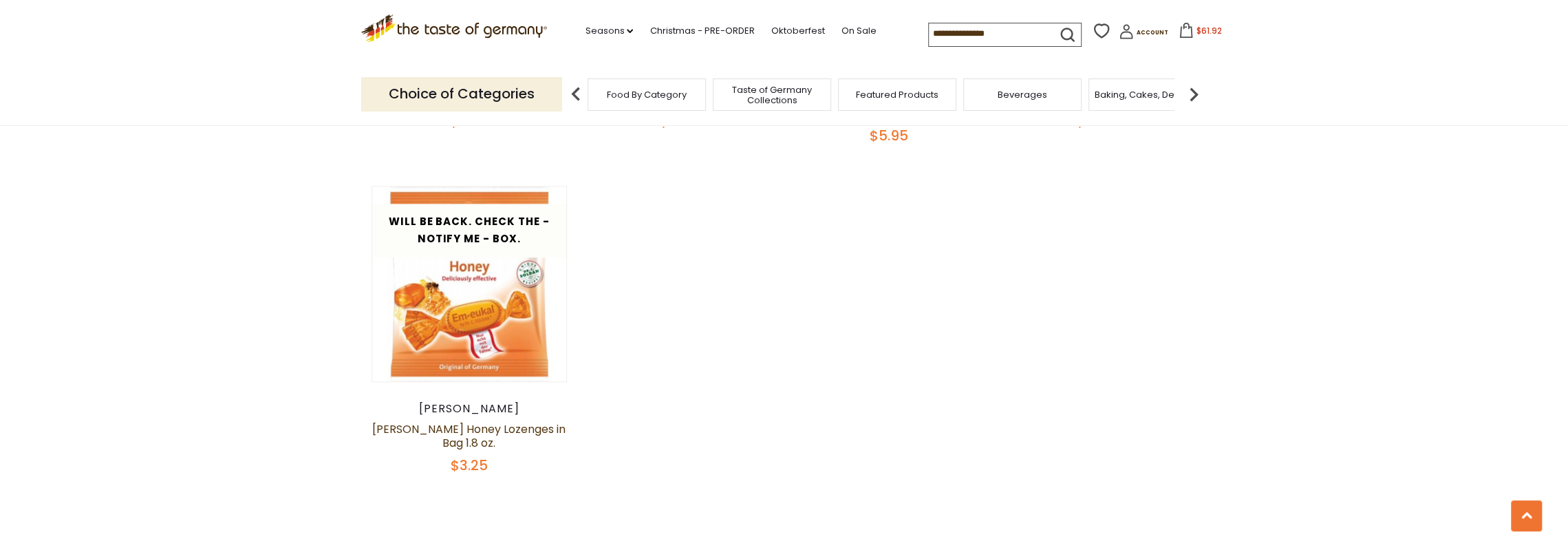
click at [1196, 96] on img at bounding box center [1193, 94] width 28 height 28
click at [1197, 96] on img at bounding box center [1193, 94] width 28 height 28
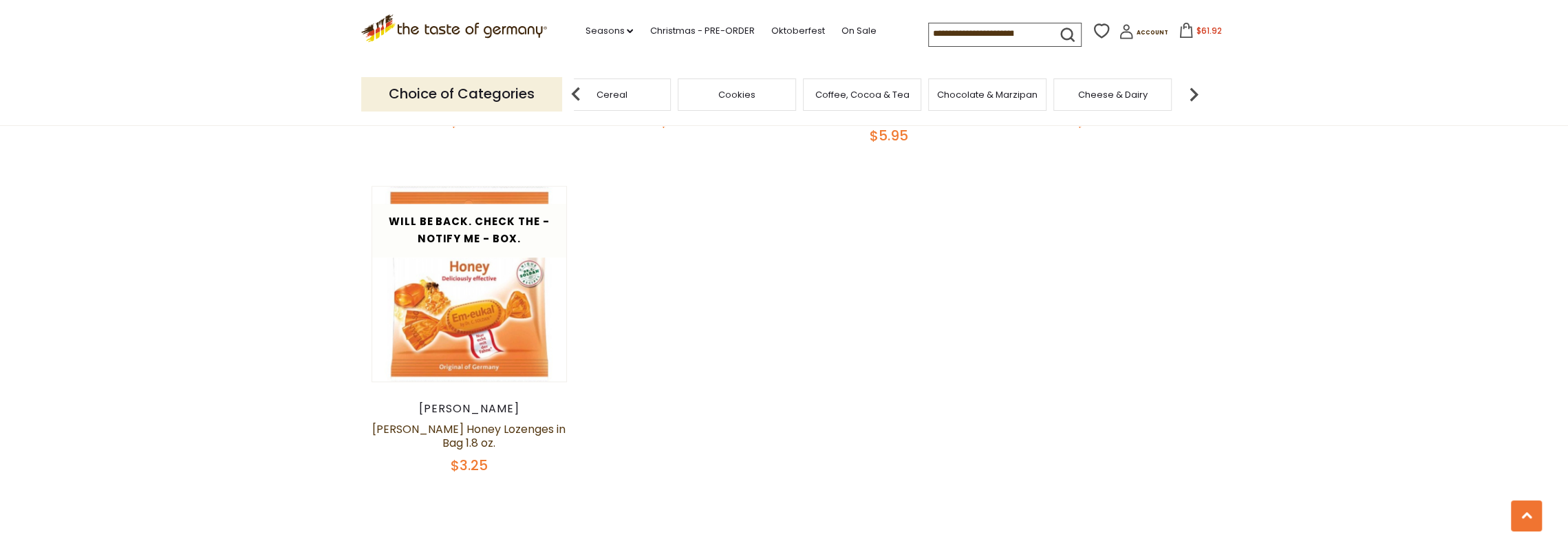
click at [1197, 96] on img at bounding box center [1193, 94] width 28 height 28
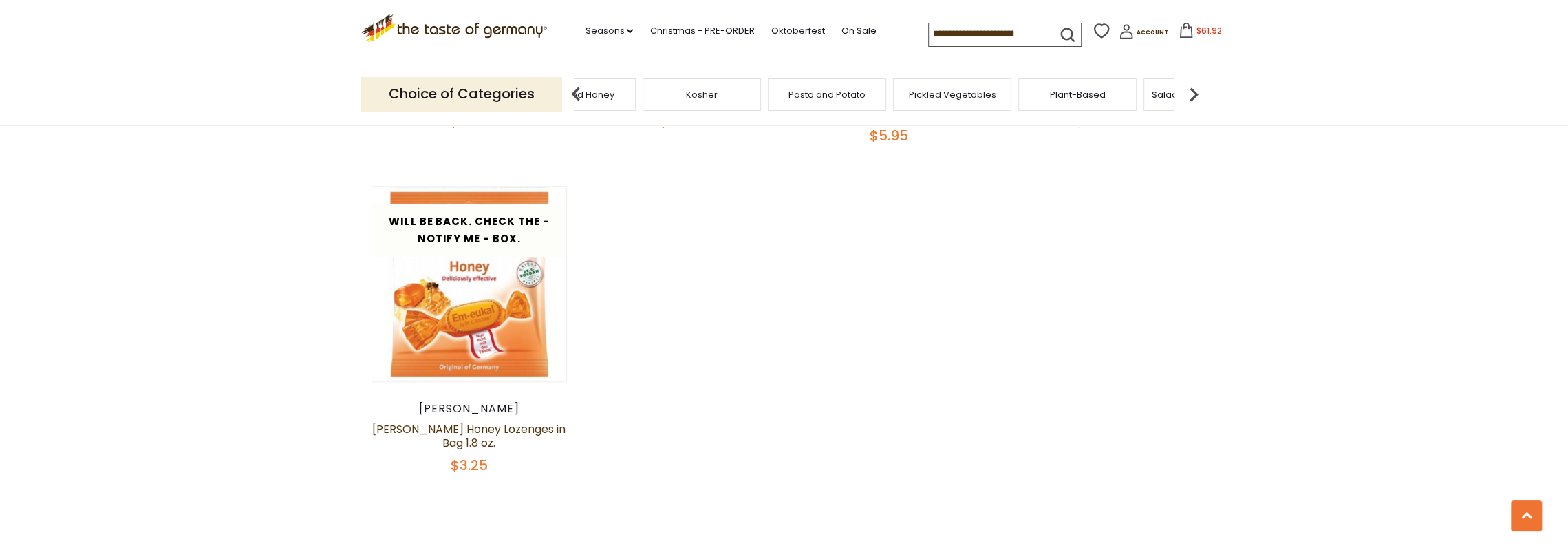
click at [1196, 96] on img at bounding box center [1193, 94] width 28 height 28
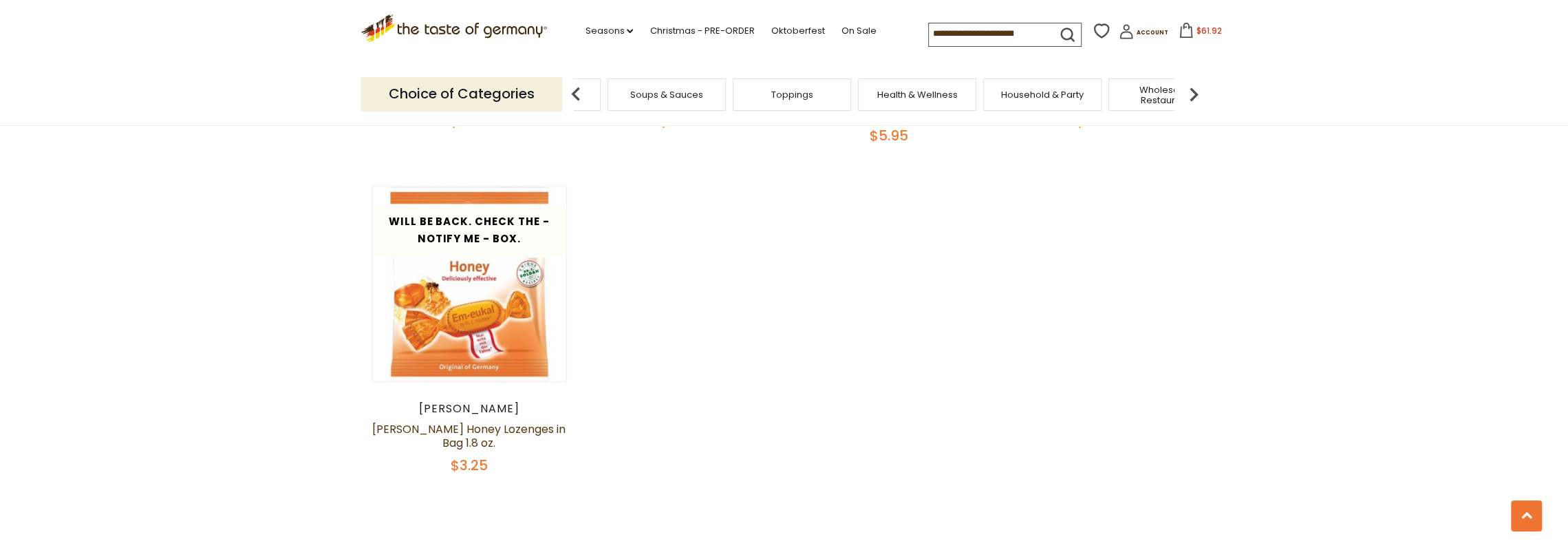
click at [1196, 95] on img at bounding box center [1193, 94] width 28 height 28
click at [1125, 97] on span "Body Care" at bounding box center [1111, 94] width 48 height 11
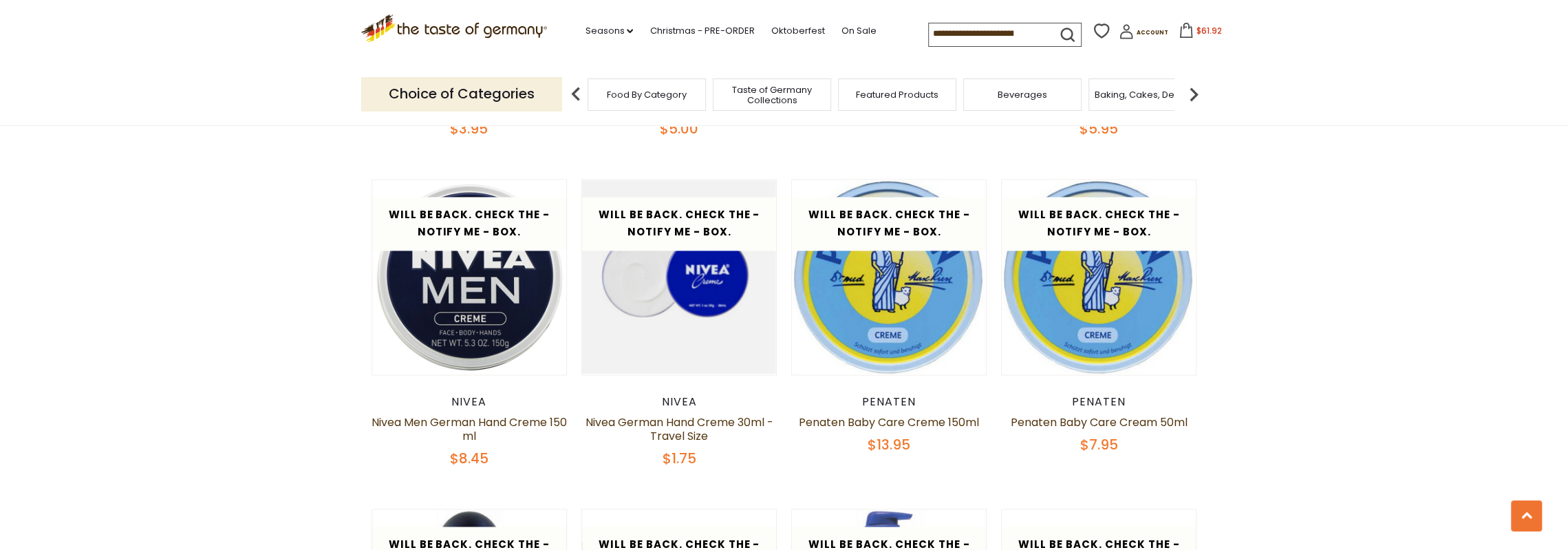
scroll to position [1444, 0]
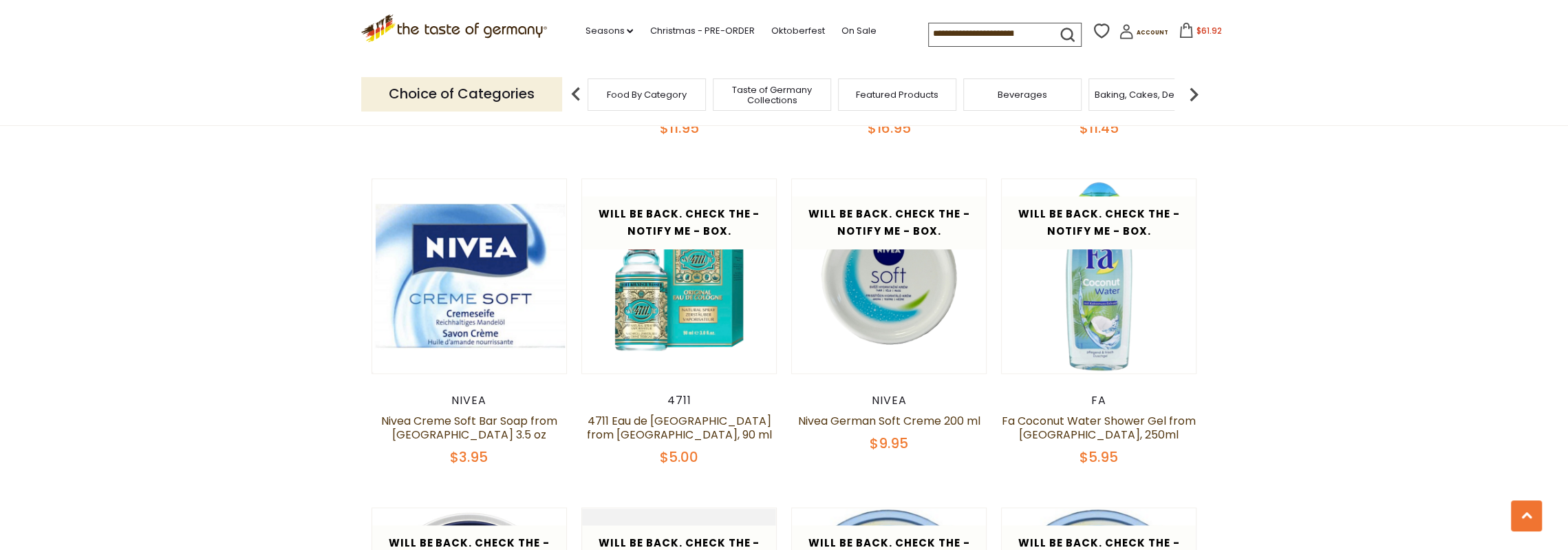
click at [1197, 92] on img at bounding box center [1193, 94] width 28 height 28
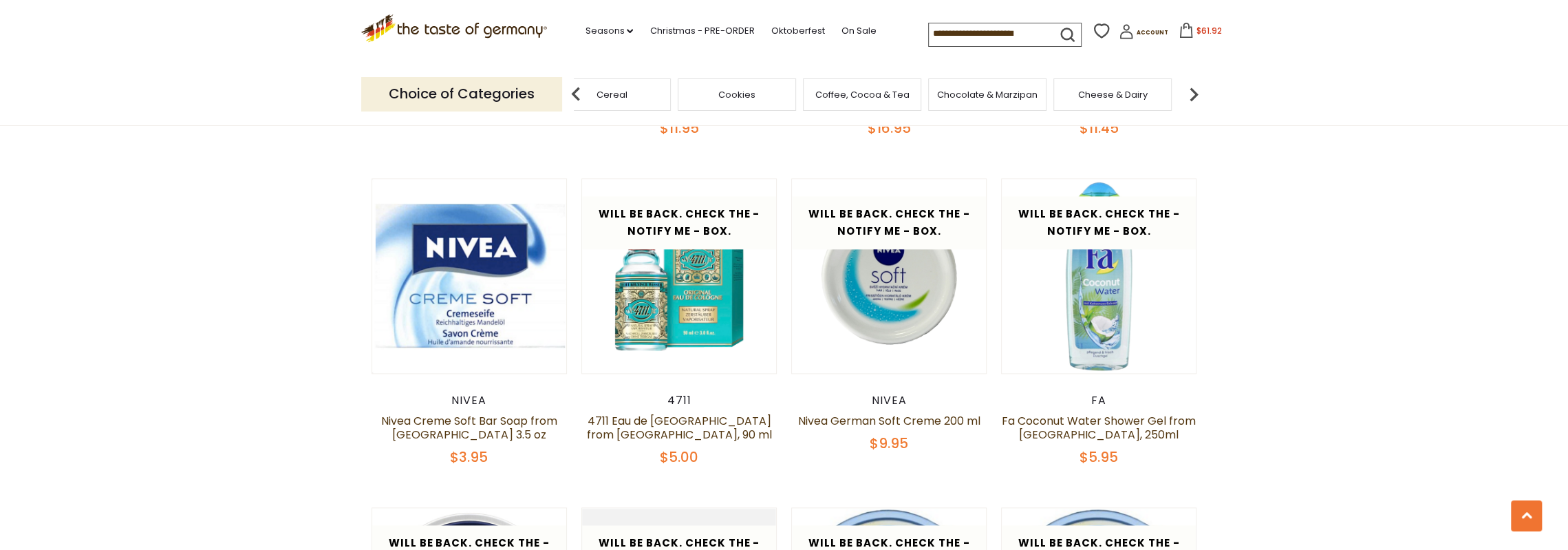
click at [1197, 92] on img at bounding box center [1193, 94] width 28 height 28
click at [1198, 93] on img at bounding box center [1193, 94] width 28 height 28
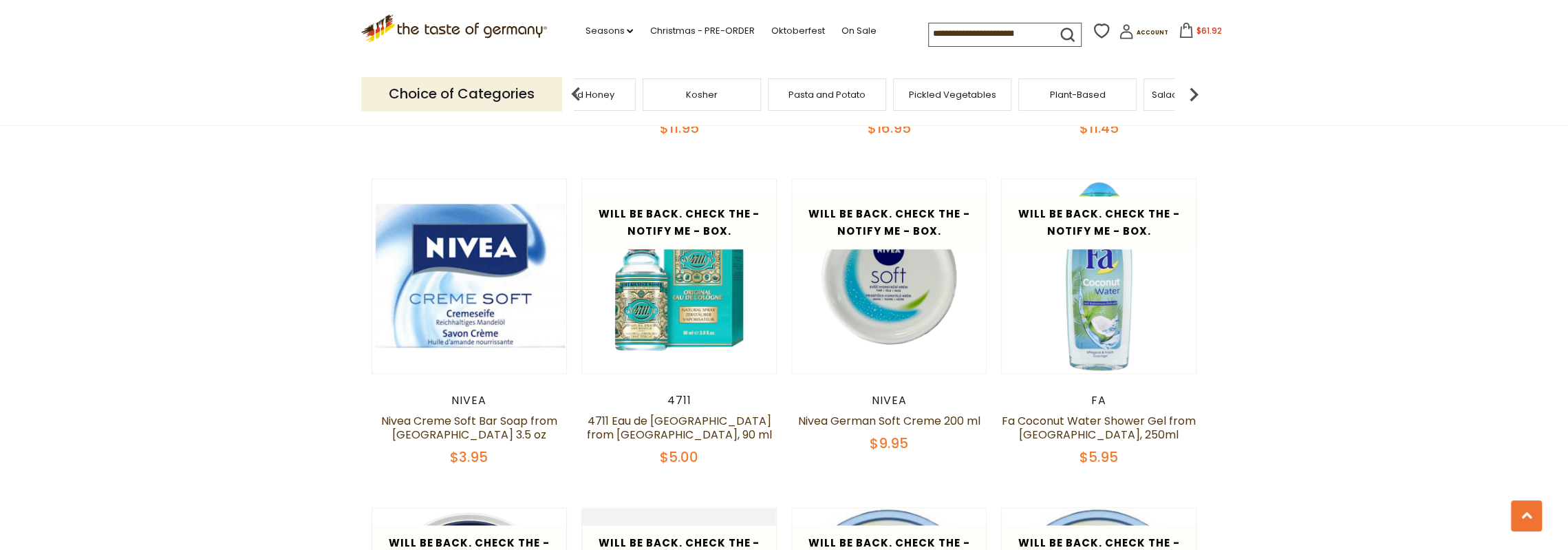
click at [1198, 93] on img at bounding box center [1193, 94] width 28 height 28
click at [1199, 93] on img at bounding box center [1193, 94] width 28 height 28
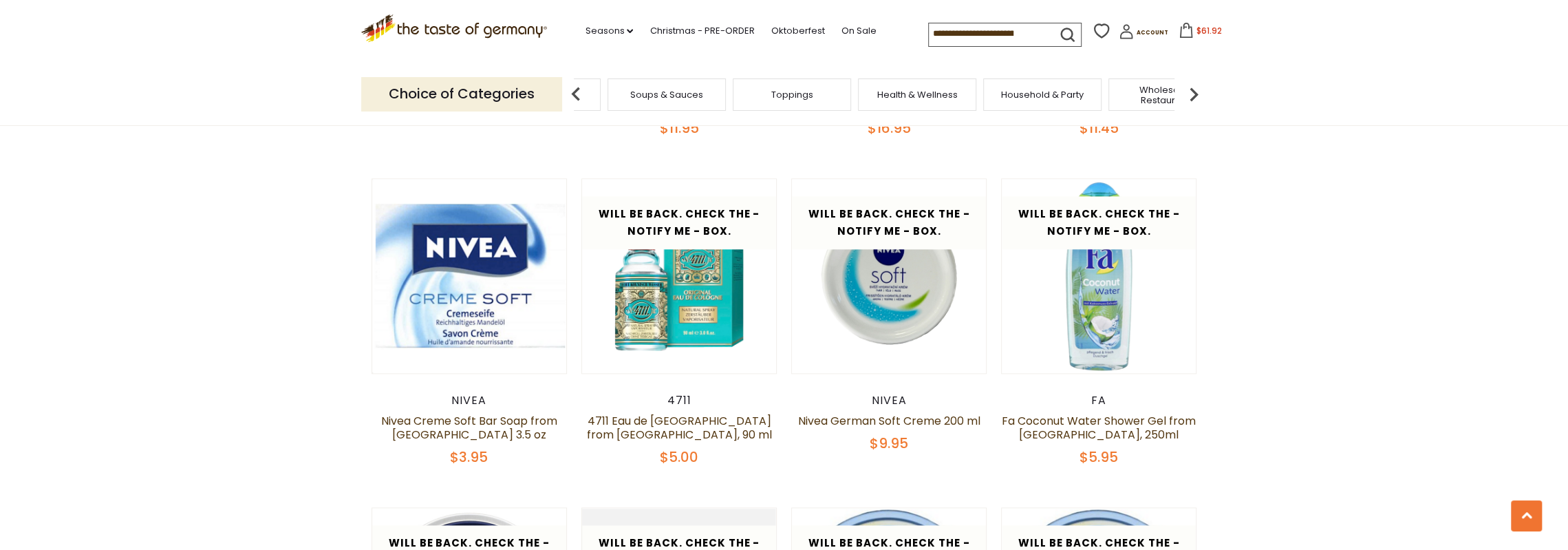
click at [1199, 93] on img at bounding box center [1193, 94] width 28 height 28
click at [850, 93] on span "Dietary Supplements" at bounding box center [872, 94] width 94 height 11
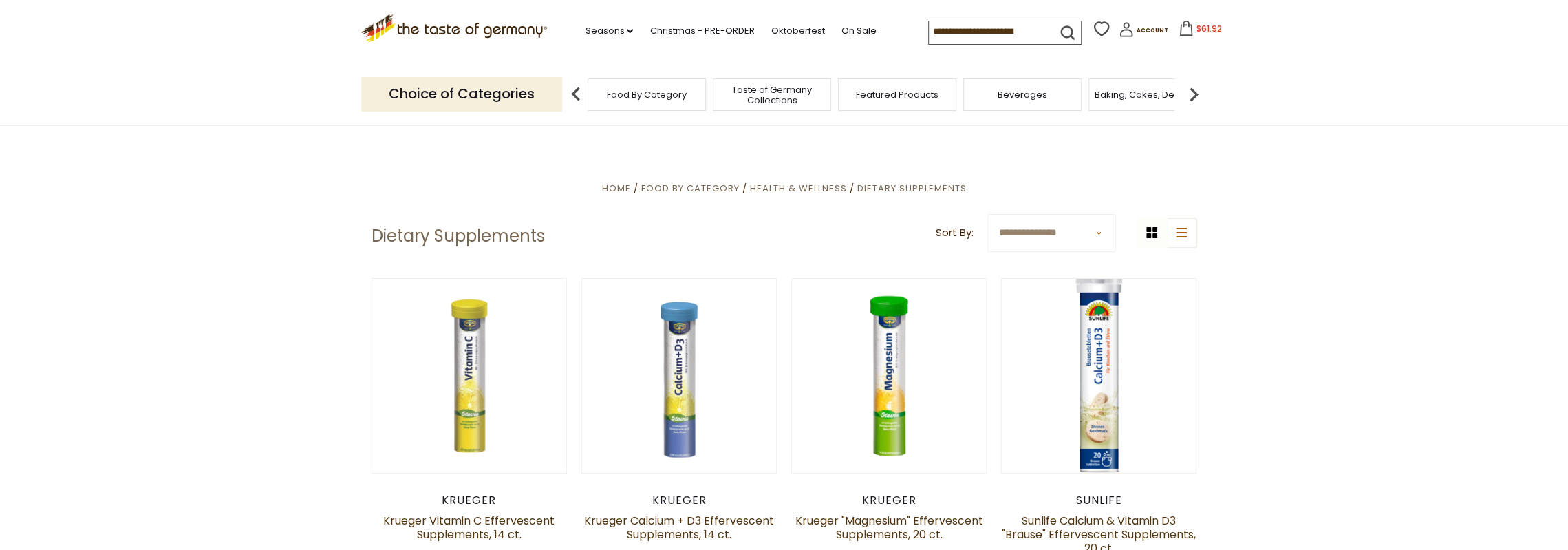
click at [1192, 95] on img at bounding box center [1193, 94] width 28 height 28
click at [1192, 92] on img at bounding box center [1193, 94] width 28 height 28
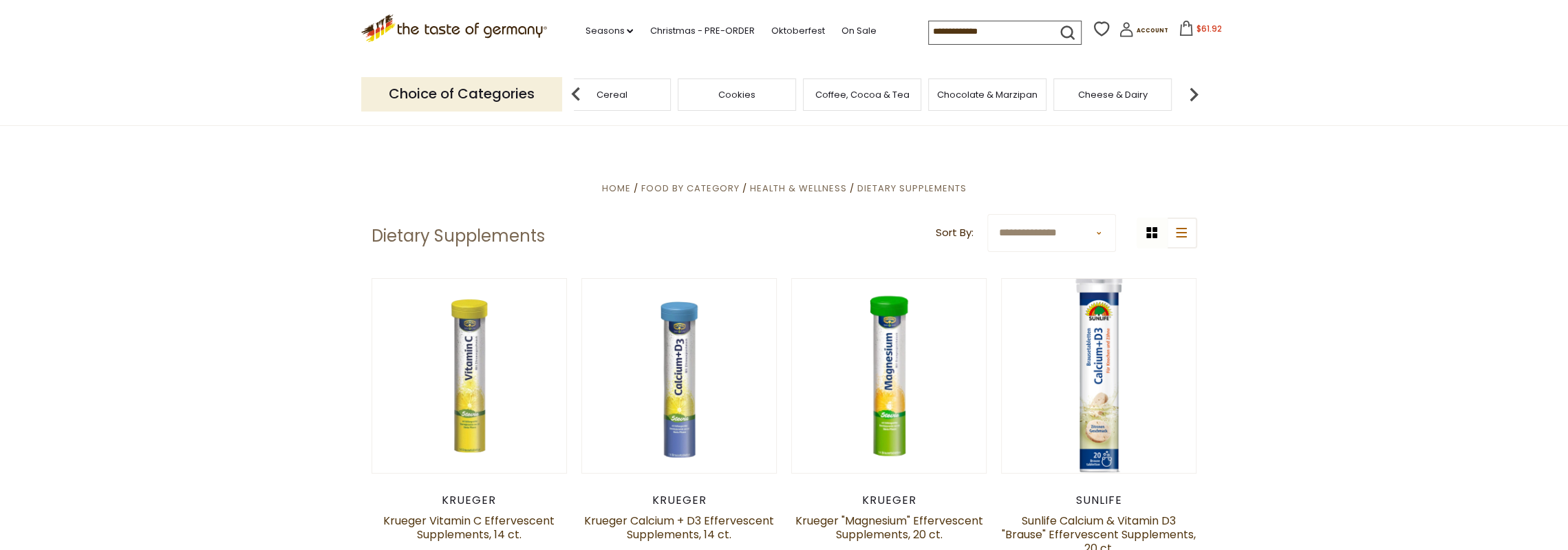
click at [1195, 96] on img at bounding box center [1193, 94] width 28 height 28
click at [1195, 95] on img at bounding box center [1193, 94] width 28 height 28
click at [1194, 94] on img at bounding box center [1193, 94] width 28 height 28
click at [1195, 95] on img at bounding box center [1193, 94] width 28 height 28
click at [1195, 97] on img at bounding box center [1193, 94] width 28 height 28
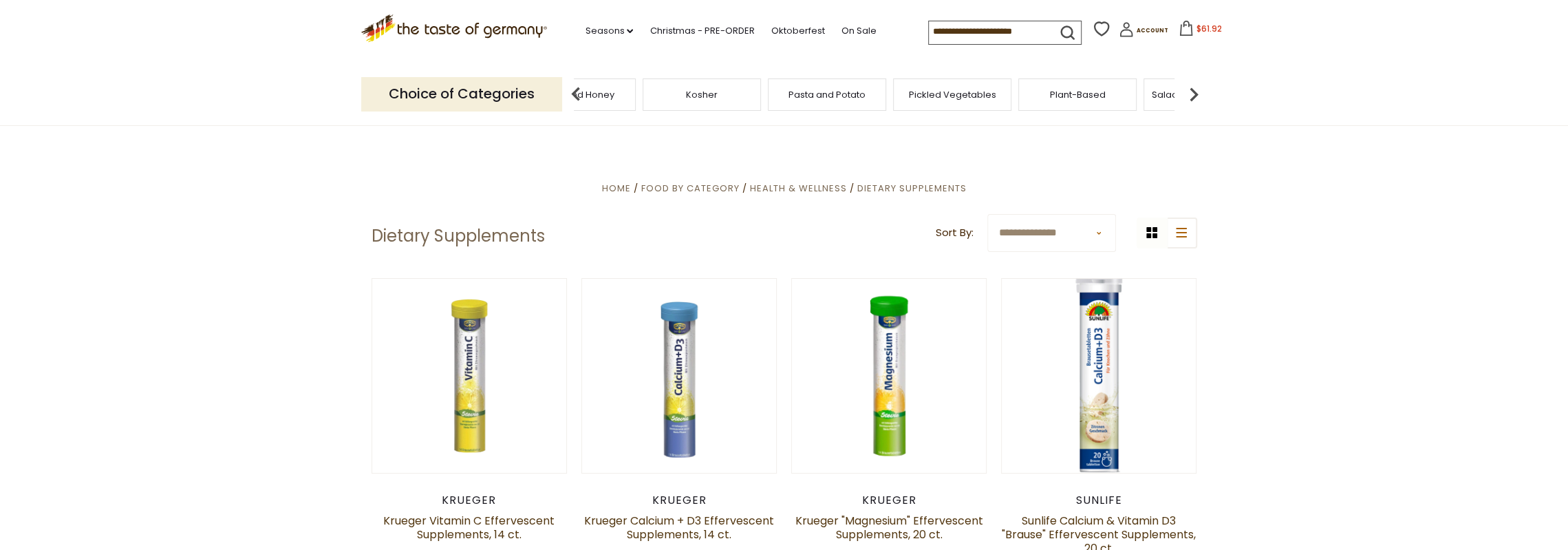
click at [1194, 98] on img at bounding box center [1193, 94] width 28 height 28
click at [1193, 97] on img at bounding box center [1193, 94] width 28 height 28
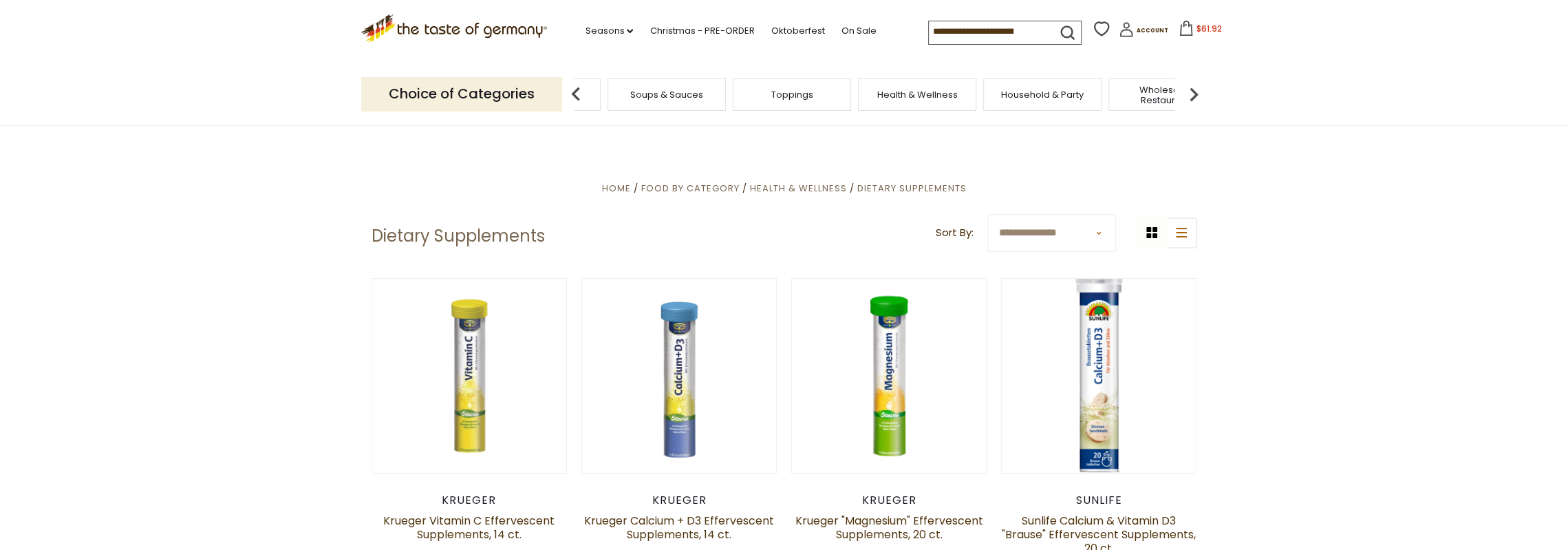
click at [1193, 97] on img at bounding box center [1193, 94] width 28 height 28
click at [1194, 98] on img at bounding box center [1193, 94] width 28 height 28
click at [1006, 96] on span "Kitchen & Bath" at bounding box center [996, 94] width 64 height 11
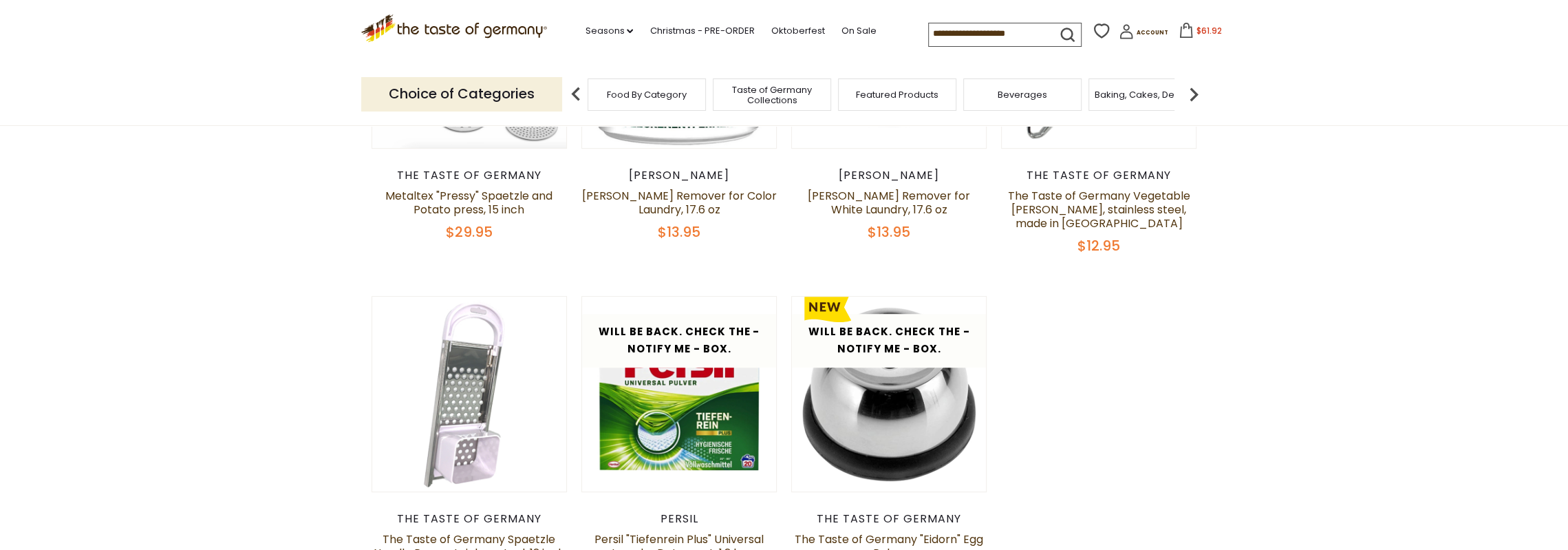
scroll to position [413, 0]
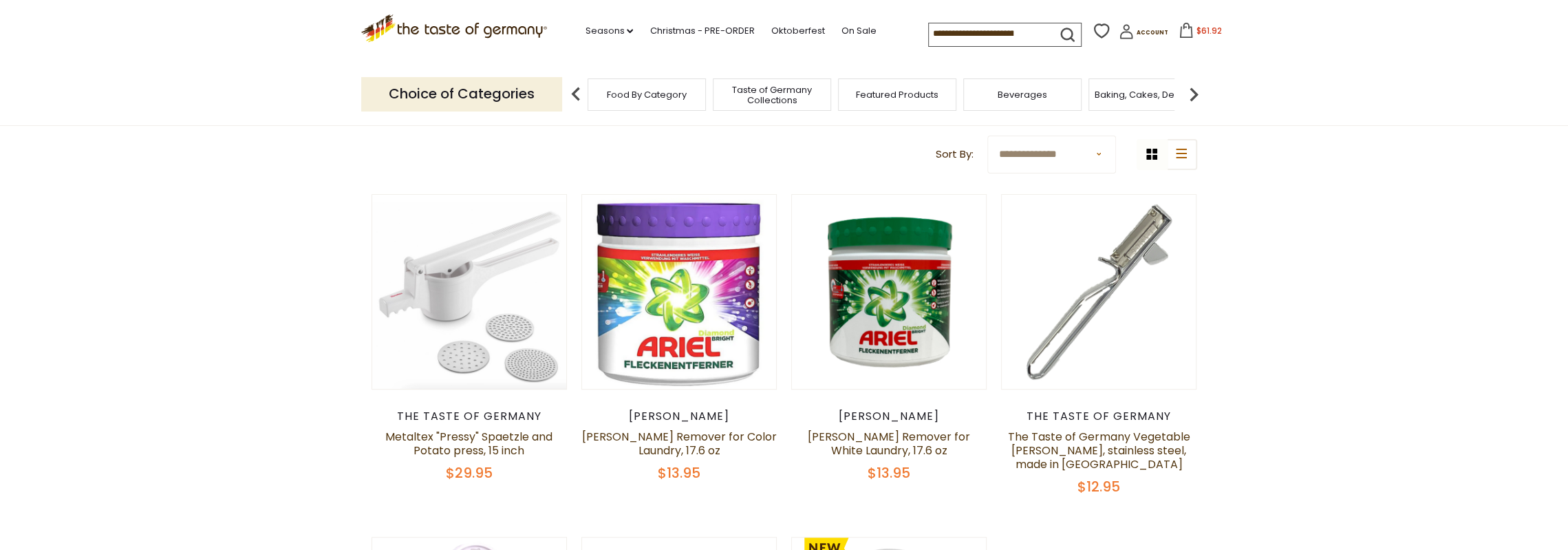
click at [1179, 32] on icon at bounding box center [1186, 31] width 15 height 15
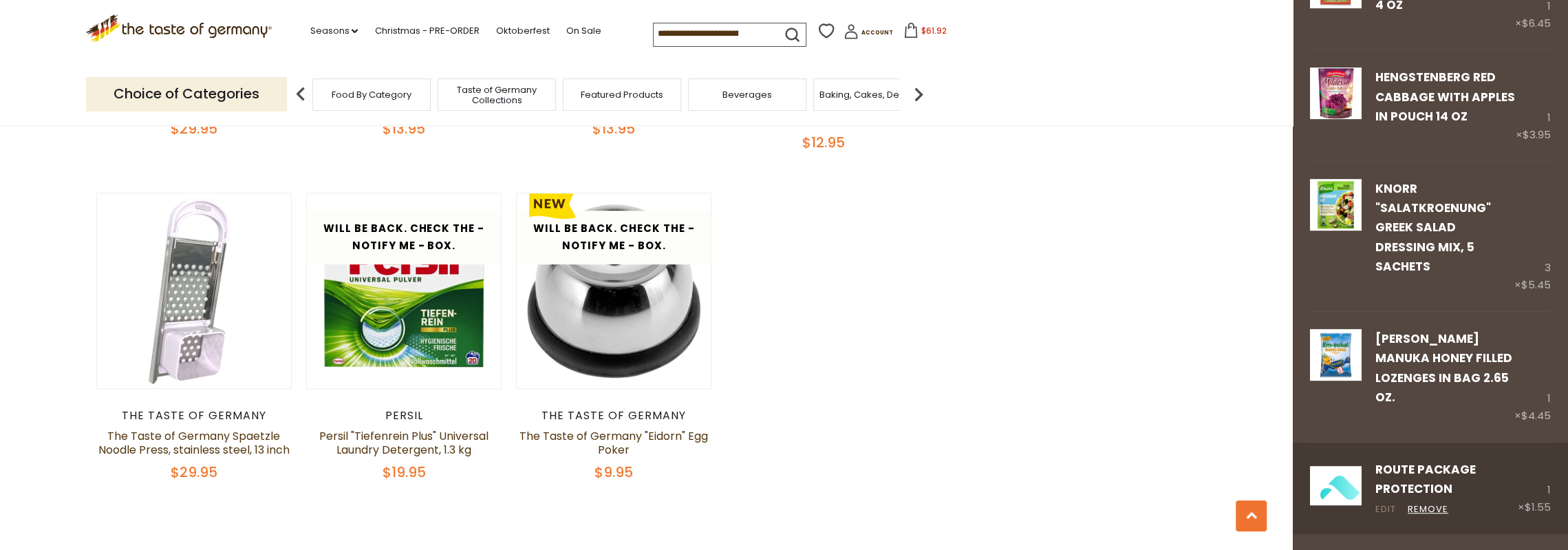
scroll to position [481, 0]
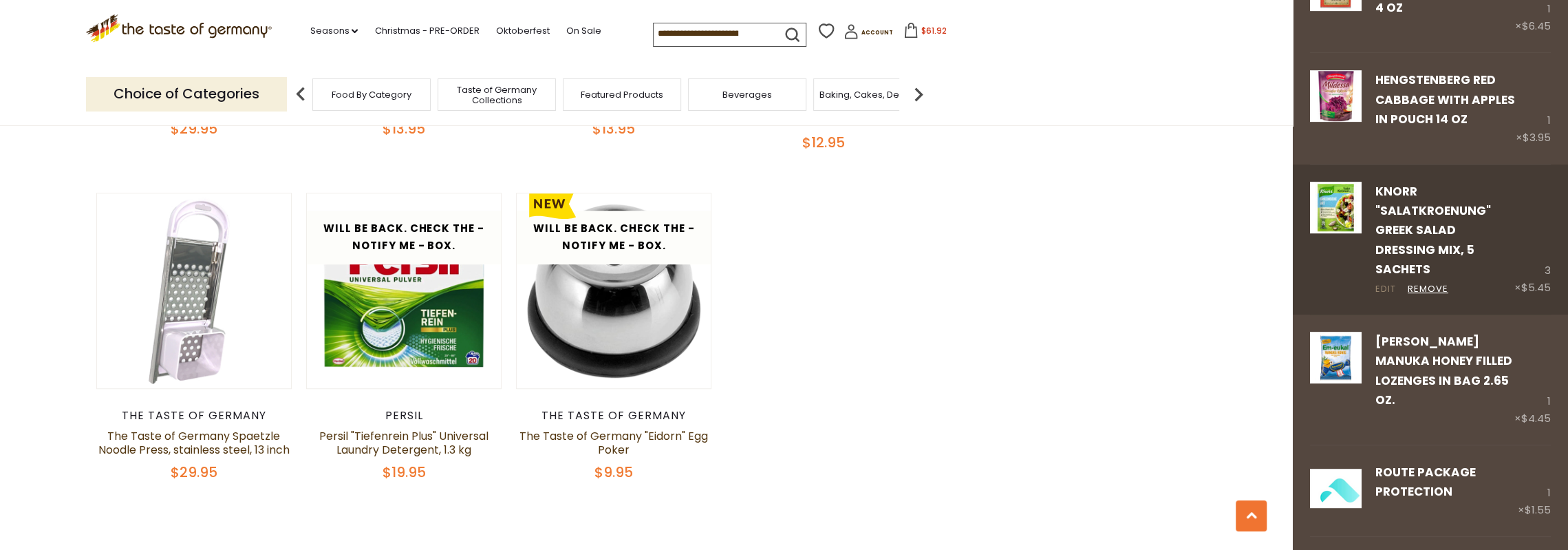
click at [1380, 282] on link "Edit" at bounding box center [1386, 289] width 21 height 14
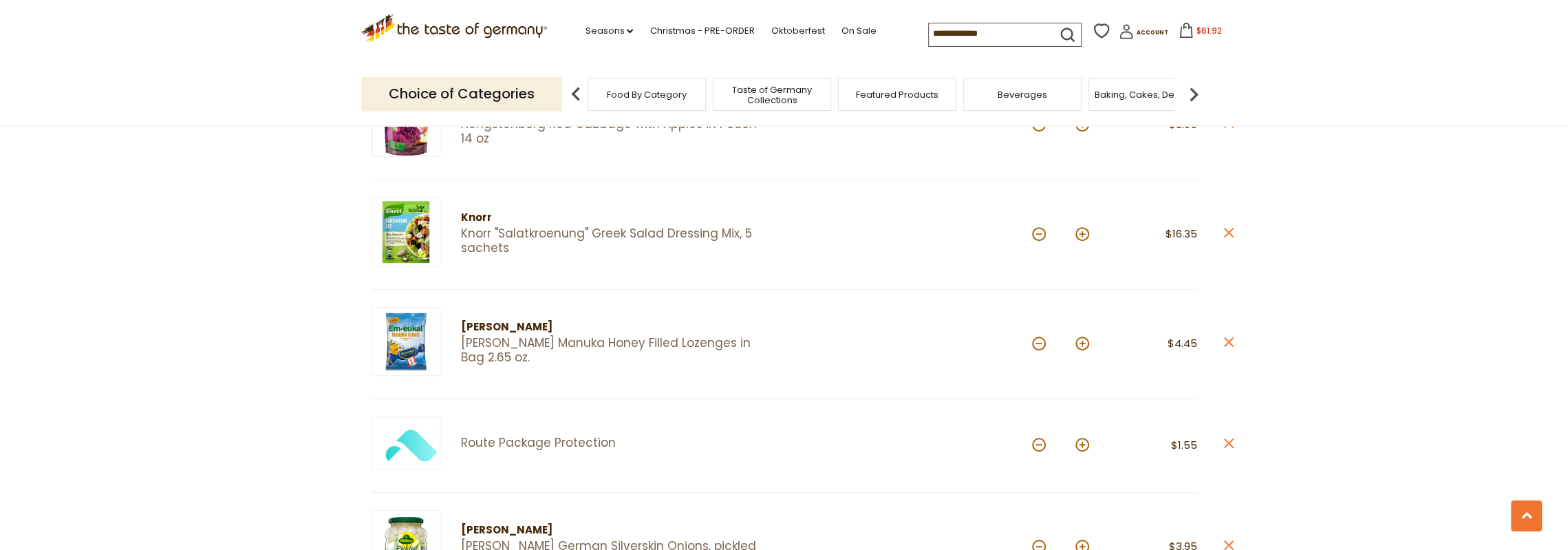
scroll to position [688, 0]
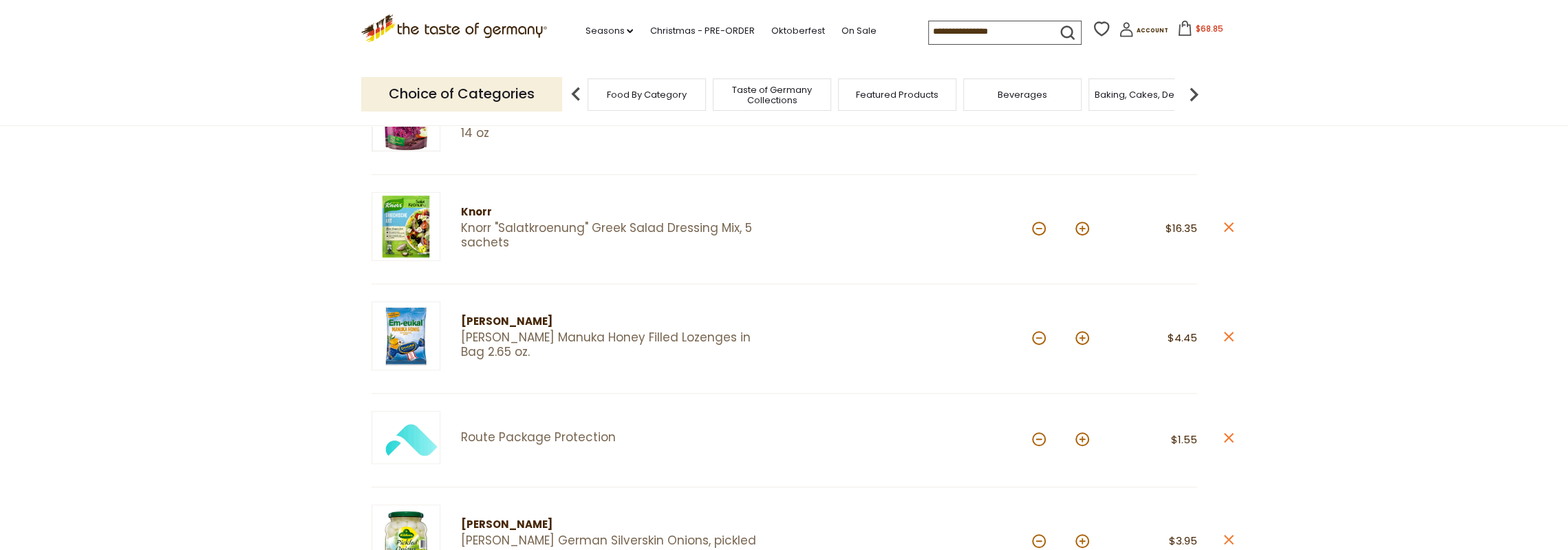
scroll to position [688, 0]
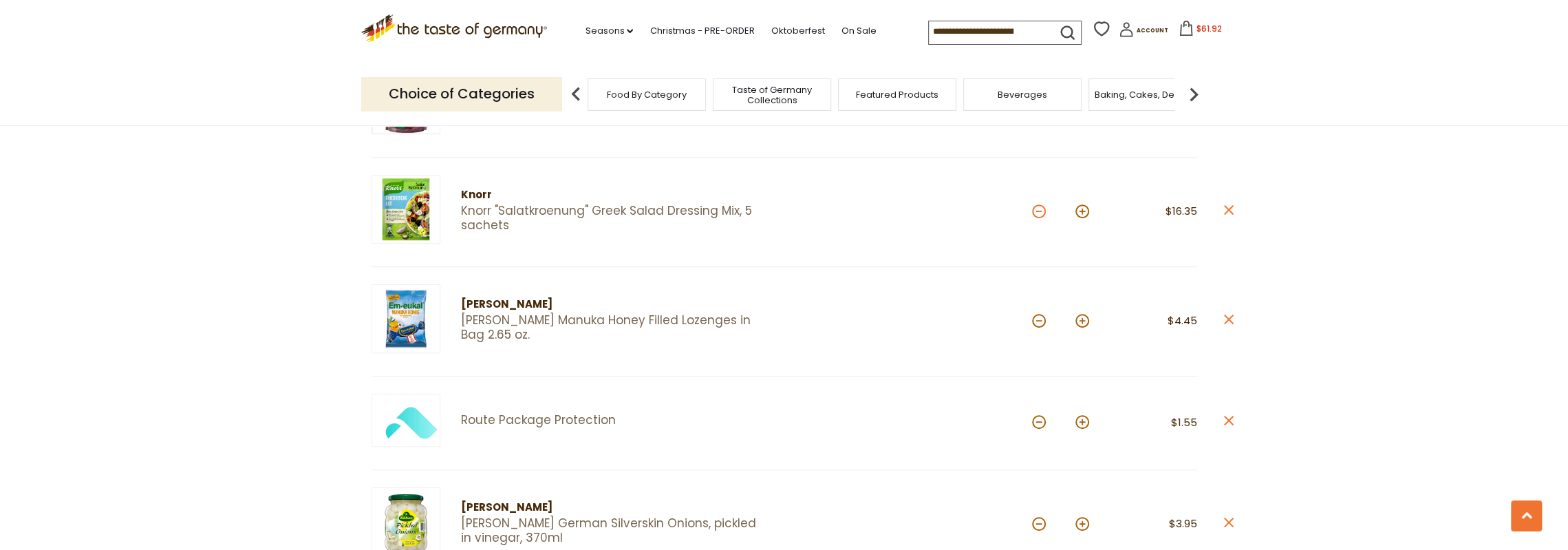
click at [1034, 210] on button at bounding box center [1039, 211] width 13 height 13
type input "*"
click at [1034, 210] on button at bounding box center [1039, 211] width 13 height 13
type input "*"
click at [1038, 209] on button at bounding box center [1039, 211] width 13 height 13
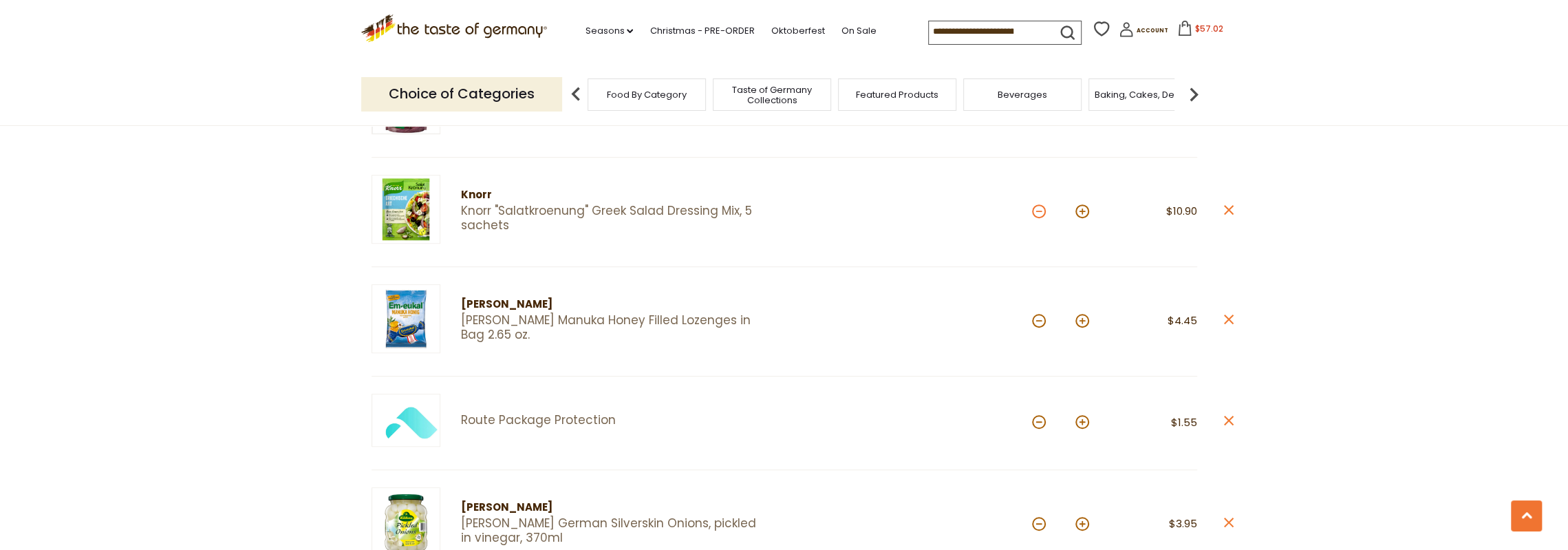
type input "*"
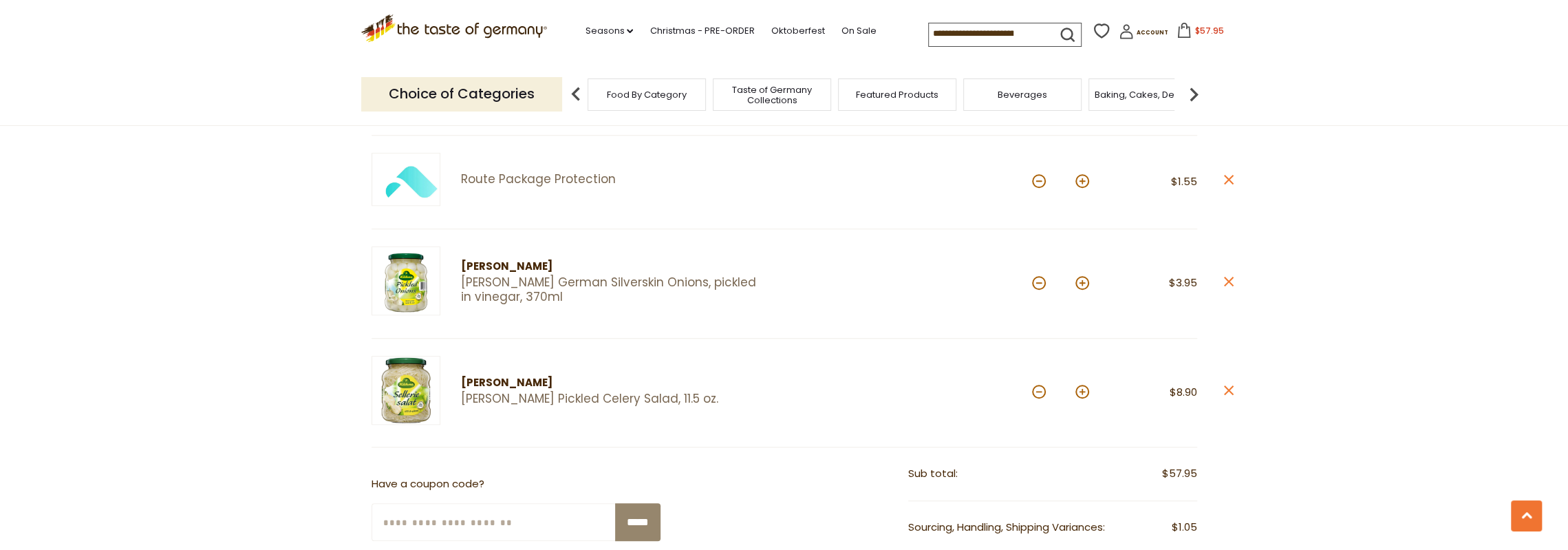
scroll to position [963, 0]
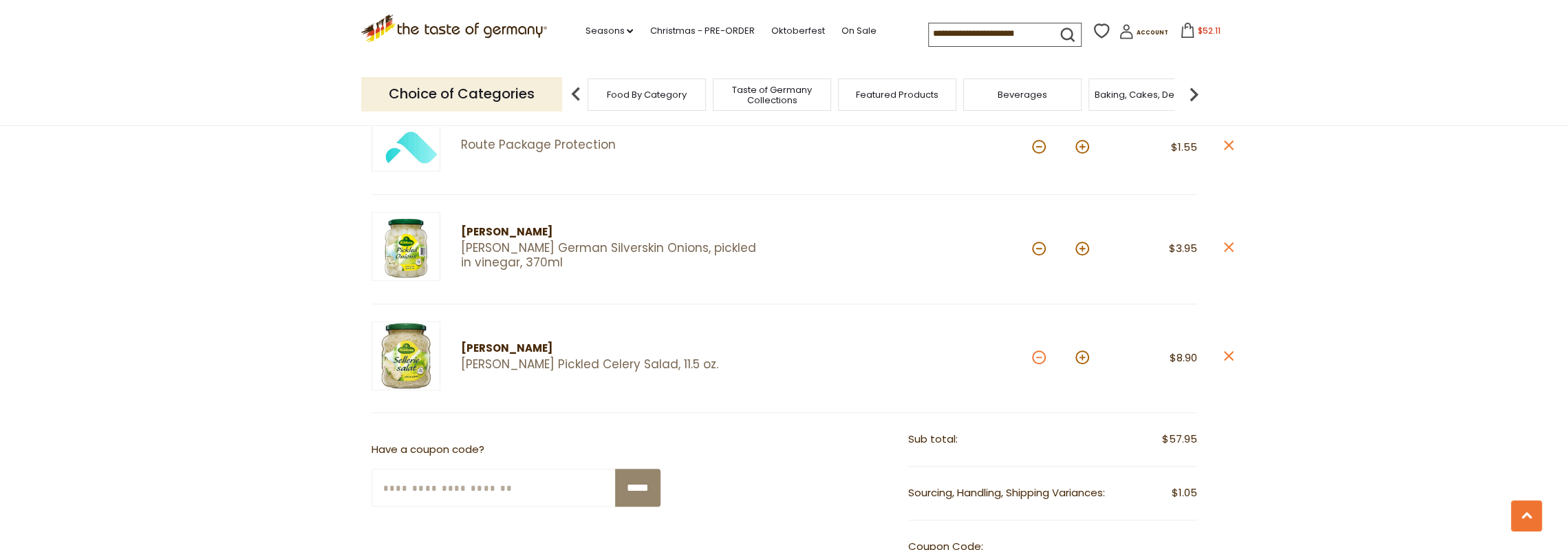
click at [1039, 353] on button at bounding box center [1039, 357] width 13 height 13
type input "*"
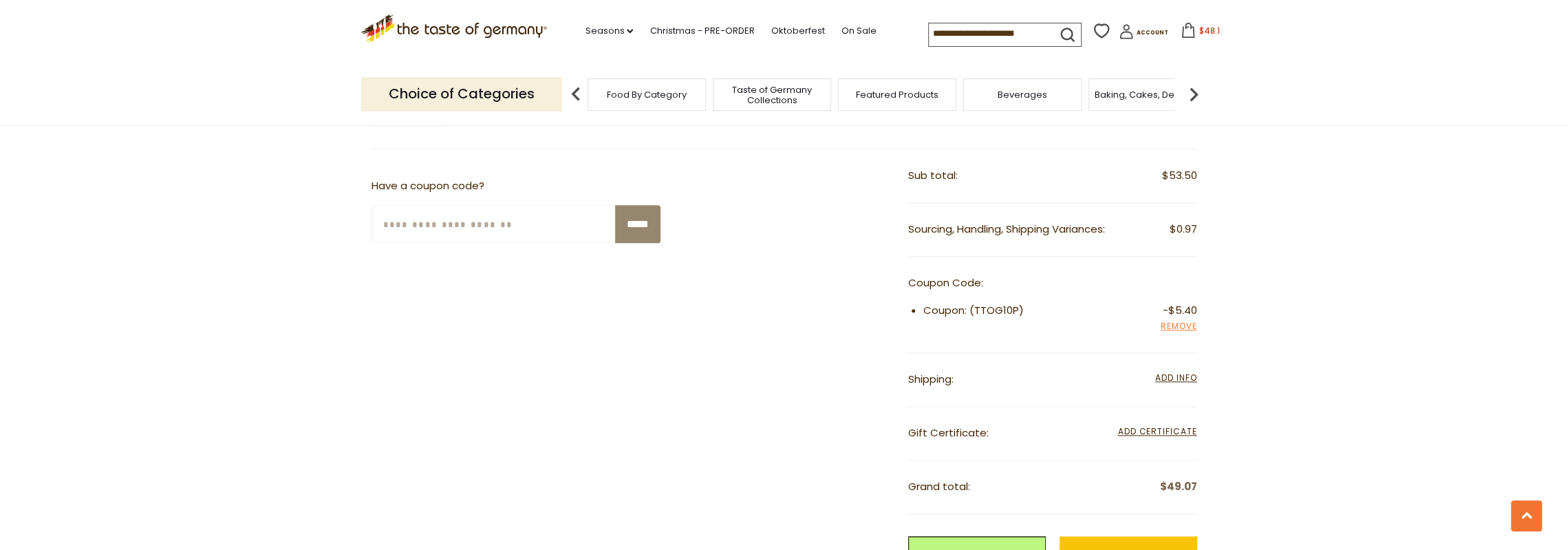
scroll to position [1239, 0]
